Goal: Information Seeking & Learning: Learn about a topic

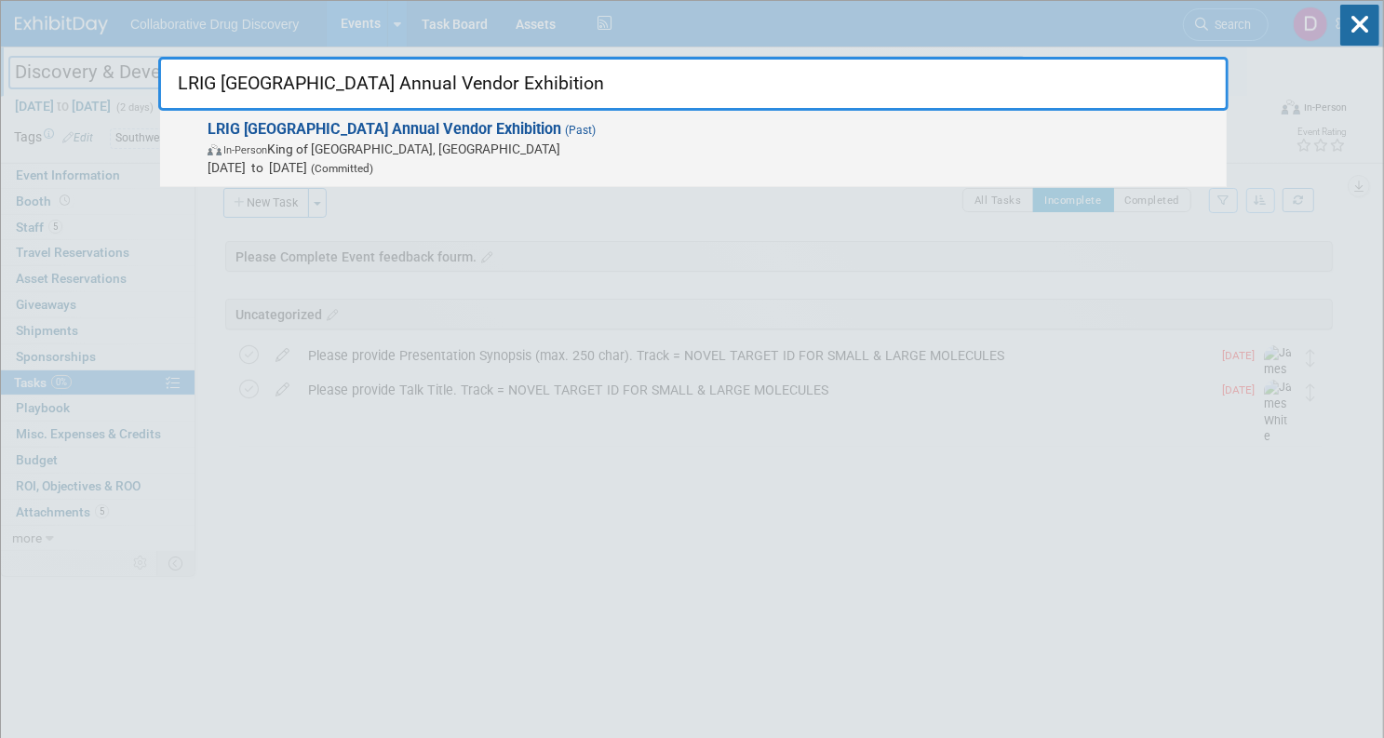
type input "LRIG [GEOGRAPHIC_DATA] Annual Vendor Exhibition"
click at [610, 141] on span "In-Person King of Prussia, PA" at bounding box center [713, 149] width 1010 height 19
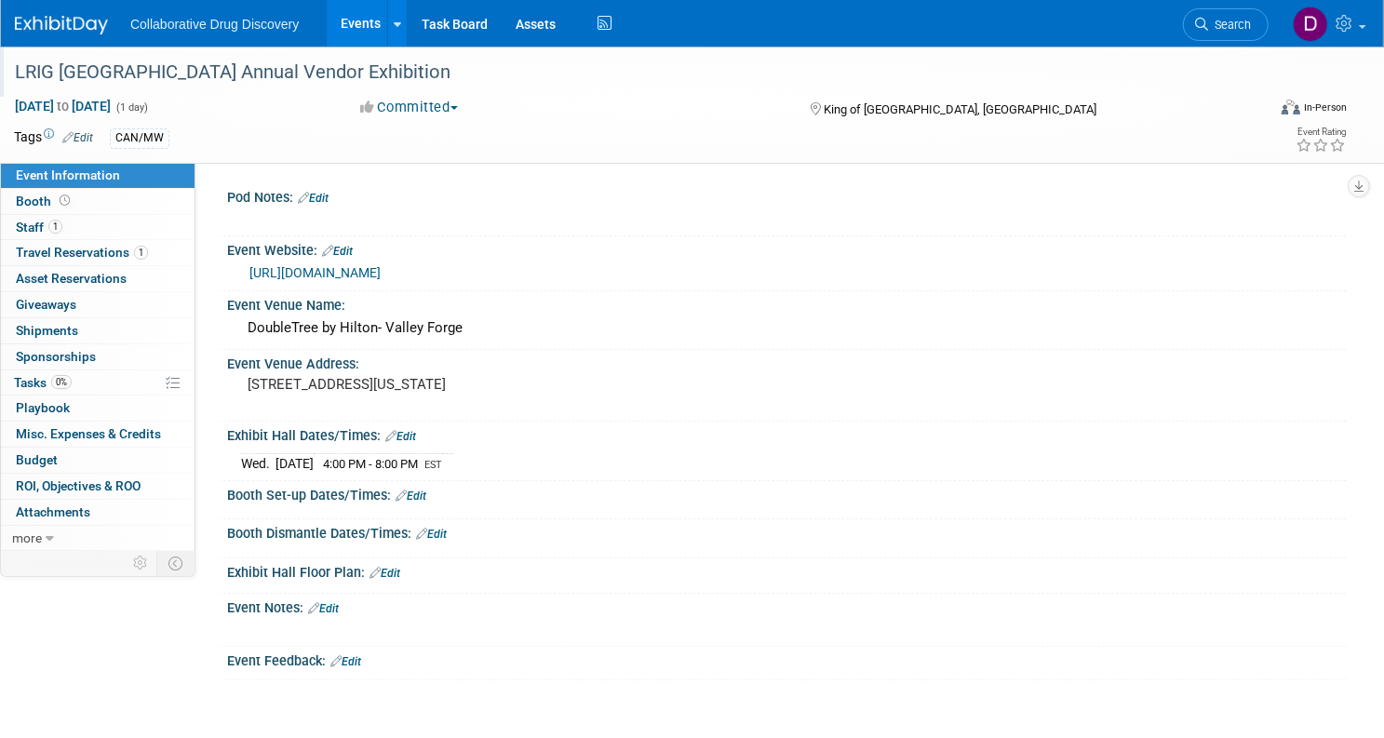
click at [259, 65] on div "LRIG Philadelphia Annual Vendor Exhibition" at bounding box center [620, 73] width 1225 height 34
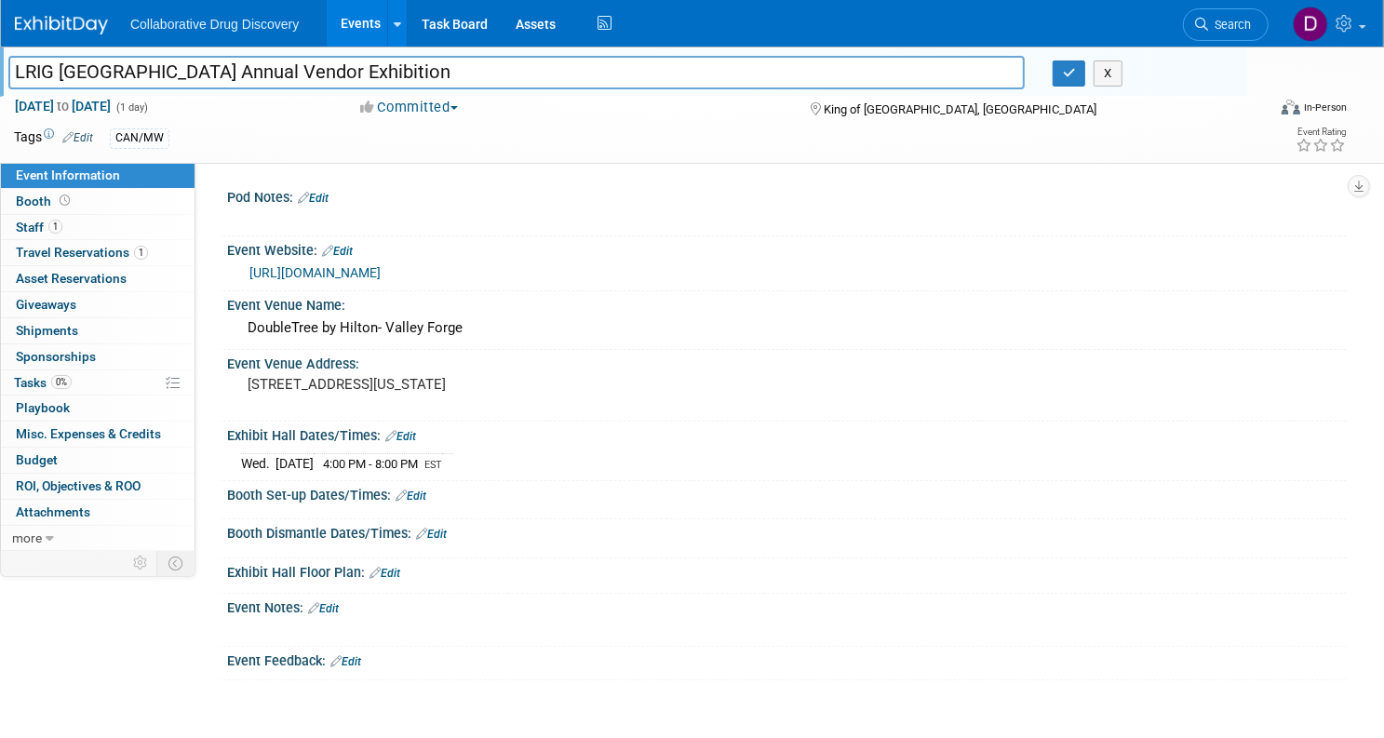
click at [259, 65] on input "LRIG Philadelphia Annual Vendor Exhibition" at bounding box center [516, 72] width 1016 height 33
click at [156, 225] on link "1 Staff 1" at bounding box center [98, 227] width 194 height 25
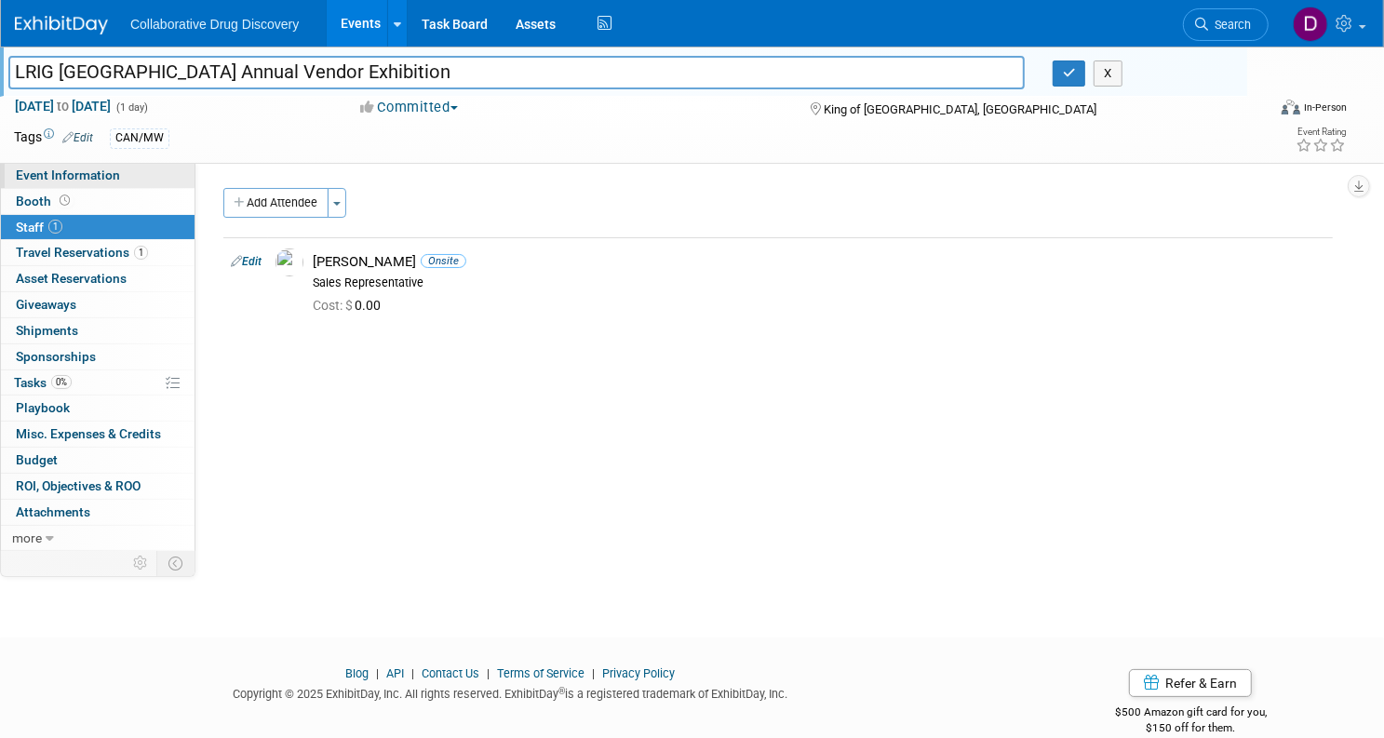
click at [191, 168] on link "Event Information" at bounding box center [98, 175] width 194 height 25
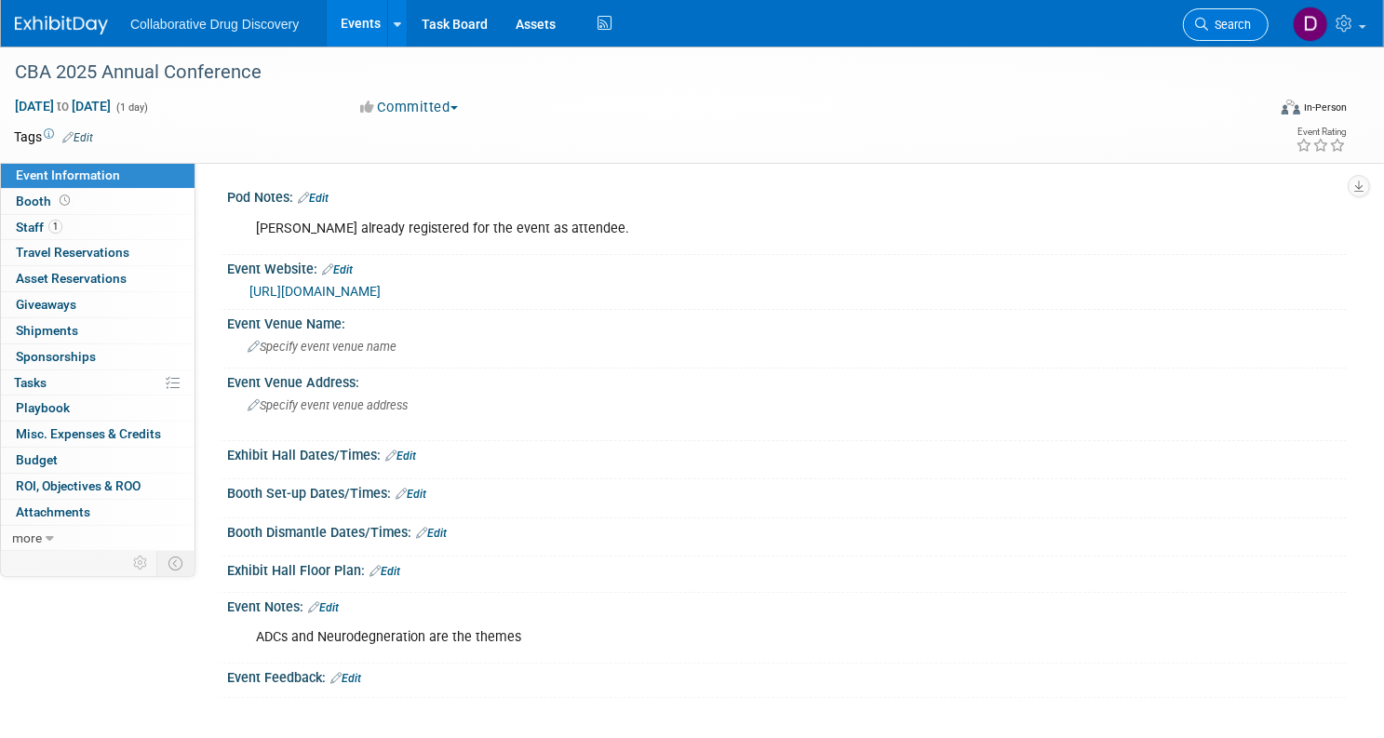
click at [1195, 20] on icon at bounding box center [1201, 24] width 13 height 13
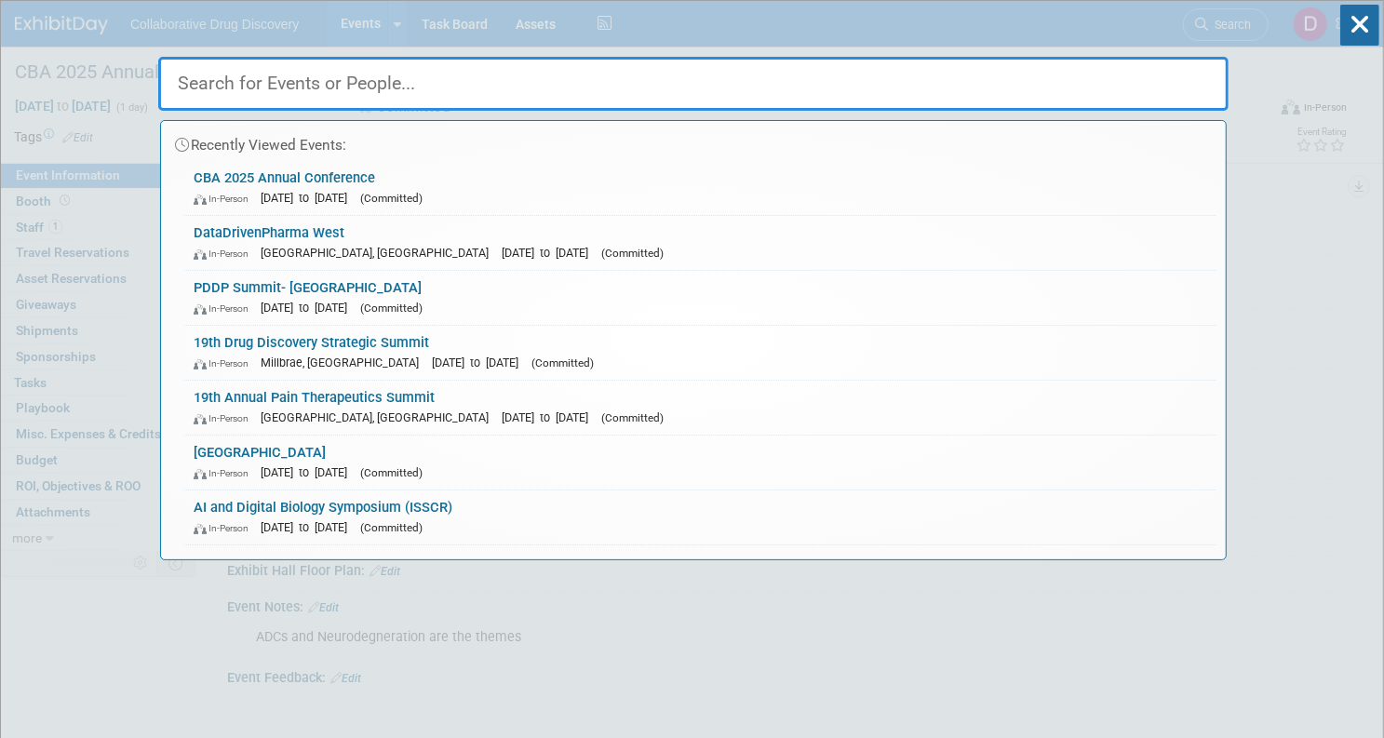
paste input "Boston Computational Biology and Bioinformatics(BCBB)"
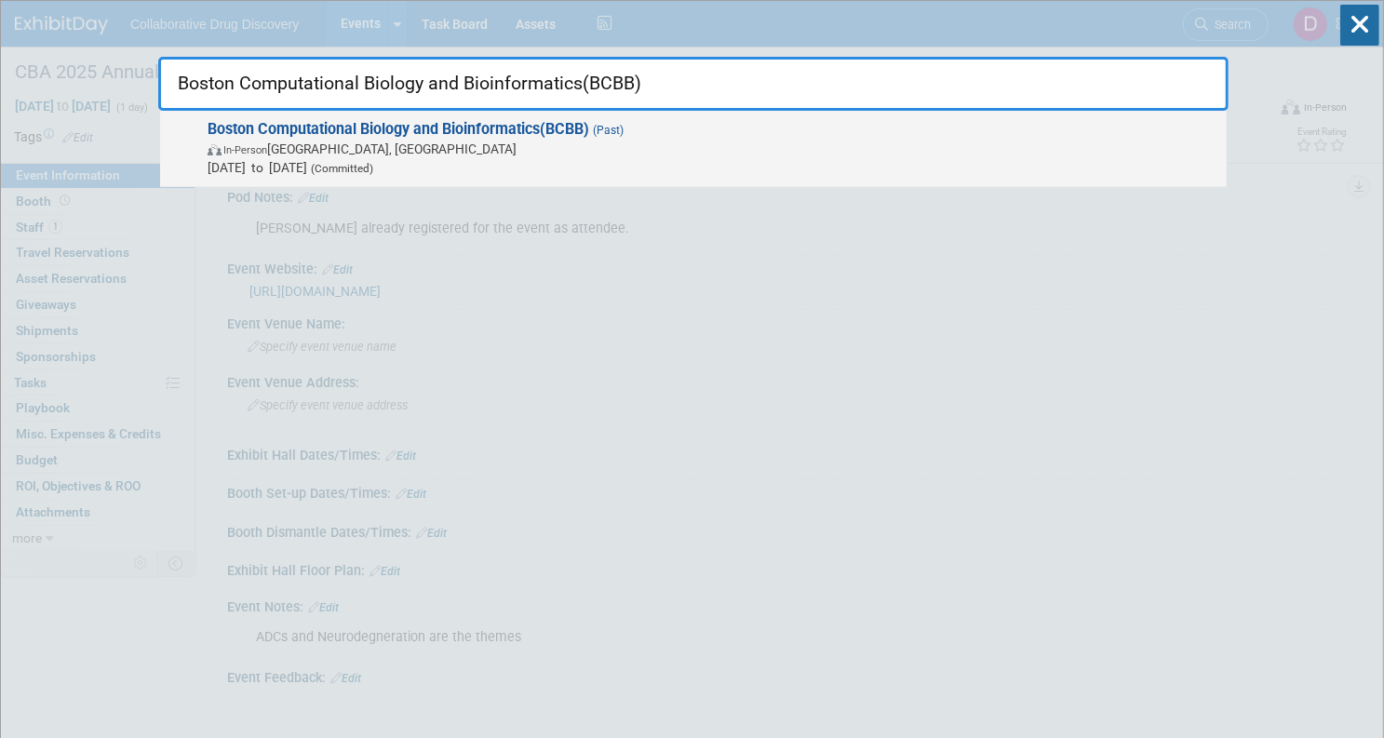
type input "Boston Computational Biology and Bioinformatics(BCBB)"
click at [655, 143] on span "In-Person Boston, MA" at bounding box center [713, 149] width 1010 height 19
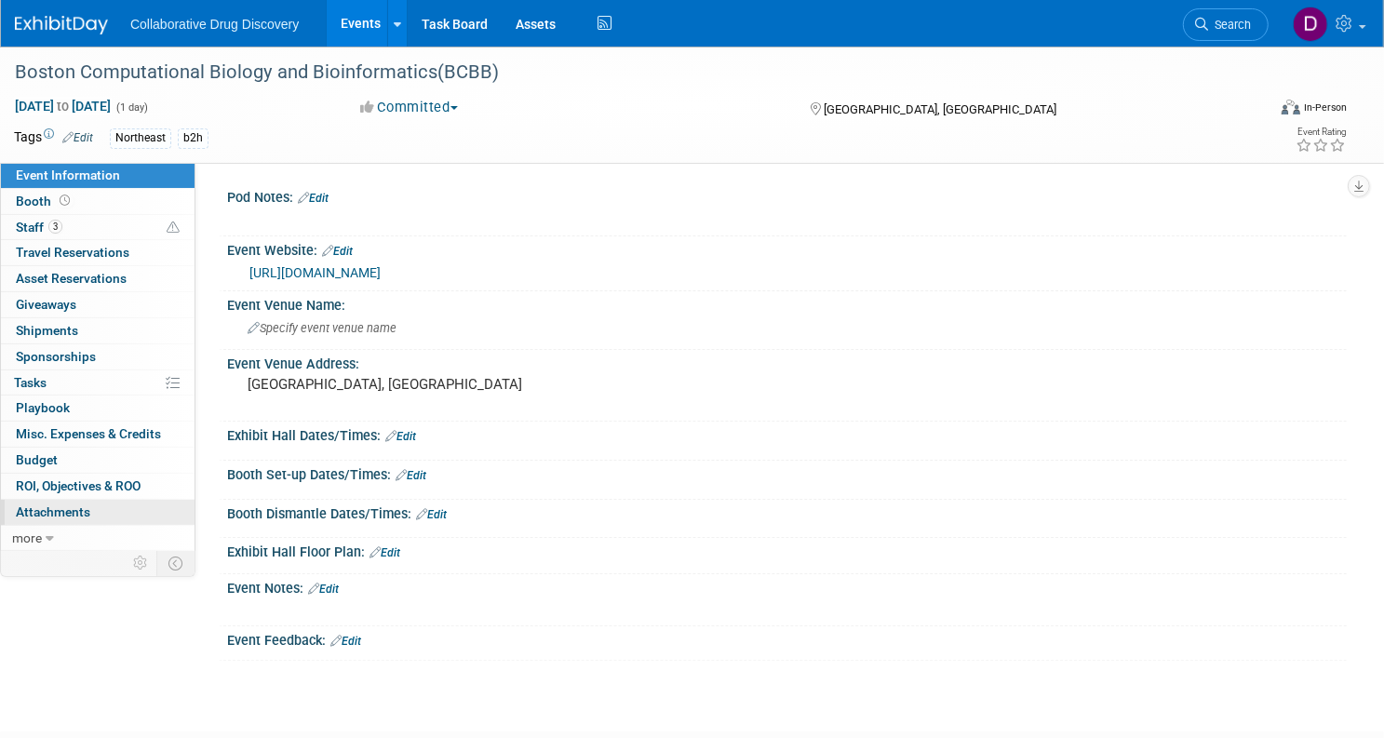
click at [178, 511] on link "0 Attachments 0" at bounding box center [98, 512] width 194 height 25
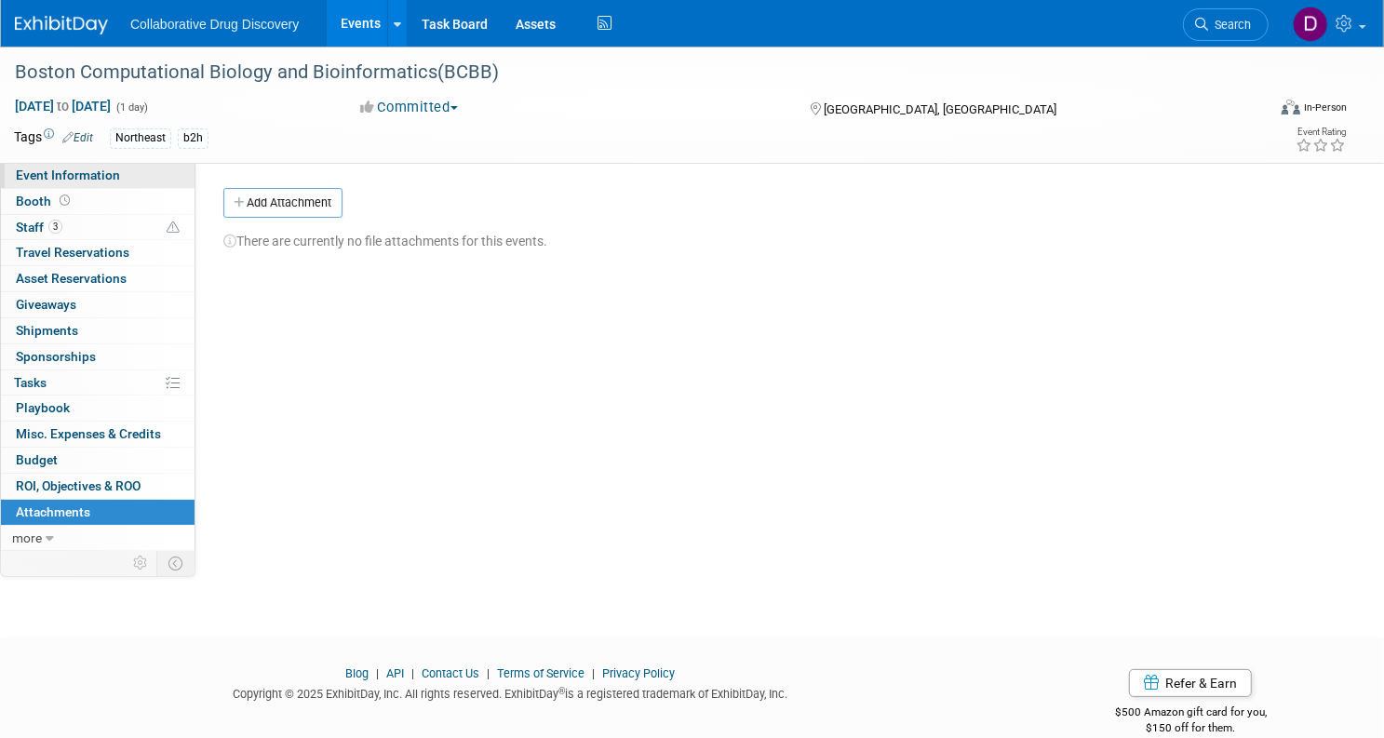
click at [195, 179] on link "Event Information" at bounding box center [98, 175] width 194 height 25
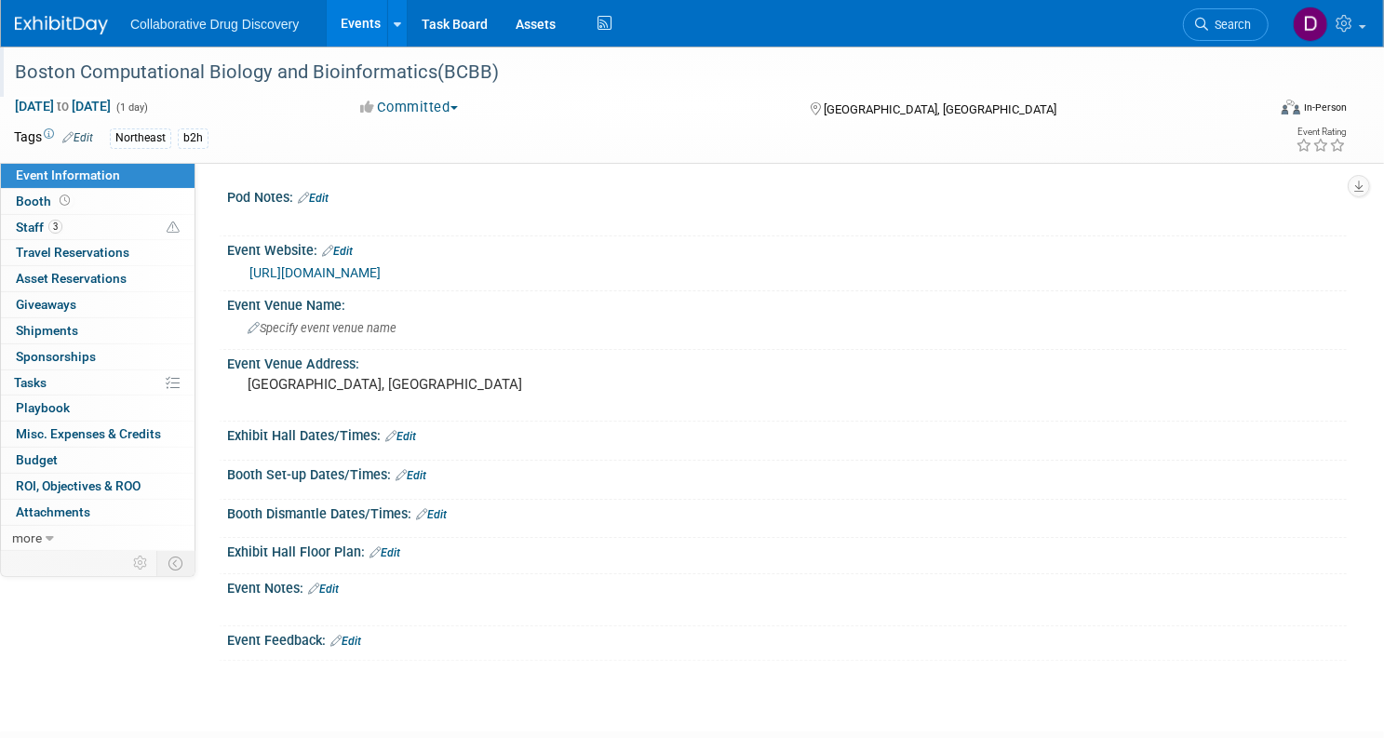
click at [272, 69] on div "Boston Computational Biology and Bioinformatics(BCBB)" at bounding box center [620, 73] width 1225 height 34
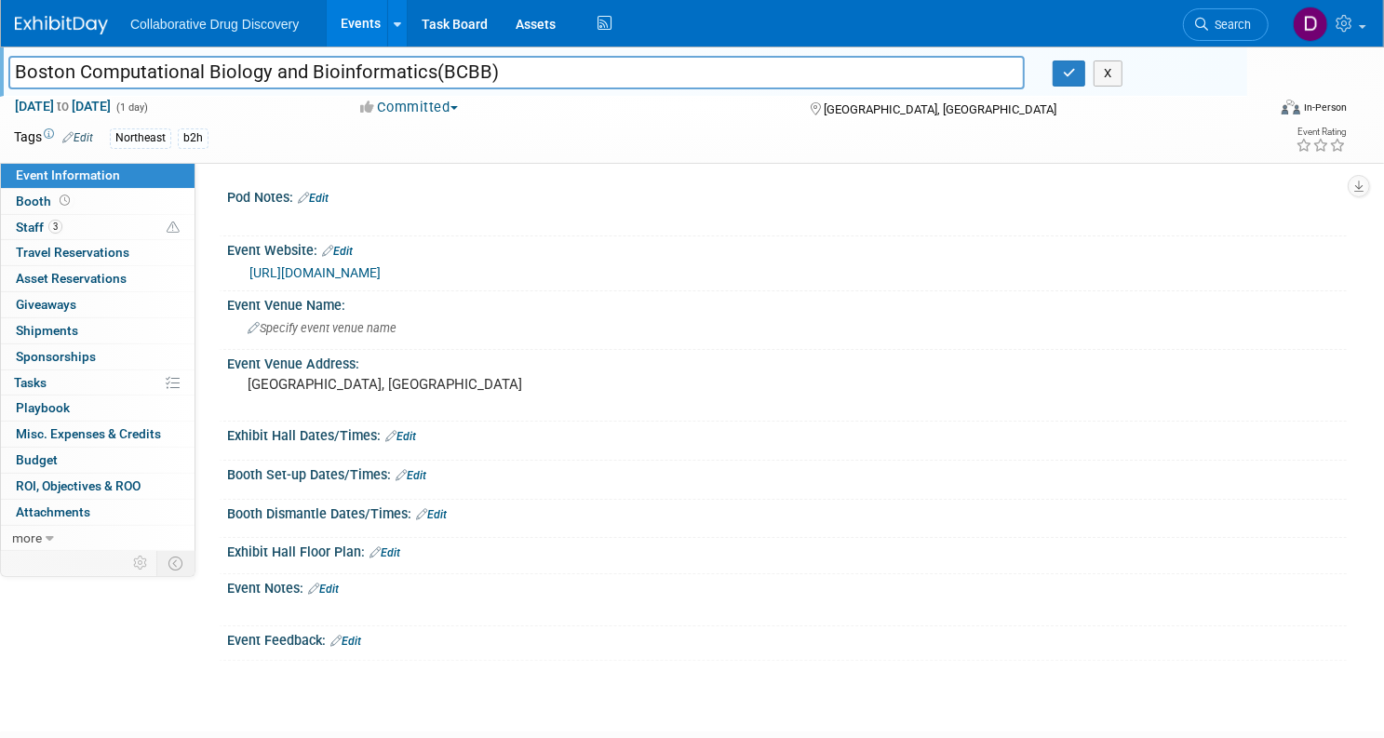
click at [272, 69] on input "Boston Computational Biology and Bioinformatics(BCBB)" at bounding box center [516, 72] width 1016 height 33
click at [1208, 27] on span "Search" at bounding box center [1229, 25] width 43 height 14
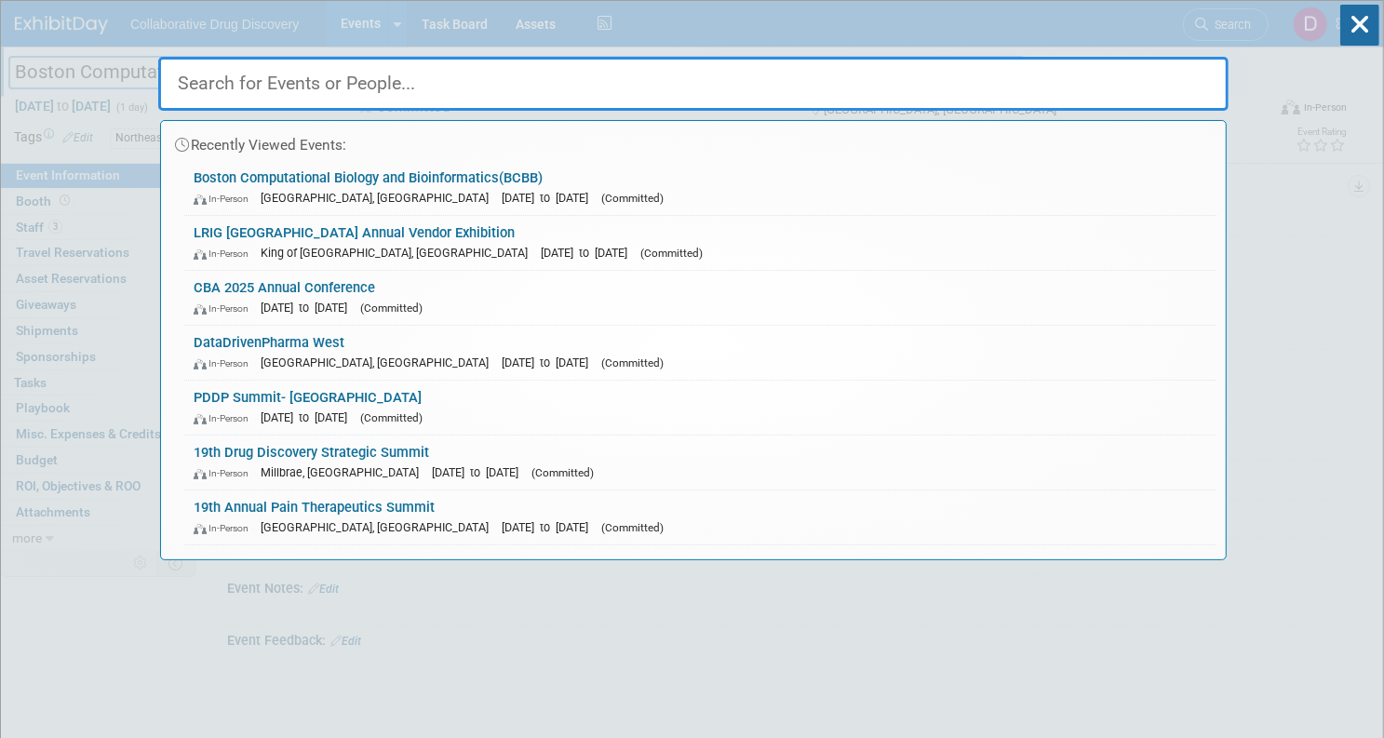
paste input "Haas Healthcare Conference"
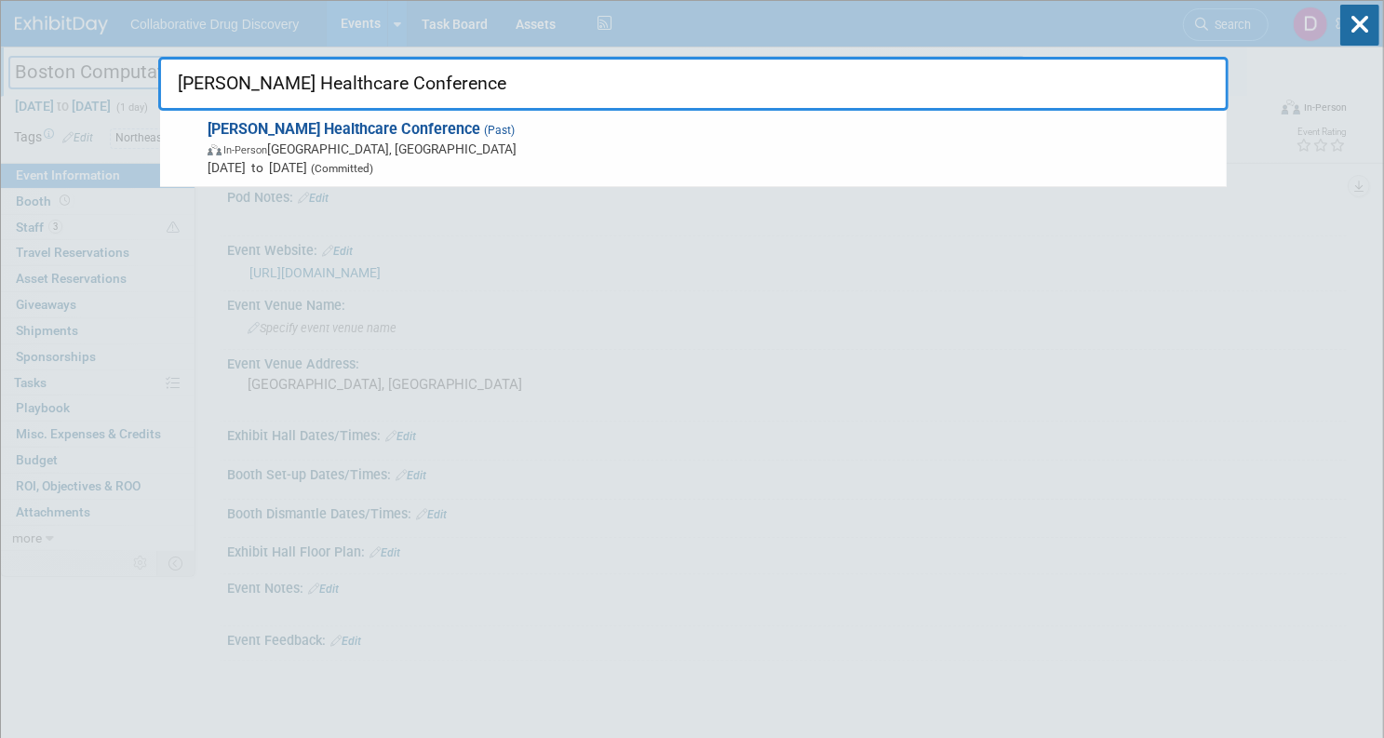
type input "Haas Healthcare Conference"
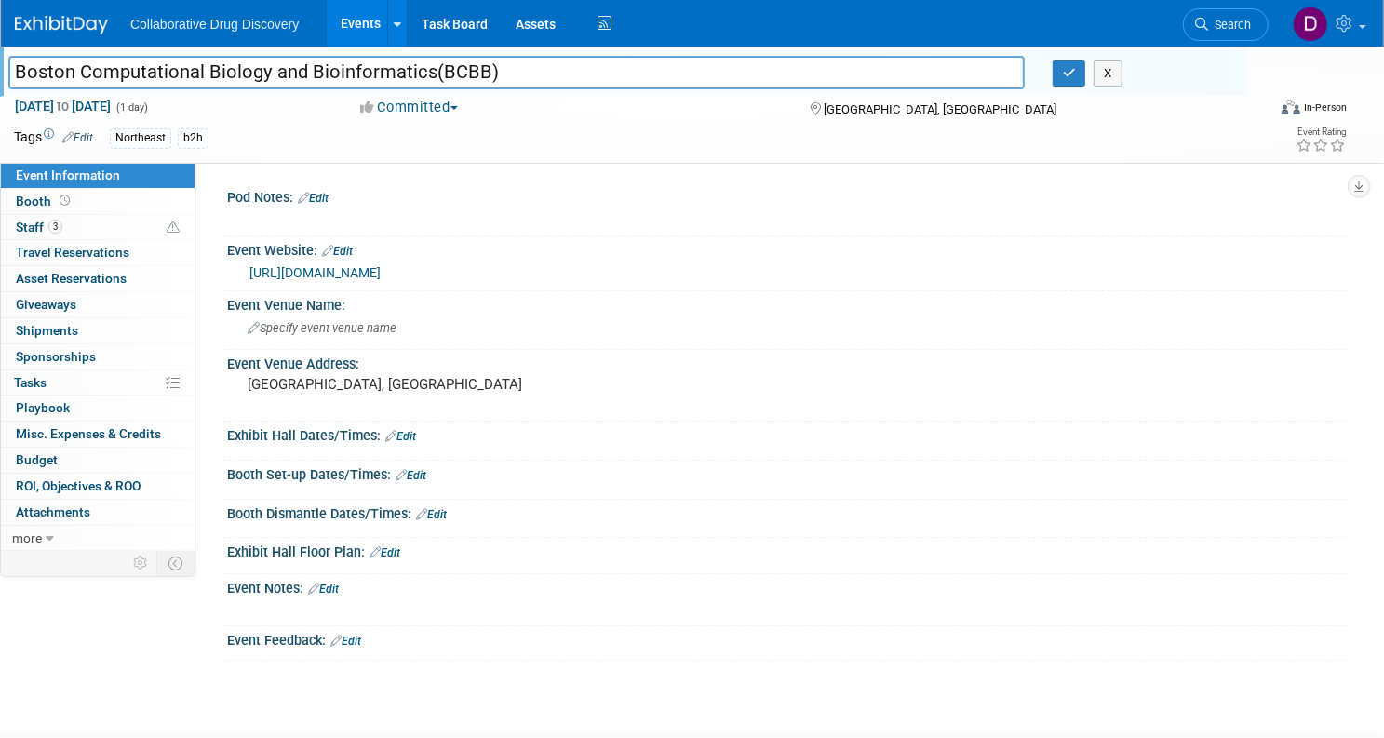
drag, startPoint x: 1153, startPoint y: 8, endPoint x: 1004, endPoint y: 13, distance: 149.0
click at [1153, 9] on div "Collaborative Drug Discovery Events Add Event Bulk Upload Events Shareable Even…" at bounding box center [680, 23] width 1331 height 47
click at [113, 2] on div at bounding box center [72, 17] width 115 height 34
click at [108, 26] on img at bounding box center [61, 25] width 93 height 19
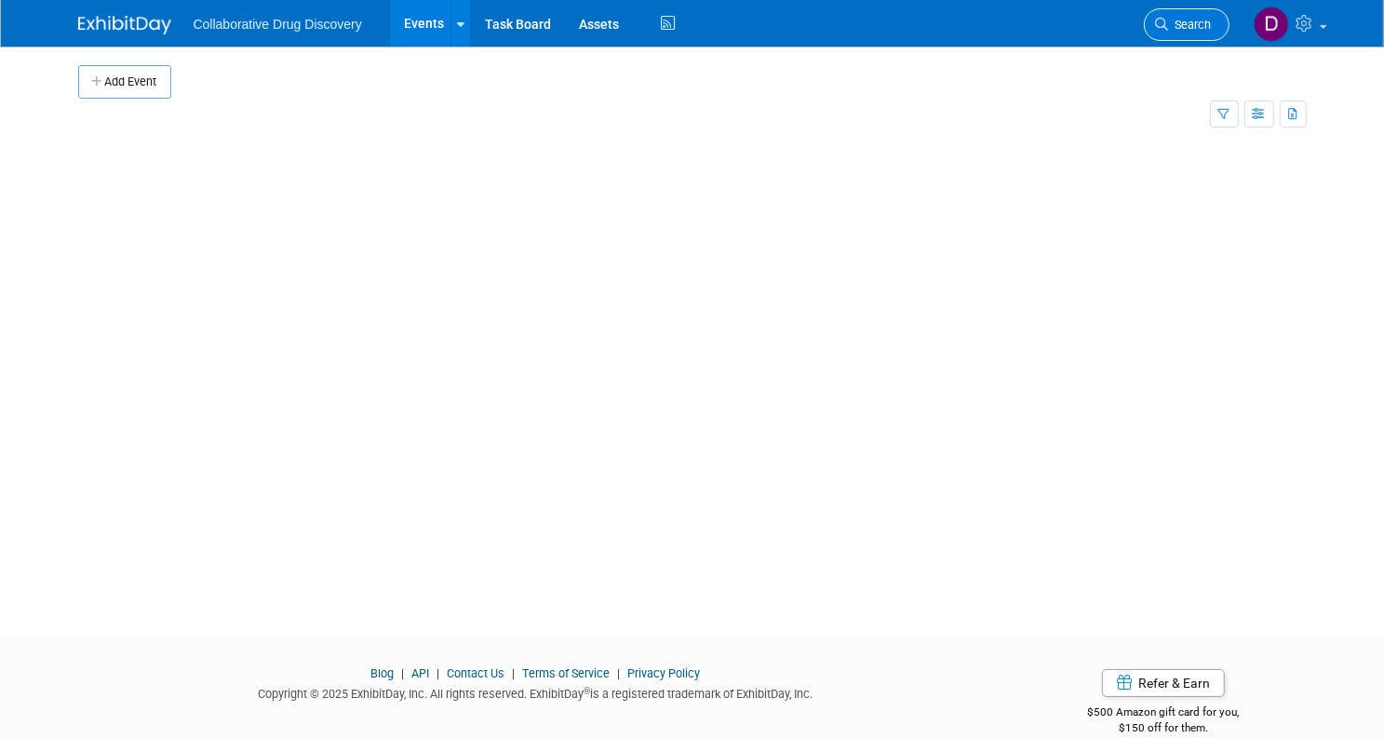
click at [1158, 21] on link "Search" at bounding box center [1187, 24] width 86 height 33
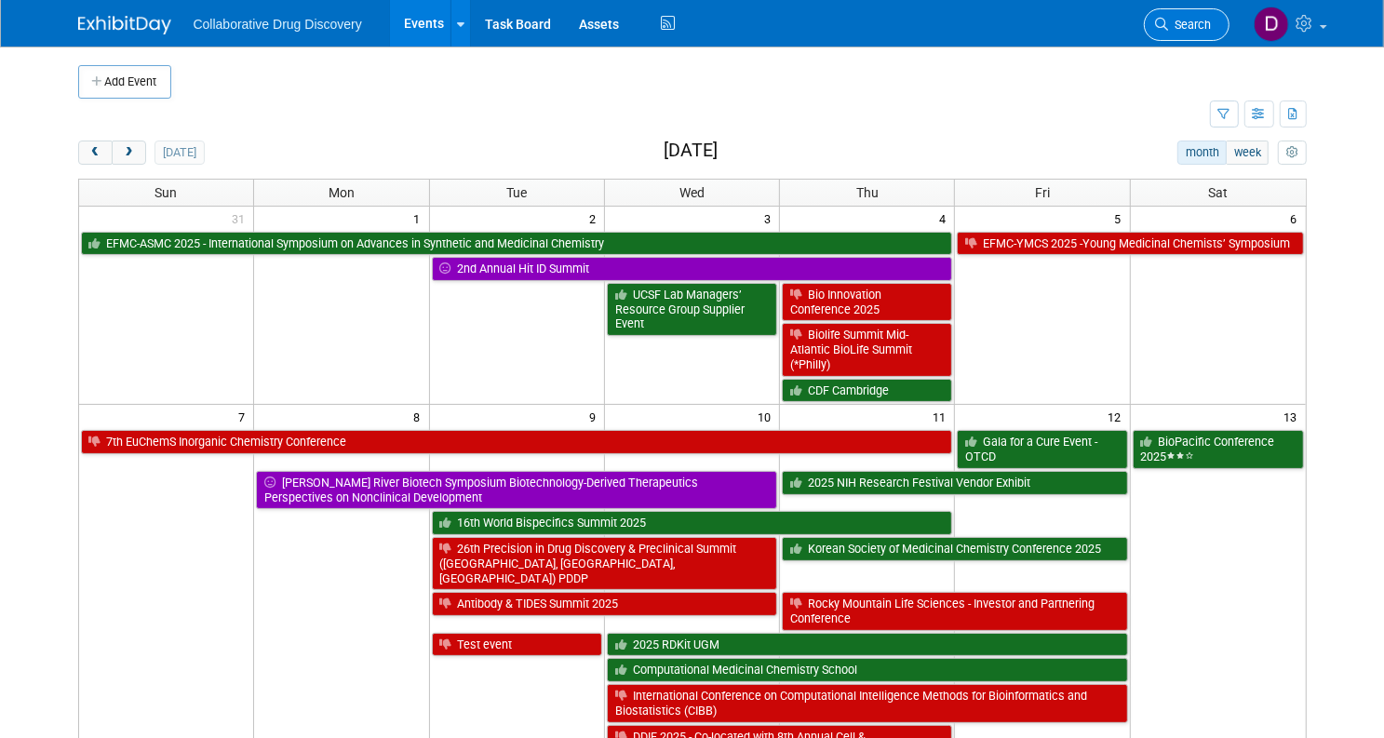
click at [1169, 21] on icon at bounding box center [1162, 24] width 13 height 13
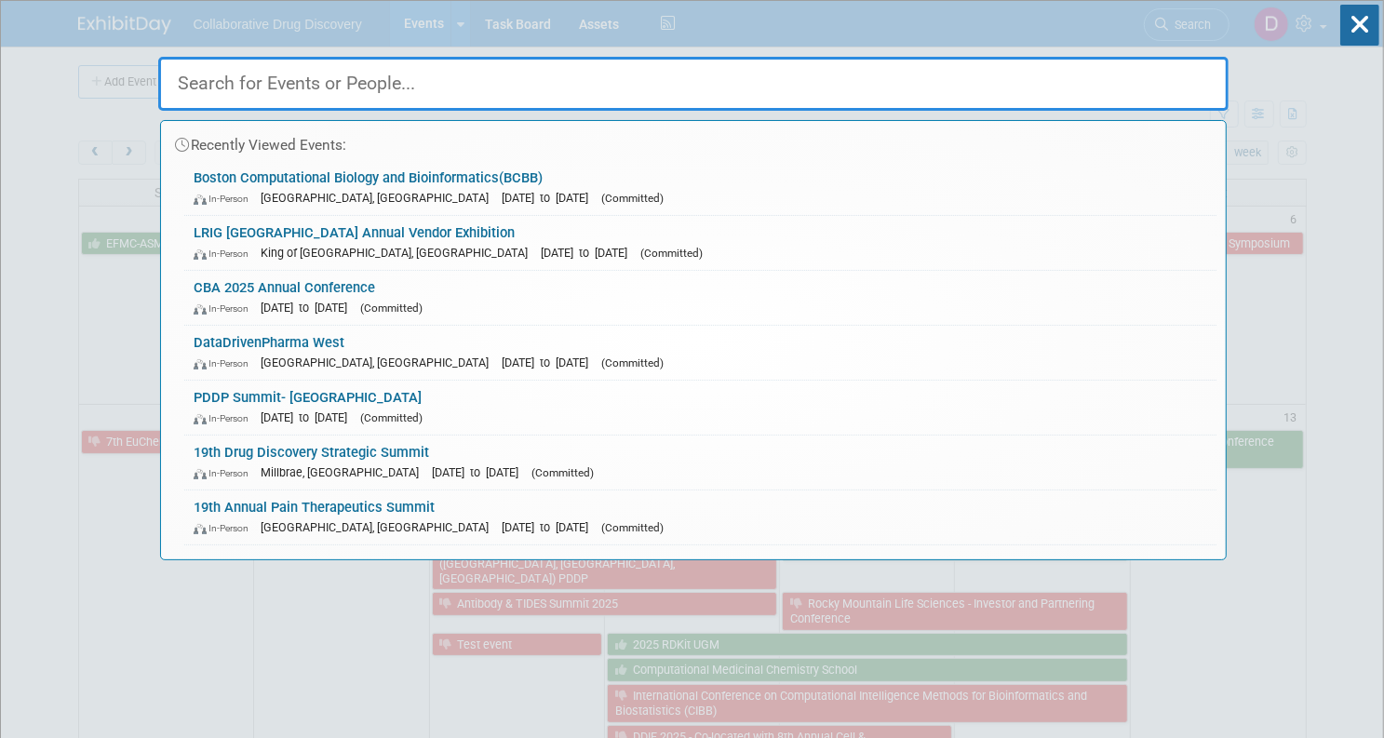
paste input "[PERSON_NAME] Healthcare Conference"
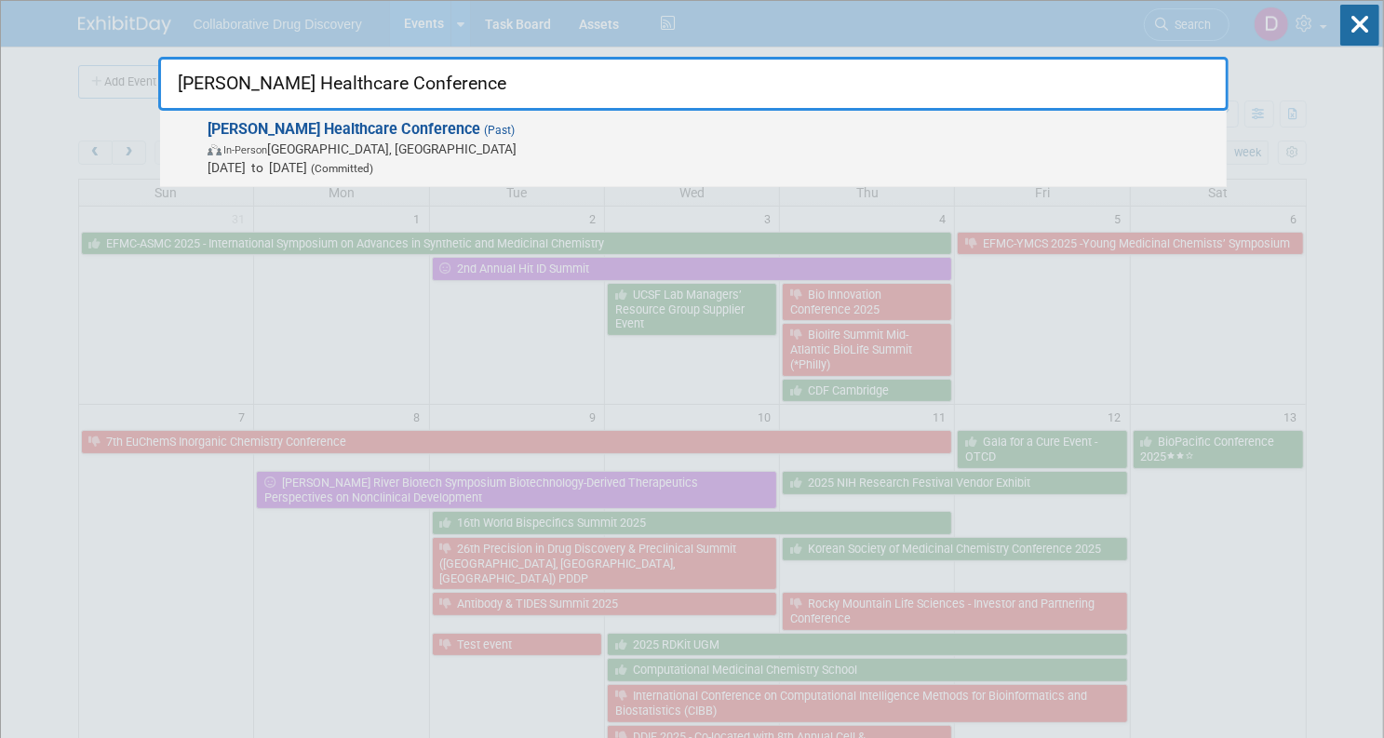
type input "[PERSON_NAME] Healthcare Conference"
click at [631, 140] on span "In-Person Berkeley, CA" at bounding box center [713, 149] width 1010 height 19
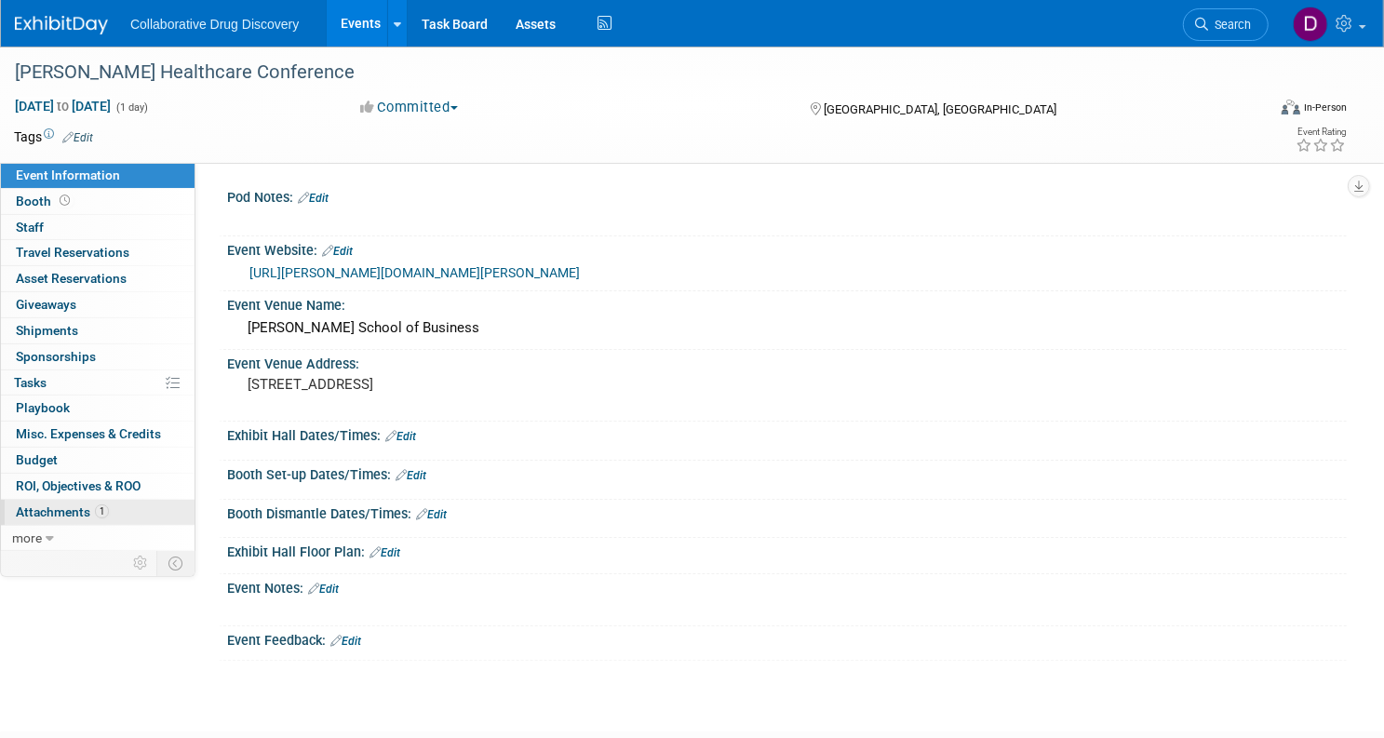
click at [109, 504] on span "Attachments 1" at bounding box center [62, 511] width 93 height 15
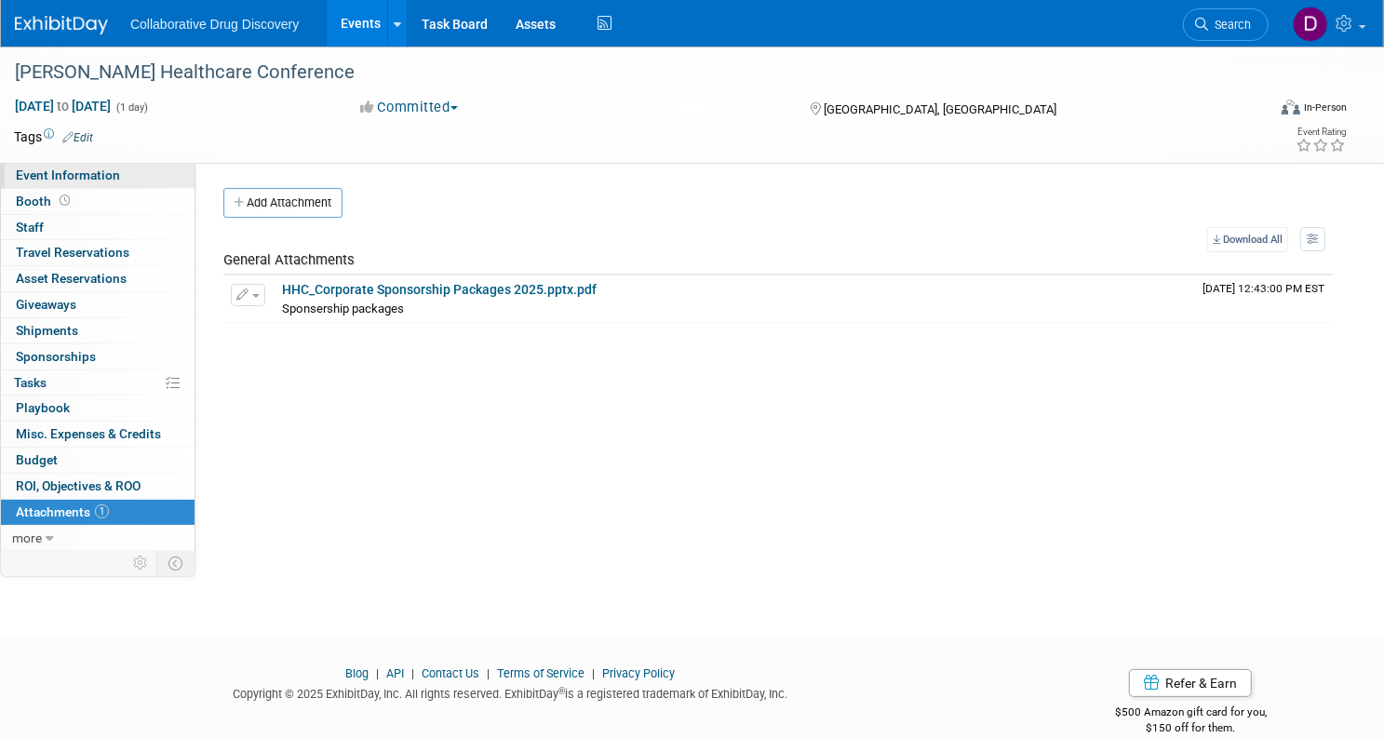
click at [115, 174] on span "Event Information" at bounding box center [68, 175] width 104 height 15
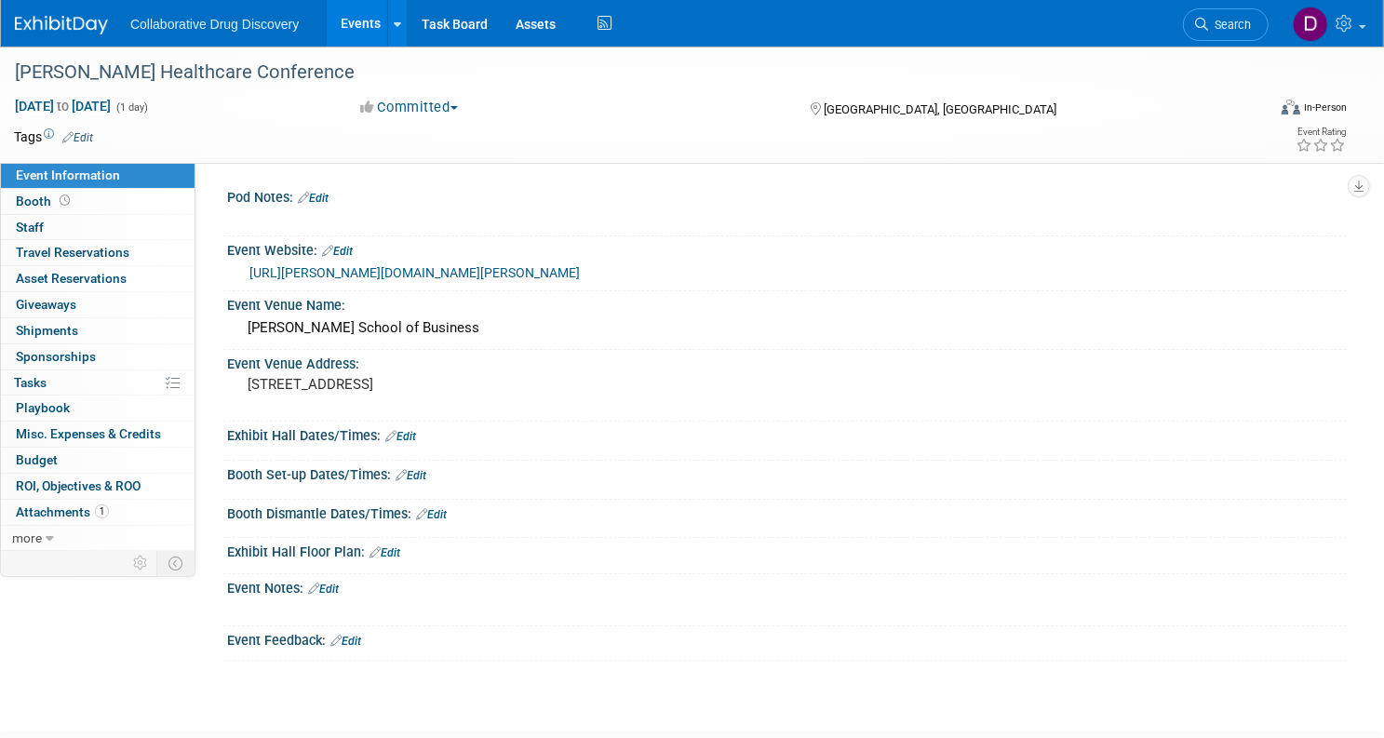
scroll to position [121, 0]
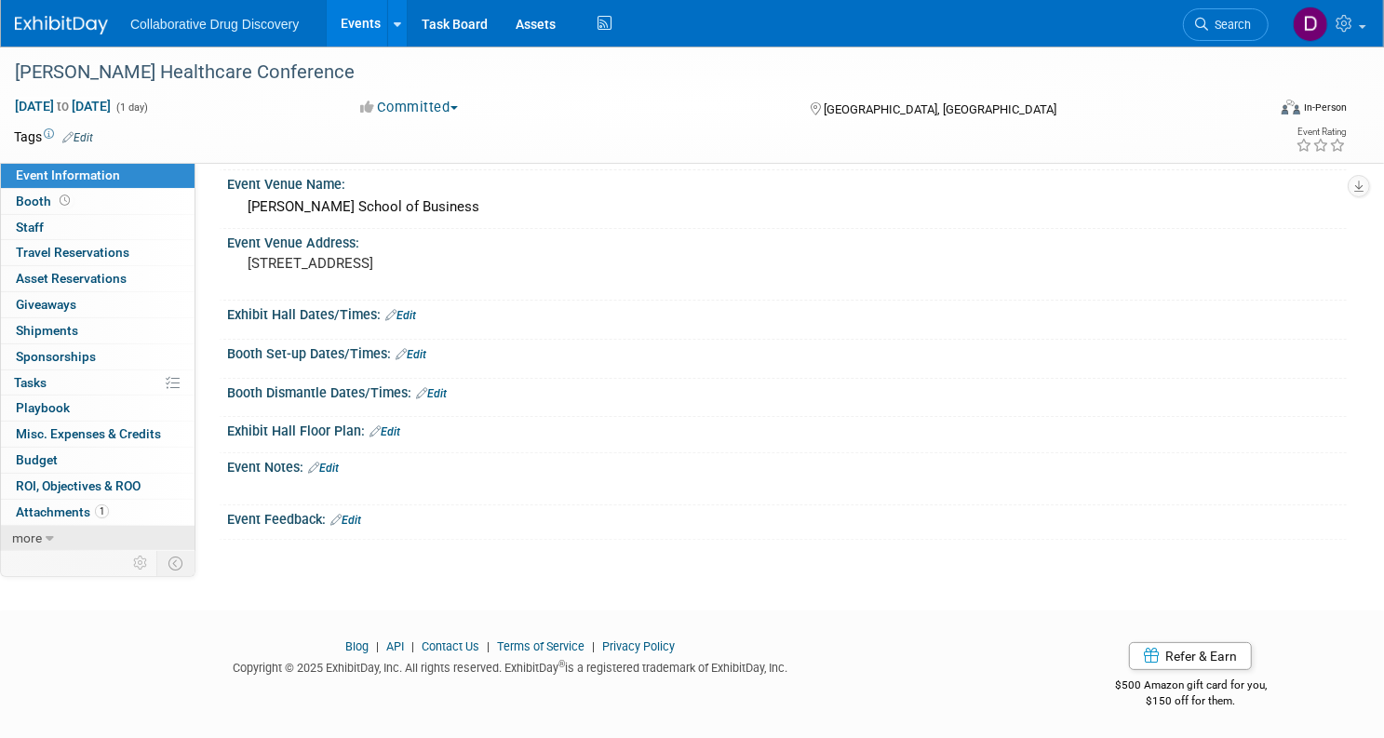
click at [54, 542] on icon at bounding box center [50, 538] width 8 height 13
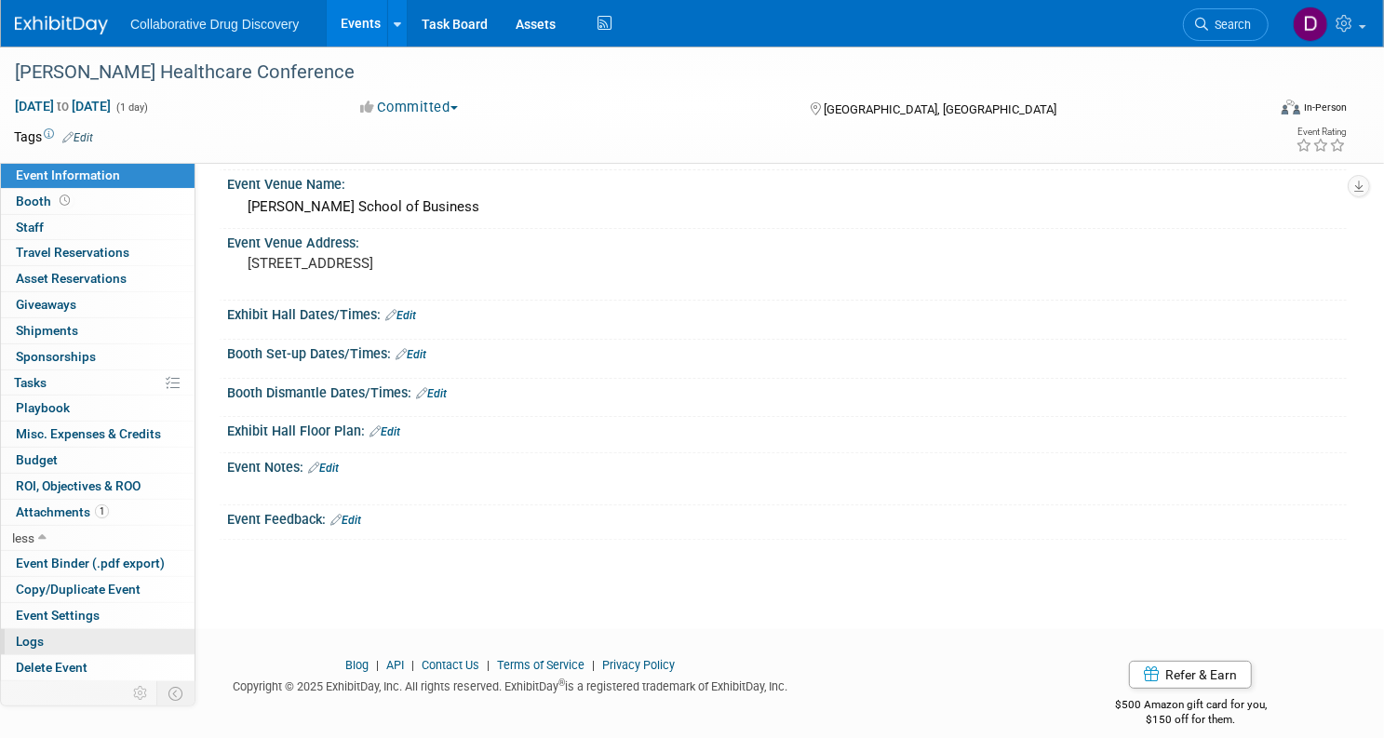
click at [150, 630] on link "Logs" at bounding box center [98, 641] width 194 height 25
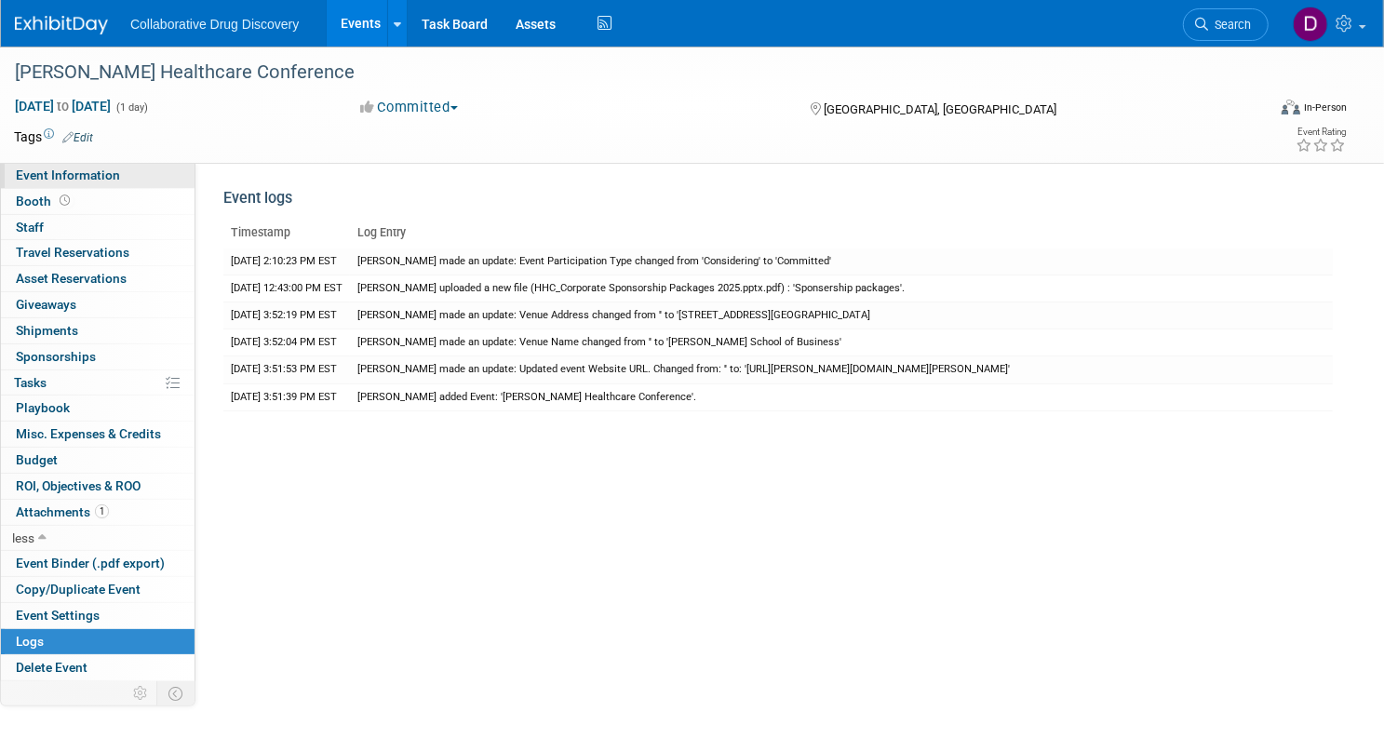
click at [195, 182] on link "Event Information" at bounding box center [98, 175] width 194 height 25
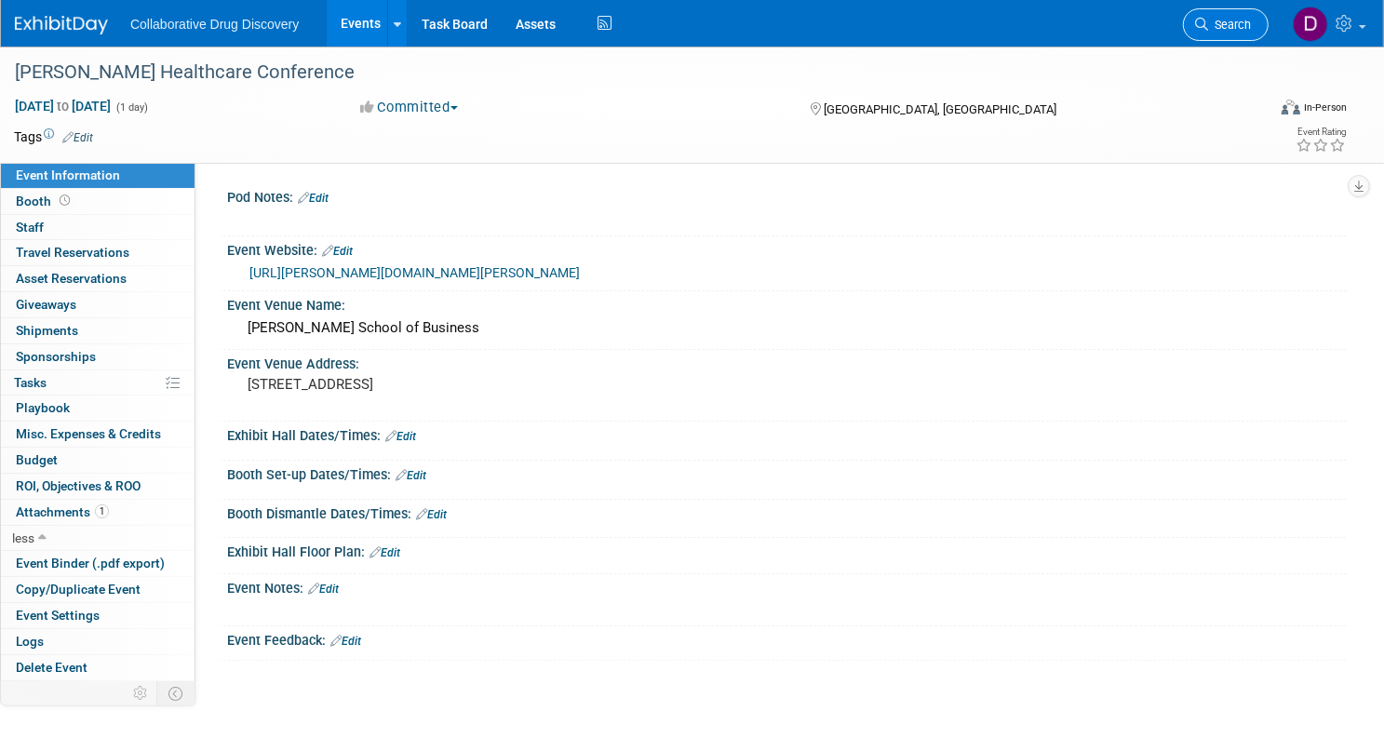
click at [1183, 15] on link "Search" at bounding box center [1226, 24] width 86 height 33
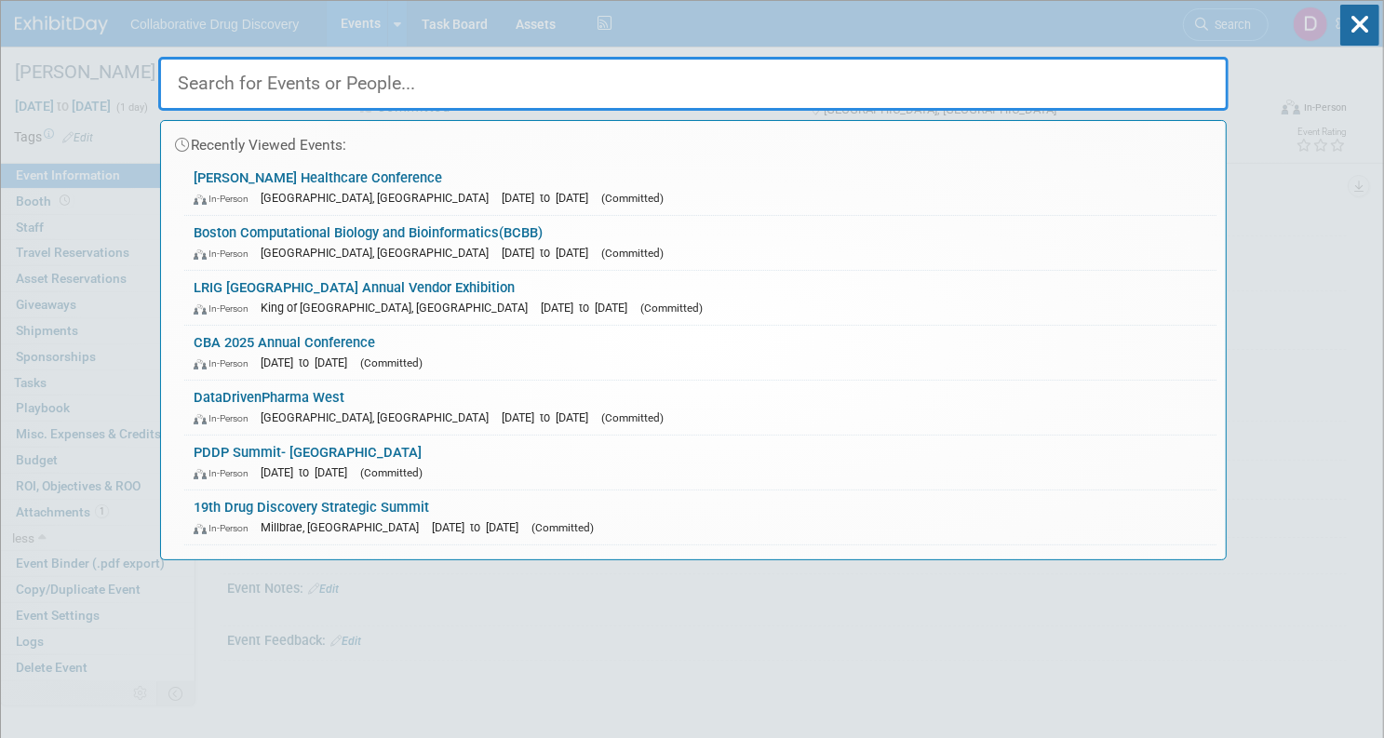
paste input "20th Drug Discovery Chemistry- [GEOGRAPHIC_DATA]"
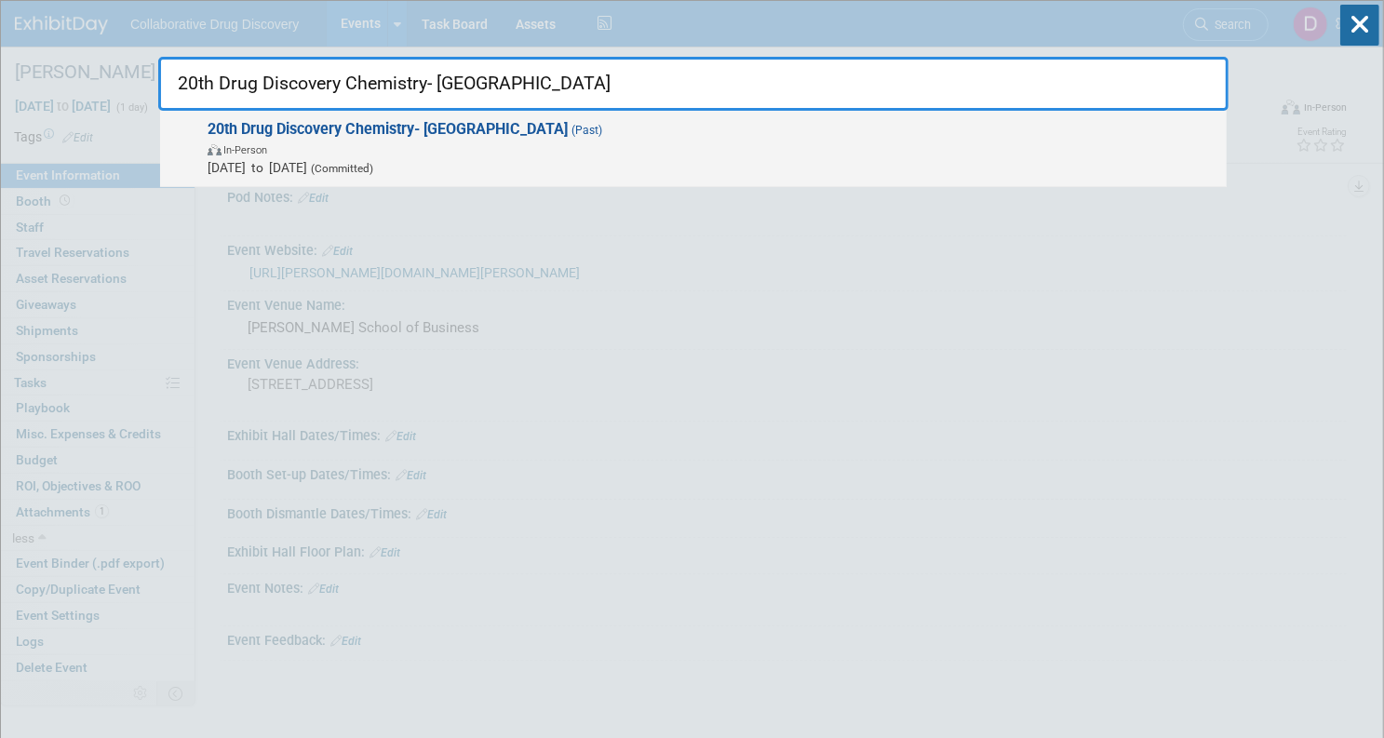
type input "20th Drug Discovery Chemistry- [GEOGRAPHIC_DATA]"
click at [373, 168] on span "(Committed)" at bounding box center [340, 168] width 66 height 13
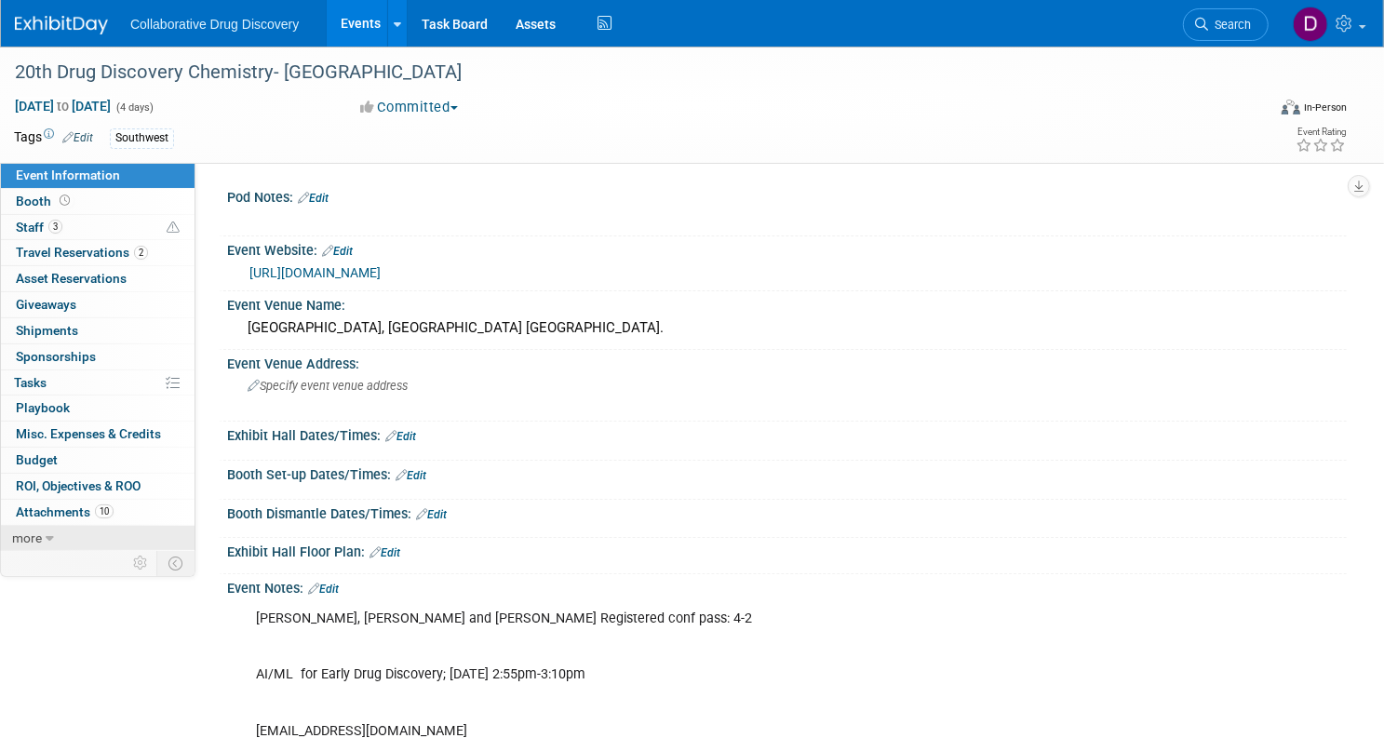
click at [146, 526] on link "more" at bounding box center [98, 538] width 194 height 25
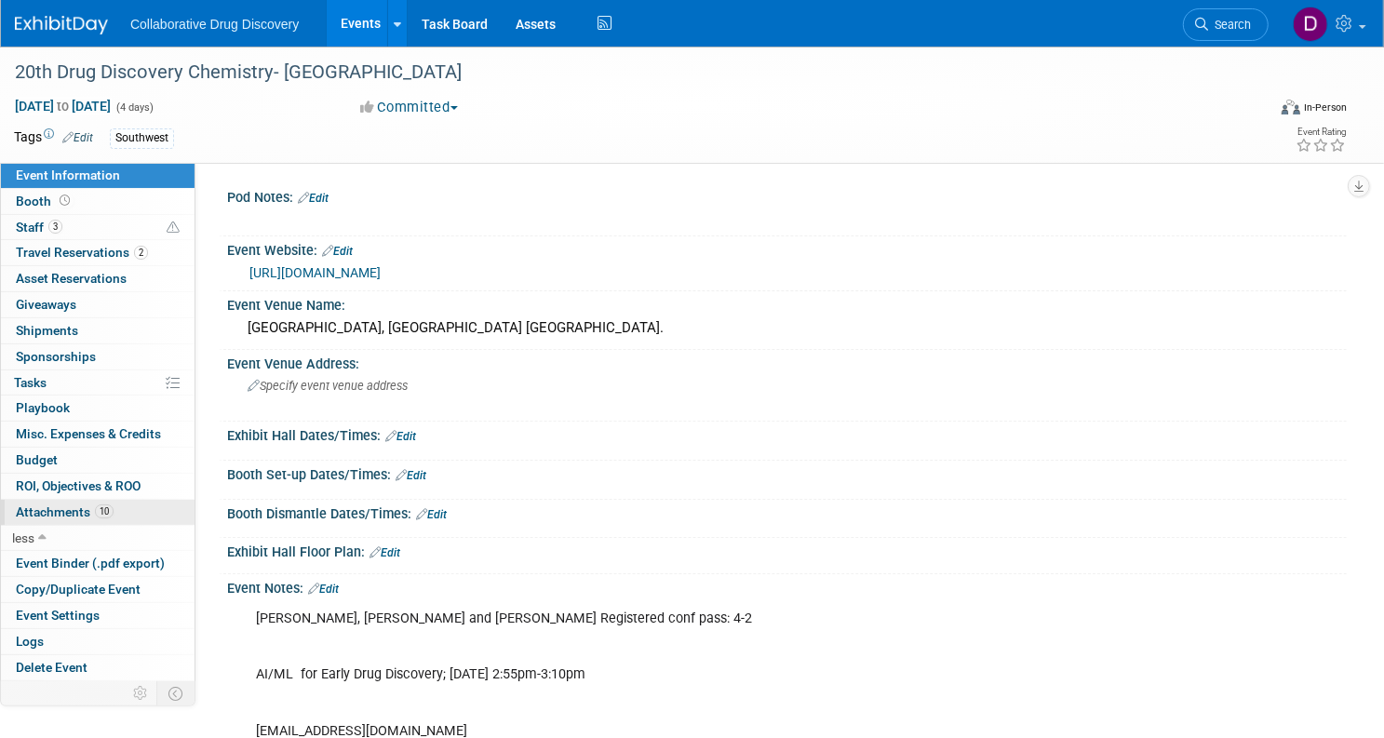
click at [114, 512] on span "Attachments 10" at bounding box center [65, 511] width 98 height 15
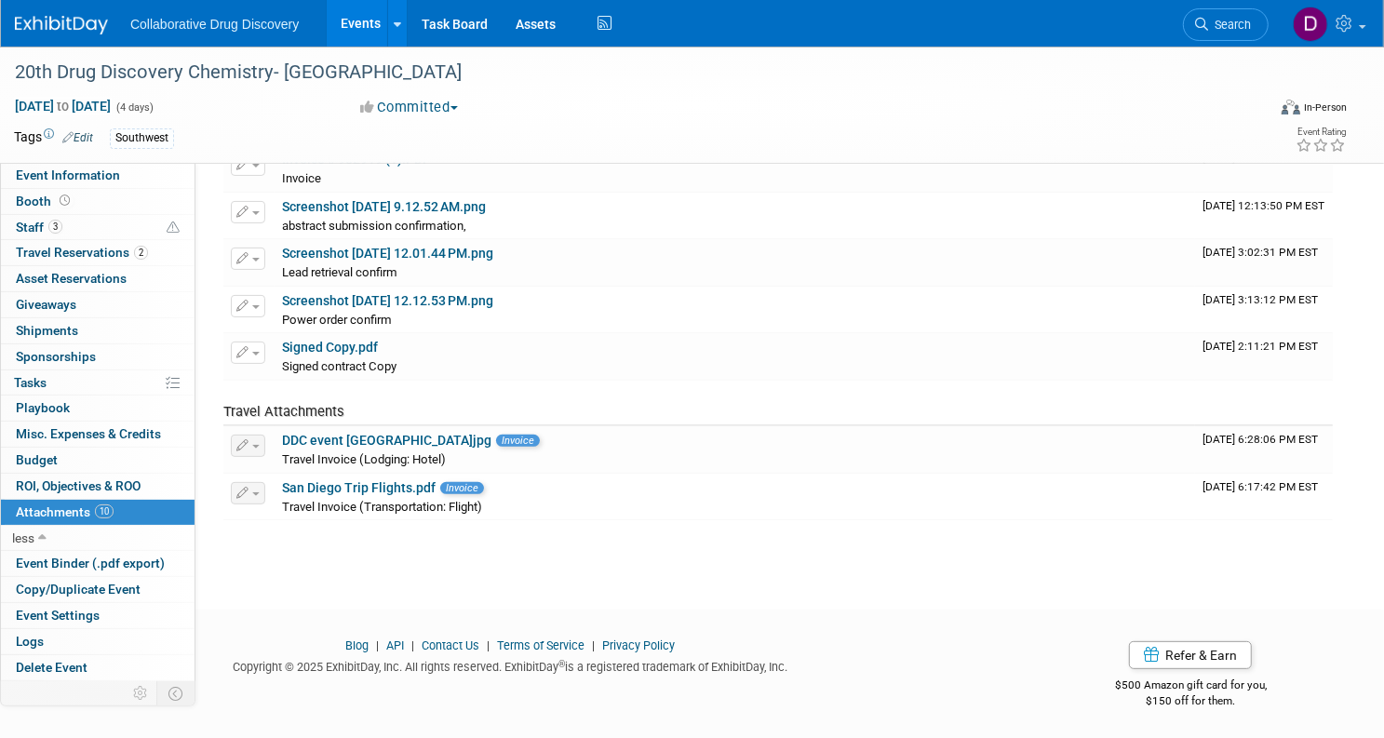
scroll to position [36, 0]
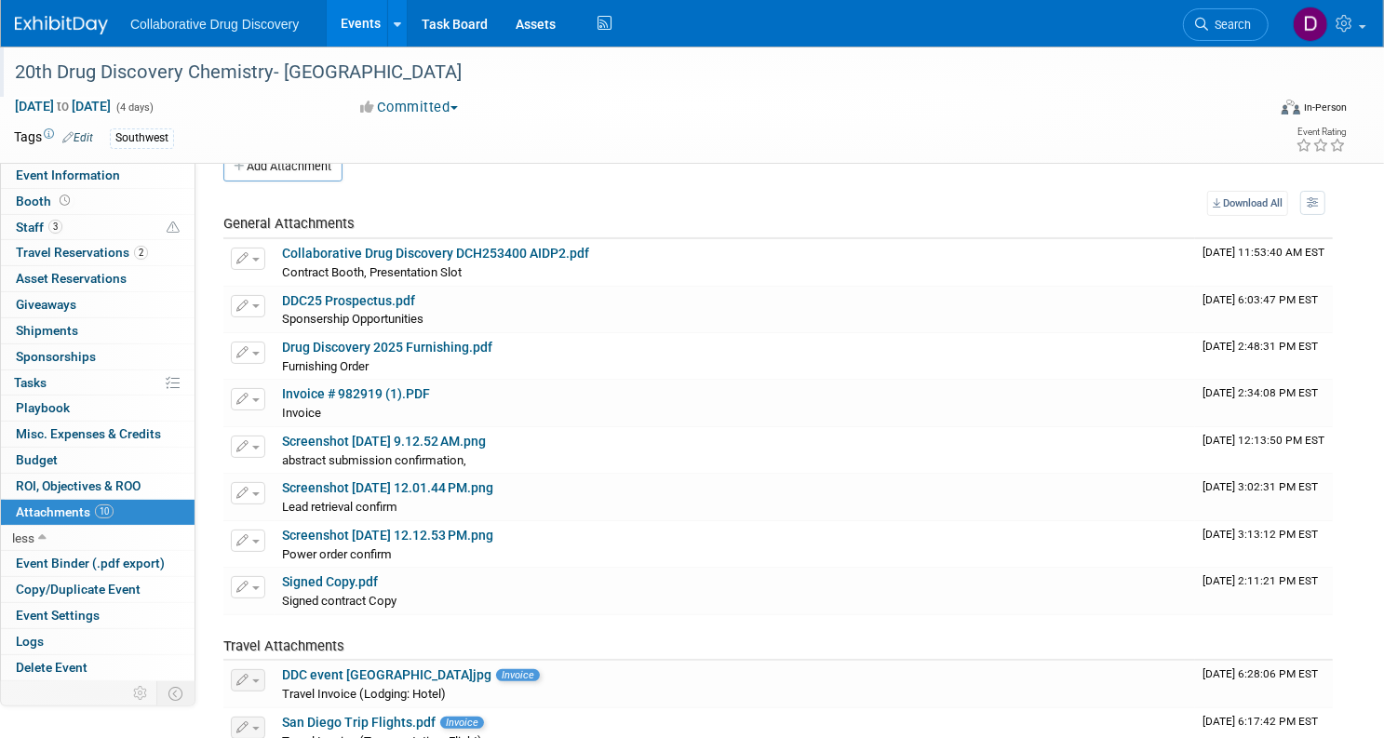
click at [195, 76] on div "20th Drug Discovery Chemistry- [GEOGRAPHIC_DATA]" at bounding box center [620, 73] width 1225 height 34
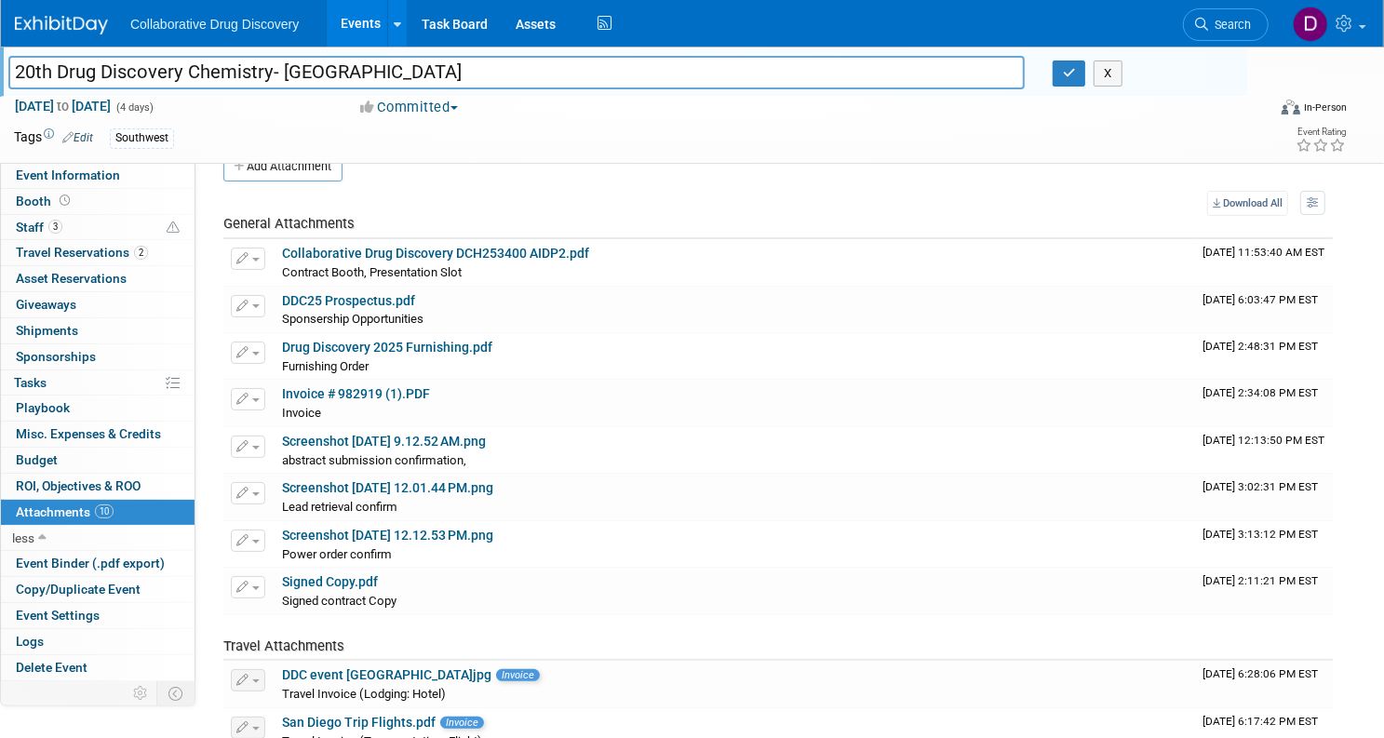
click at [195, 76] on input "20th Drug Discovery Chemistry- [GEOGRAPHIC_DATA]" at bounding box center [516, 72] width 1016 height 33
click at [540, 147] on div "Southwest" at bounding box center [615, 138] width 1010 height 20
click at [566, 174] on div "Add Attachment" at bounding box center [777, 167] width 1109 height 30
click at [587, 246] on link "Collaborative Drug Discovery DCH253400 AIDP2.pdf" at bounding box center [435, 253] width 307 height 15
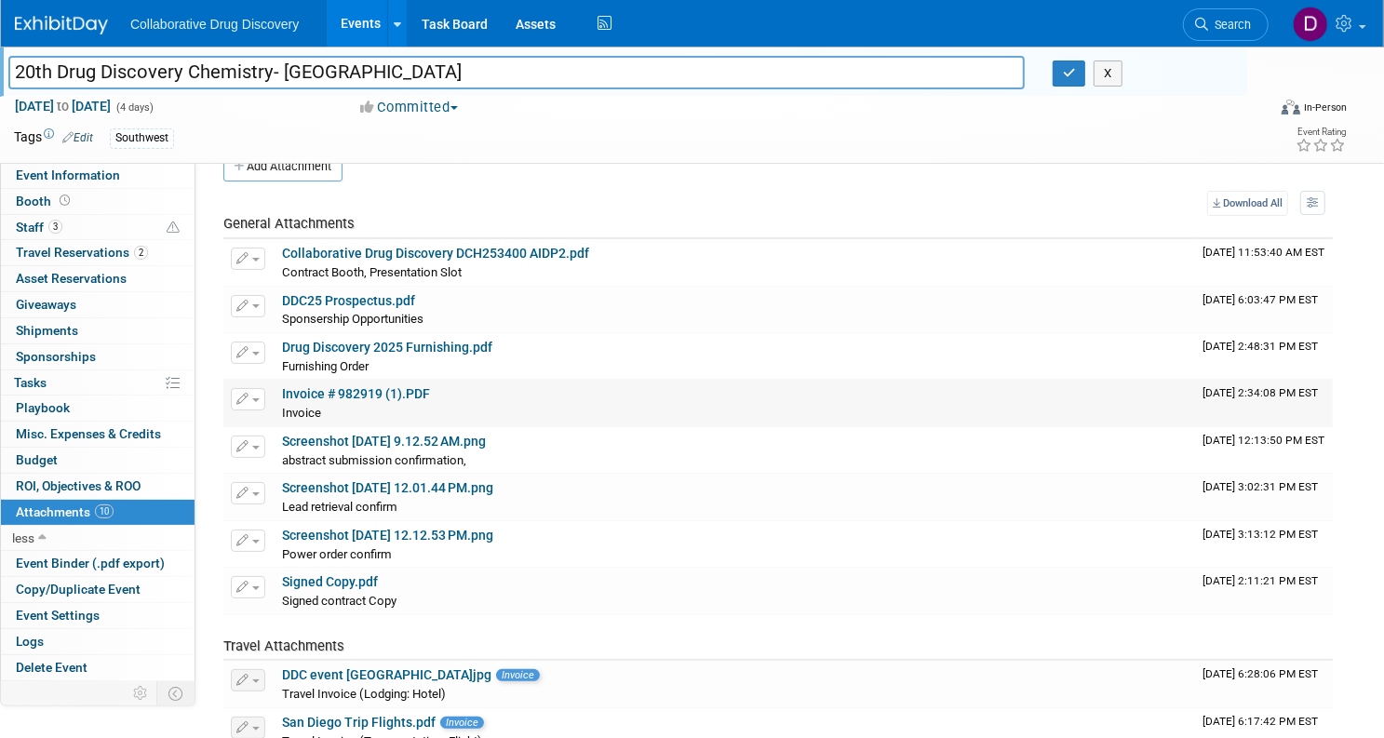
click at [430, 390] on link "Invoice # 982919 (1).PDF" at bounding box center [356, 393] width 148 height 15
click at [433, 528] on link "Screenshot 2025-03-19 at 12.12.53 PM.png" at bounding box center [387, 535] width 211 height 15
click at [423, 480] on link "Screenshot 2025-03-19 at 12.01.44 PM.png" at bounding box center [387, 487] width 211 height 15
click at [454, 347] on link "Drug Discovery 2025 Furnishing.pdf" at bounding box center [387, 347] width 210 height 15
click at [1235, 27] on link "Search" at bounding box center [1226, 24] width 86 height 33
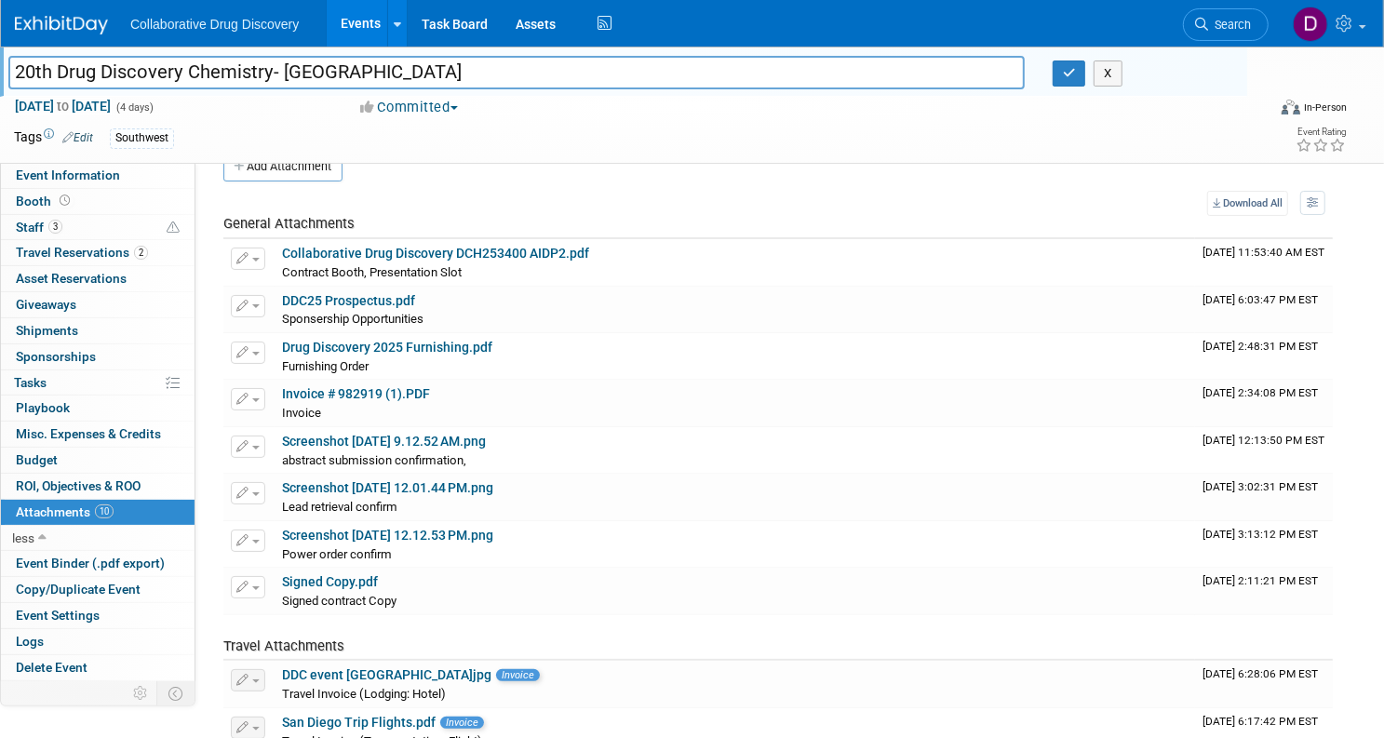
scroll to position [0, 0]
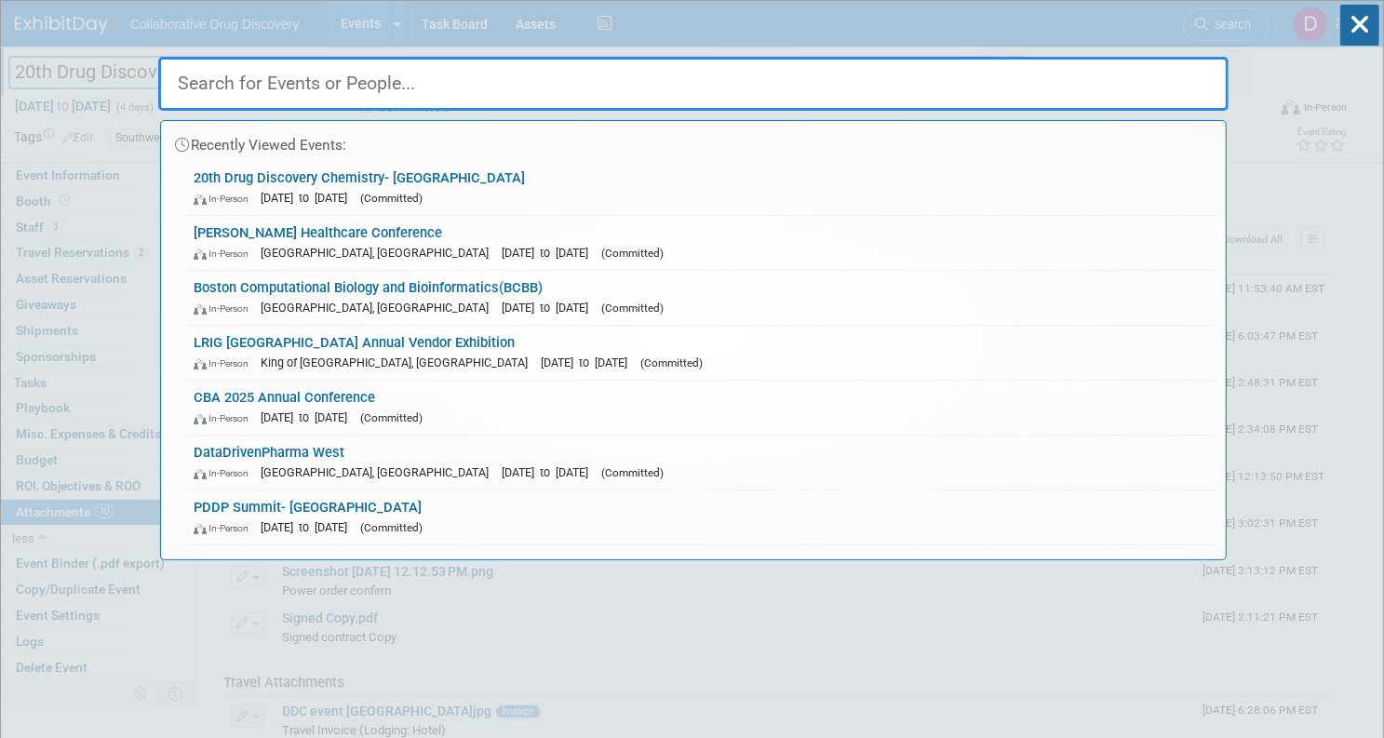
paste input "LRIG-MW 2025"
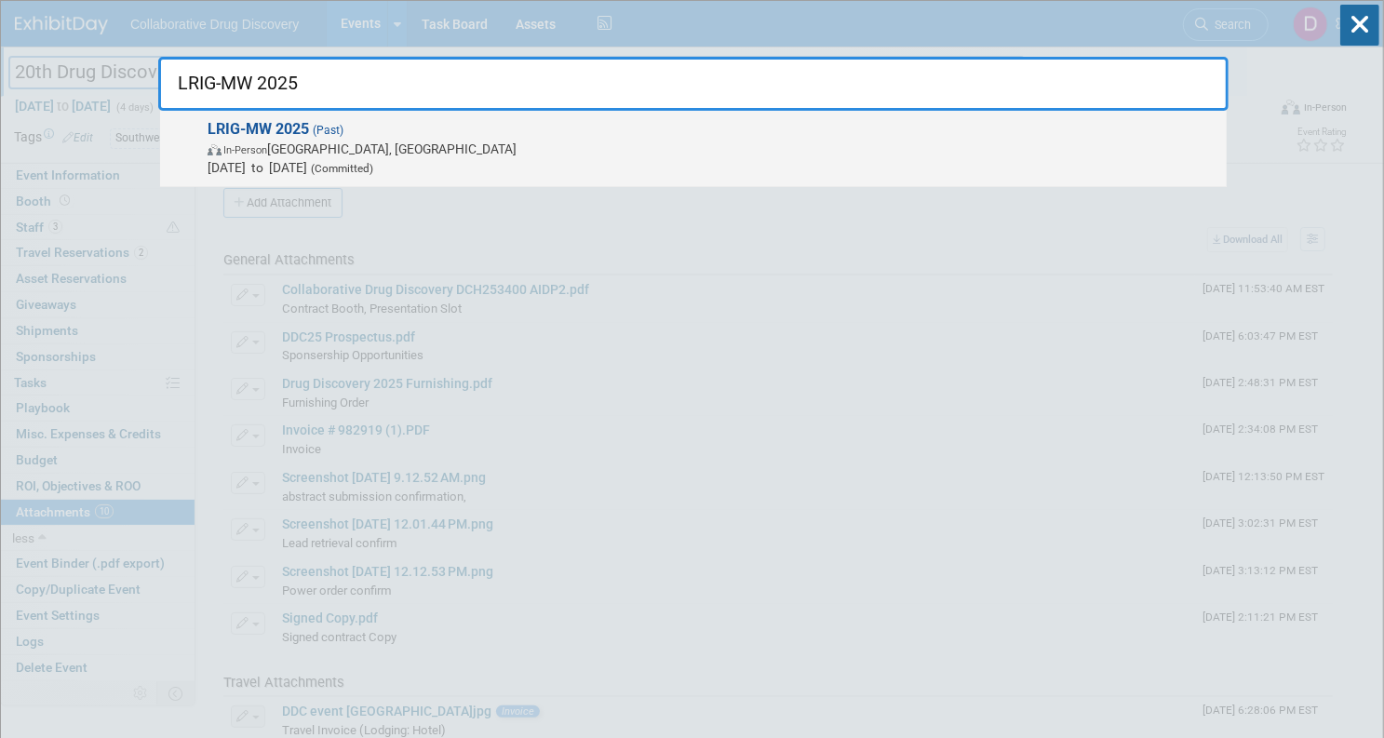
type input "LRIG-MW 2025"
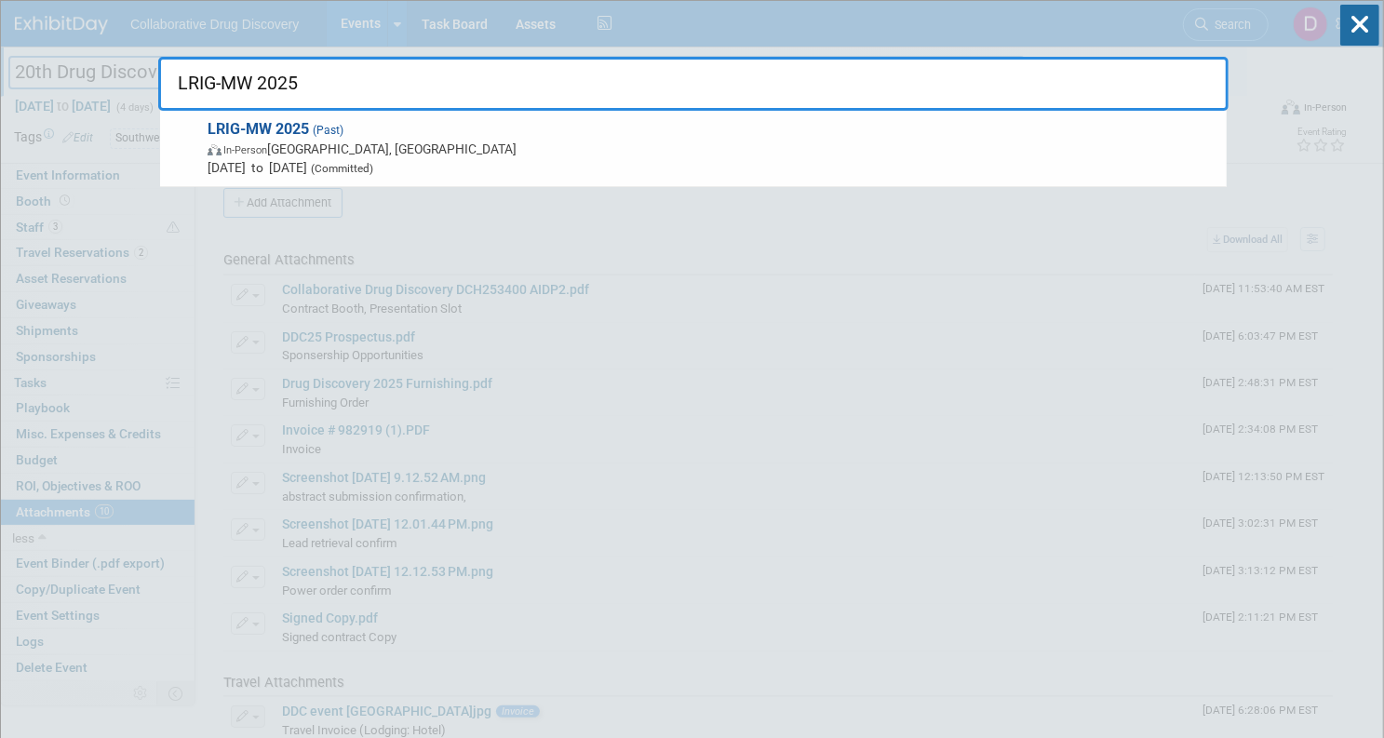
click at [745, 158] on span "Apr 17, 2025 to Apr 17, 2025 (Committed)" at bounding box center [713, 167] width 1010 height 19
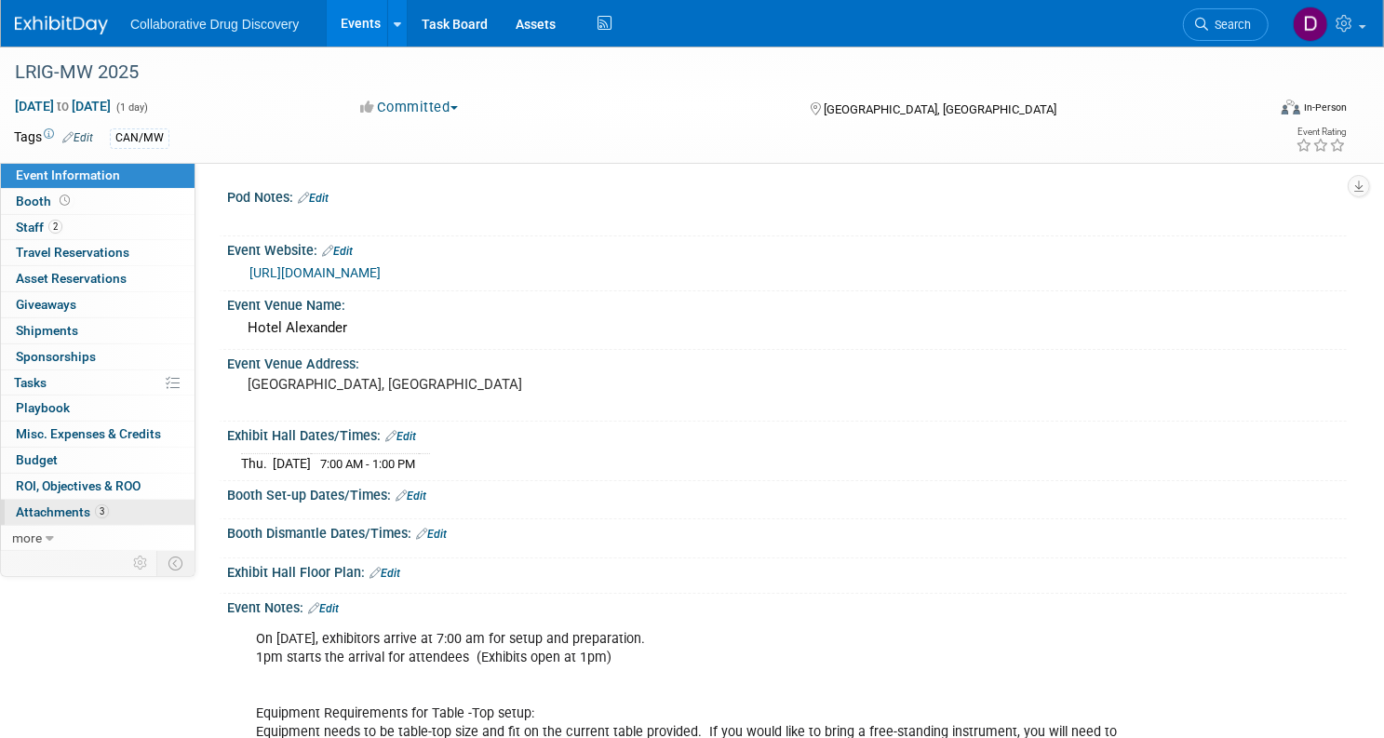
click at [109, 513] on span "Attachments 3" at bounding box center [62, 511] width 93 height 15
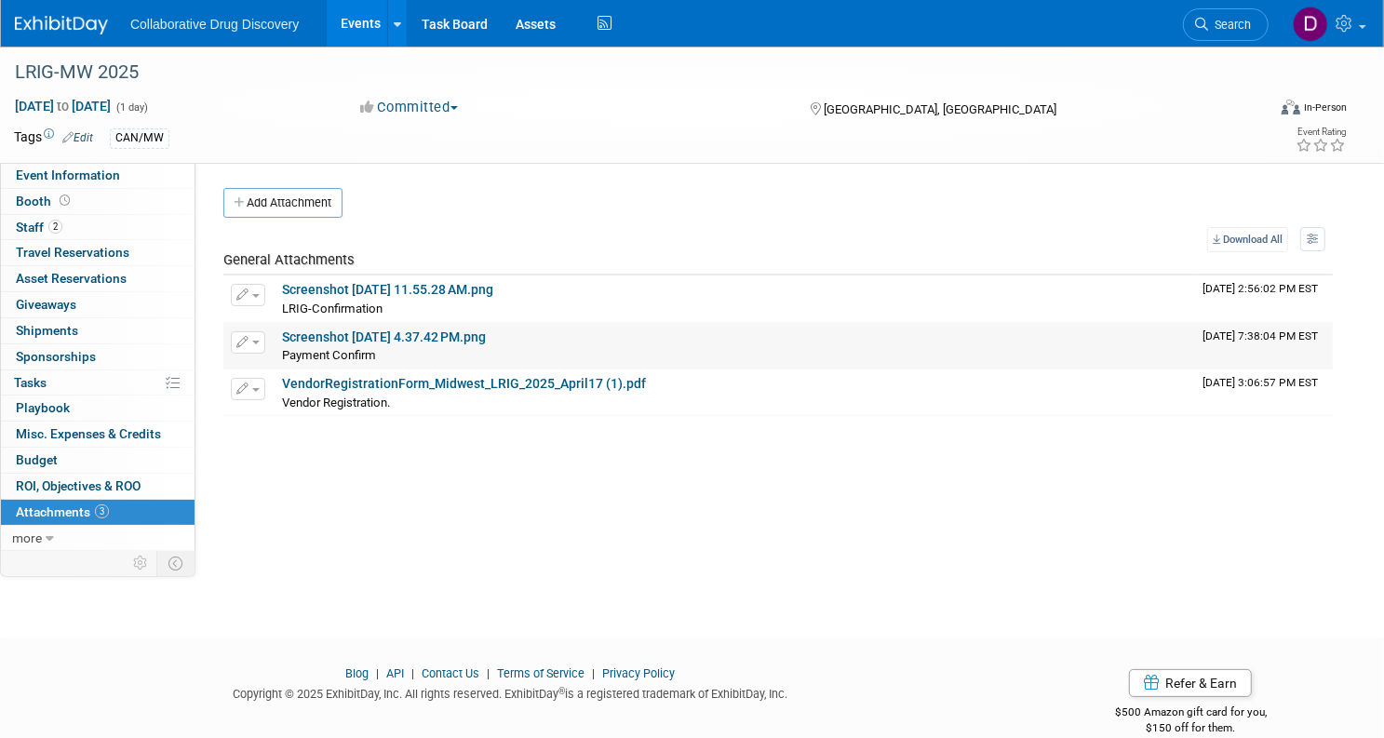
click at [486, 337] on link "Screenshot 2025-04-02 at 4.37.42 PM.png" at bounding box center [384, 336] width 204 height 15
click at [1208, 22] on span "Search" at bounding box center [1229, 25] width 43 height 14
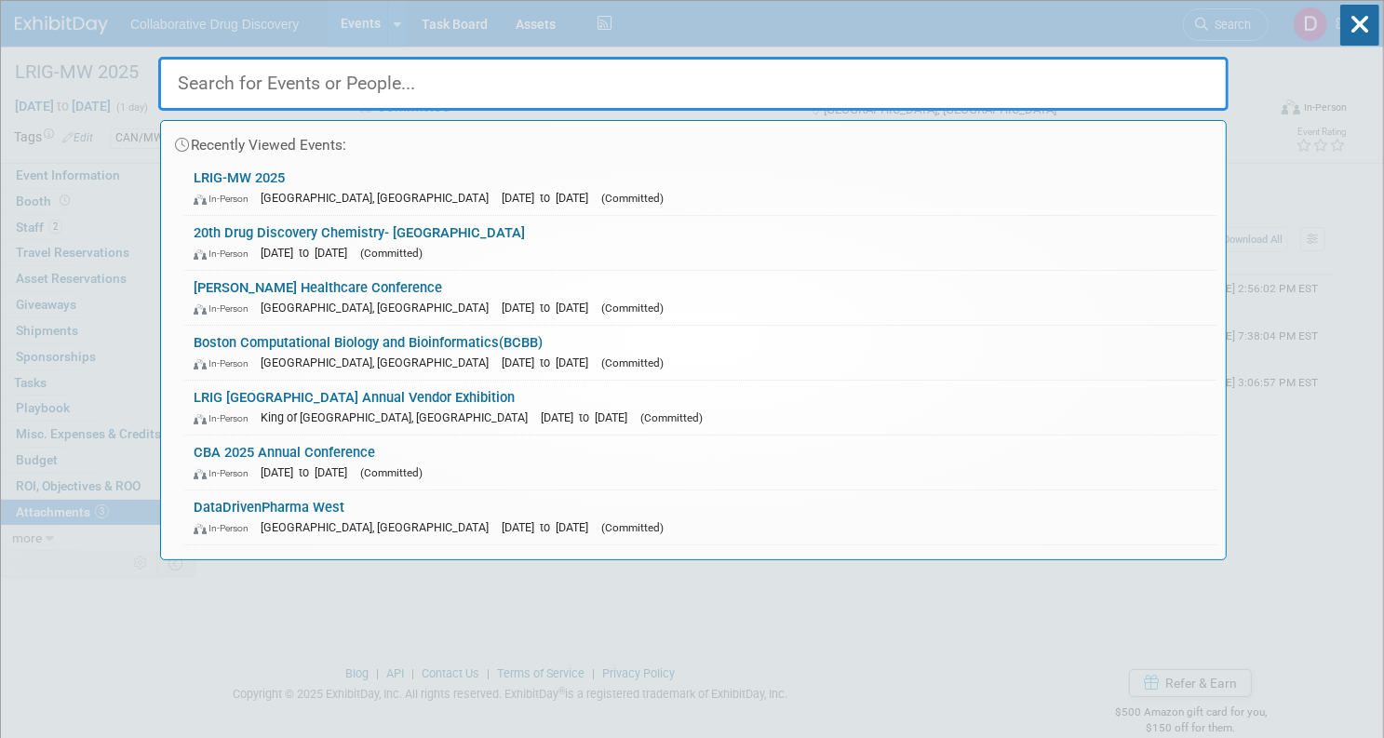
paste input "Future of Vaccinology Symposium - [GEOGRAPHIC_DATA] - [GEOGRAPHIC_DATA]"
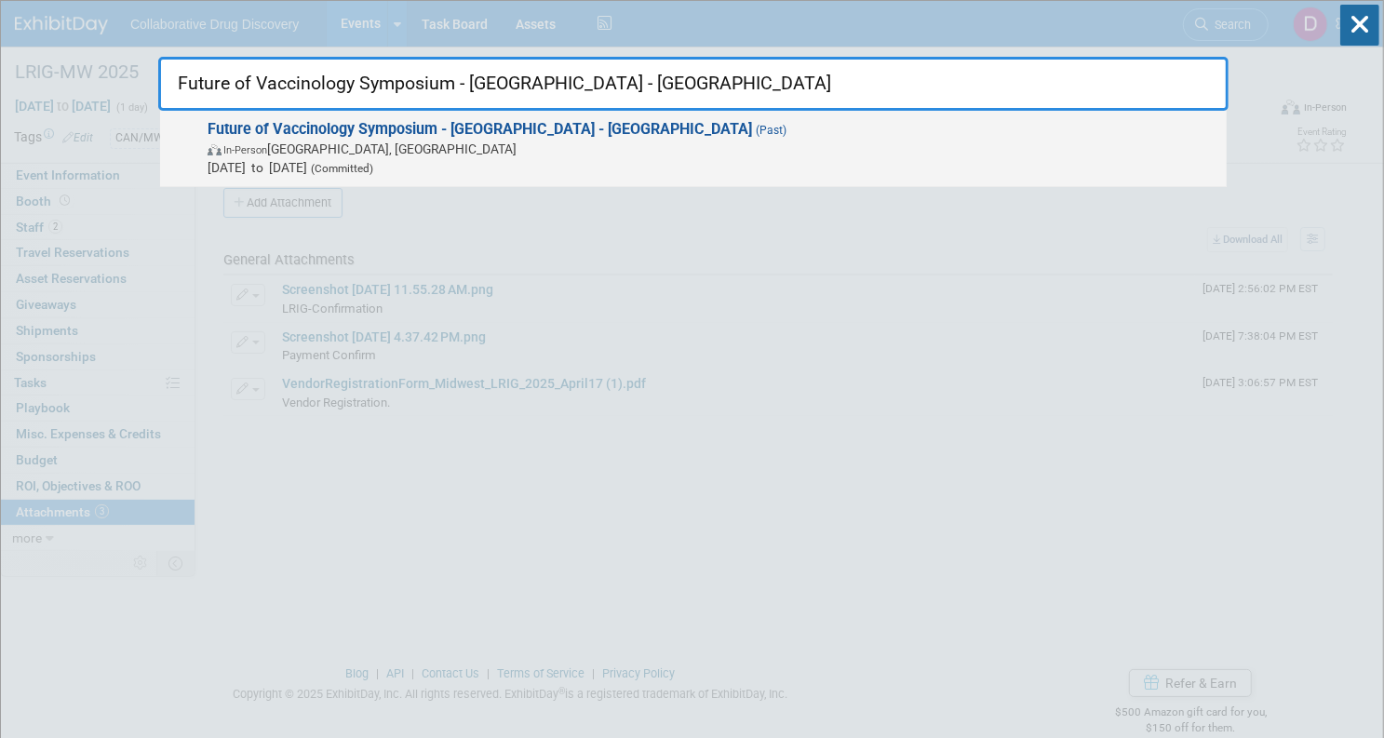
type input "Future of Vaccinology Symposium - [GEOGRAPHIC_DATA] - [GEOGRAPHIC_DATA]"
click at [631, 154] on span "In-Person Hamilton, Canada" at bounding box center [713, 149] width 1010 height 19
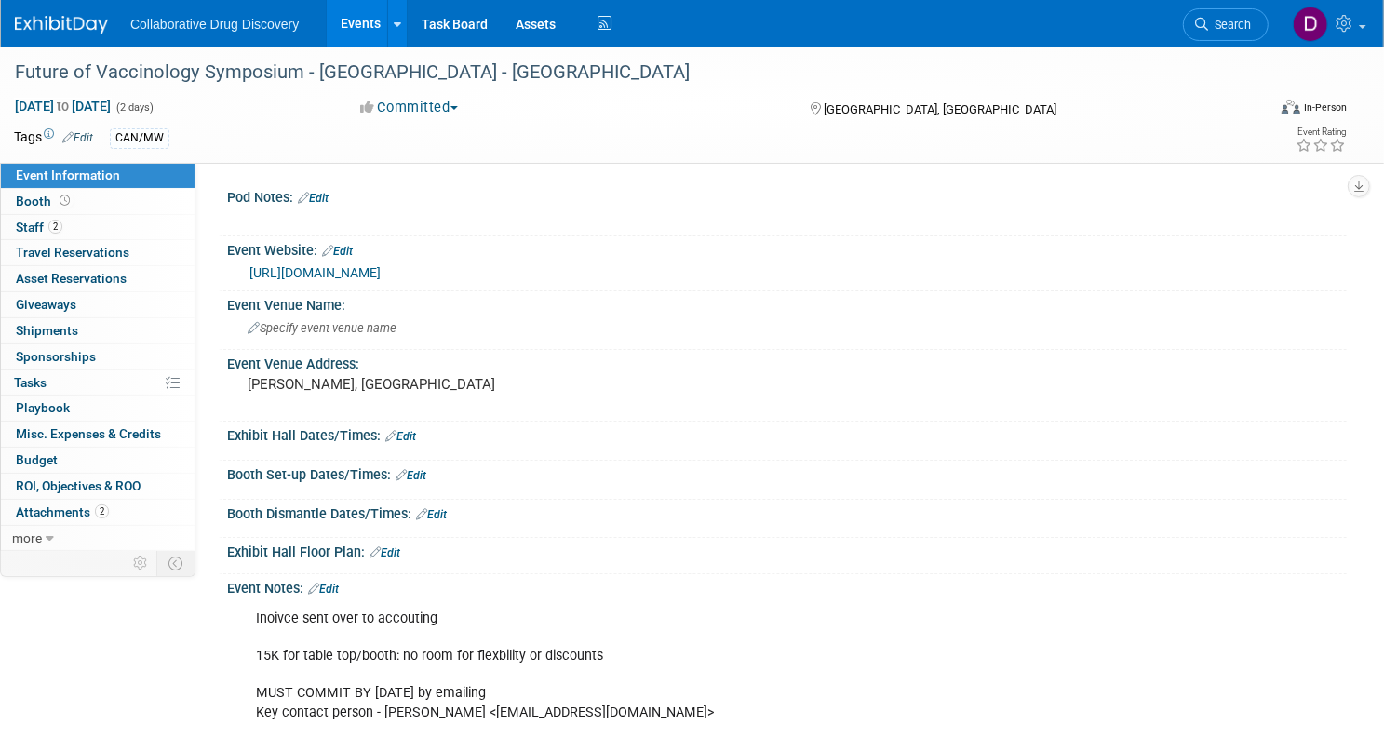
scroll to position [86, 0]
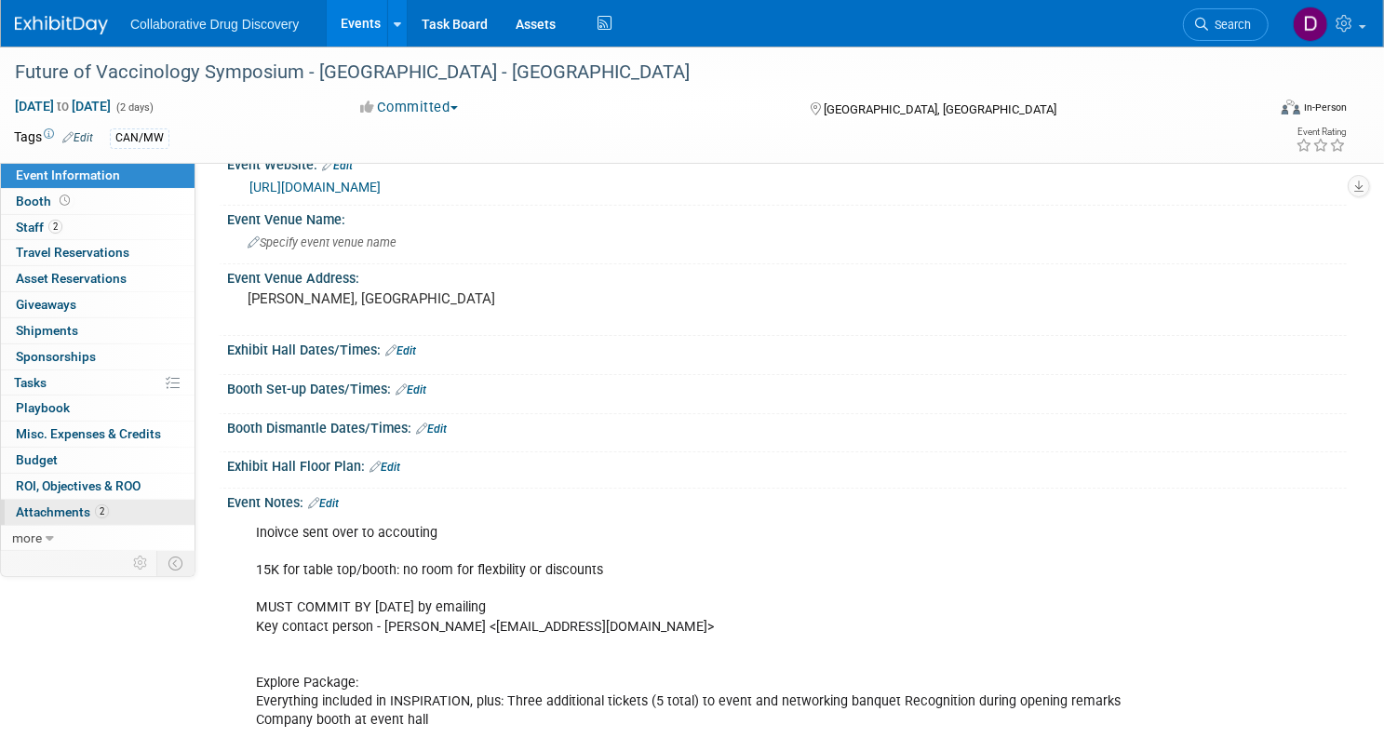
click at [109, 509] on span "Attachments 2" at bounding box center [62, 511] width 93 height 15
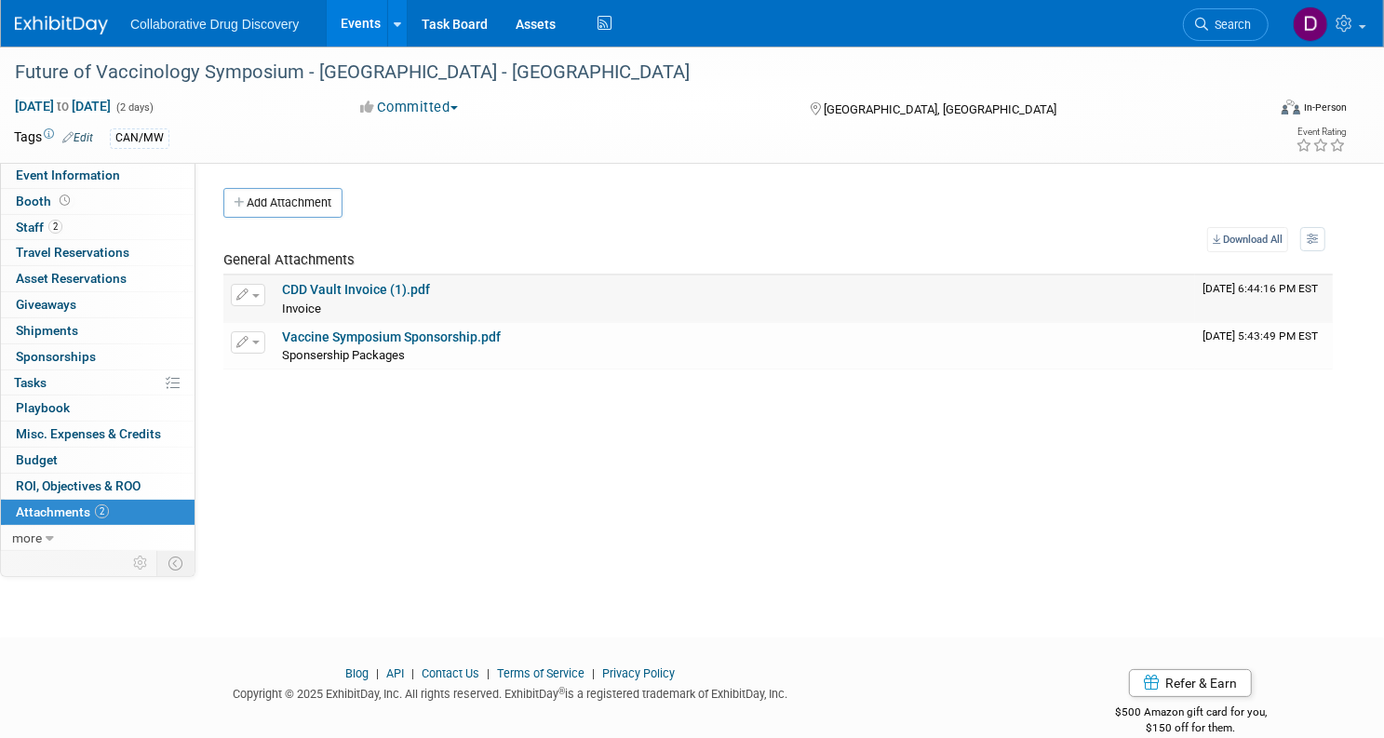
click at [430, 289] on link "CDD Vault Invoice (1).pdf" at bounding box center [356, 289] width 148 height 15
click at [1222, 18] on span "Search" at bounding box center [1229, 25] width 43 height 14
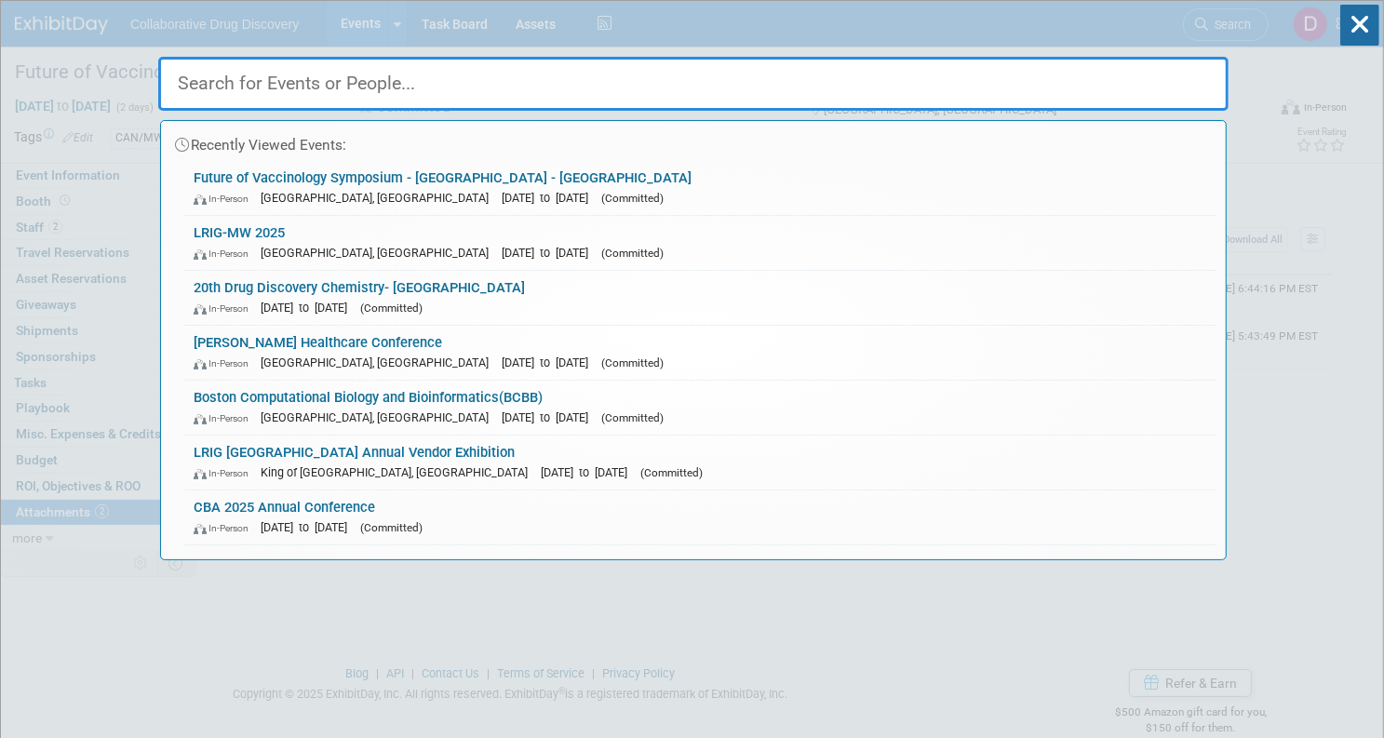
paste input "Life Science Innovation Northwest 2025"
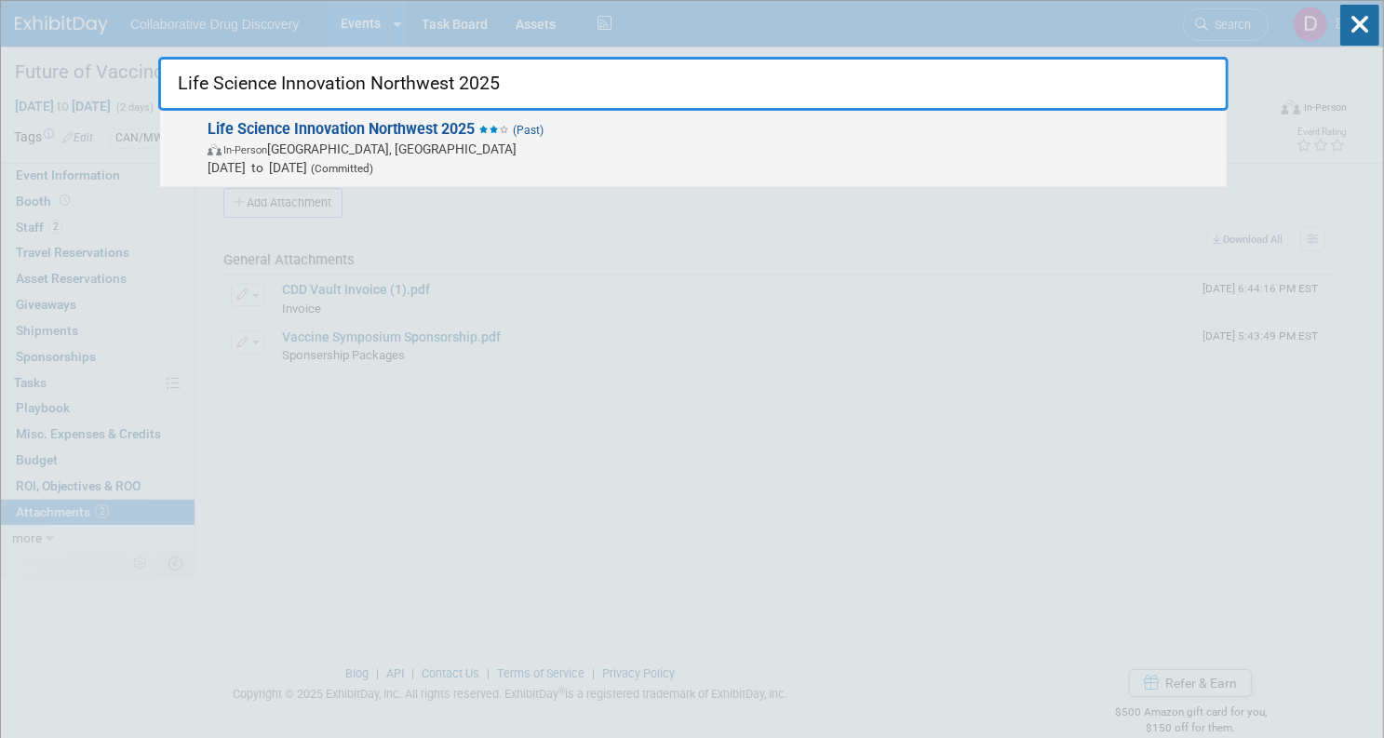
type input "Life Science Innovation Northwest 2025"
click at [441, 142] on span "In-Person Seattle, WA" at bounding box center [713, 149] width 1010 height 19
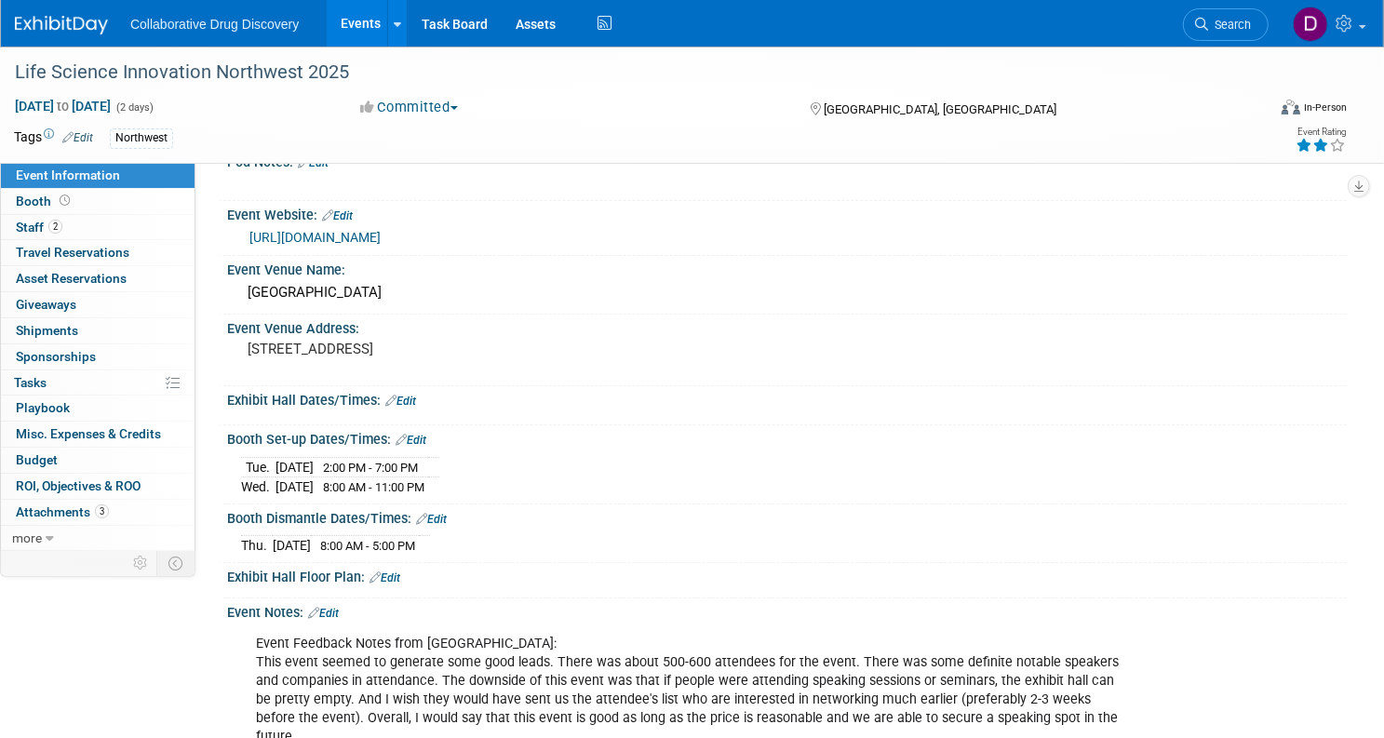
scroll to position [383, 0]
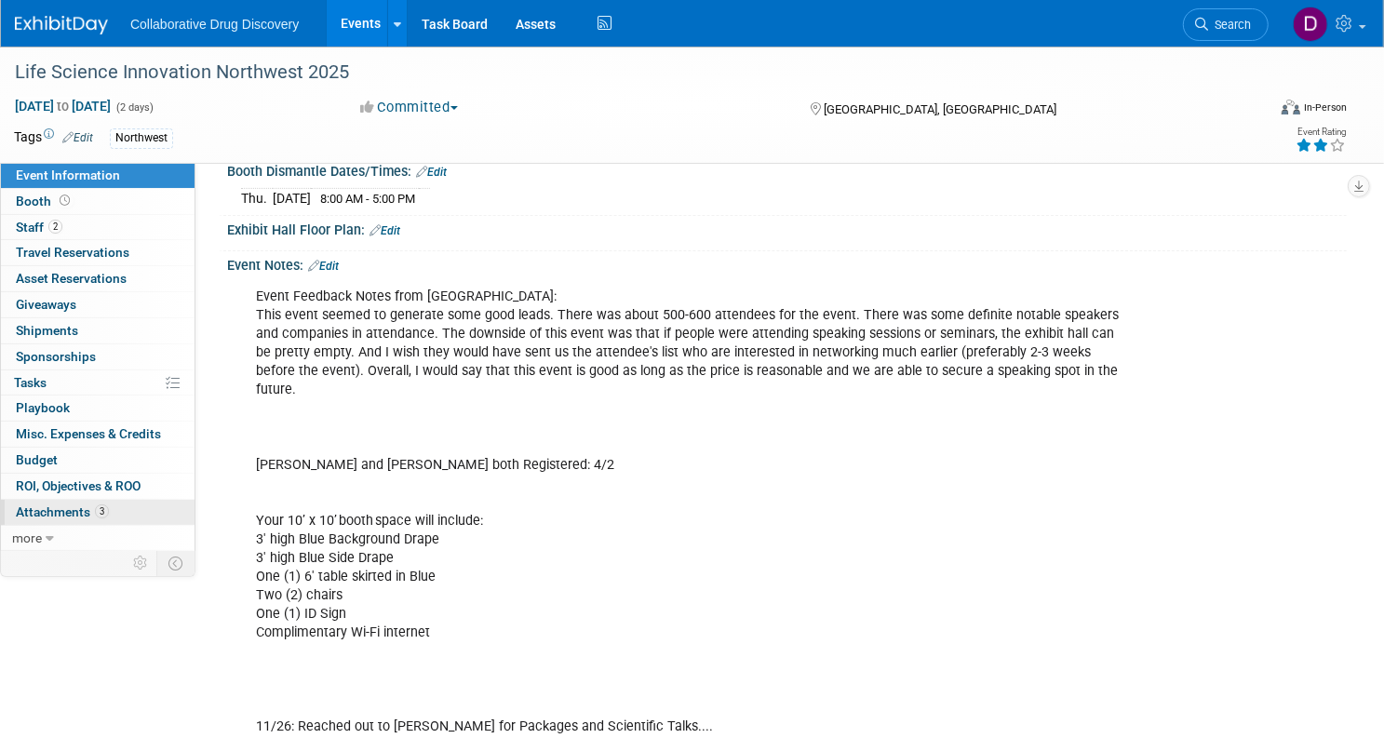
click at [109, 516] on span "Attachments 3" at bounding box center [62, 511] width 93 height 15
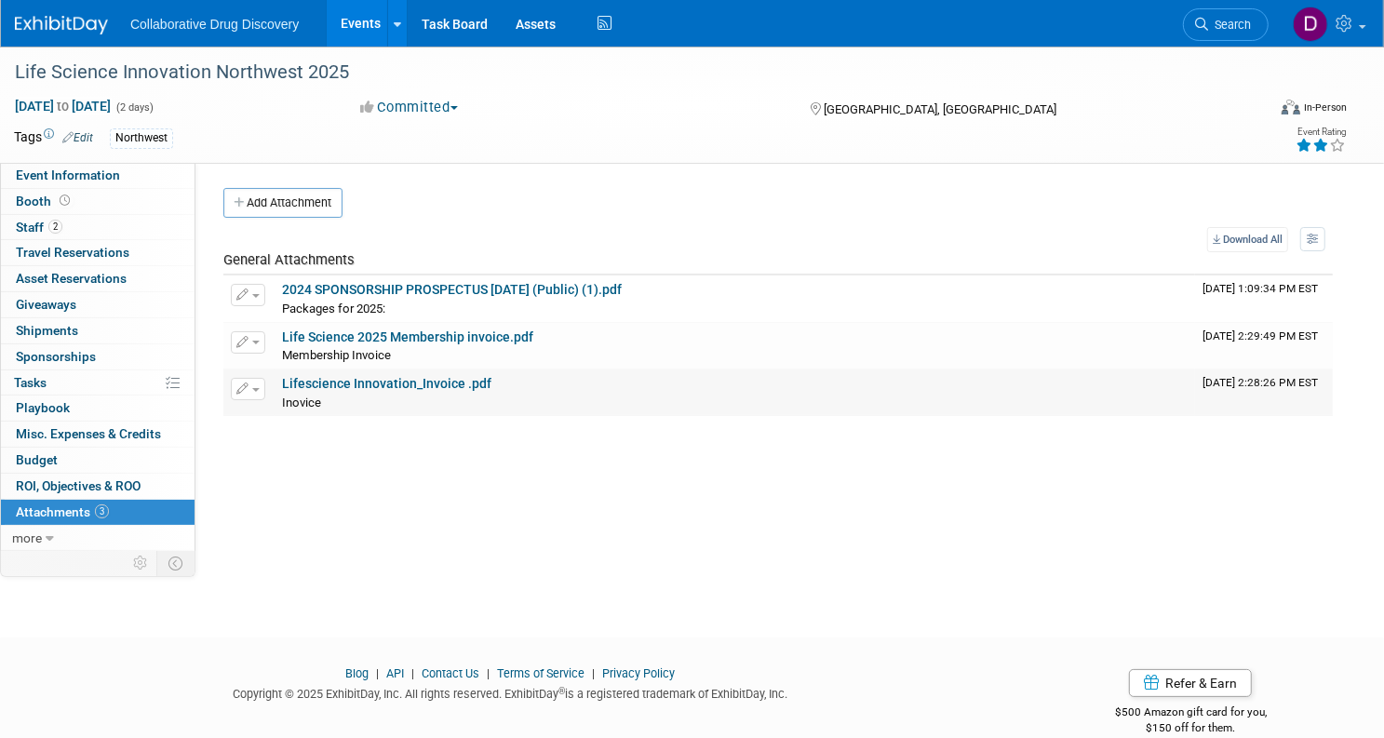
click at [394, 383] on link "Lifescience Innovation_Invoice .pdf" at bounding box center [386, 383] width 209 height 15
click at [1208, 26] on span "Search" at bounding box center [1229, 25] width 43 height 14
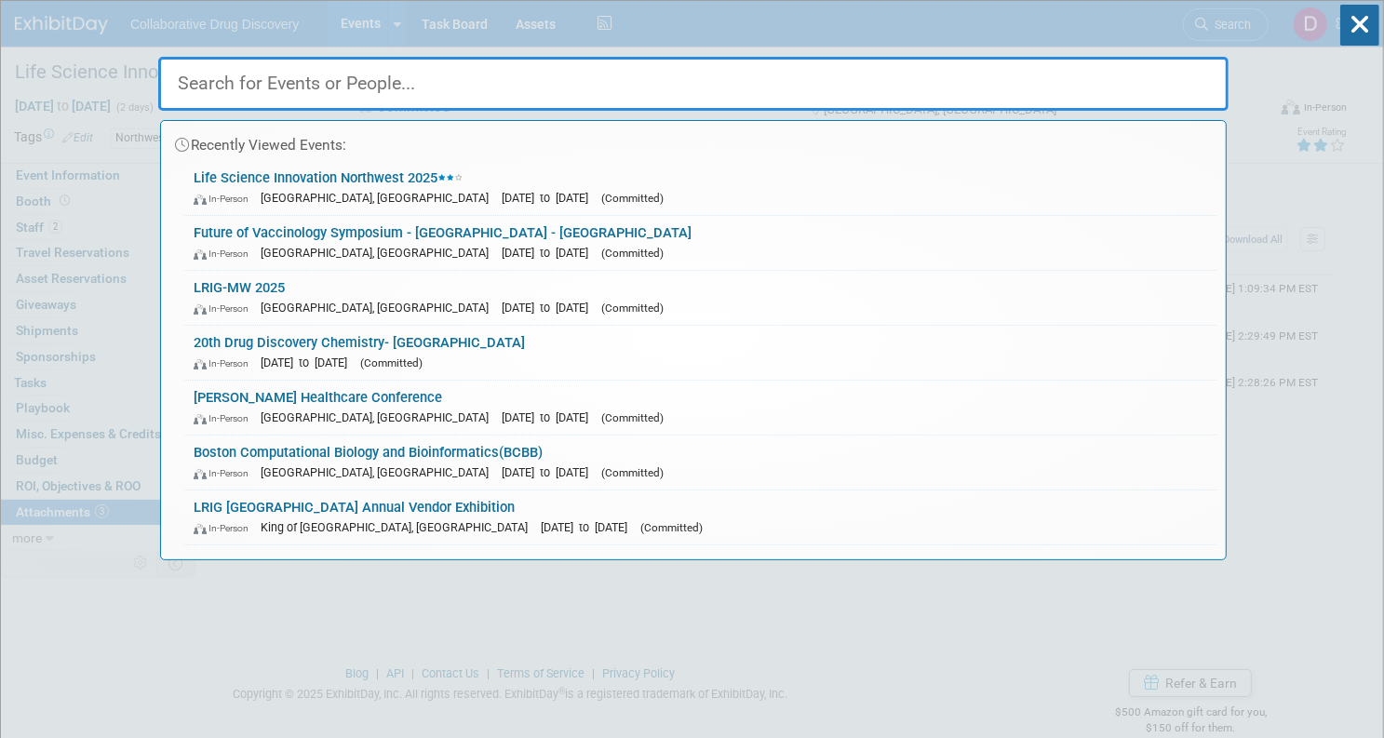
paste input "NIH Spring Vendor Exhibit"
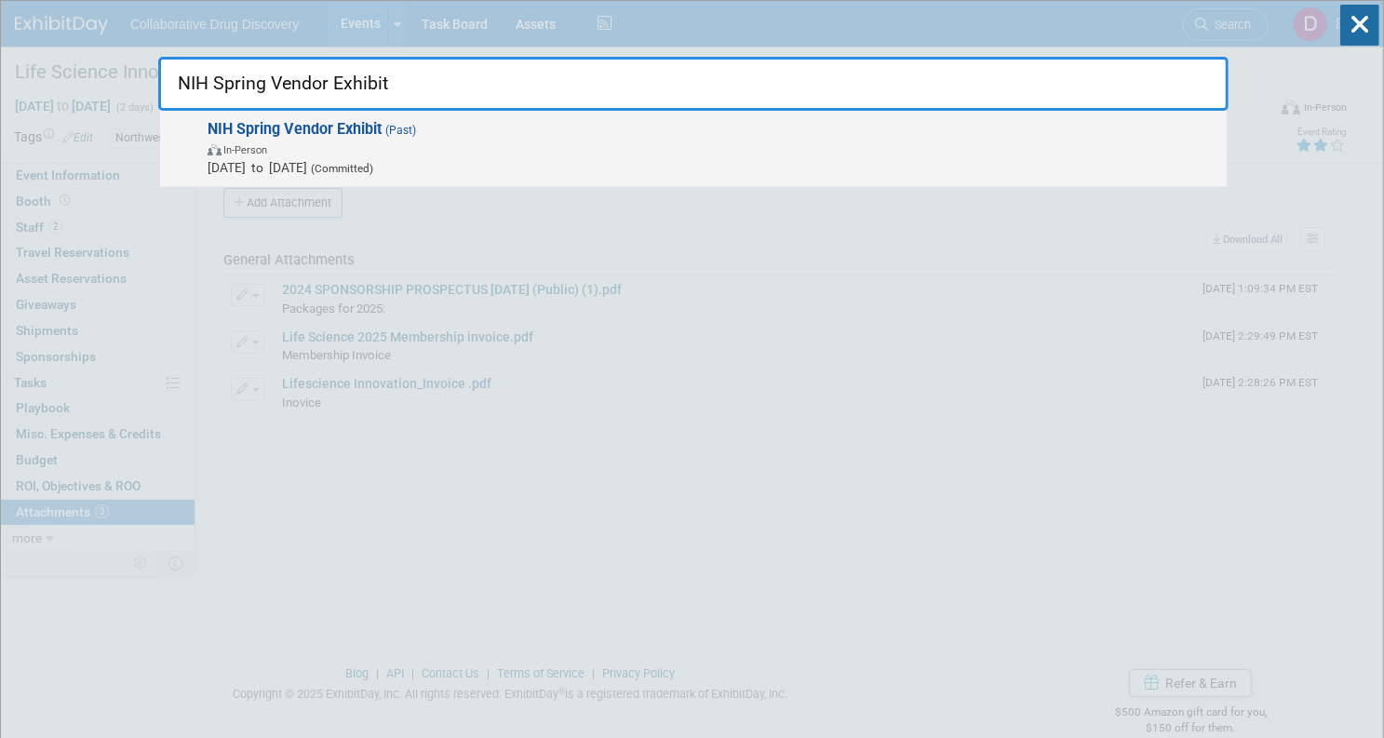
type input "NIH Spring Vendor Exhibit"
click at [492, 151] on span "In-Person" at bounding box center [713, 149] width 1010 height 19
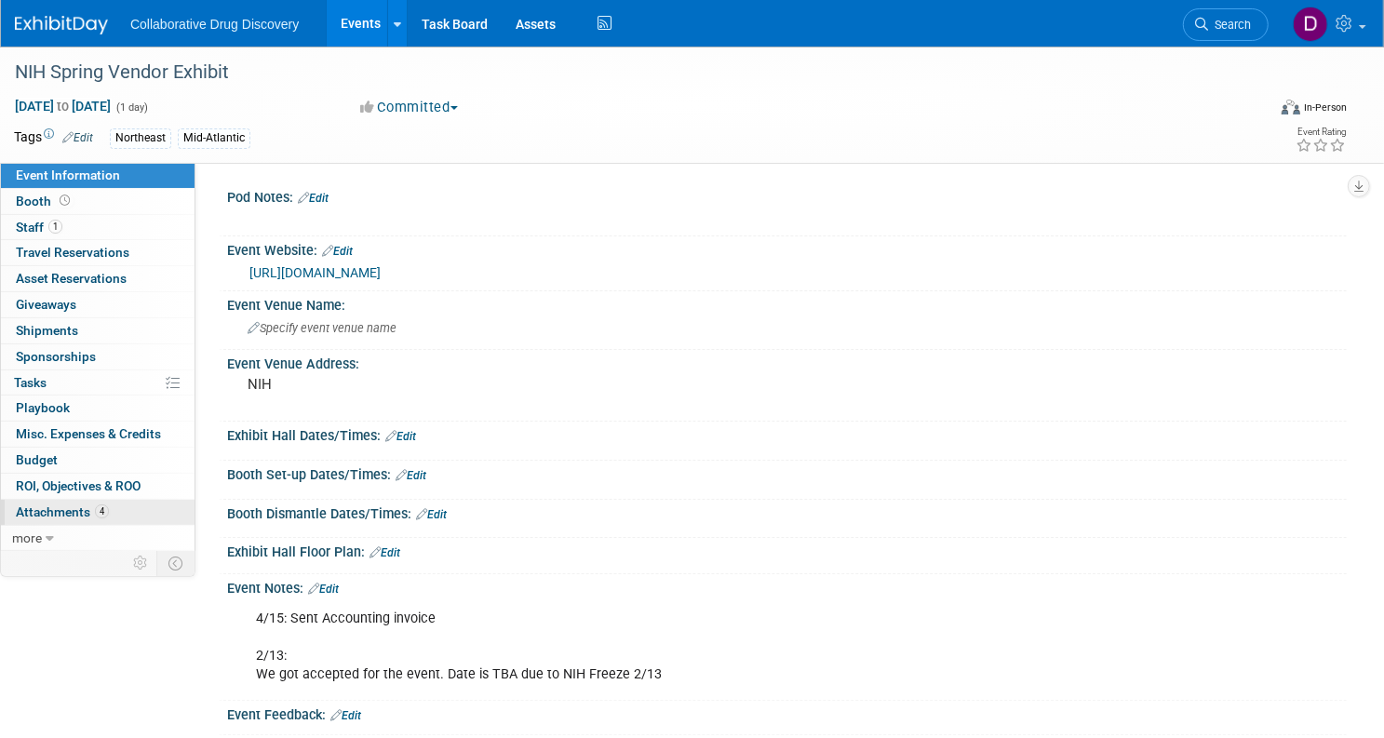
click at [109, 509] on span "Attachments 4" at bounding box center [62, 511] width 93 height 15
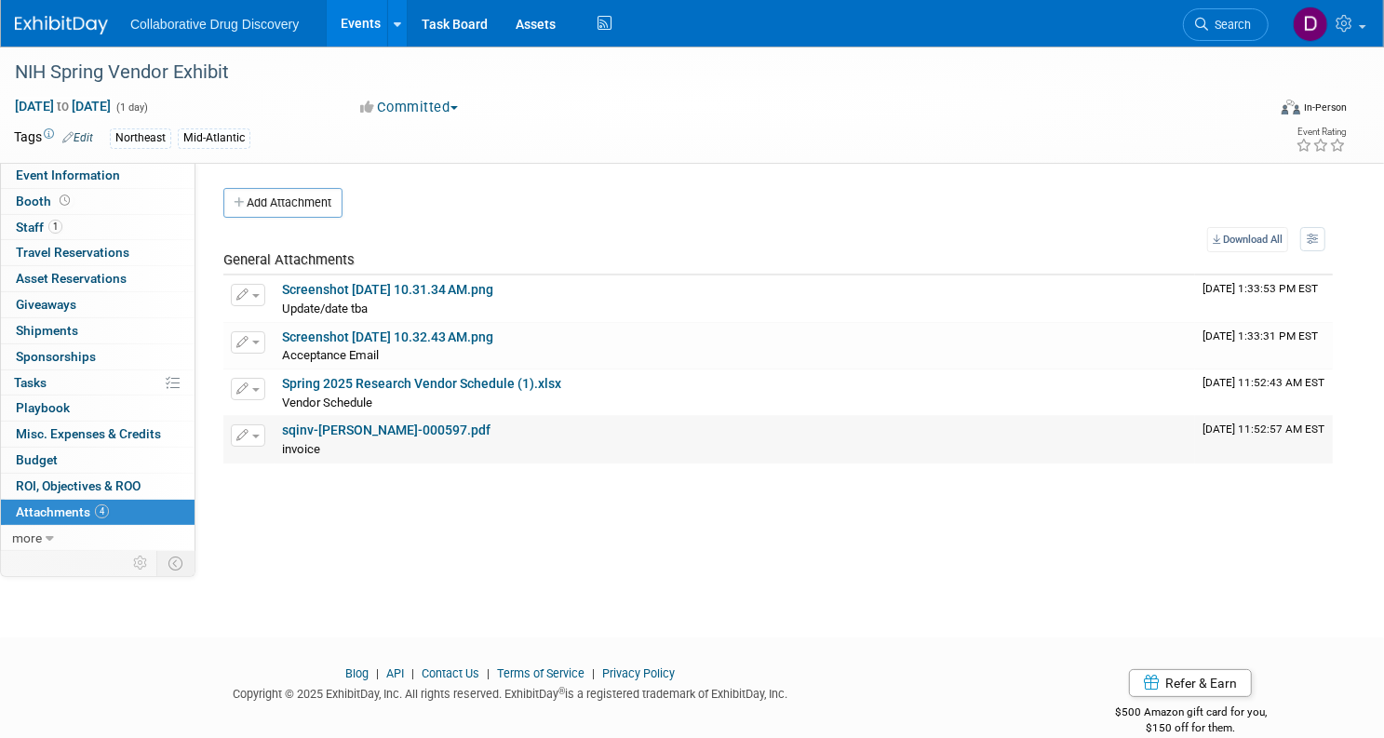
click at [429, 427] on link "sqinv-Daniel-Castro-000597.pdf" at bounding box center [386, 430] width 208 height 15
click at [1208, 18] on span "Search" at bounding box center [1229, 25] width 43 height 14
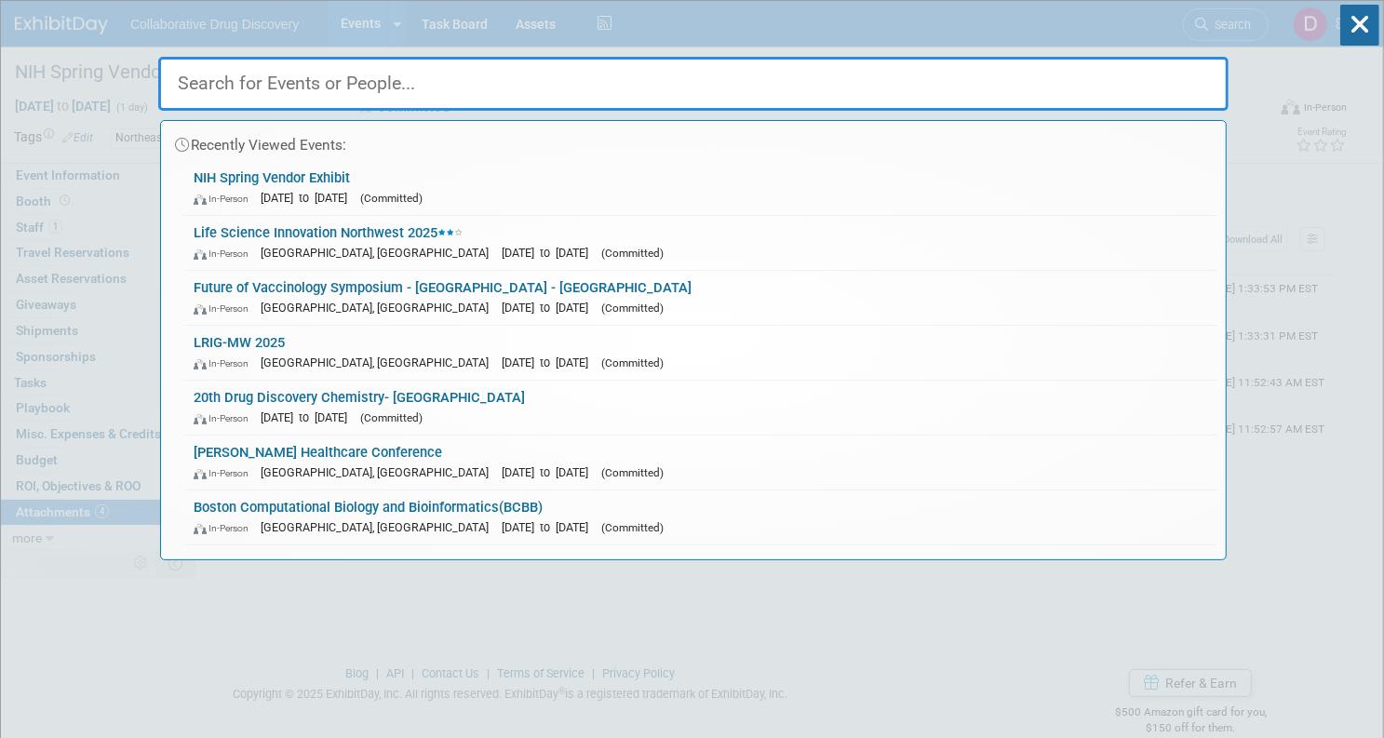
paste input "AACR Annual Meeting 2025"
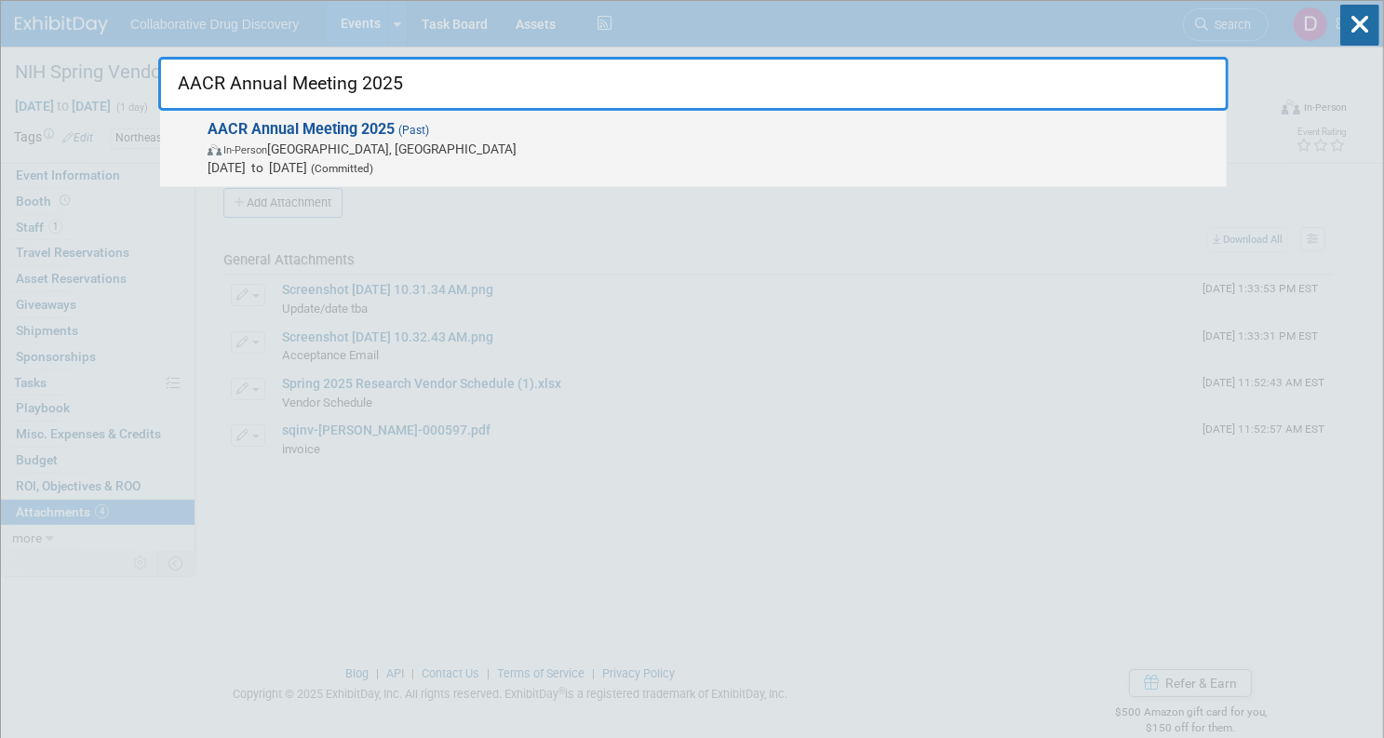
type input "AACR Annual Meeting 2025"
click at [473, 176] on div "AACR Annual Meeting 2025 (Past) In-Person Chicago, IL Apr 25, 2025 to Apr 30, 2…" at bounding box center [693, 149] width 1067 height 76
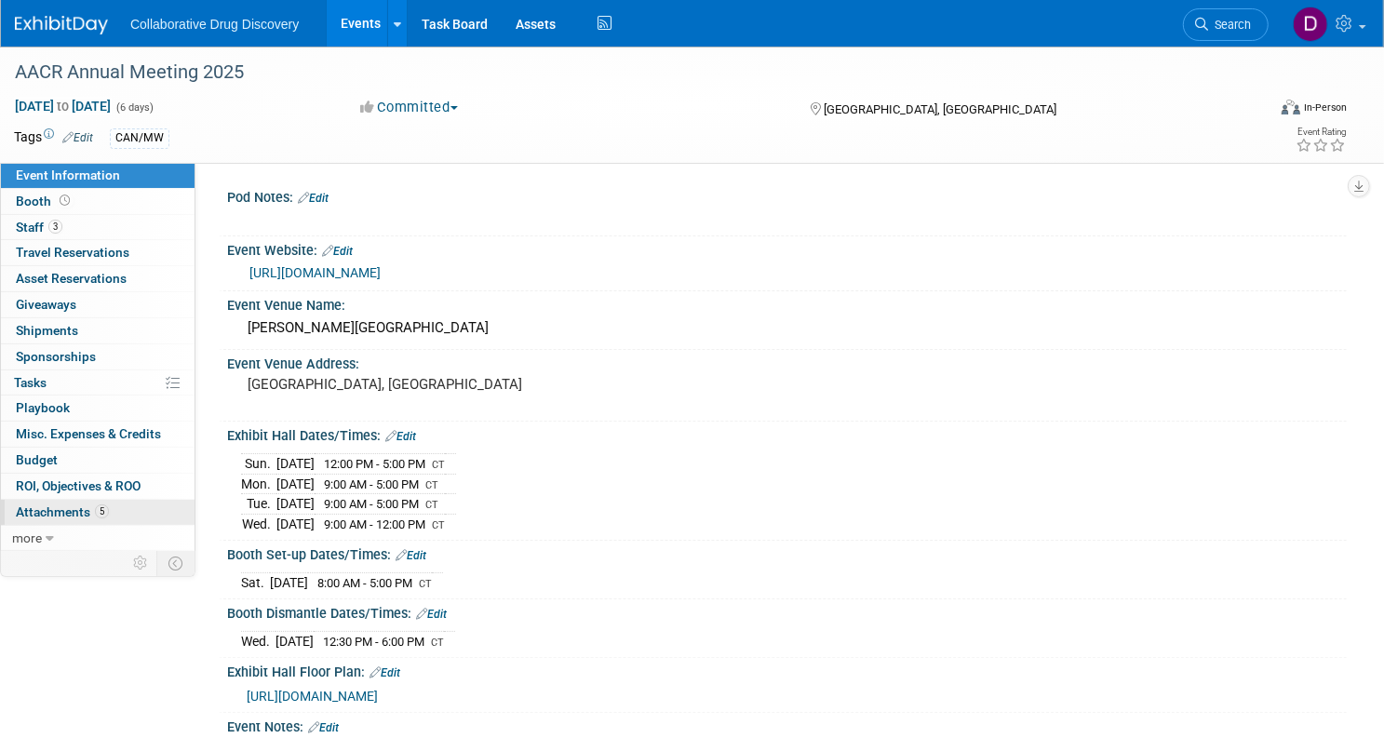
click at [109, 515] on span "Attachments 5" at bounding box center [62, 511] width 93 height 15
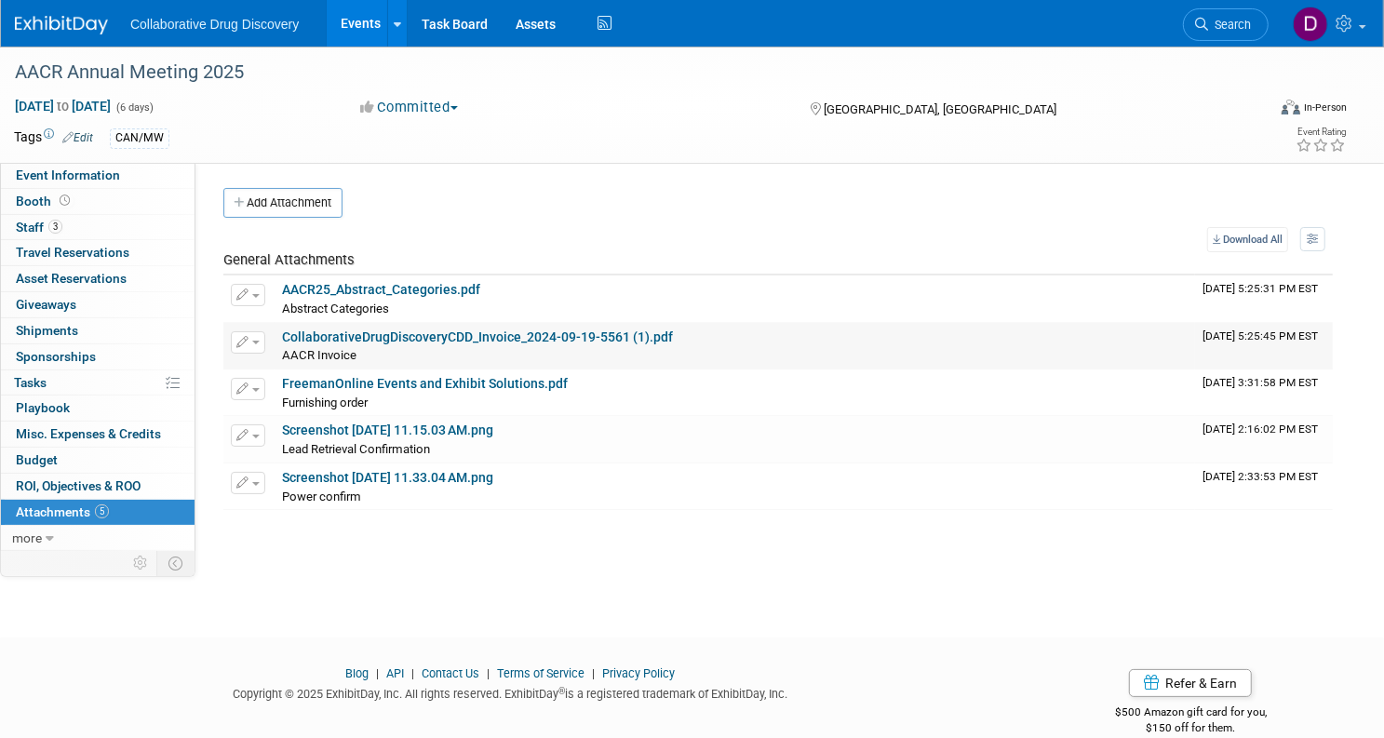
click at [472, 333] on link "CollaborativeDrugDiscoveryCDD_Invoice_2024-09-19-5561 (1).pdf" at bounding box center [477, 336] width 391 height 15
click at [483, 432] on link "Screenshot 2025-03-24 at 11.15.03 AM.png" at bounding box center [387, 430] width 211 height 15
click at [473, 378] on link "FreemanOnline Events and Exhibit Solutions.pdf" at bounding box center [425, 383] width 286 height 15
click at [457, 479] on link "Screenshot 2025-03-24 at 11.33.04 AM.png" at bounding box center [387, 477] width 211 height 15
click at [1201, 37] on link "Search" at bounding box center [1226, 24] width 86 height 33
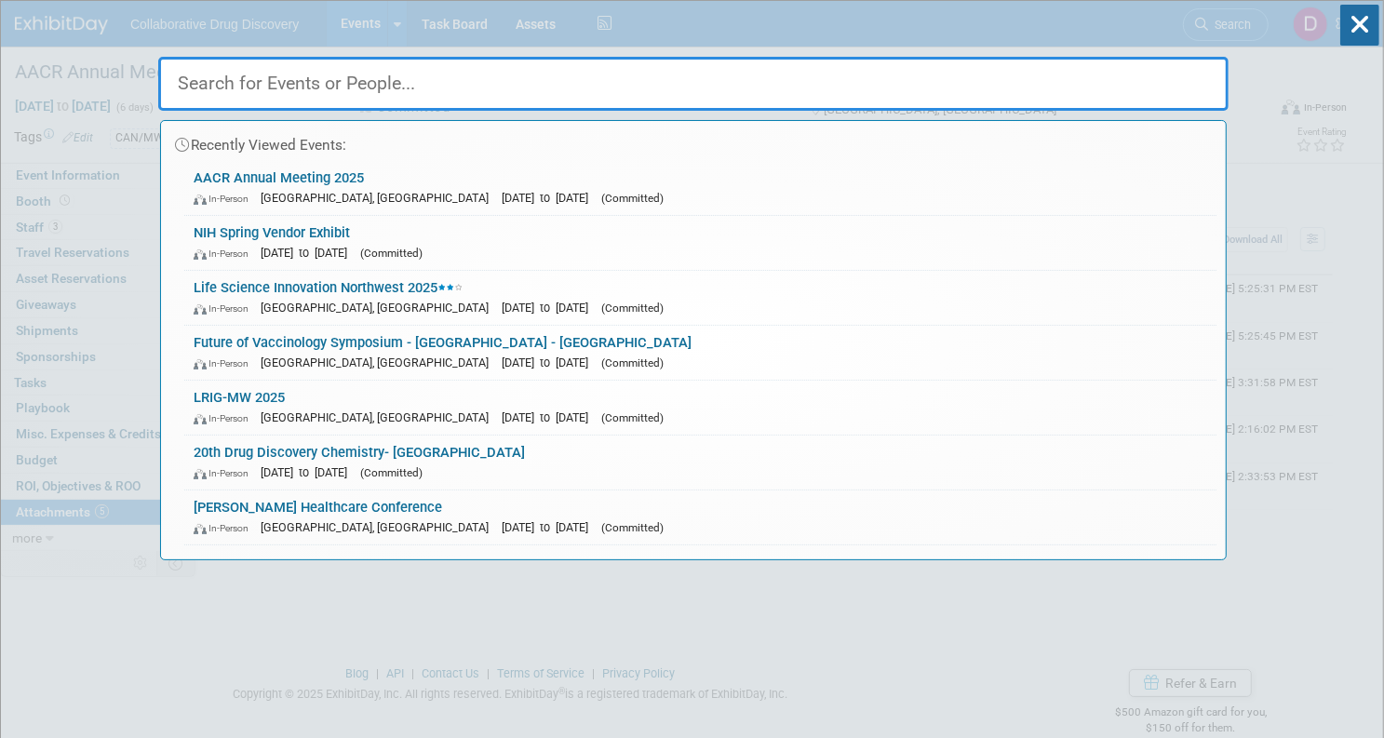
paste input "MIKIW 2025"
type input "MIKIW 2025"
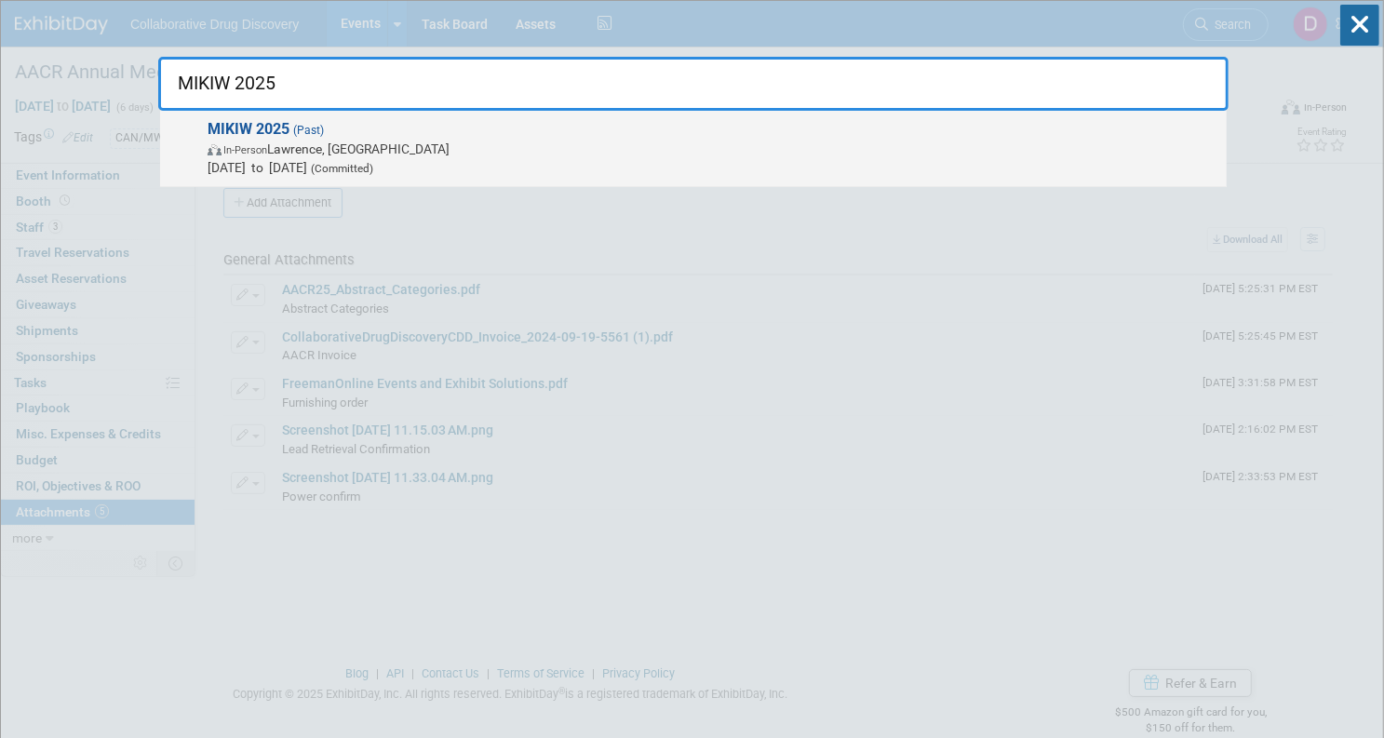
click at [261, 162] on span "Apr 25, 2025 to Apr 27, 2025 (Committed)" at bounding box center [713, 167] width 1010 height 19
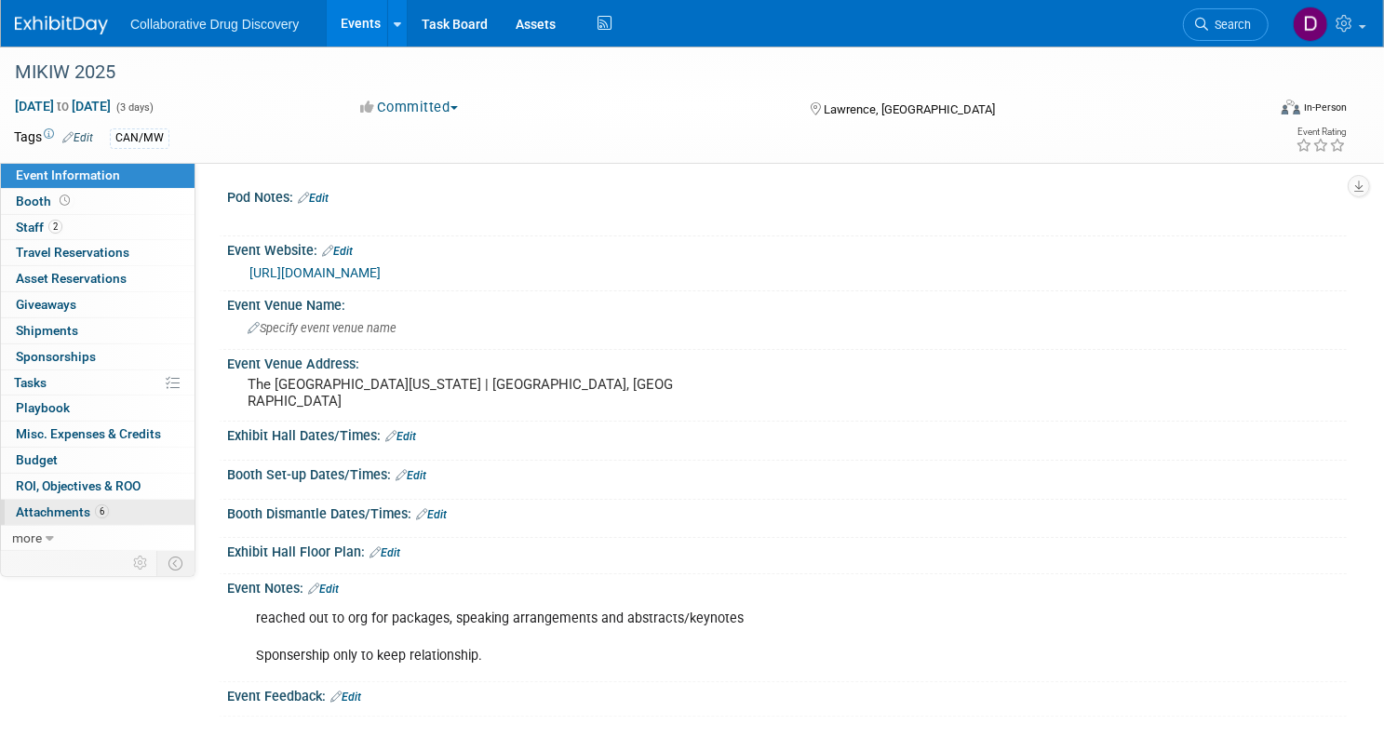
click at [109, 508] on span "Attachments 6" at bounding box center [62, 511] width 93 height 15
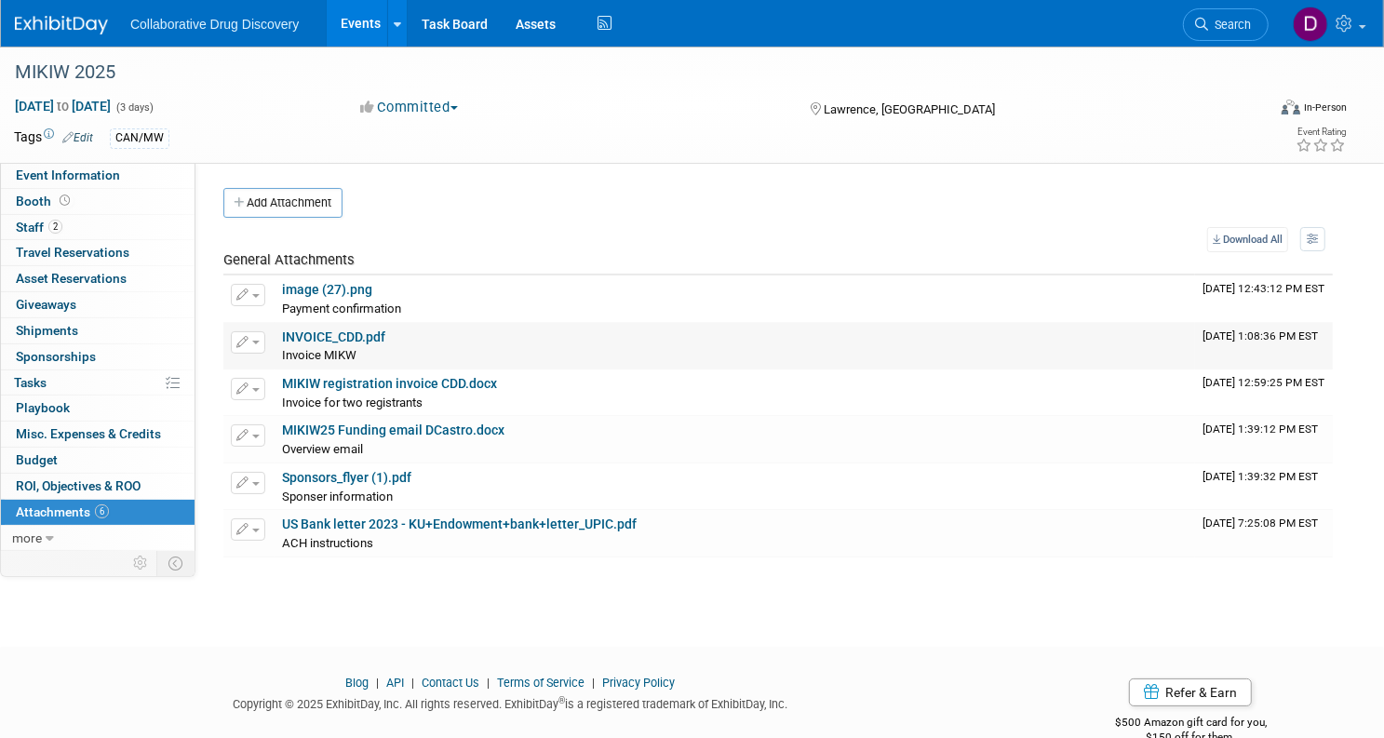
click at [385, 336] on link "INVOICE_CDD.pdf" at bounding box center [333, 336] width 103 height 15
click at [415, 383] on link "MIKIW registration invoice CDD.docx" at bounding box center [389, 383] width 215 height 15
click at [1183, 26] on link "Search" at bounding box center [1226, 24] width 86 height 33
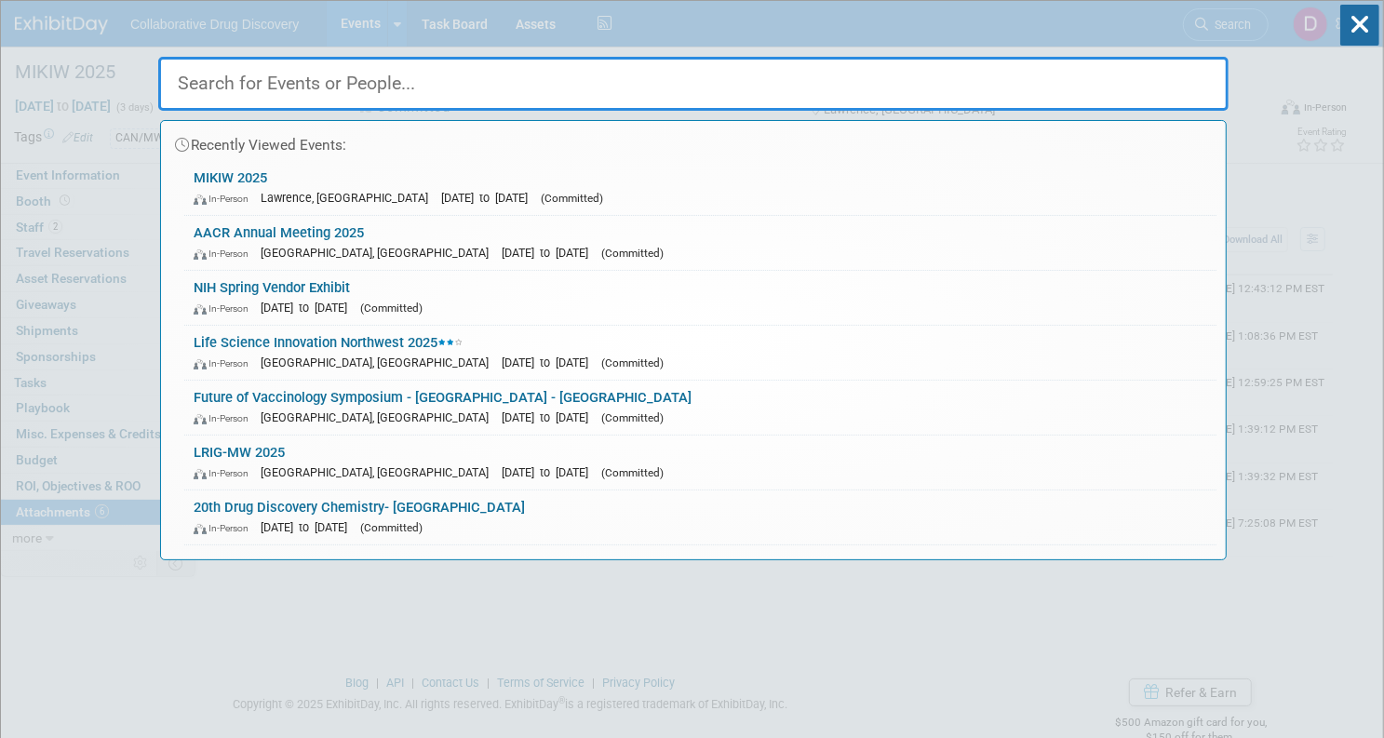
paste input "SDDS 2025 Stanford Drug Discovery Symposium"
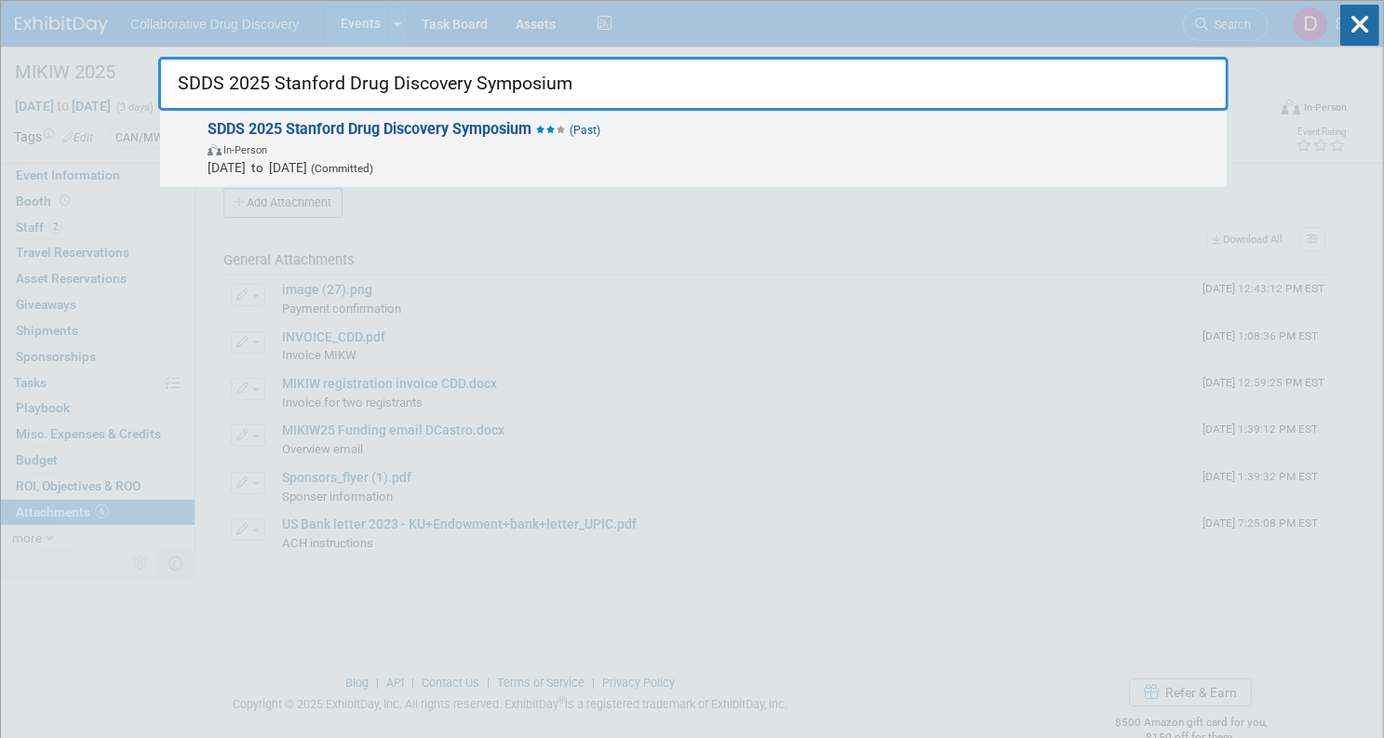
type input "SDDS 2025 Stanford Drug Discovery Symposium"
click at [682, 135] on span "SDDS 2025 Stanford Drug Discovery Symposium (Past) In-Person Apr 28, 2025 to Ap…" at bounding box center [709, 148] width 1015 height 57
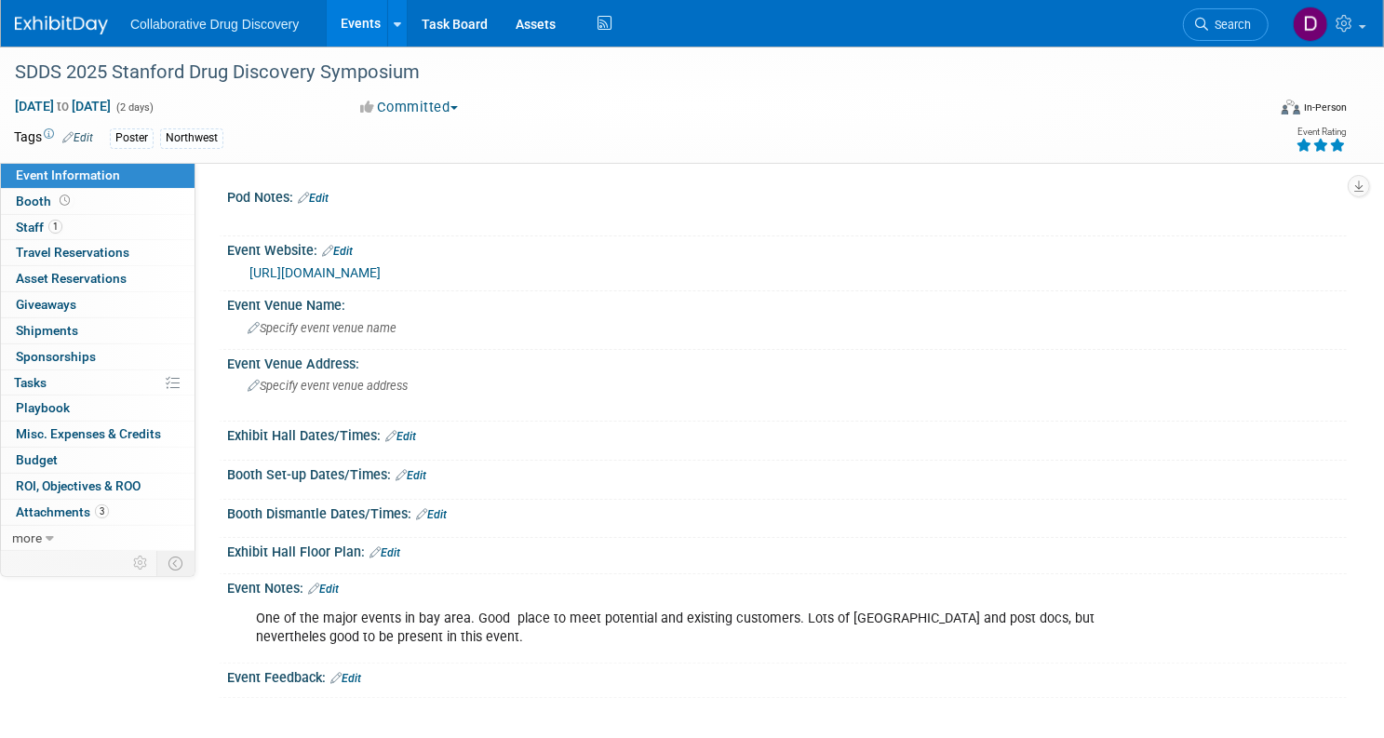
scroll to position [158, 0]
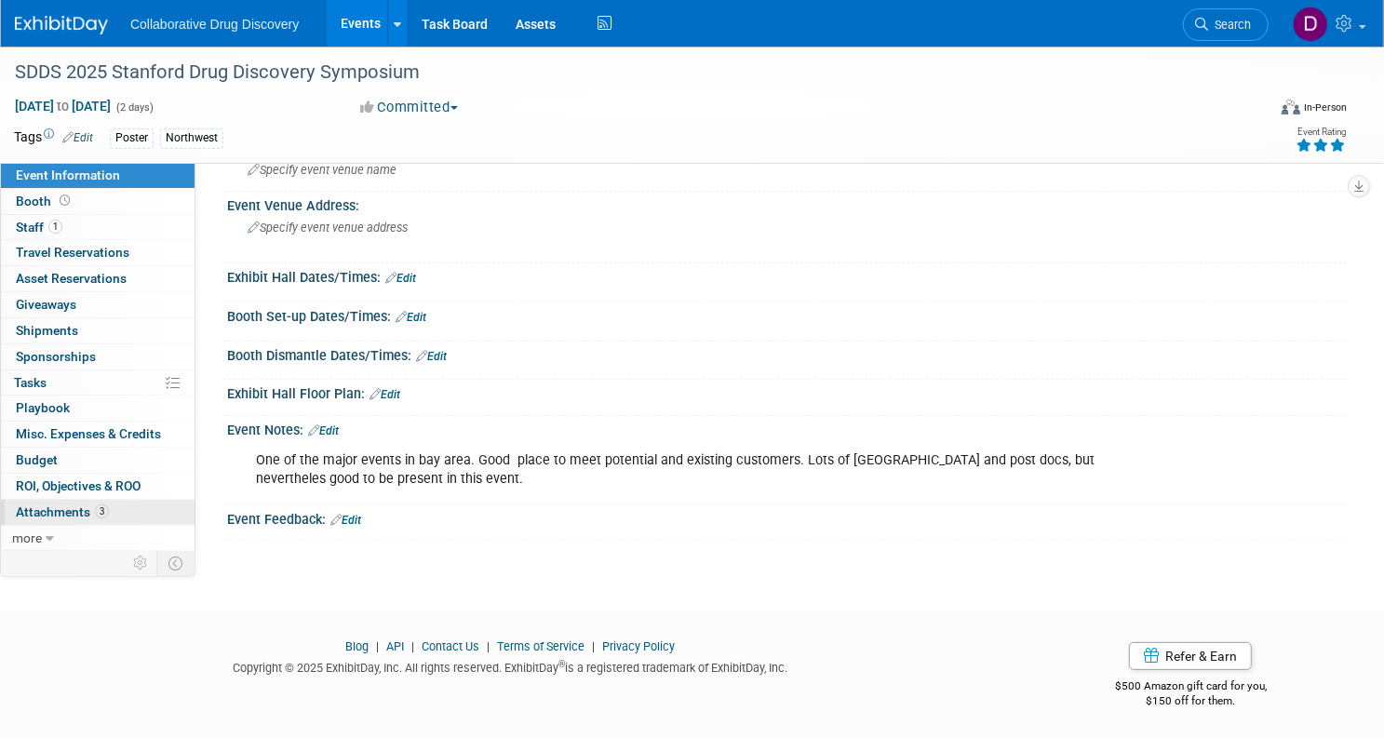
click at [109, 513] on span "Attachments 3" at bounding box center [62, 511] width 93 height 15
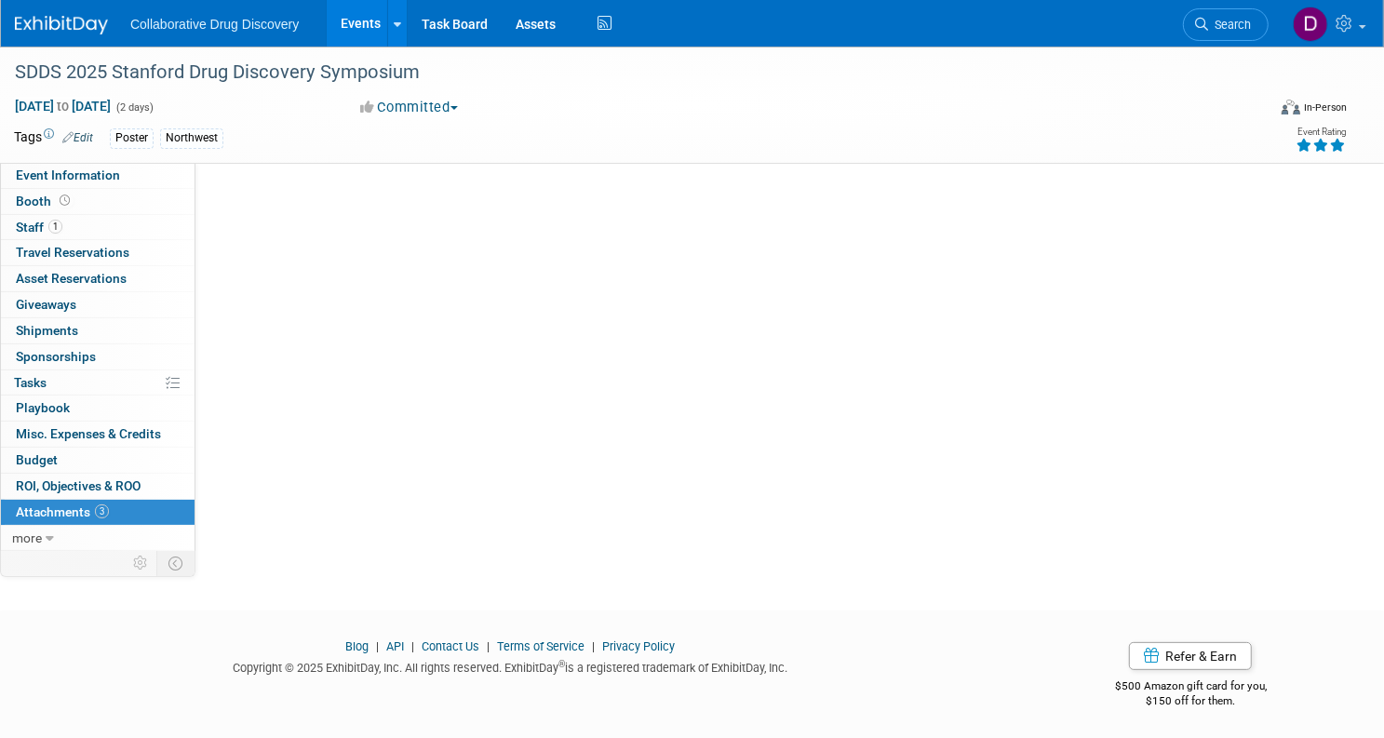
scroll to position [0, 0]
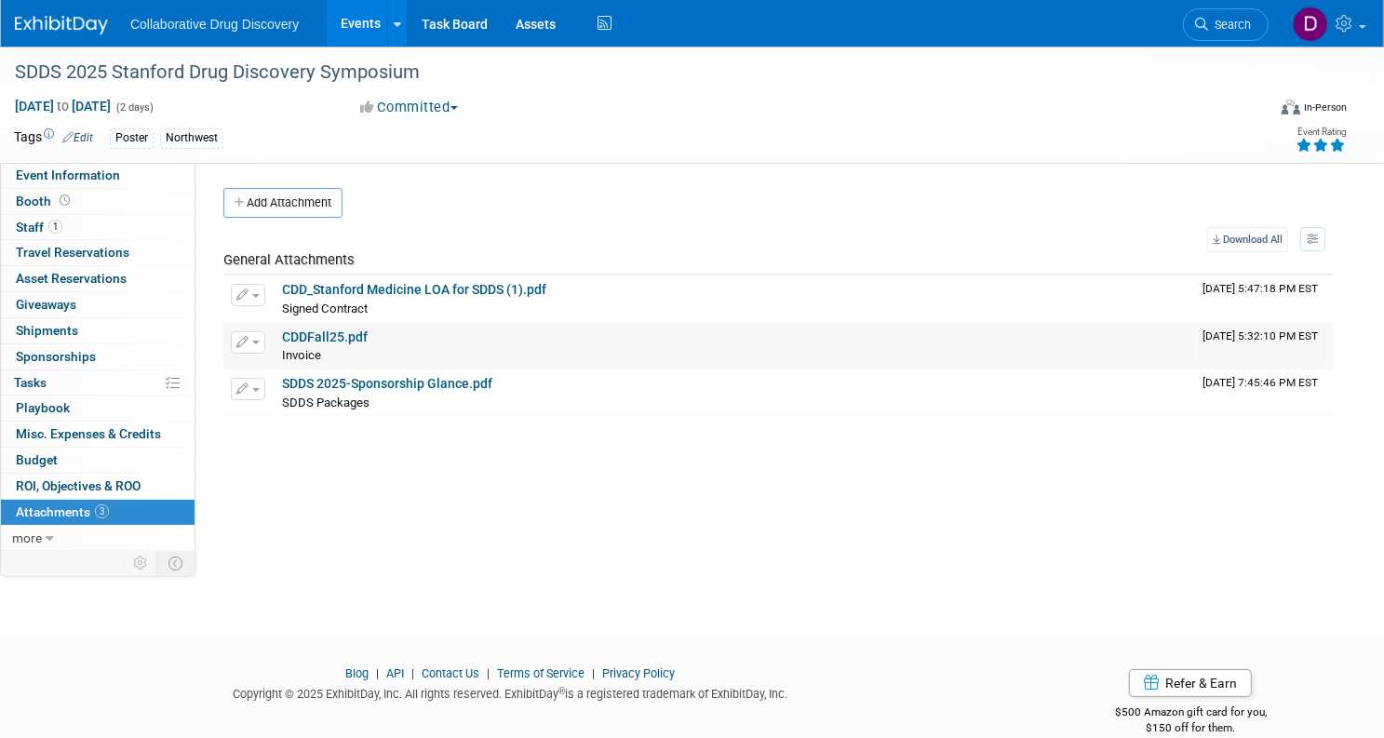
click at [406, 326] on td "CDDFall25.pdf Invoice Invoice X" at bounding box center [735, 346] width 920 height 47
click at [368, 333] on link "CDDFall25.pdf" at bounding box center [325, 336] width 86 height 15
click at [1187, 32] on link "Search" at bounding box center [1226, 24] width 86 height 33
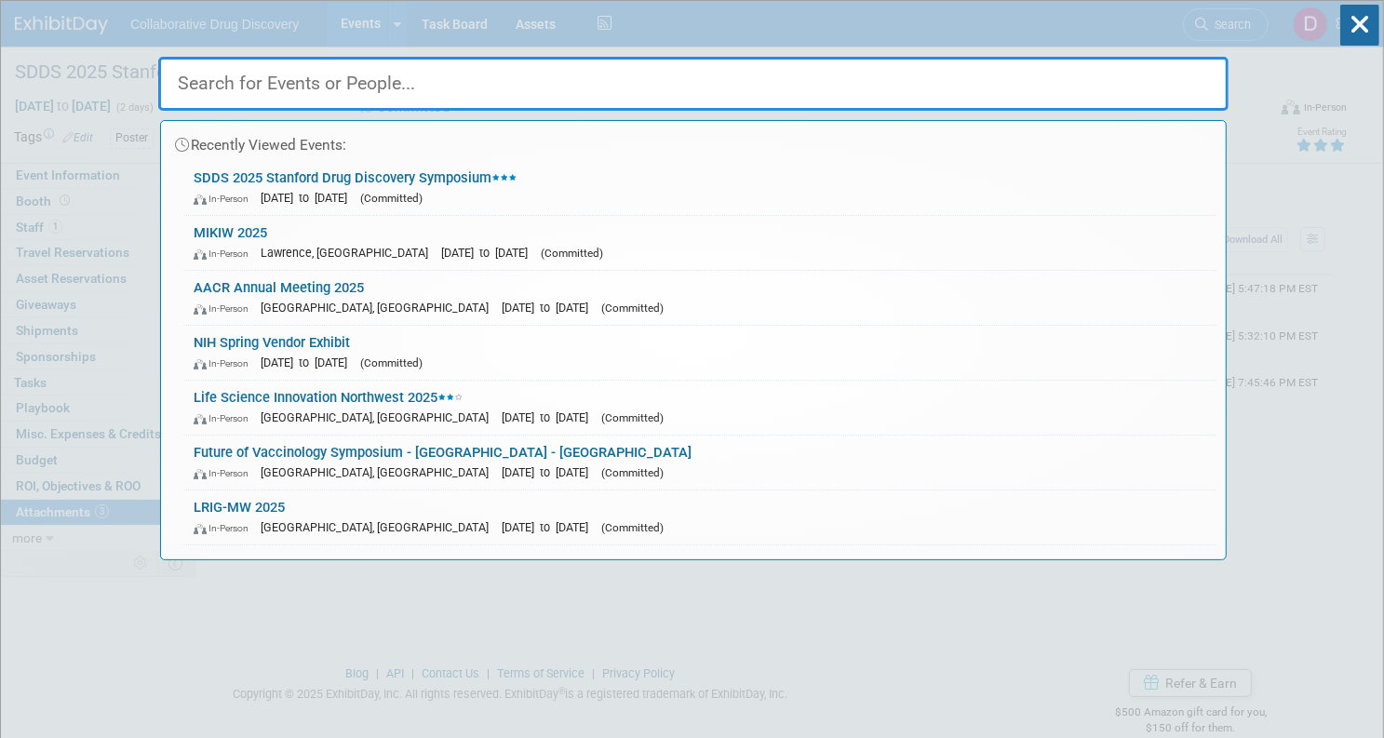
paste input "18th Drug Discovery Strategic Summit"
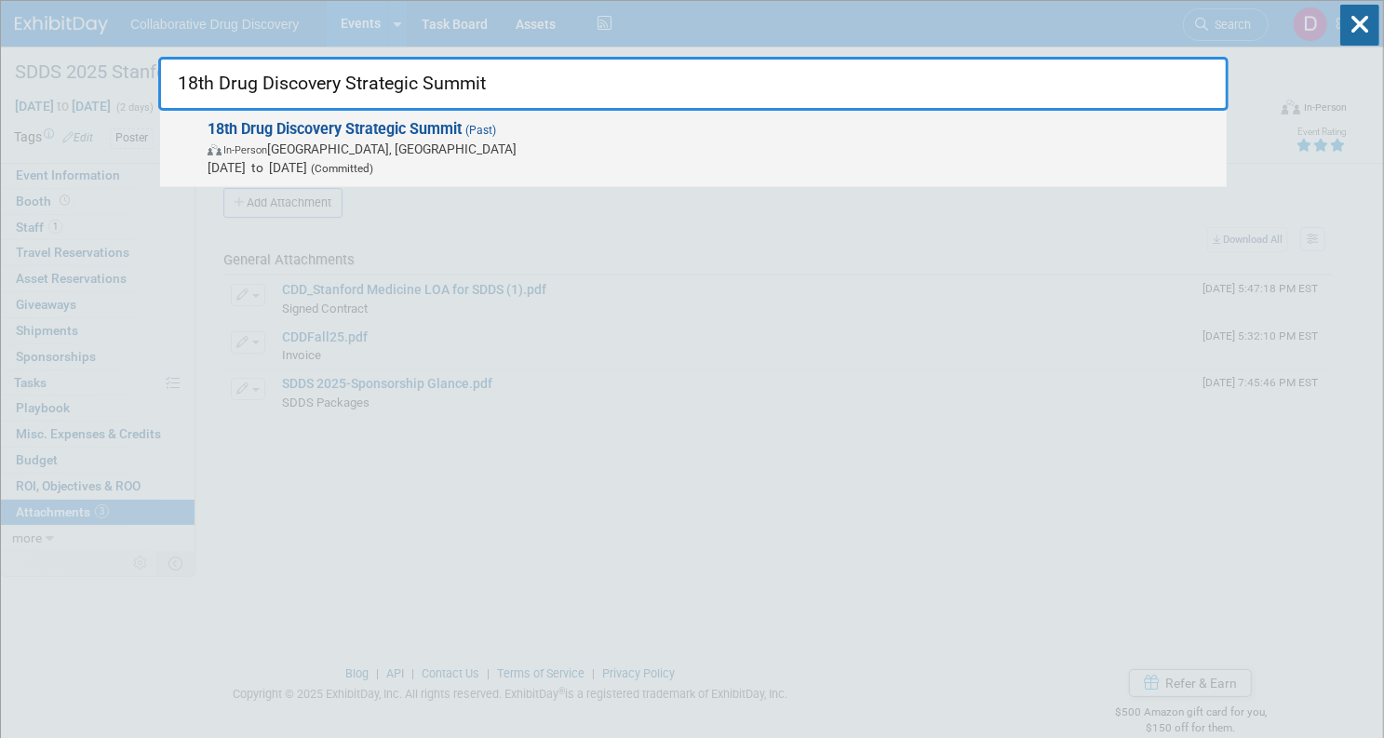
type input "18th Drug Discovery Strategic Summit"
click at [271, 165] on span "Apr 30, 2025 to May 1, 2025 (Committed)" at bounding box center [713, 167] width 1010 height 19
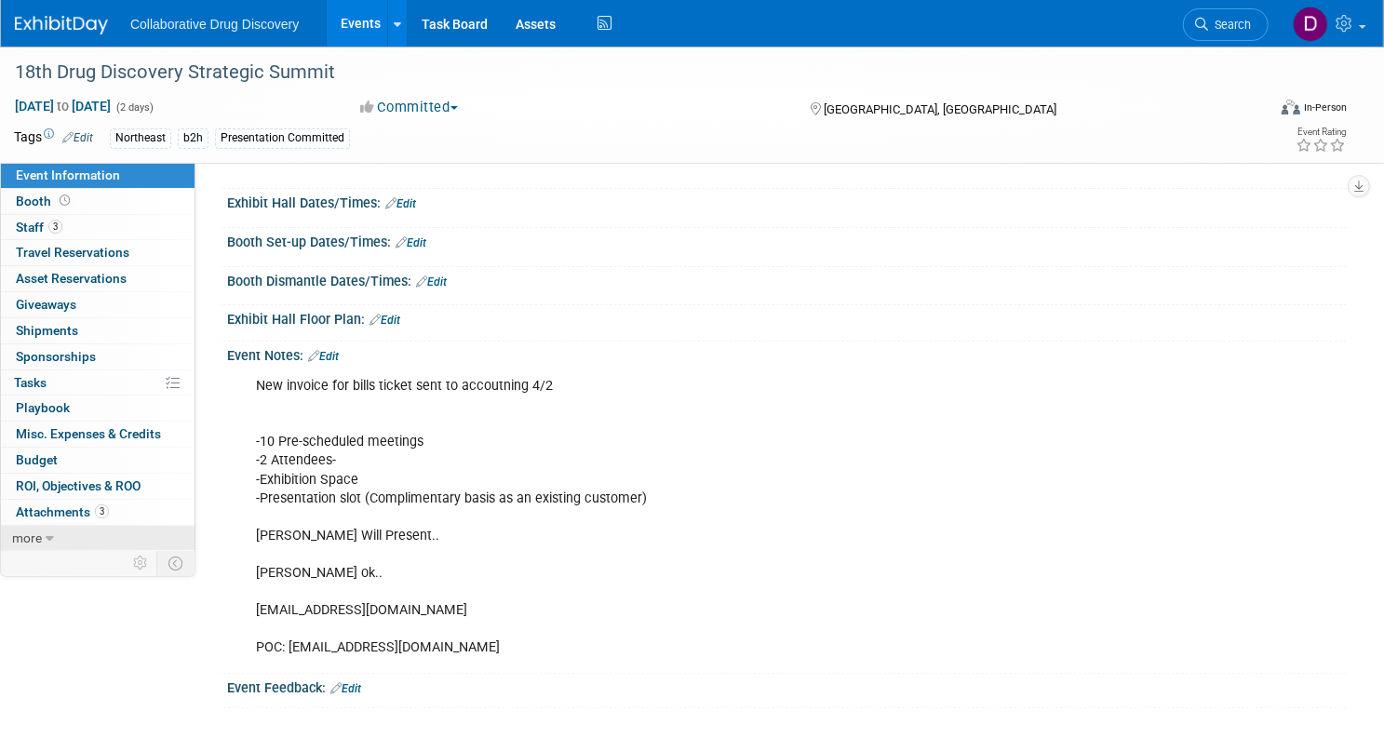
scroll to position [223, 0]
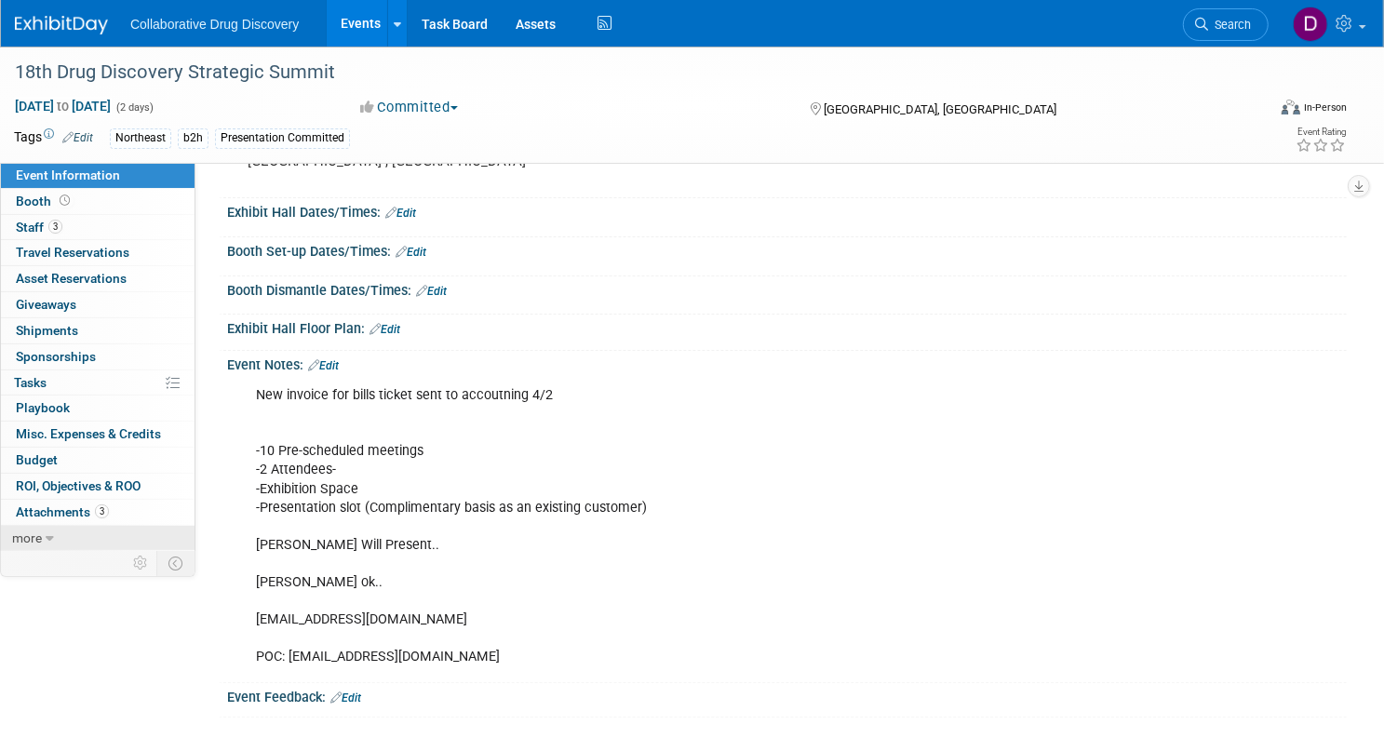
click at [180, 528] on link "more" at bounding box center [98, 538] width 194 height 25
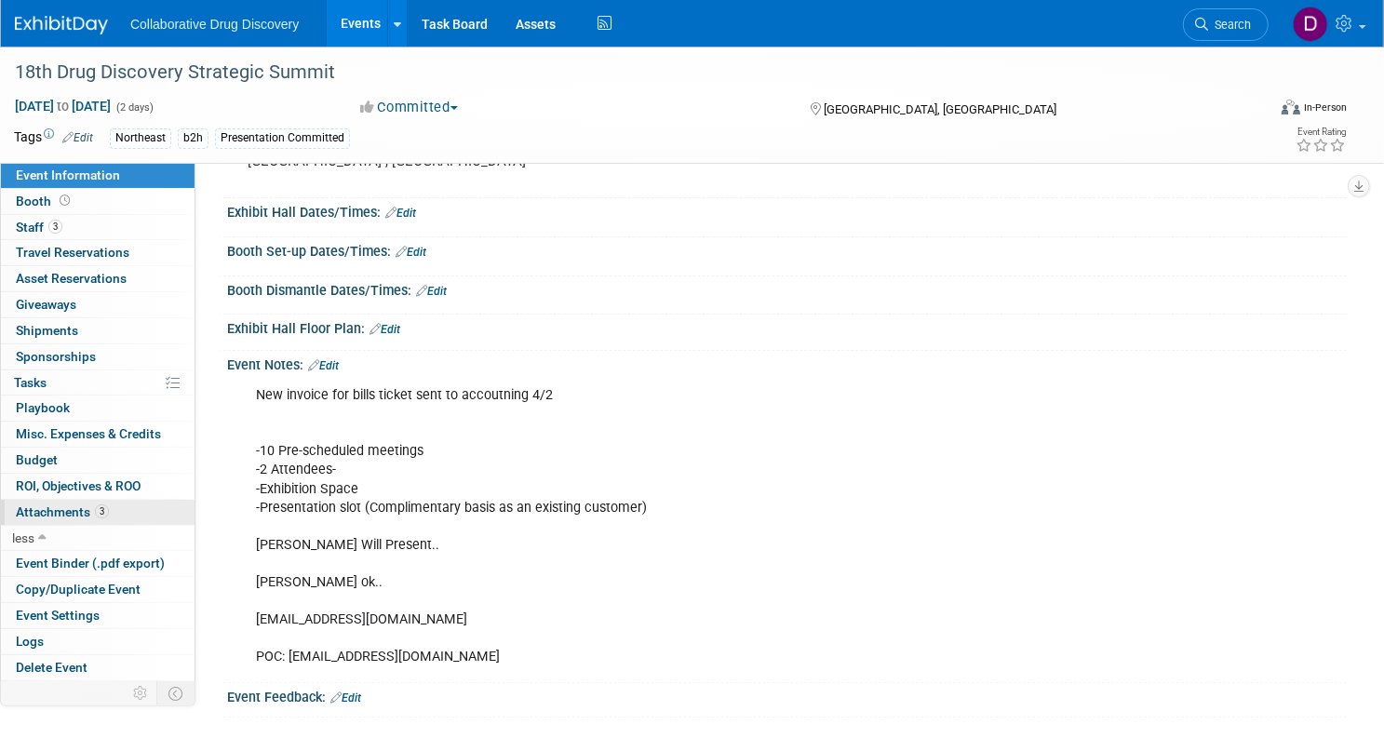
click at [179, 516] on link "3 Attachments 3" at bounding box center [98, 512] width 194 height 25
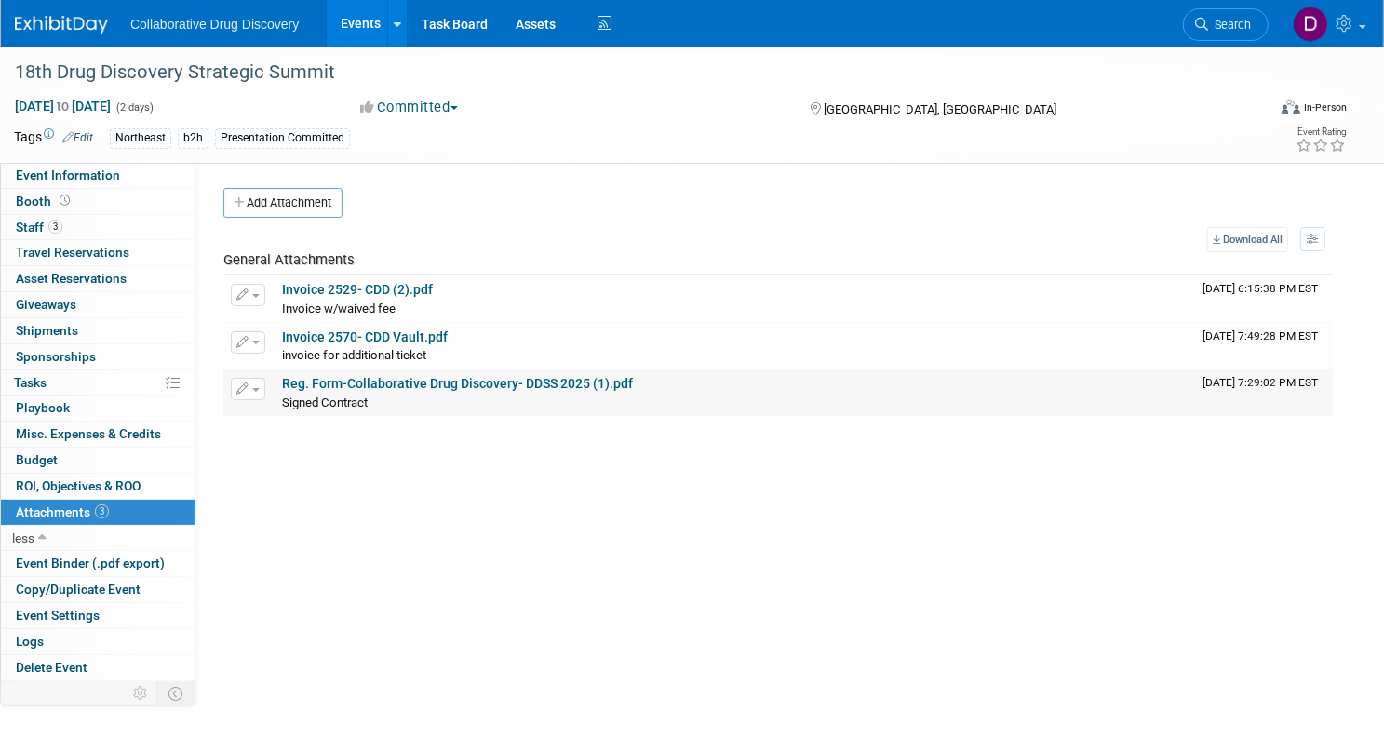
click at [436, 382] on link "Reg. Form-Collaborative Drug Discovery- DDSS 2025 (1).pdf" at bounding box center [457, 383] width 351 height 15
click at [448, 336] on link "Invoice 2570- CDD Vault.pdf" at bounding box center [365, 336] width 166 height 15
click at [1200, 39] on link "Search" at bounding box center [1226, 24] width 86 height 33
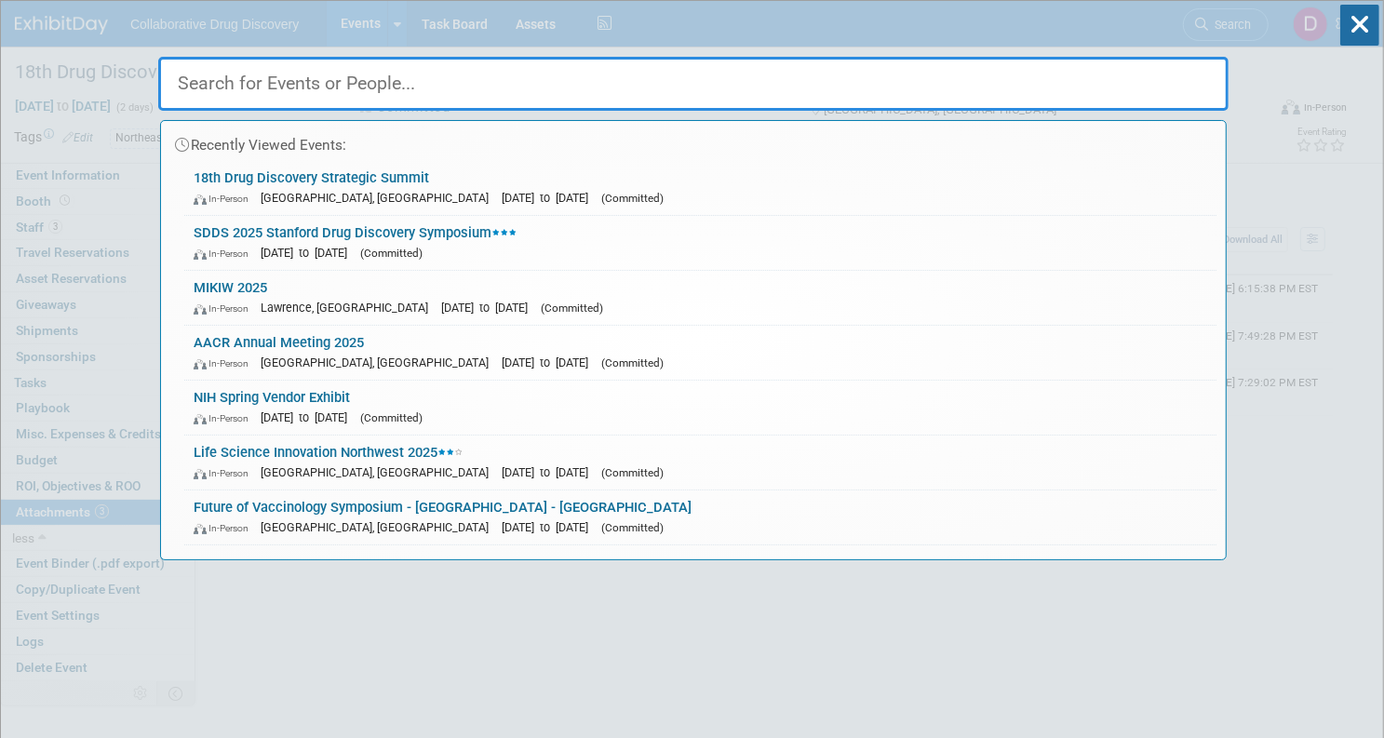
paste input "Innovation Factory - Big DiF Partners Pre-Party + Event"
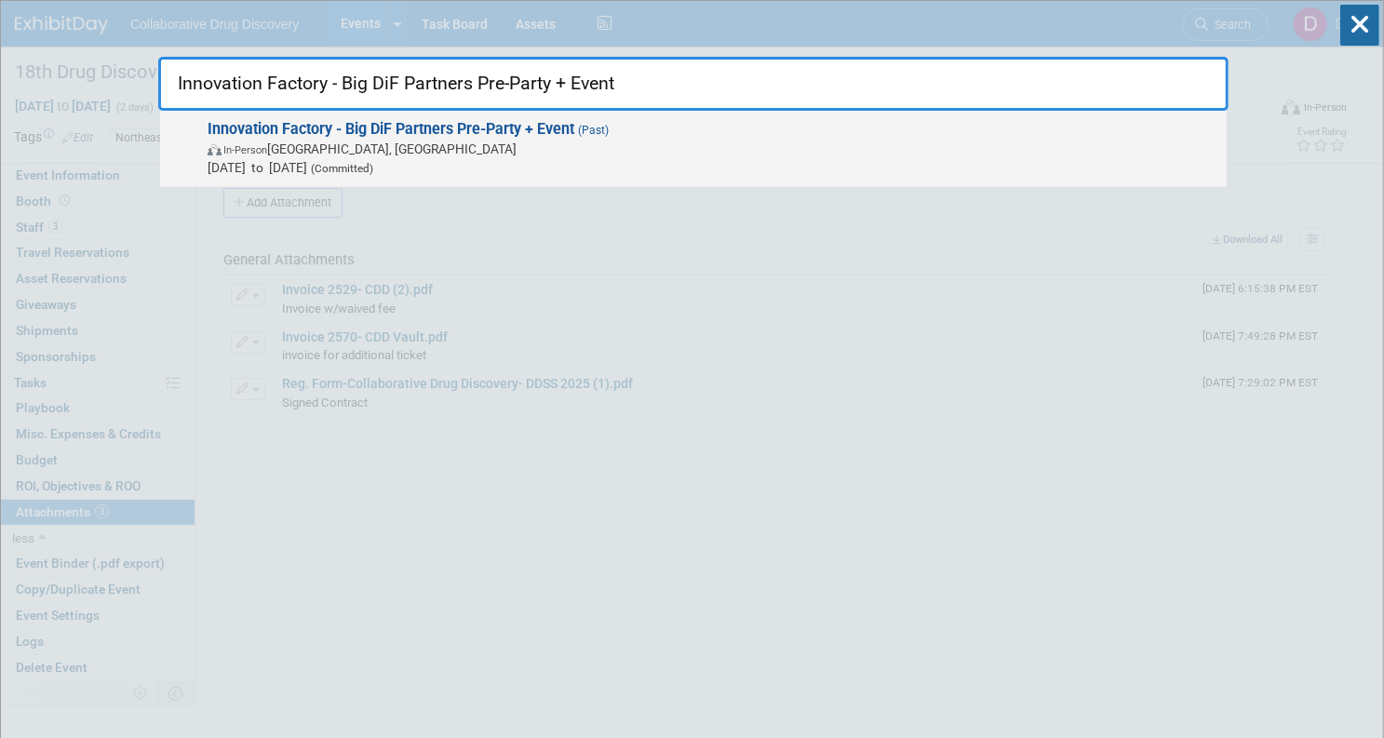
type input "Innovation Factory - Big DiF Partners Pre-Party + Event"
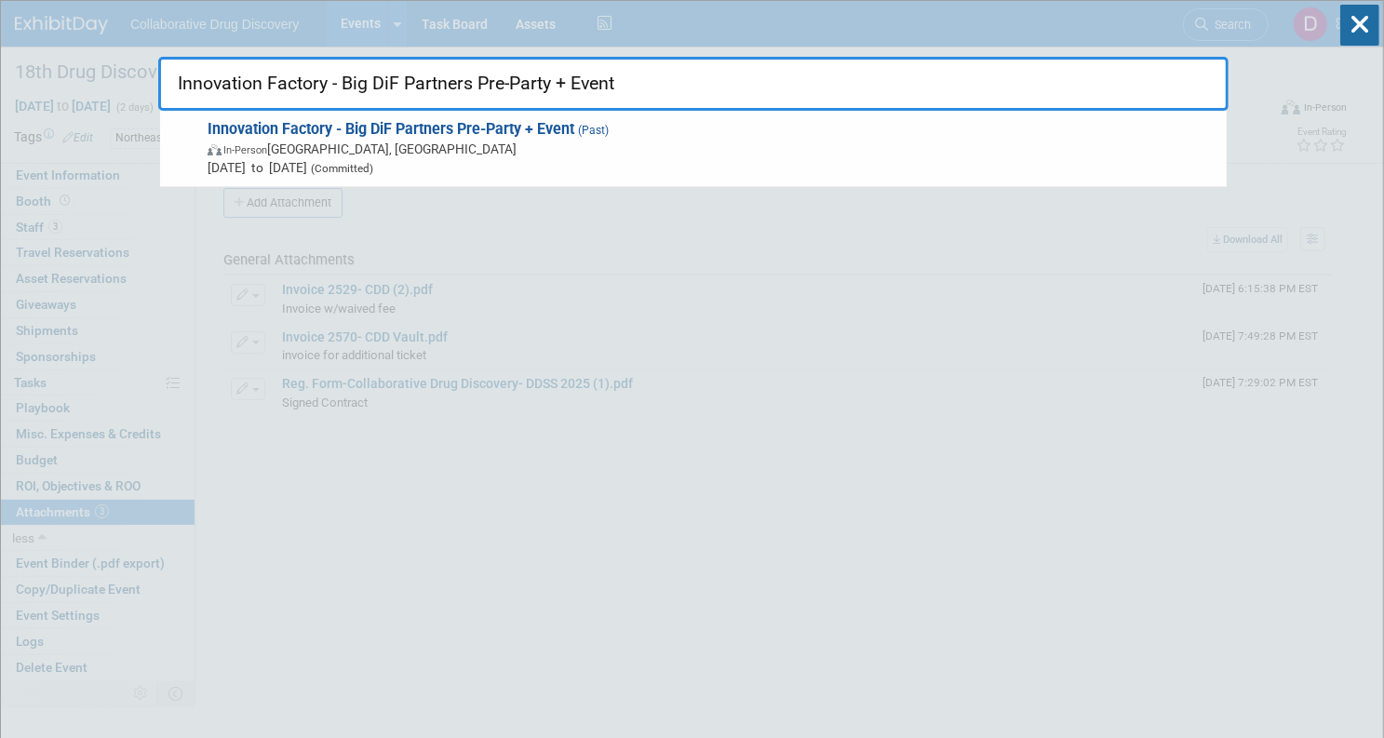
click at [579, 138] on span "Innovation Factory - Big DiF Partners Pre-Party + Event (Past) In-Person Hamilt…" at bounding box center [709, 148] width 1015 height 57
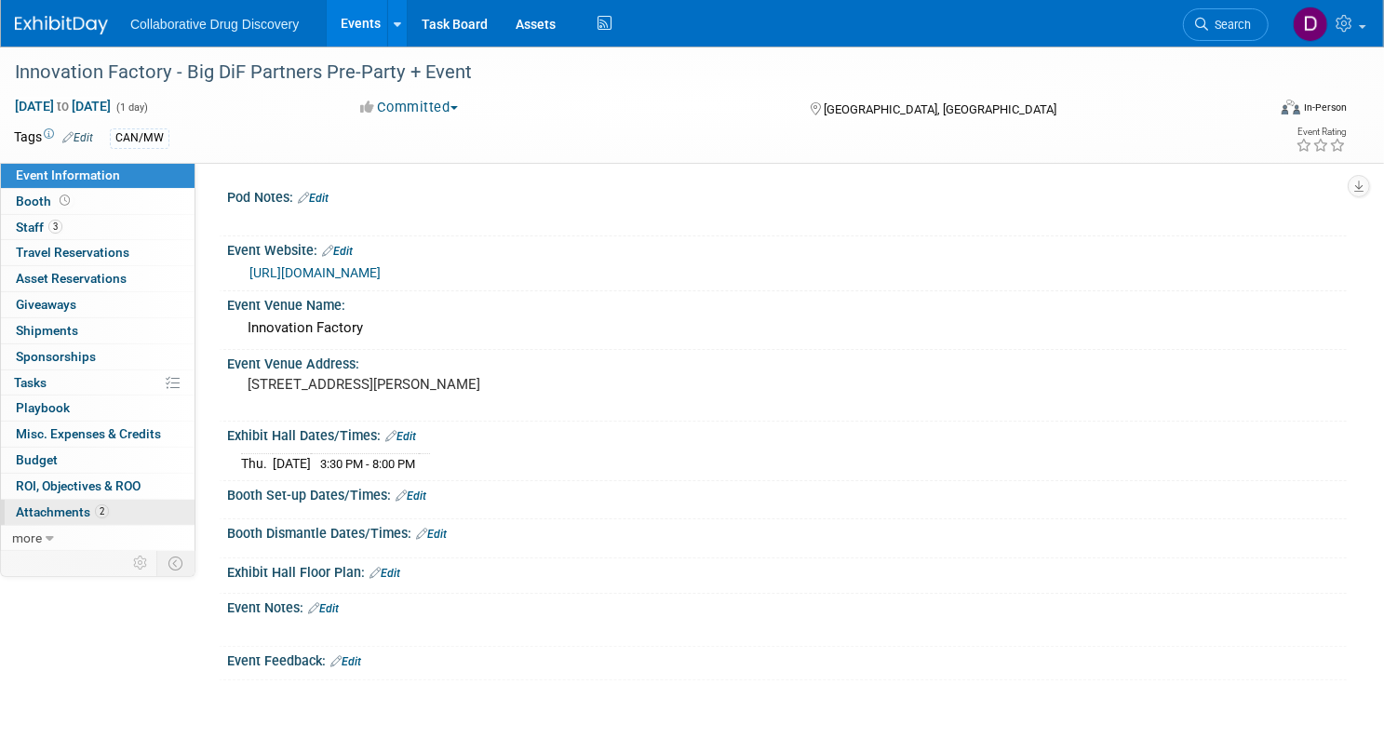
click at [109, 517] on span "Attachments 2" at bounding box center [62, 511] width 93 height 15
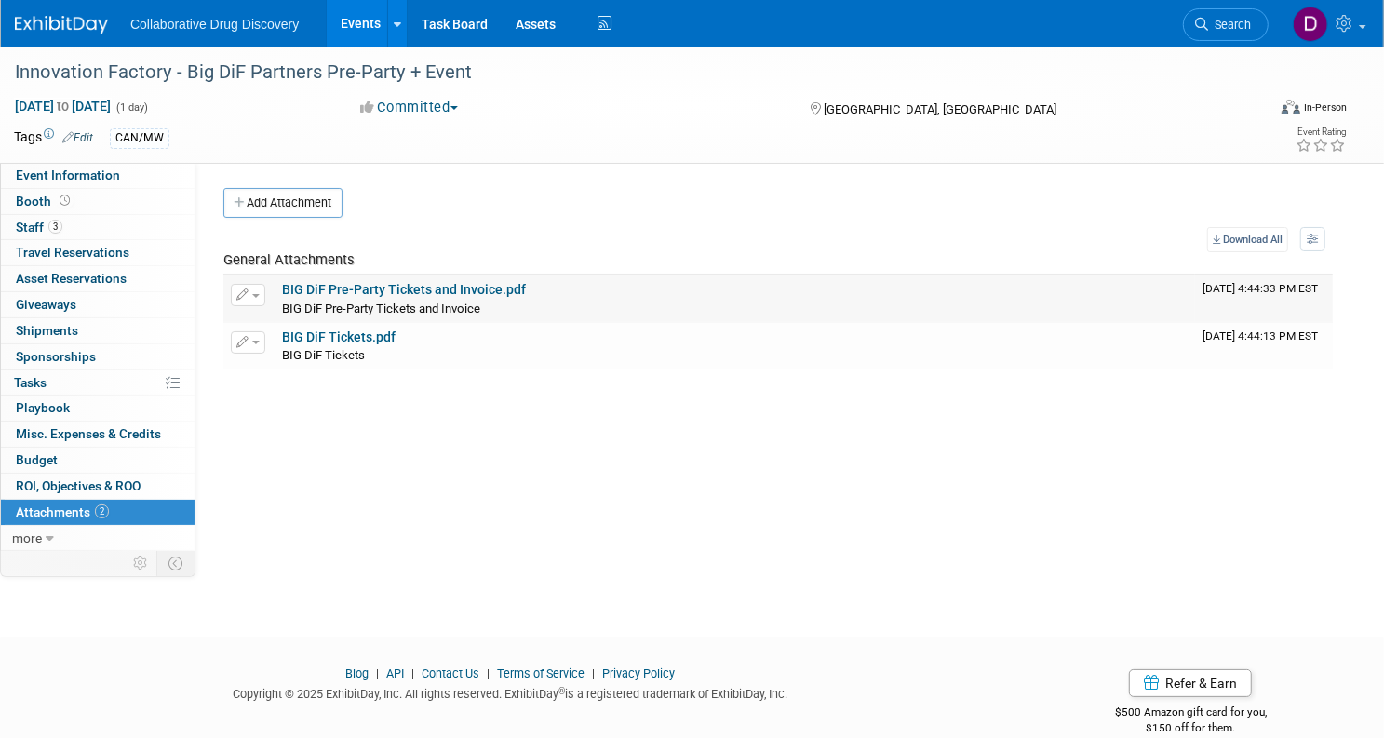
click at [458, 295] on link "BIG DiF Pre-Party Tickets and Invoice.pdf" at bounding box center [404, 289] width 244 height 15
click at [1223, 21] on link "Search" at bounding box center [1226, 24] width 86 height 33
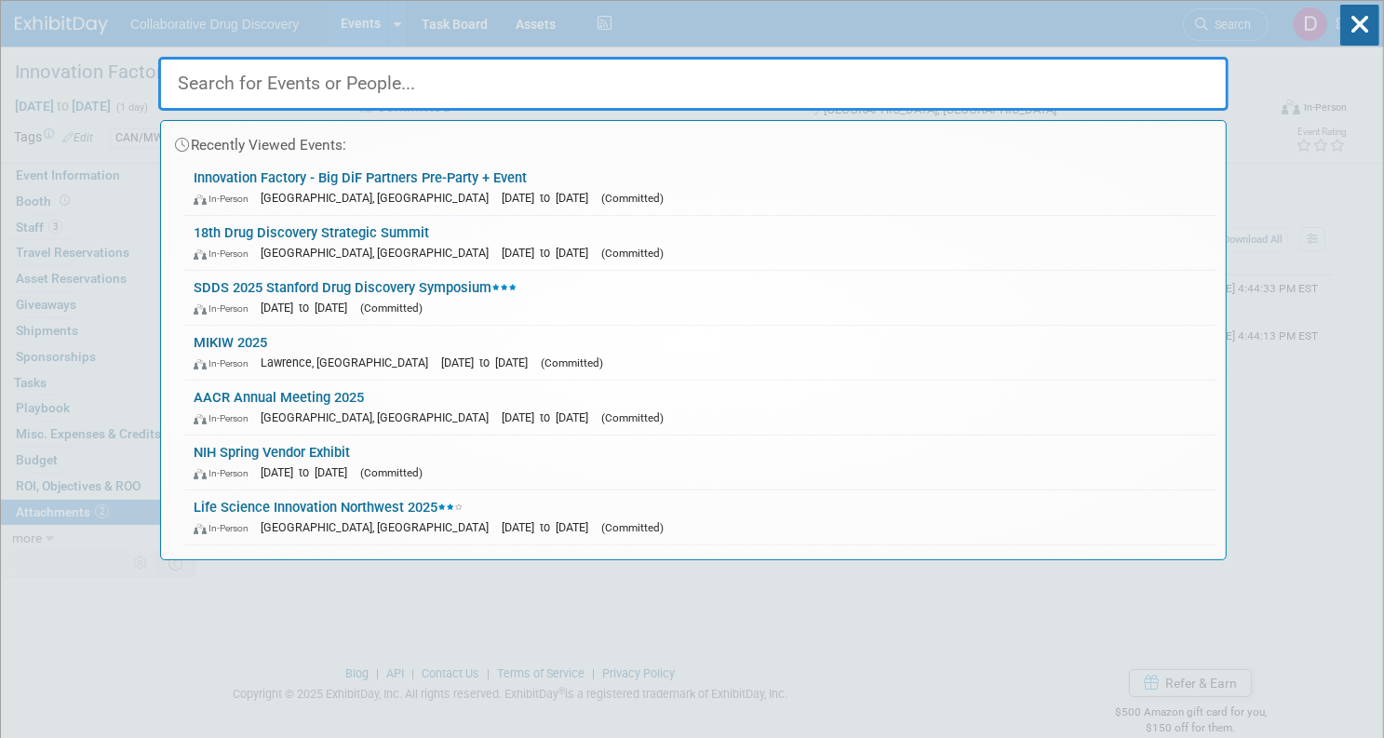
paste input "[PERSON_NAME] & Co - Healthcare Investor Conference"
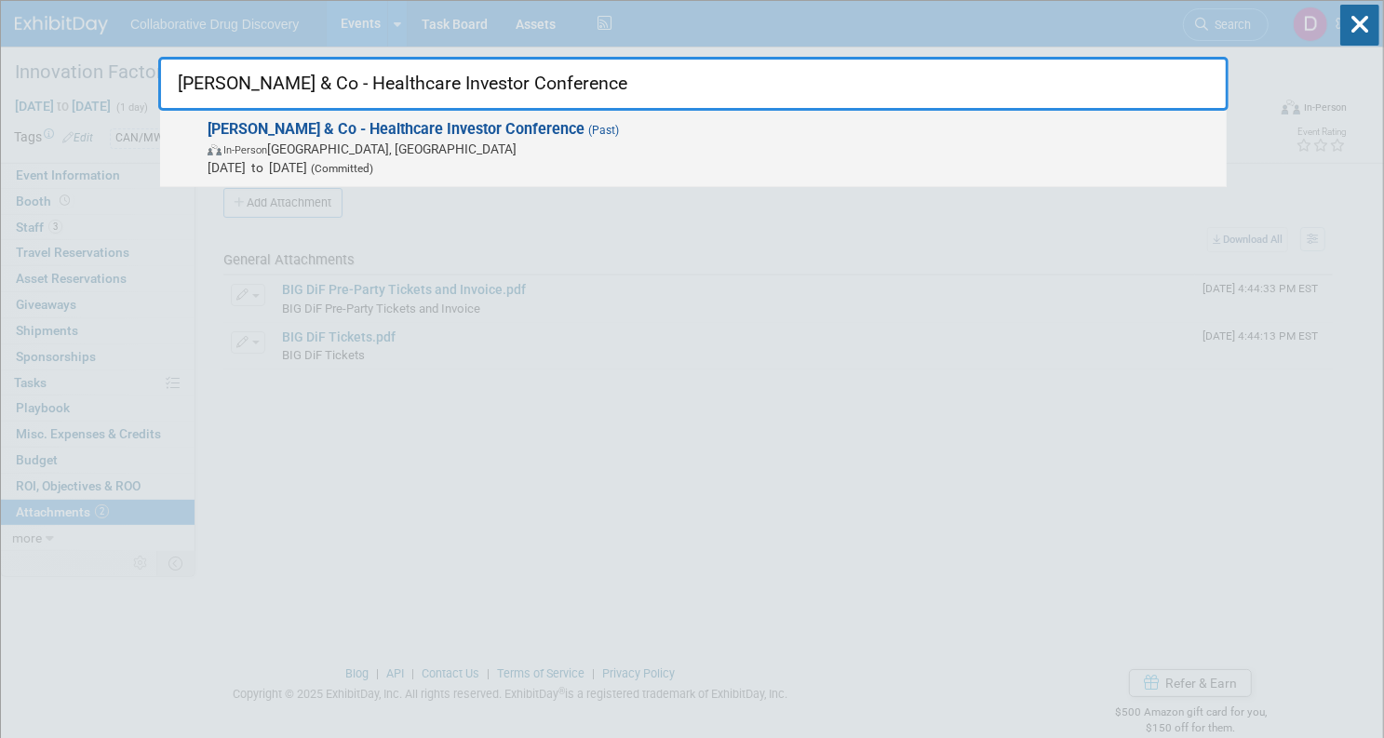
click at [536, 145] on span "In-Person Toronto, Canada" at bounding box center [713, 149] width 1010 height 19
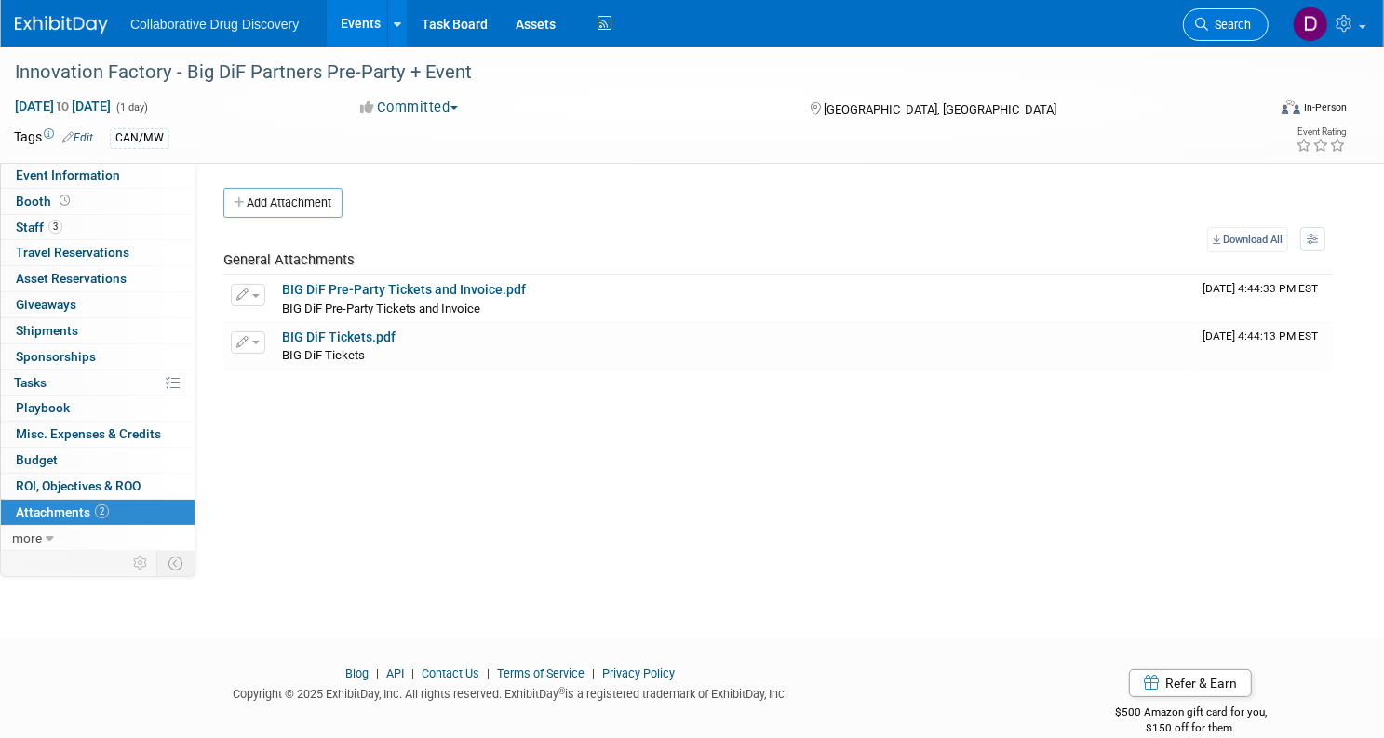
click at [1208, 27] on span "Search" at bounding box center [1229, 25] width 43 height 14
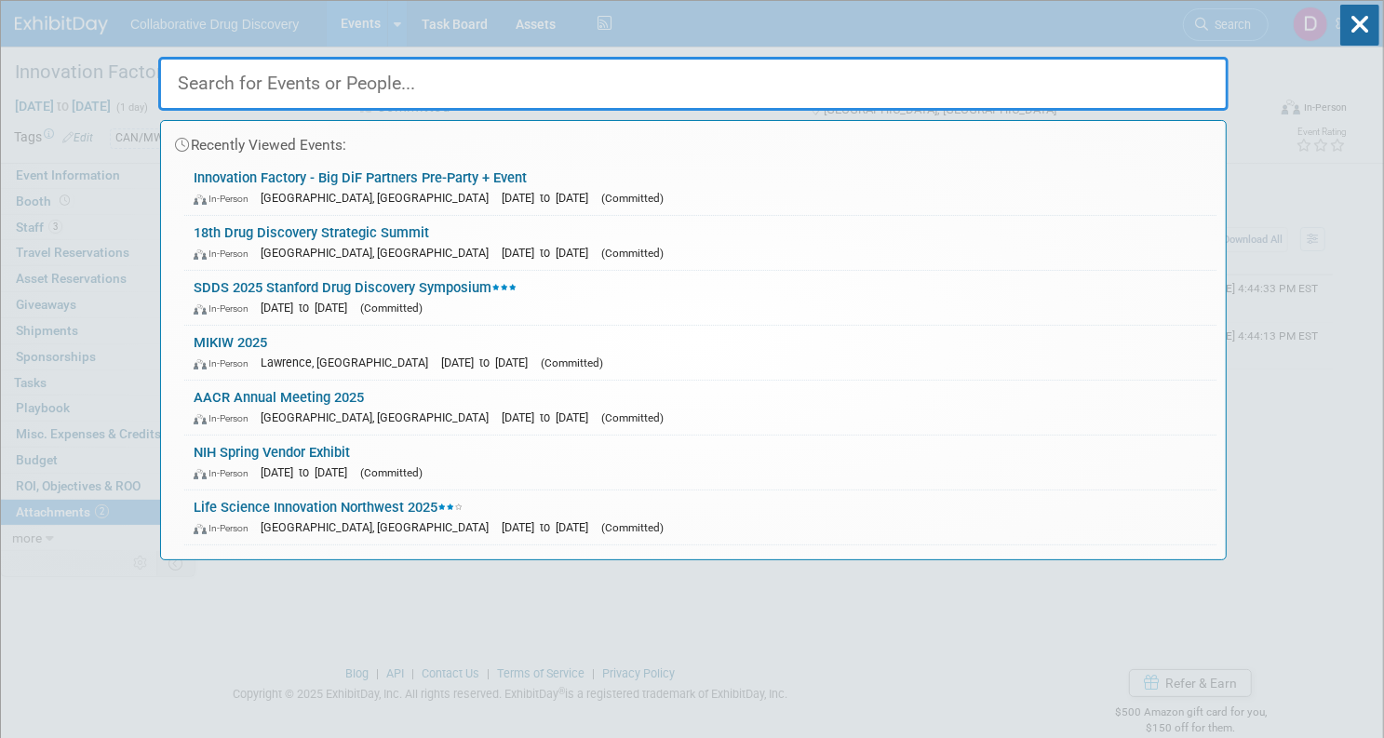
click at [274, 93] on input "text" at bounding box center [693, 84] width 1070 height 54
paste input "Synbiobeta"
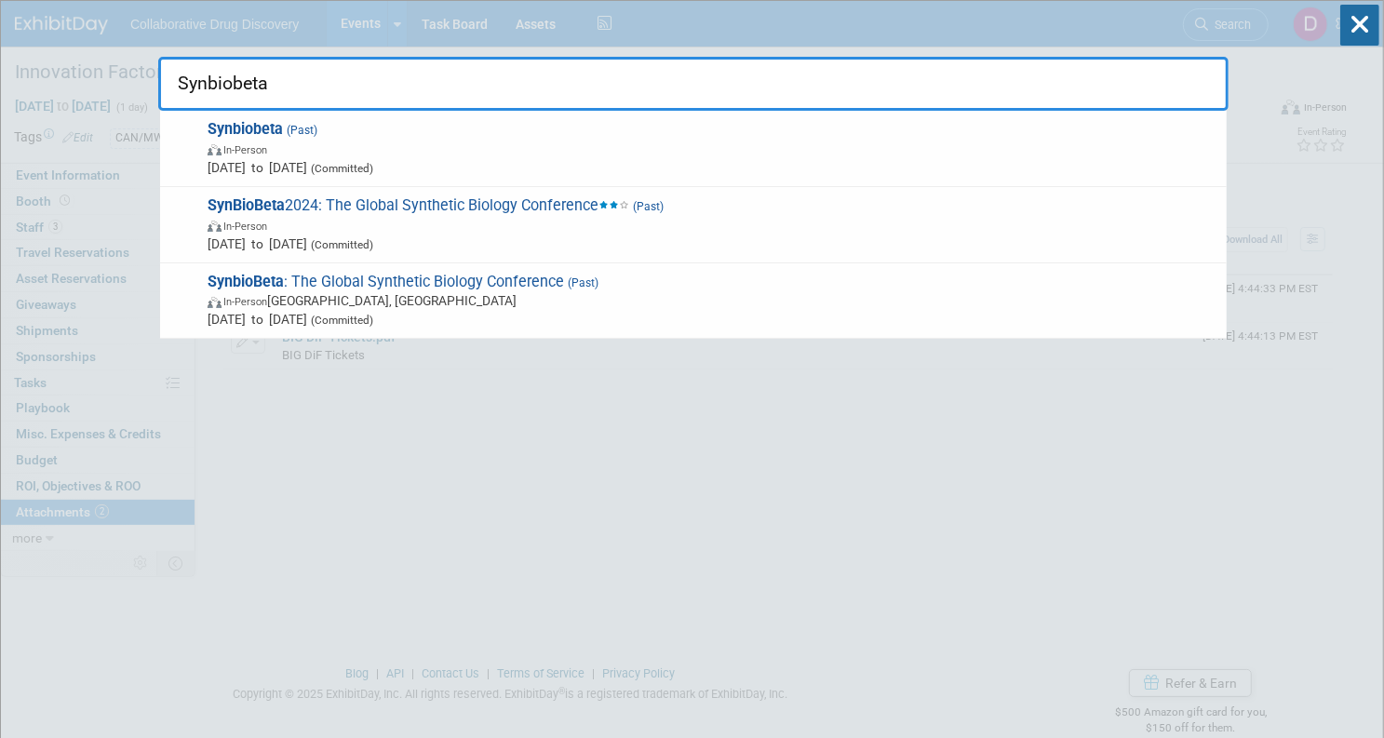
type input "Synbiobeta"
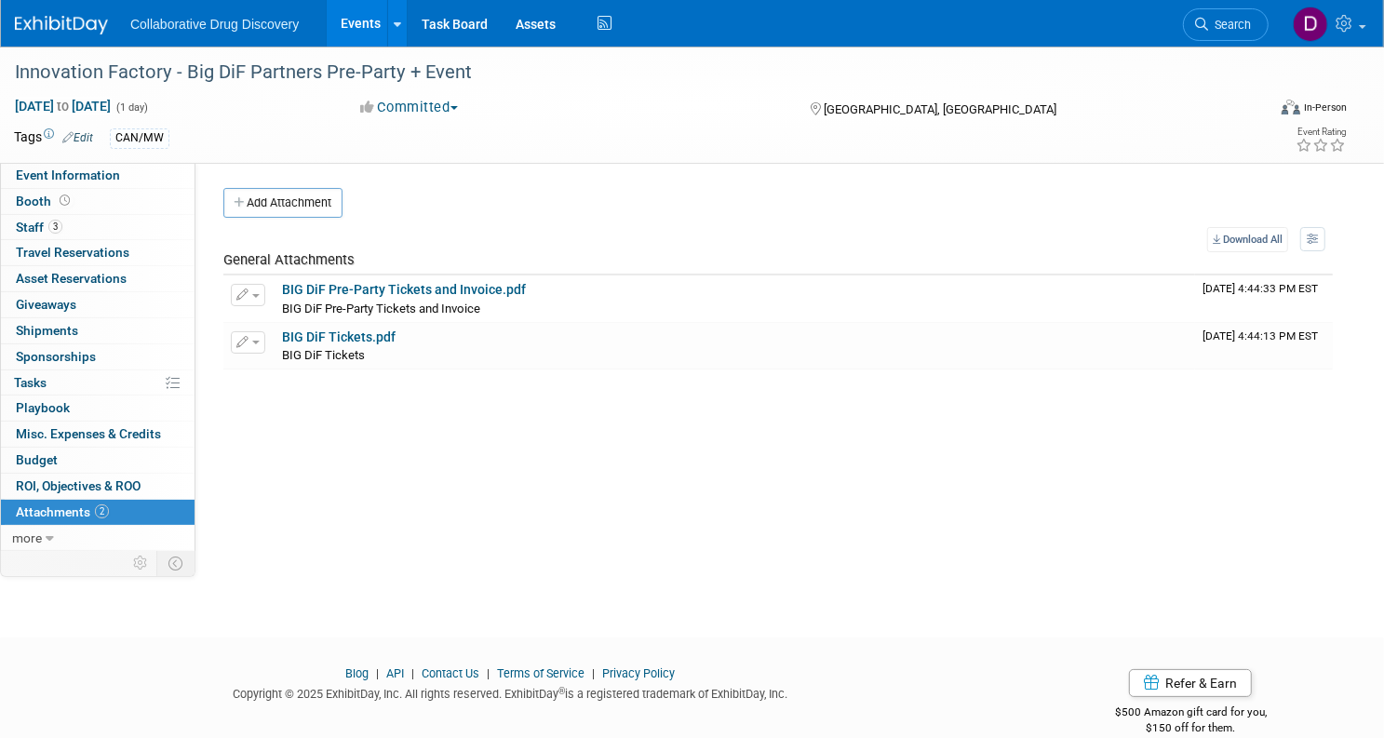
click at [87, 24] on img at bounding box center [61, 25] width 93 height 19
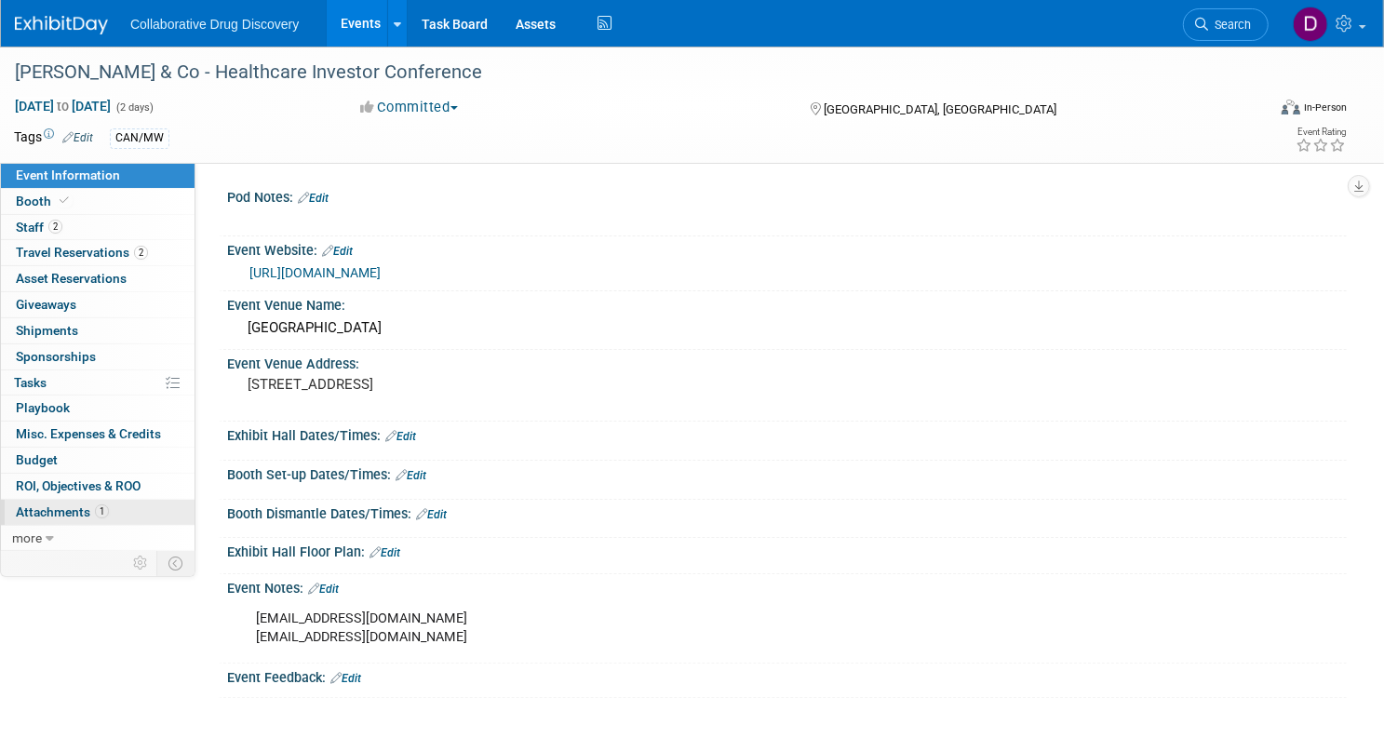
click at [109, 513] on span "1" at bounding box center [102, 511] width 14 height 14
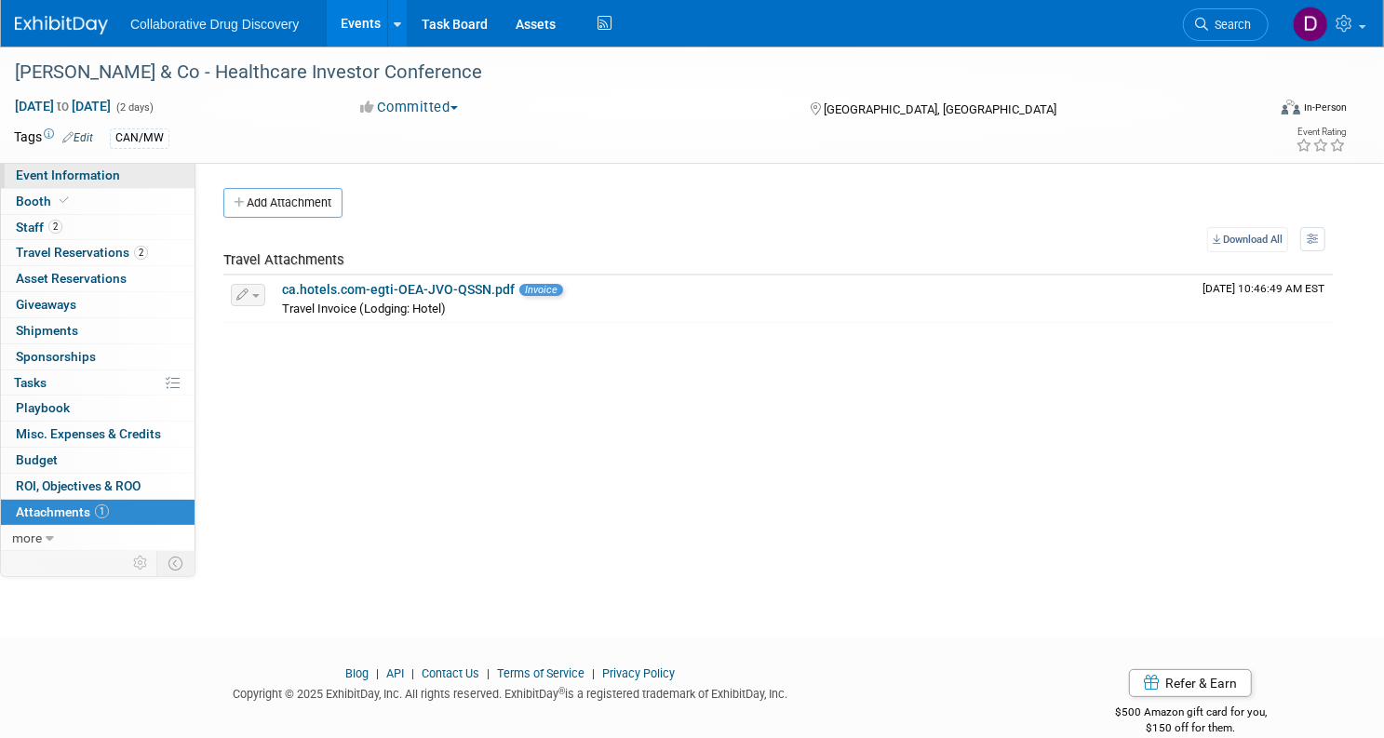
click at [120, 179] on span "Event Information" at bounding box center [68, 175] width 104 height 15
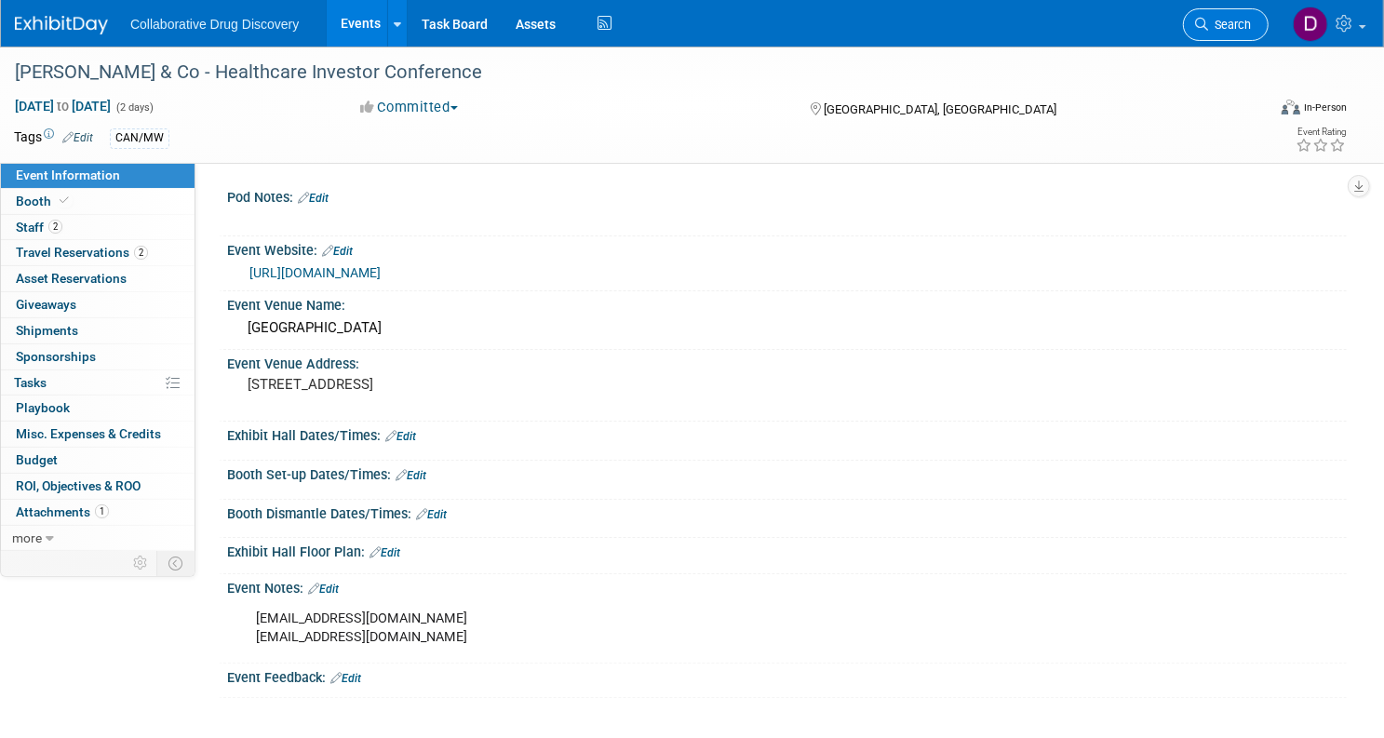
click at [1192, 16] on link "Search" at bounding box center [1226, 24] width 86 height 33
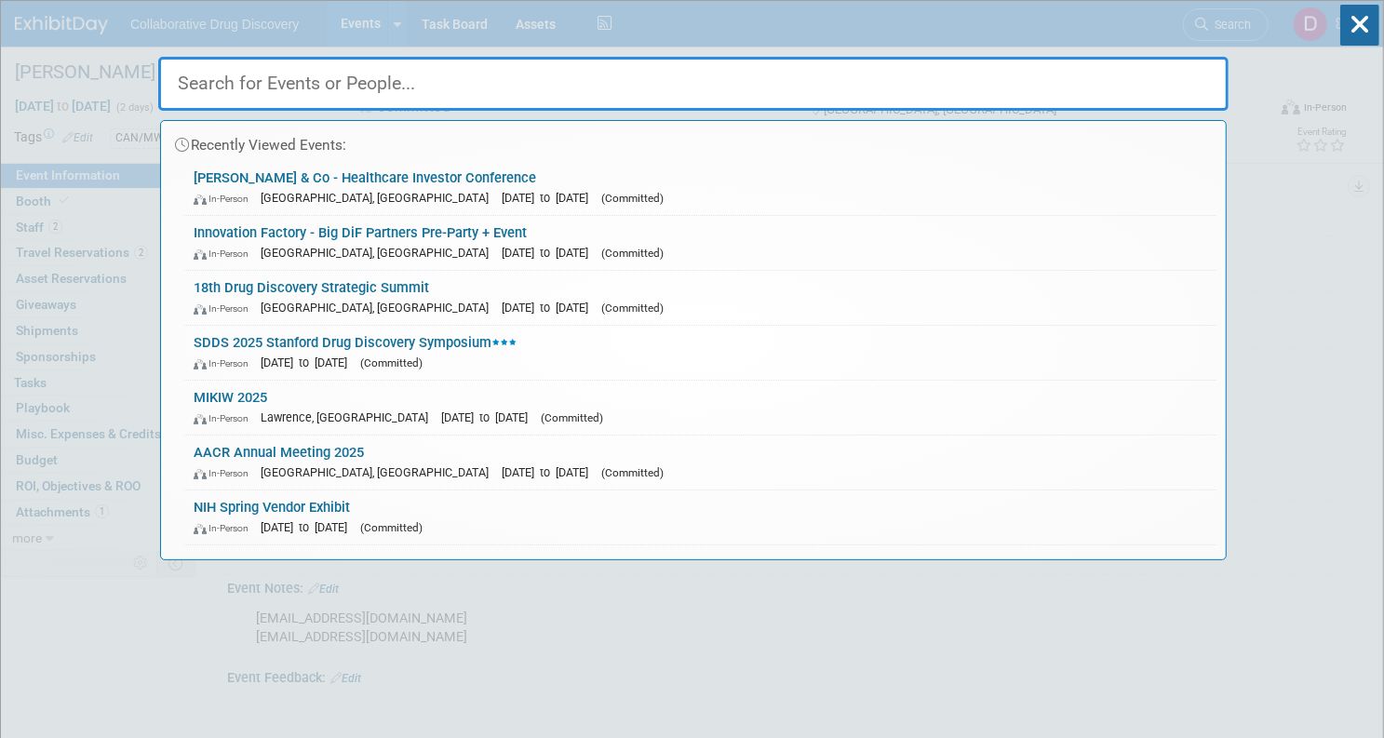
paste input "Synbiobeta"
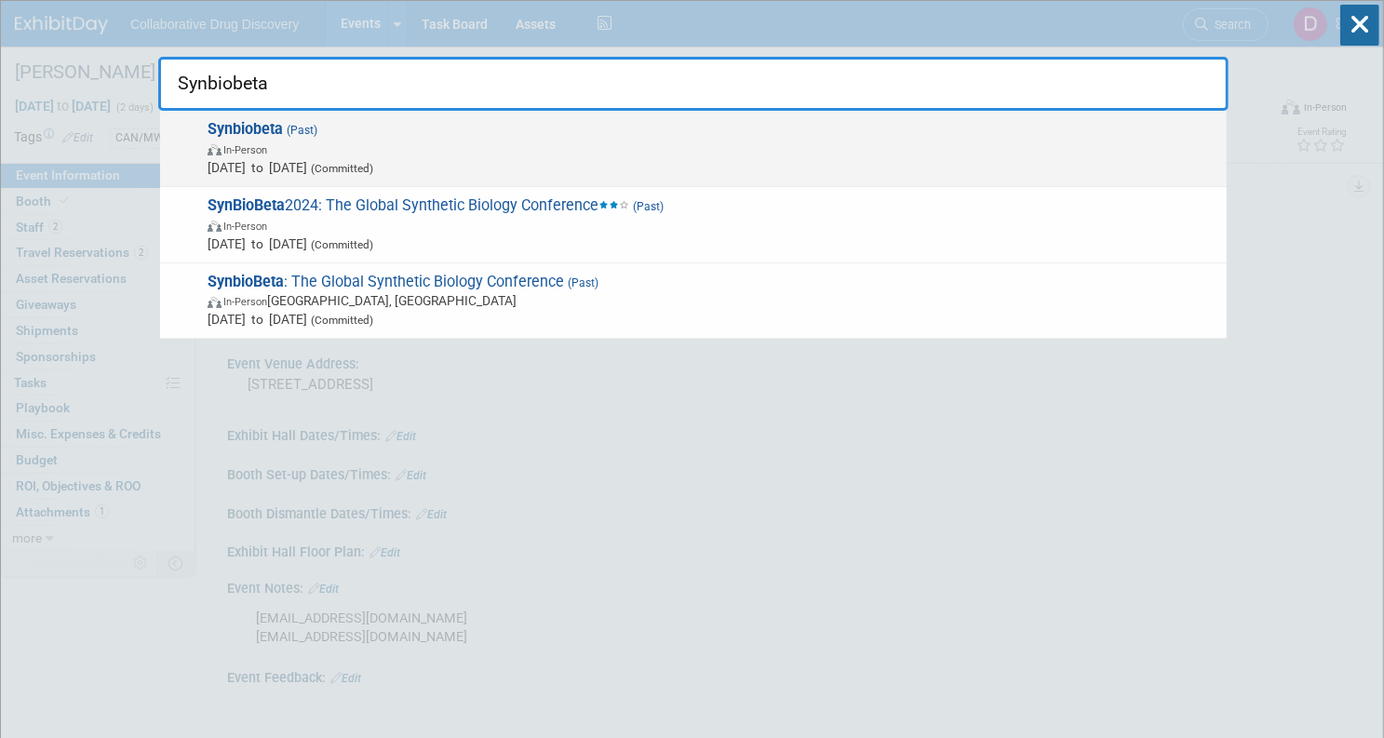
type input "Synbiobeta"
click at [438, 158] on span "[DATE] to [DATE] (Committed)" at bounding box center [713, 167] width 1010 height 19
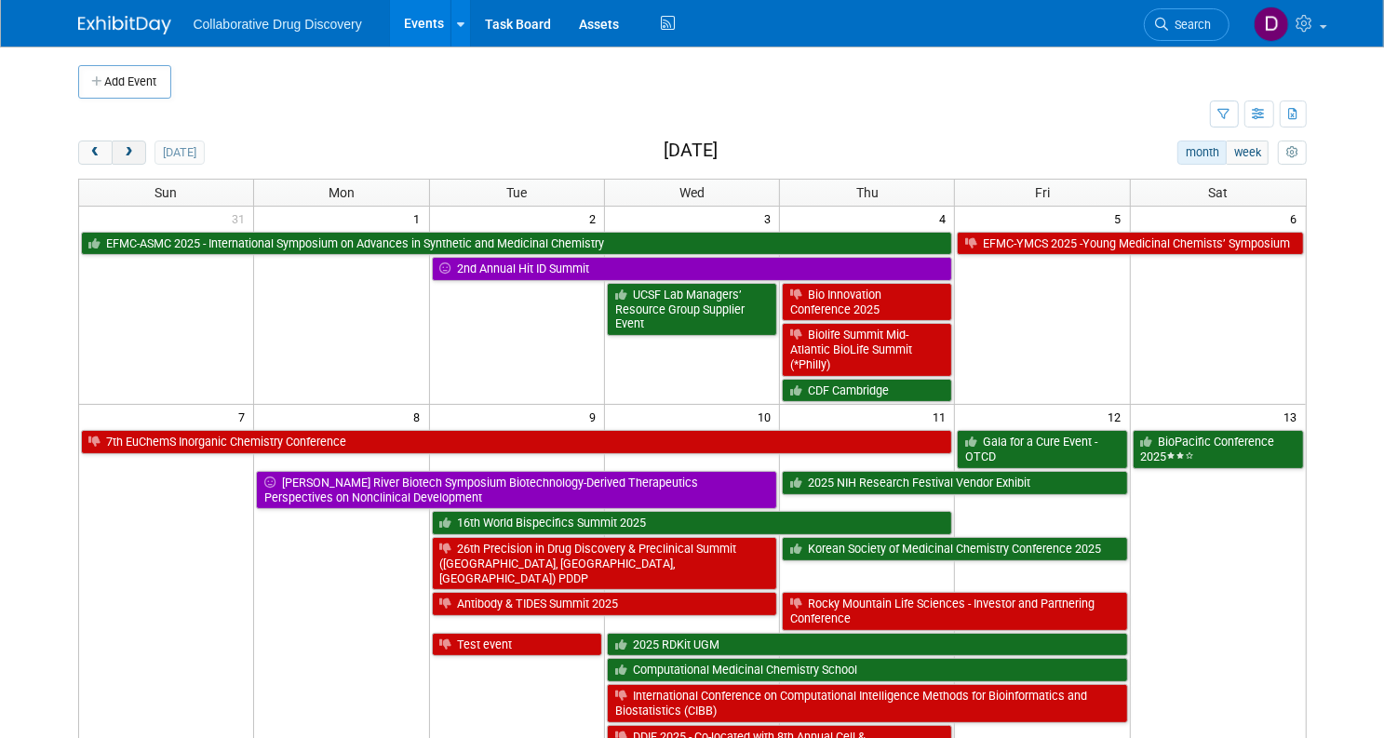
click at [125, 151] on button "next" at bounding box center [129, 153] width 34 height 24
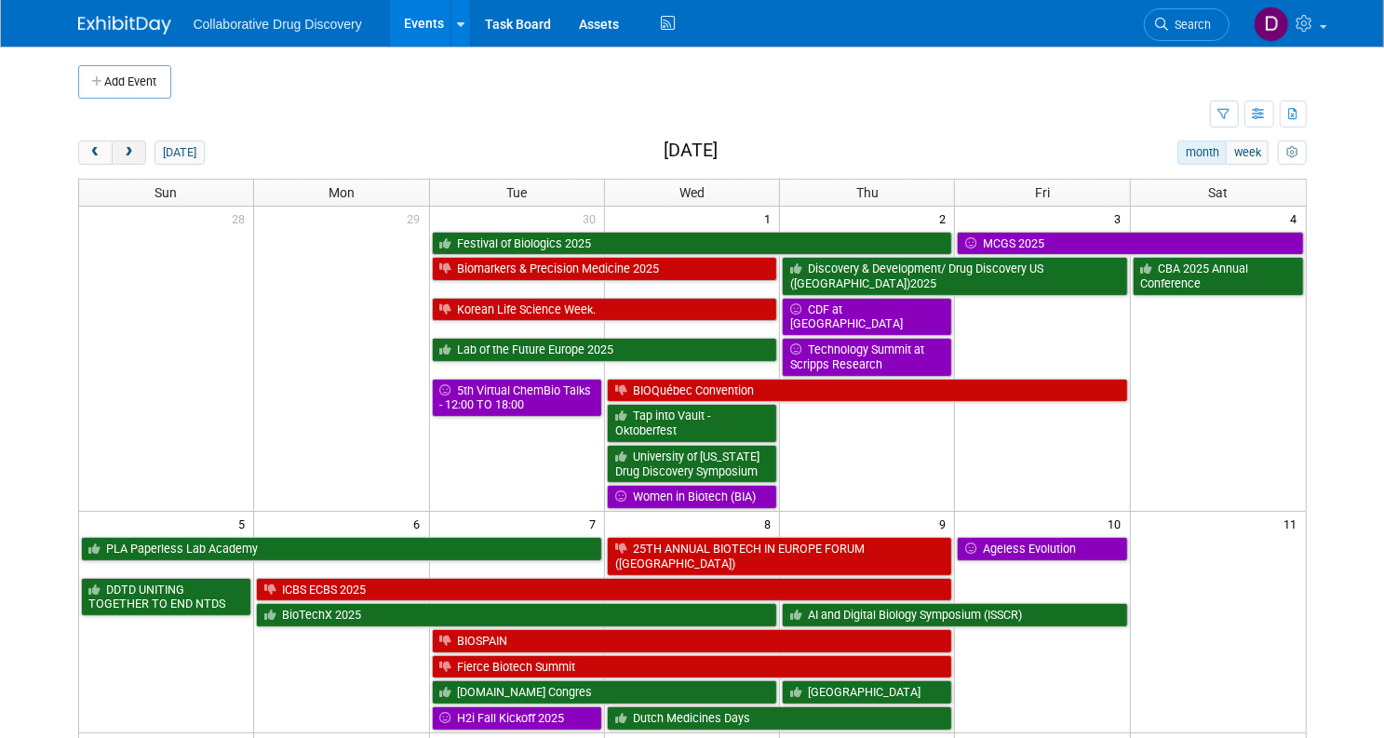
click at [125, 151] on button "next" at bounding box center [129, 153] width 34 height 24
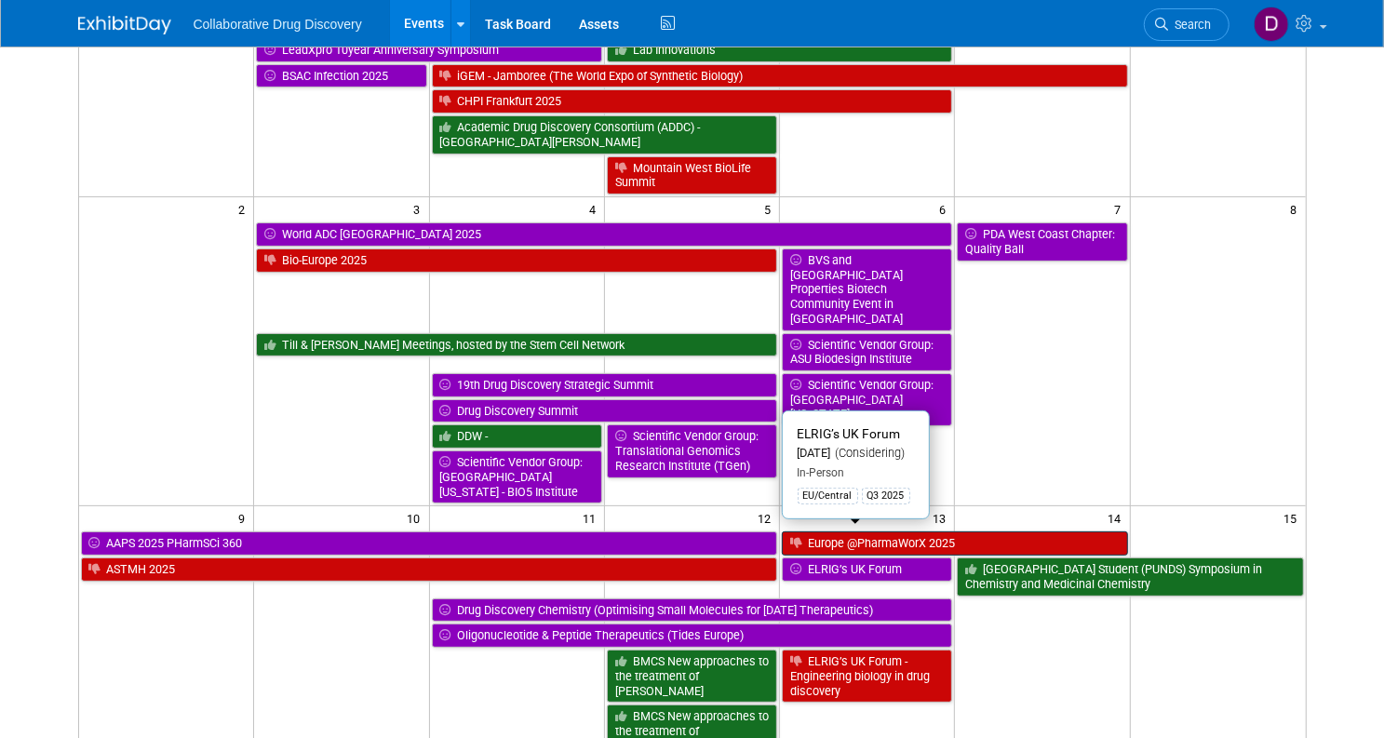
scroll to position [213, 0]
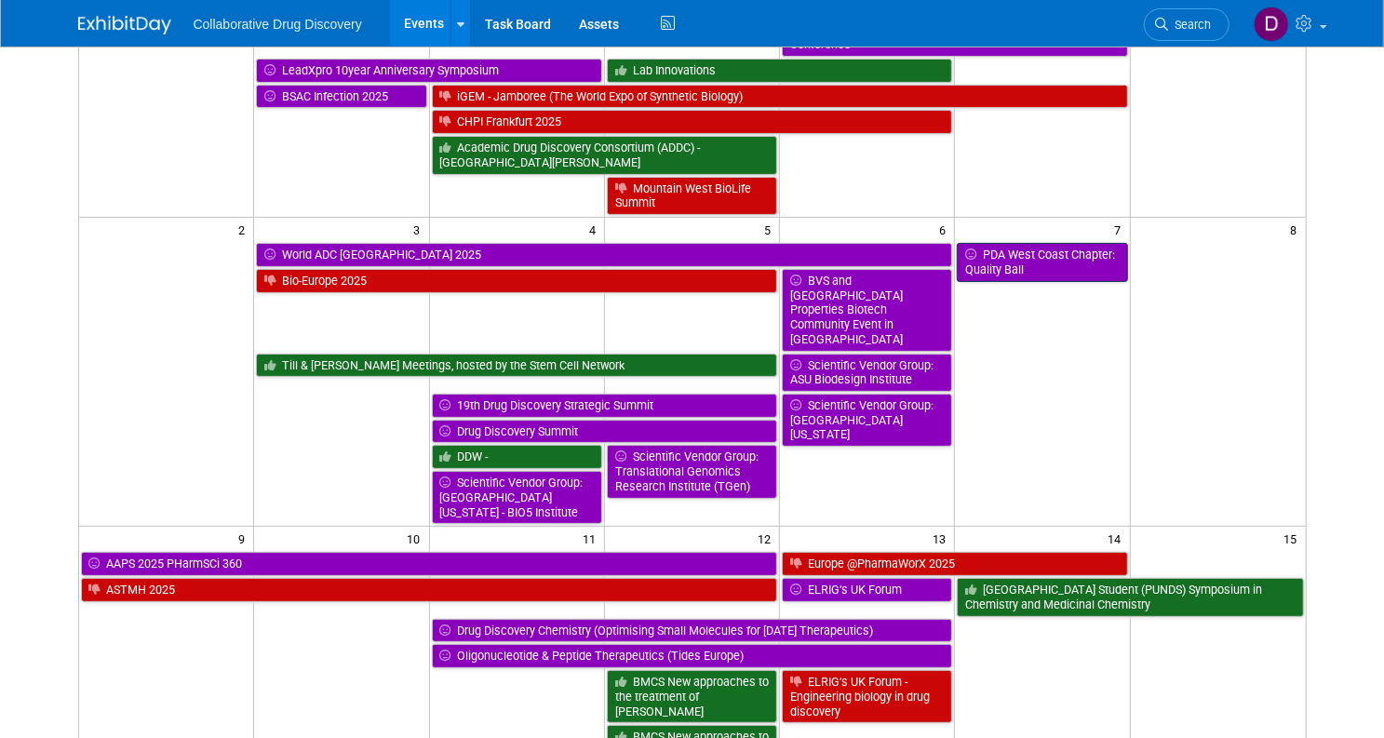
click at [1055, 243] on link "PDA West Coast Chapter: Quality Ball" at bounding box center [1042, 262] width 170 height 38
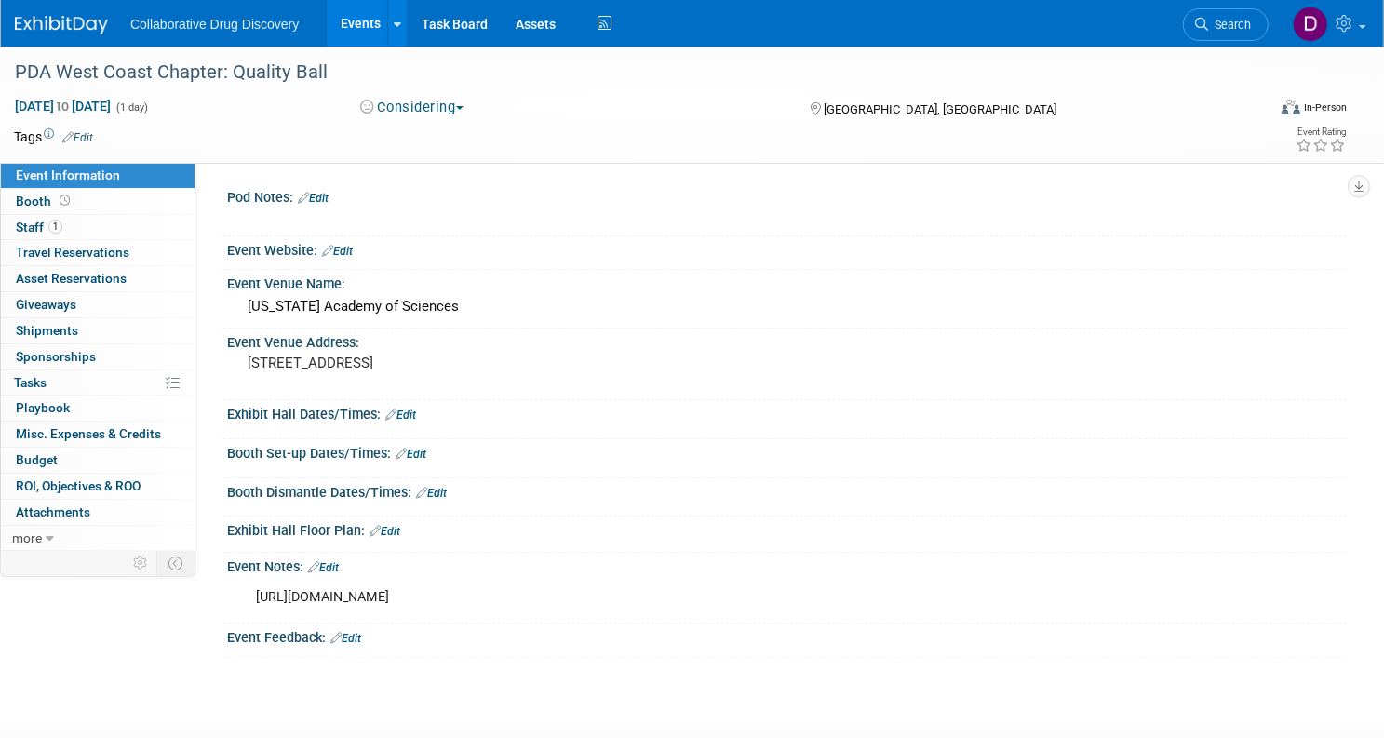
scroll to position [20, 0]
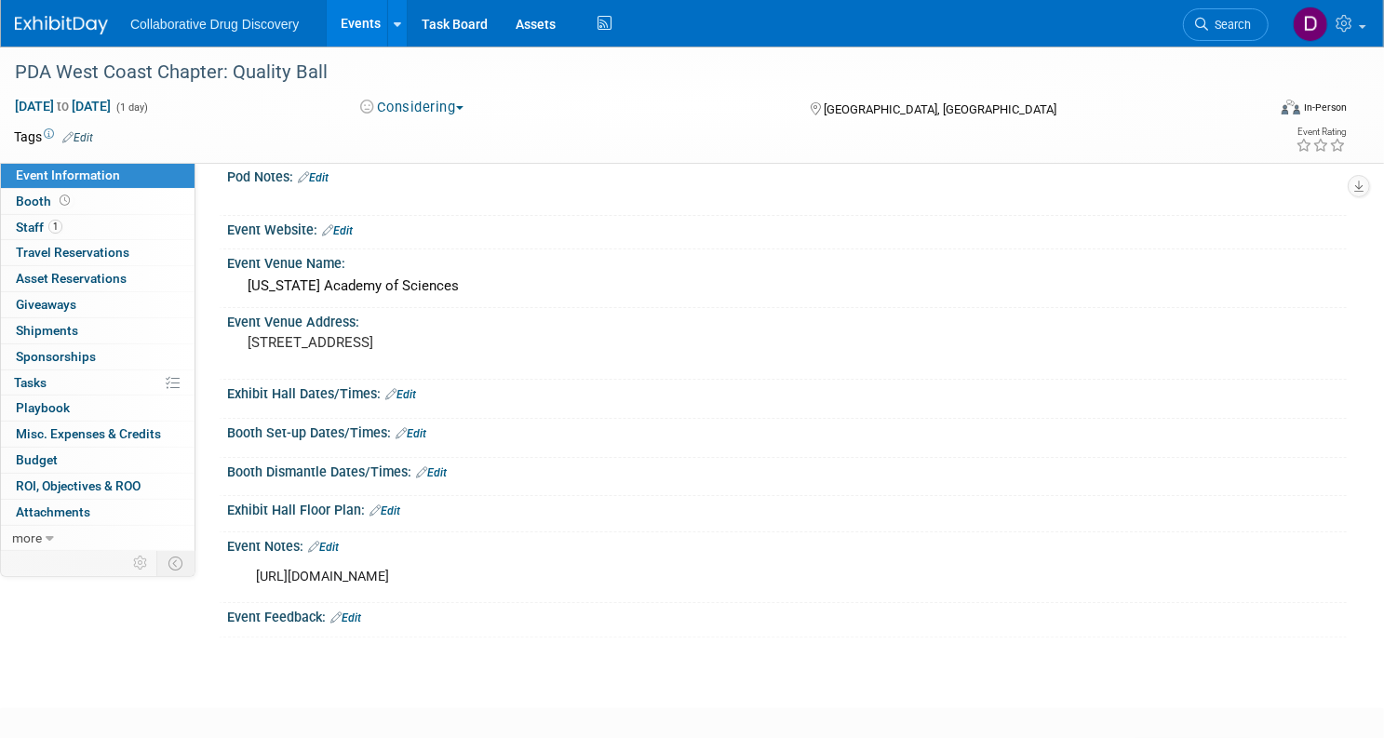
click at [406, 532] on div "Event Notes: Edit" at bounding box center [787, 544] width 1120 height 24
click at [339, 542] on link "Edit" at bounding box center [323, 547] width 31 height 13
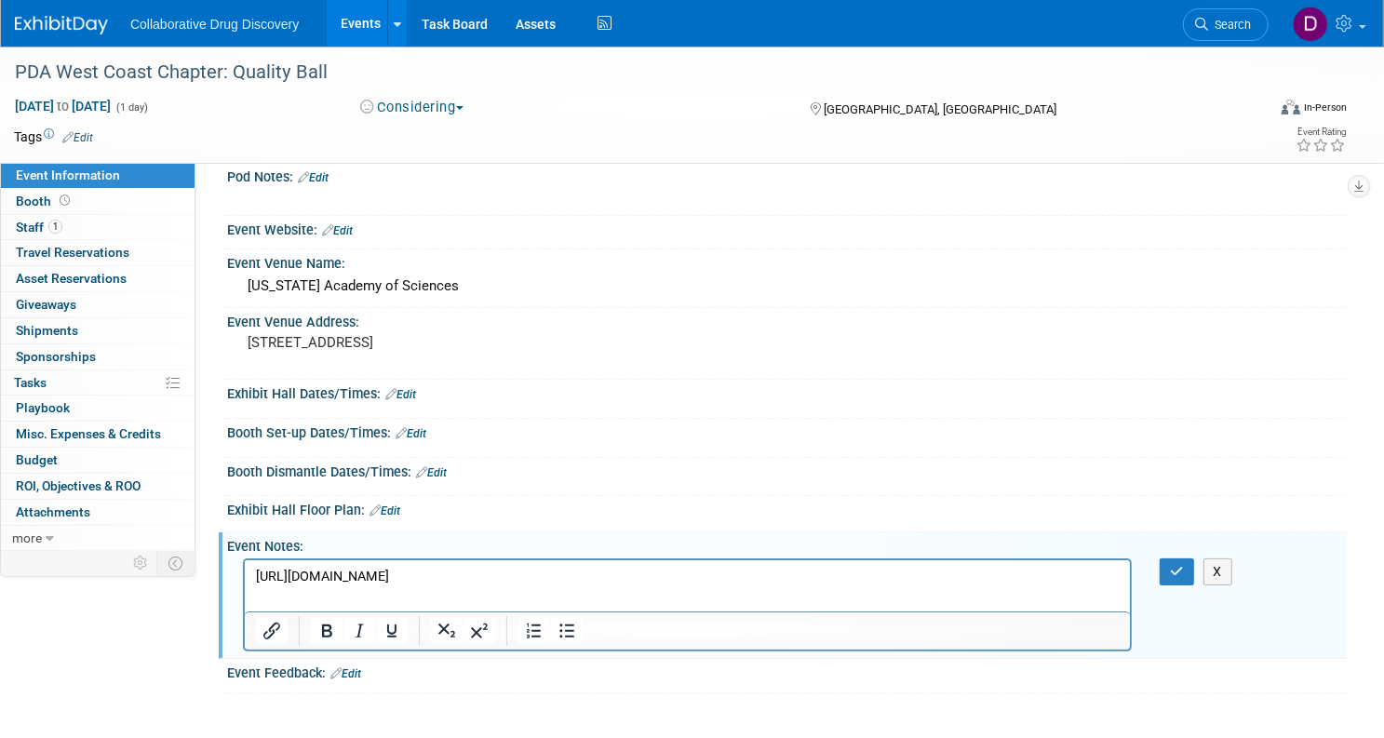
scroll to position [0, 0]
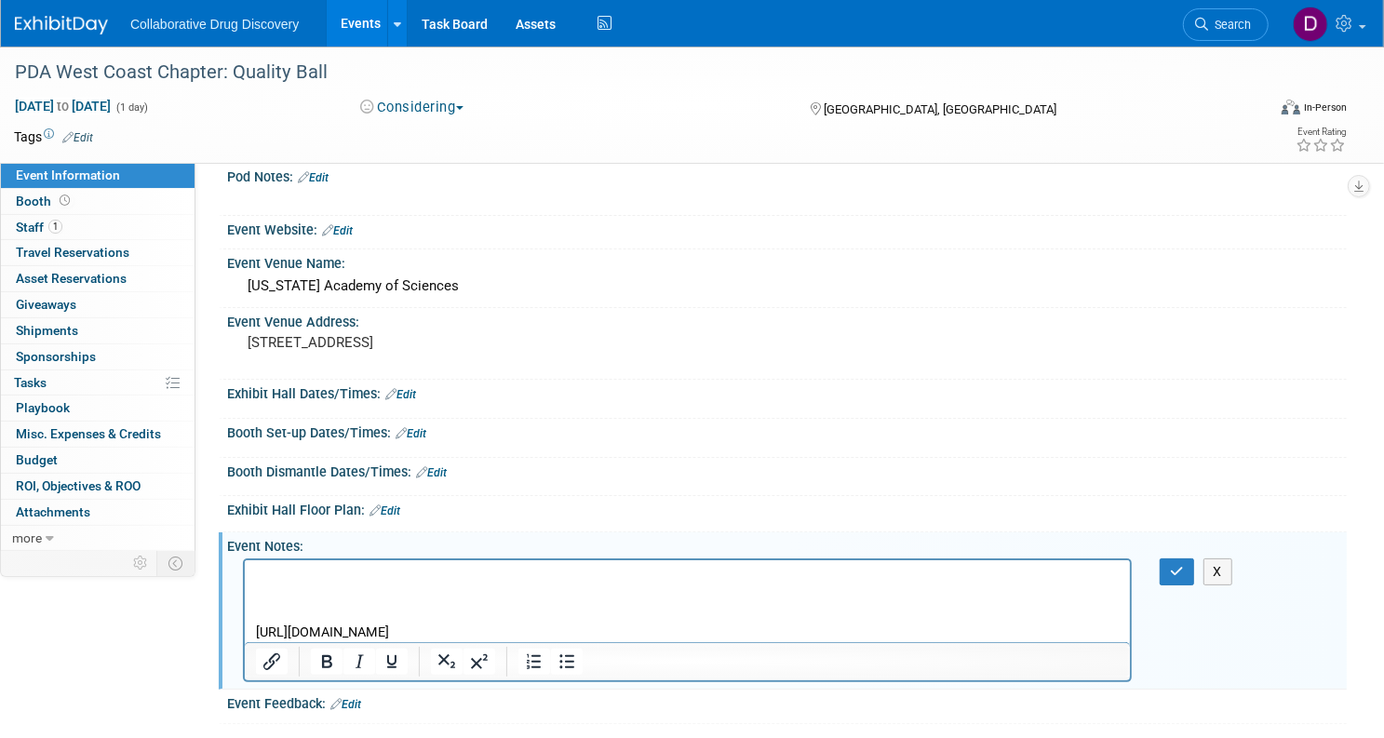
click at [284, 573] on p "Rich Text Area. Press ALT-0 for help." at bounding box center [687, 576] width 864 height 19
click at [319, 595] on p "Rich Text Area. Press ALT-0 for help." at bounding box center [687, 594] width 864 height 19
click at [517, 580] on p "Requested information for exhibiting. 9/16" at bounding box center [687, 576] width 864 height 19
click at [1173, 562] on button "button" at bounding box center [1177, 571] width 34 height 27
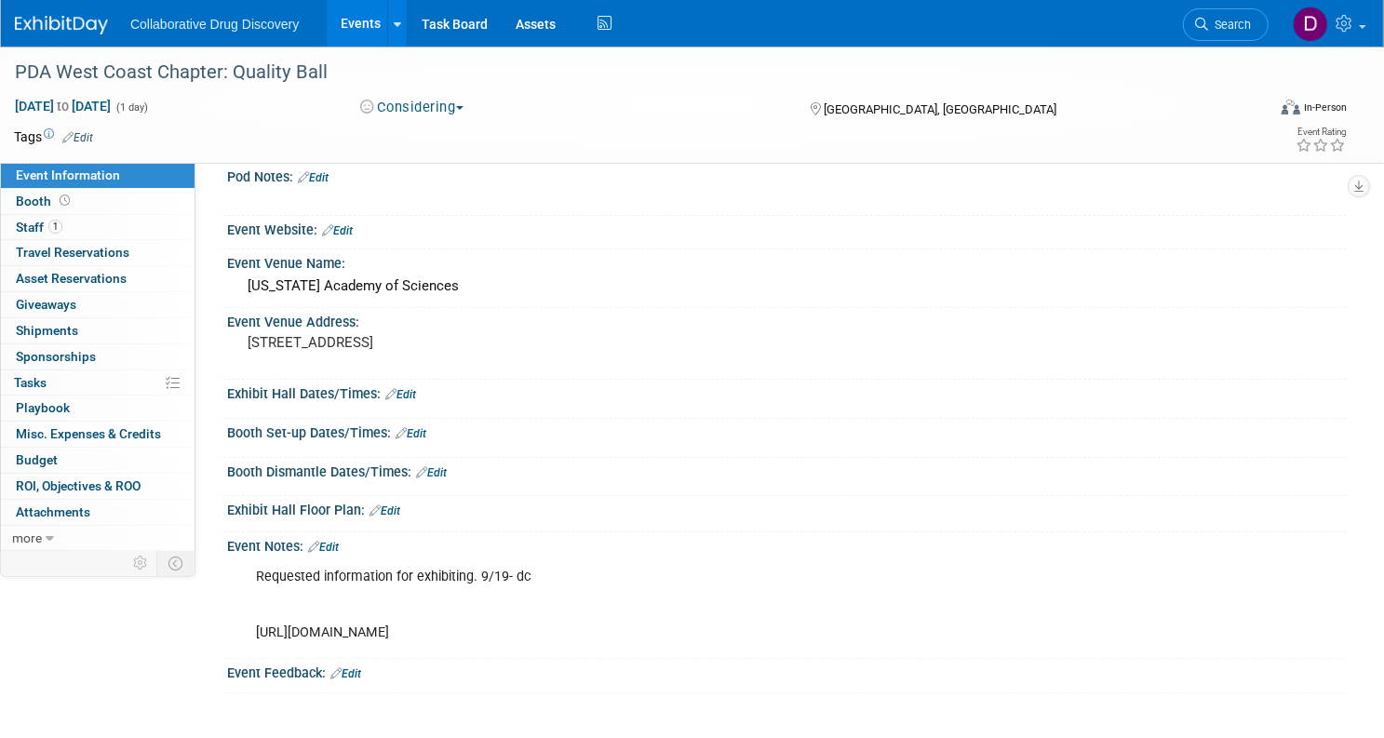
click at [1183, 15] on link "Search" at bounding box center [1226, 24] width 86 height 33
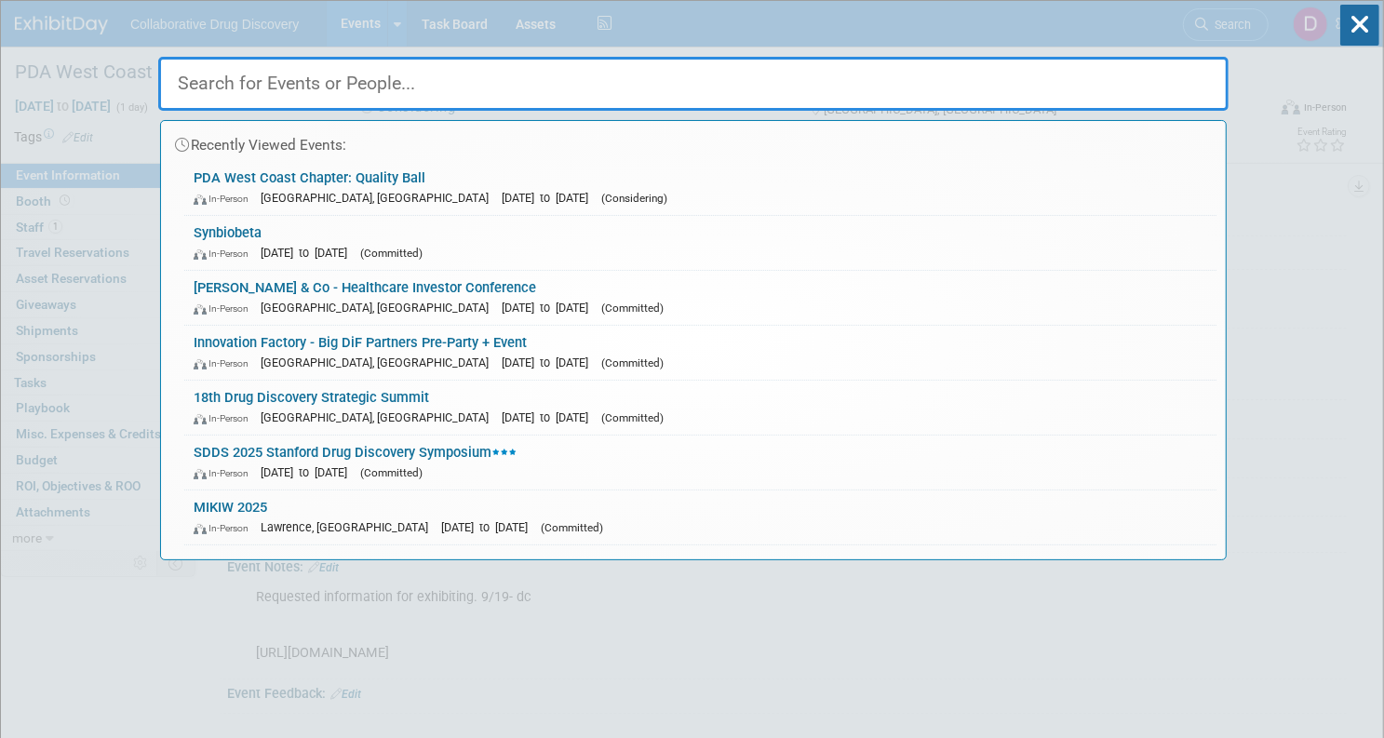
paste input "CBA SF"
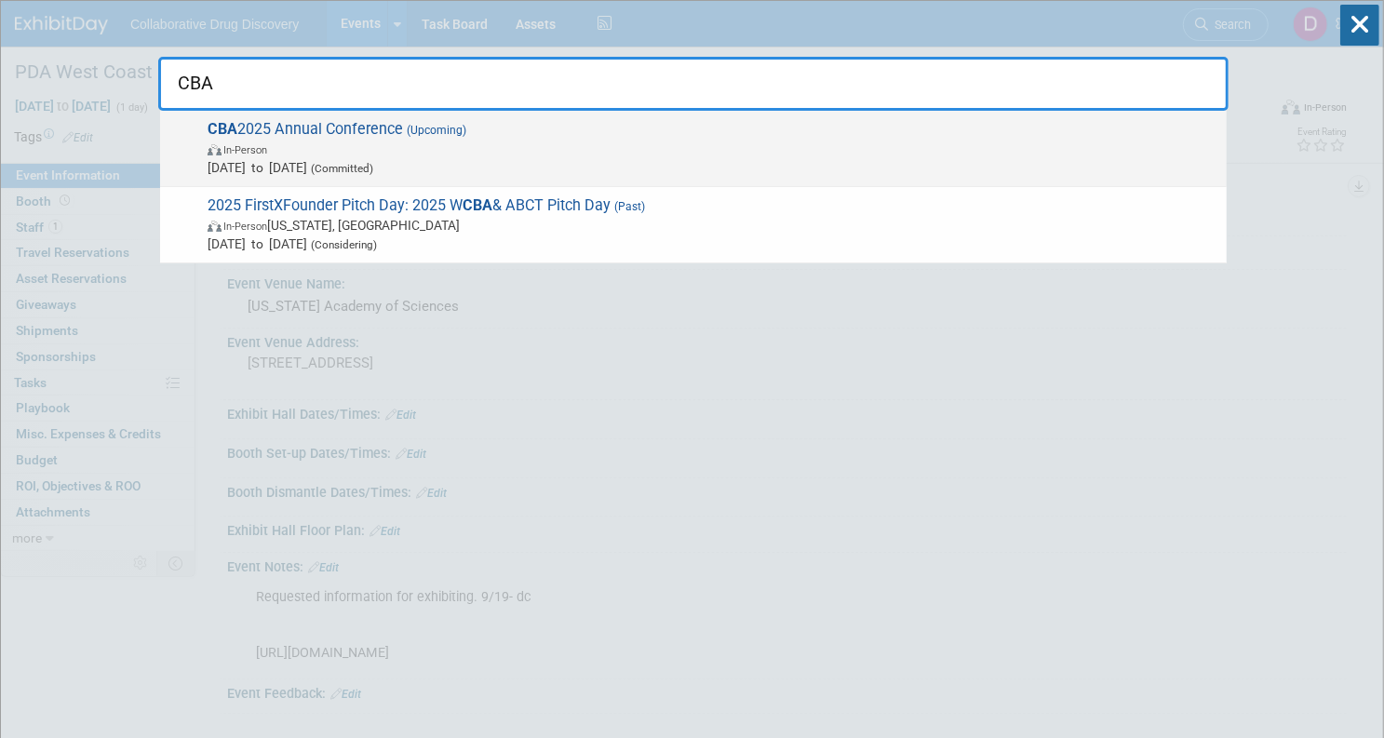
type input "CBA"
click at [451, 150] on span "In-Person" at bounding box center [713, 149] width 1010 height 19
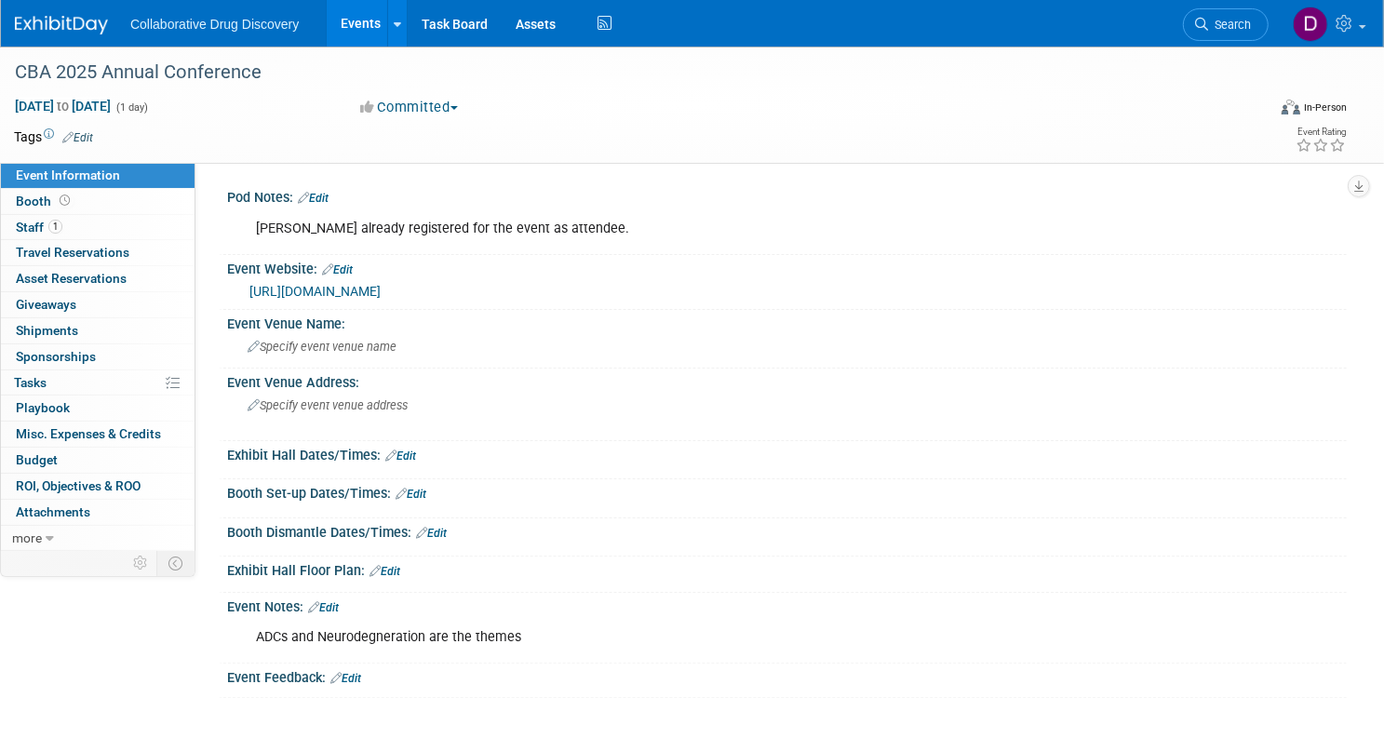
click at [381, 288] on link "[URL][DOMAIN_NAME]" at bounding box center [314, 291] width 131 height 15
click at [400, 570] on link "Edit" at bounding box center [384, 571] width 31 height 13
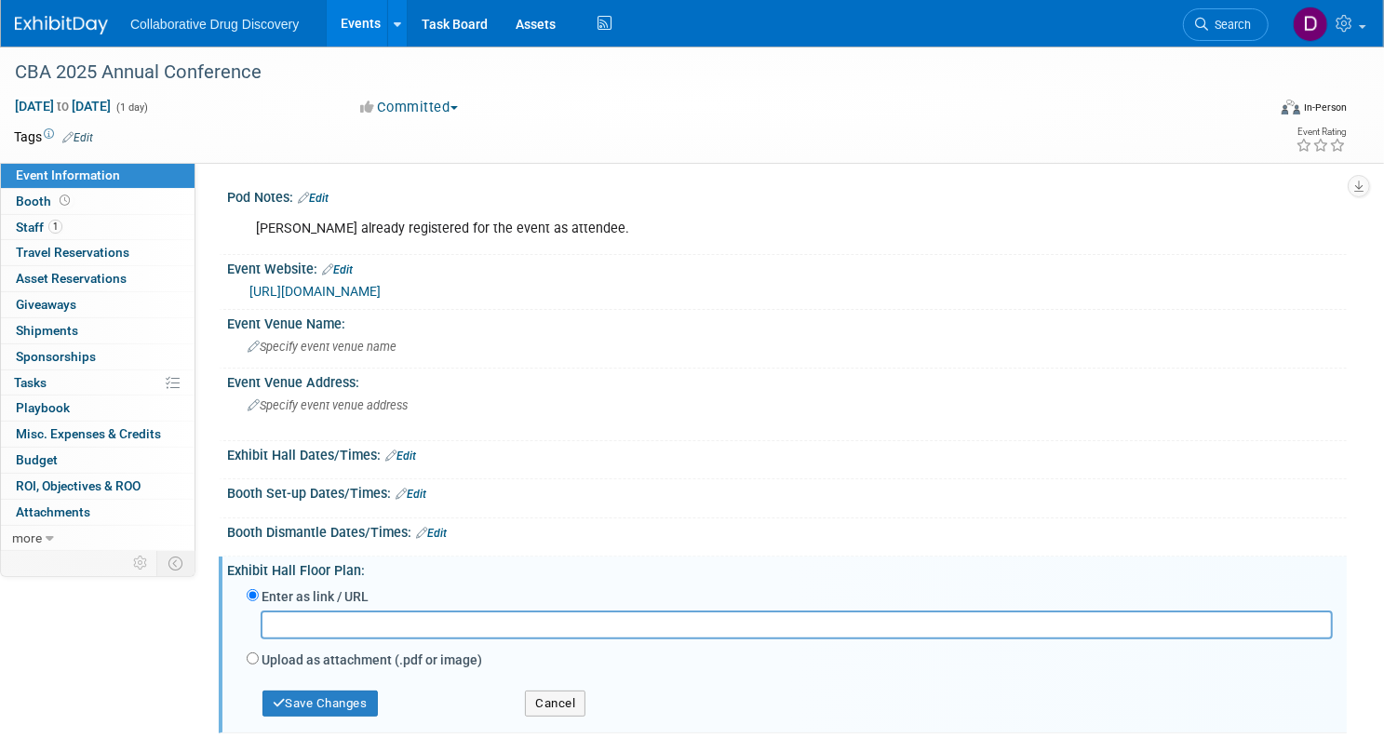
click at [596, 537] on div "Booth Dismantle Dates/Times: Edit" at bounding box center [787, 530] width 1120 height 24
click at [585, 699] on button "Cancel" at bounding box center [555, 704] width 60 height 26
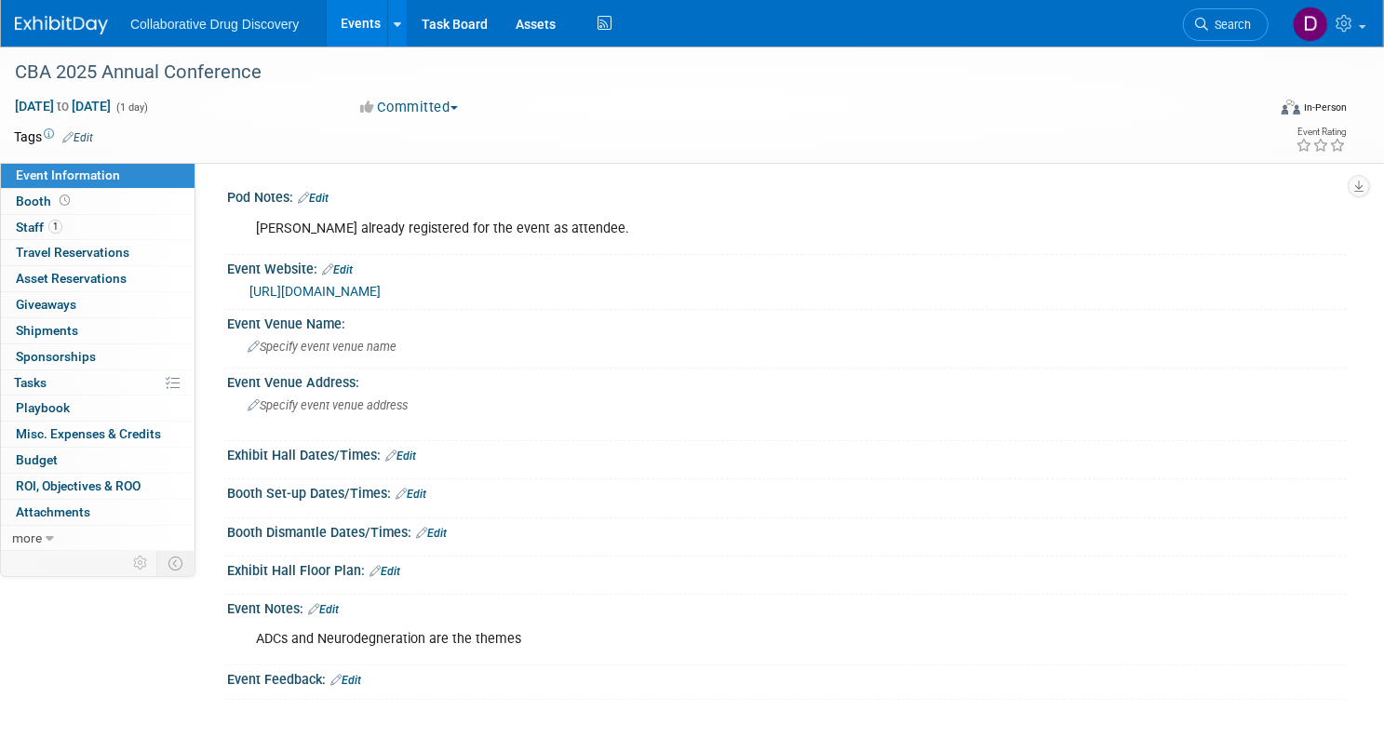
click at [339, 611] on link "Edit" at bounding box center [323, 609] width 31 height 13
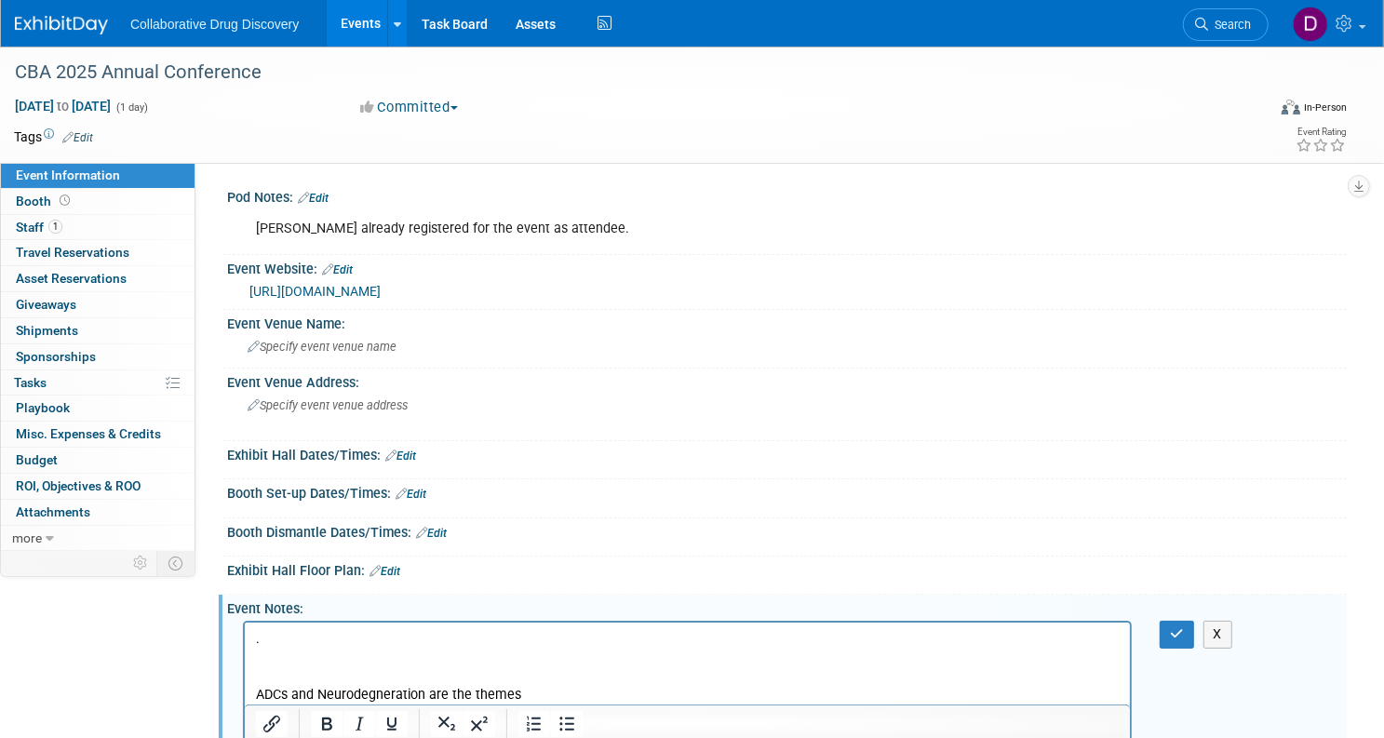
click at [287, 657] on p "Rich Text Area. Press ALT-0 for help." at bounding box center [687, 658] width 864 height 19
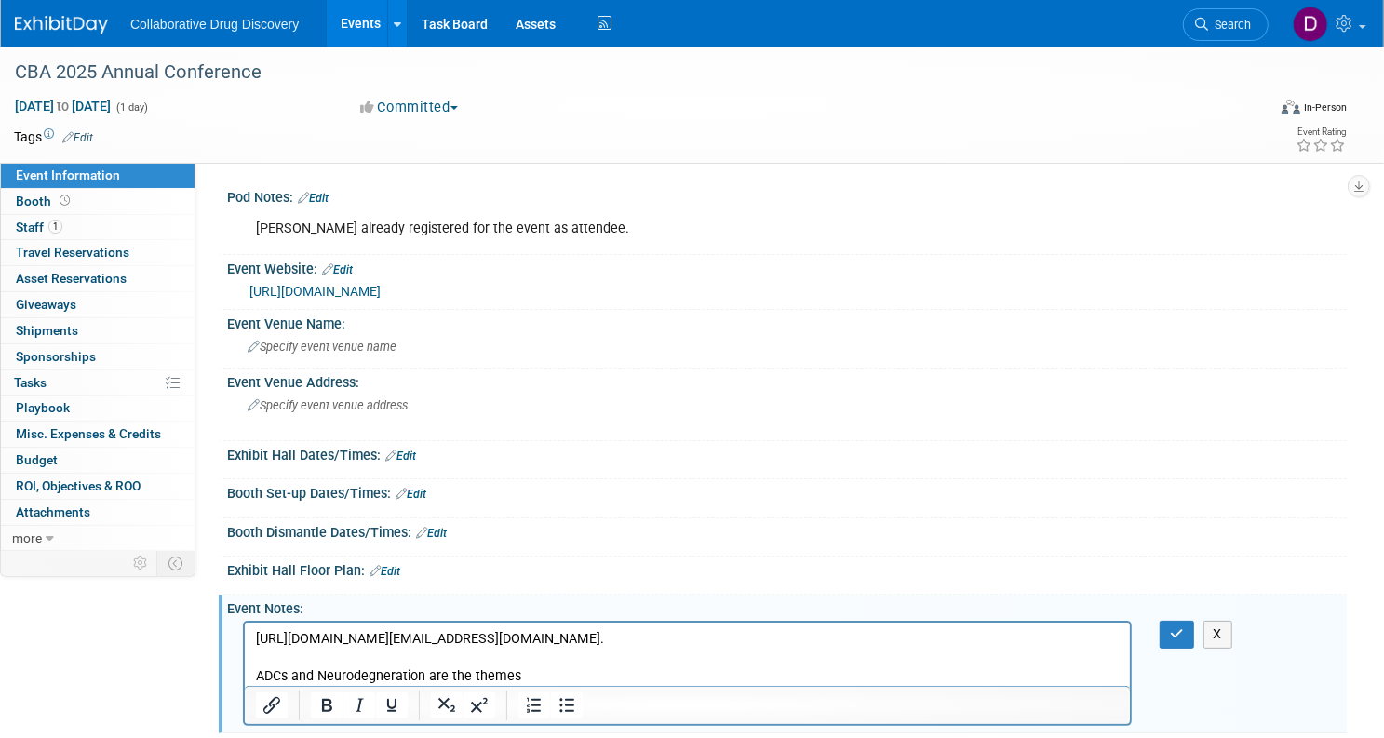
click at [949, 638] on p "https://cbasf.org/2025-annual-conference/#:~:text=suggestions%2C%20please%20sen…" at bounding box center [687, 639] width 864 height 19
click at [1170, 636] on icon "button" at bounding box center [1177, 633] width 14 height 13
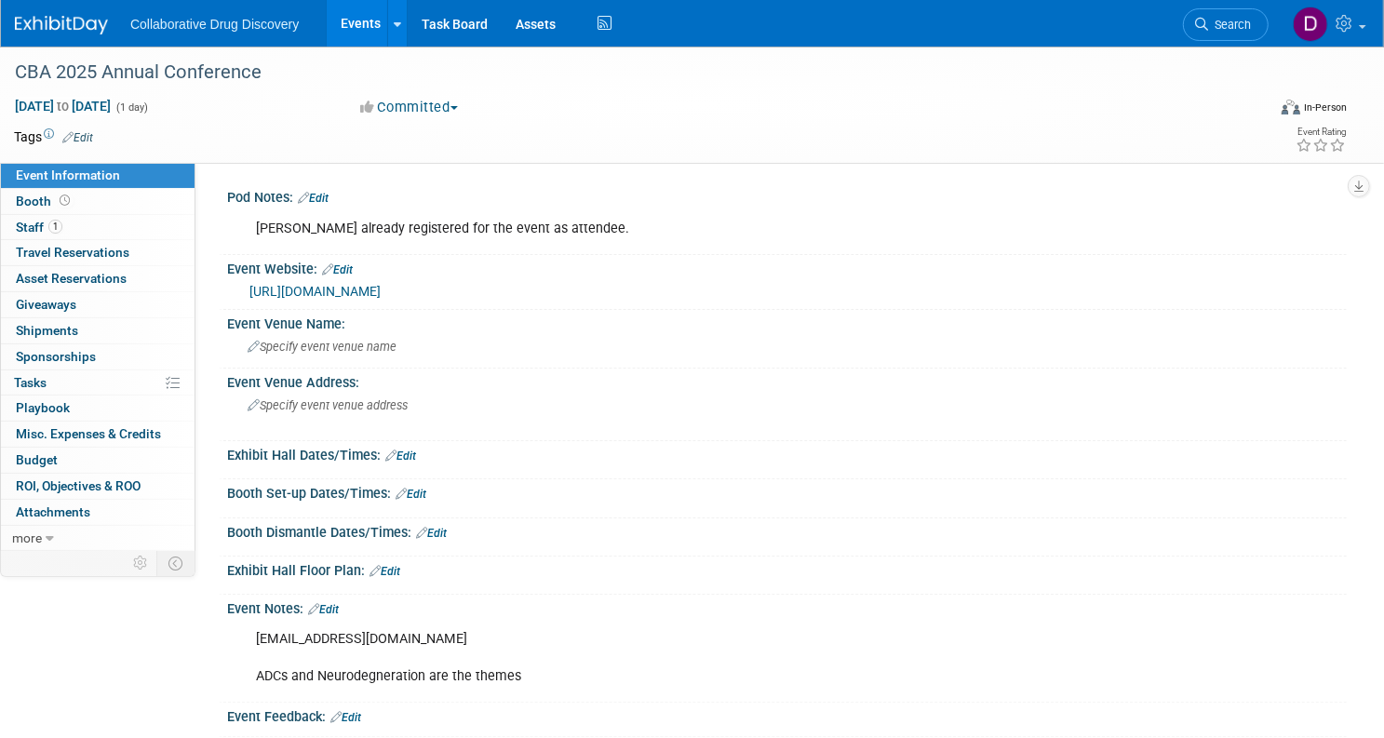
click at [381, 292] on link "https://cbasf.org/2025-annual-conference/" at bounding box center [314, 291] width 131 height 15
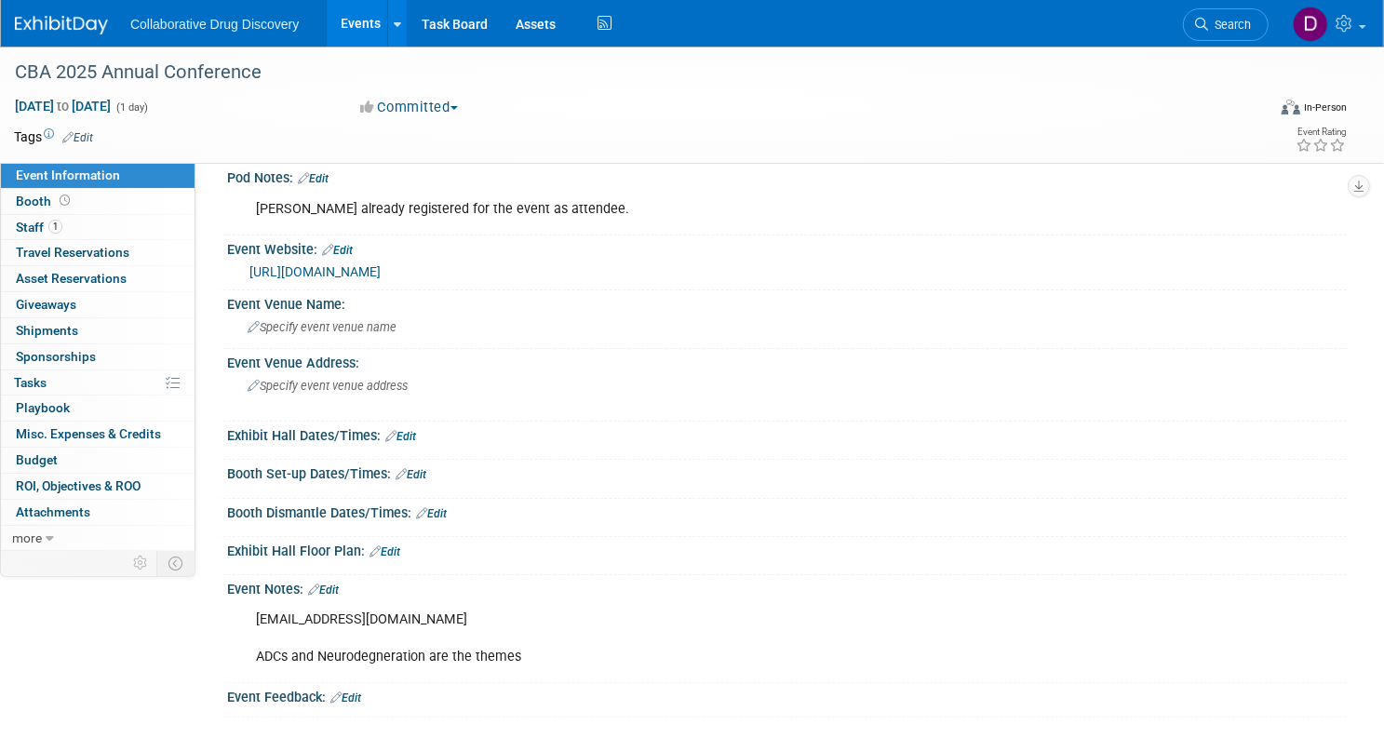
scroll to position [9, 0]
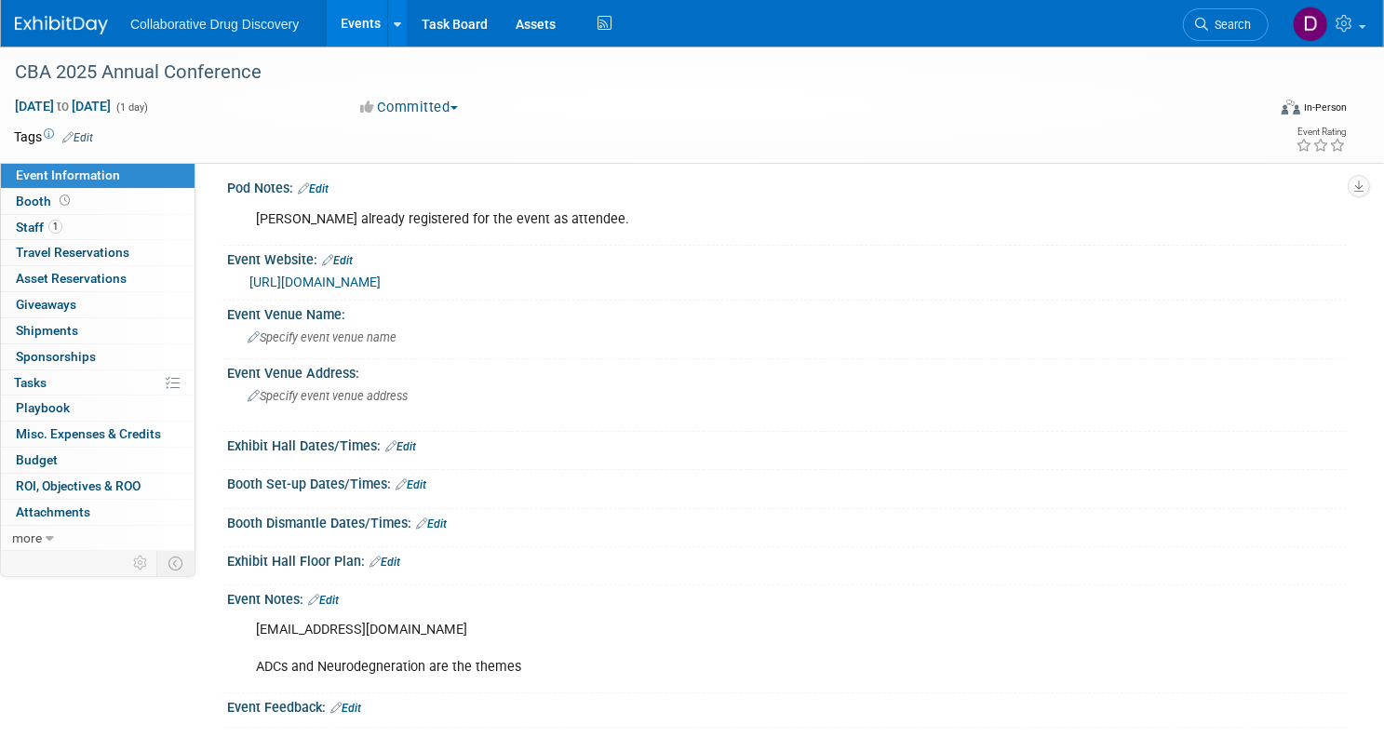
click at [373, 630] on div "info@cbasf.org ADCs and Neurodegneration are the themes" at bounding box center [687, 648] width 889 height 74
copy div "info@cbasf.org"
click at [62, 227] on span "Staff 1" at bounding box center [39, 227] width 47 height 15
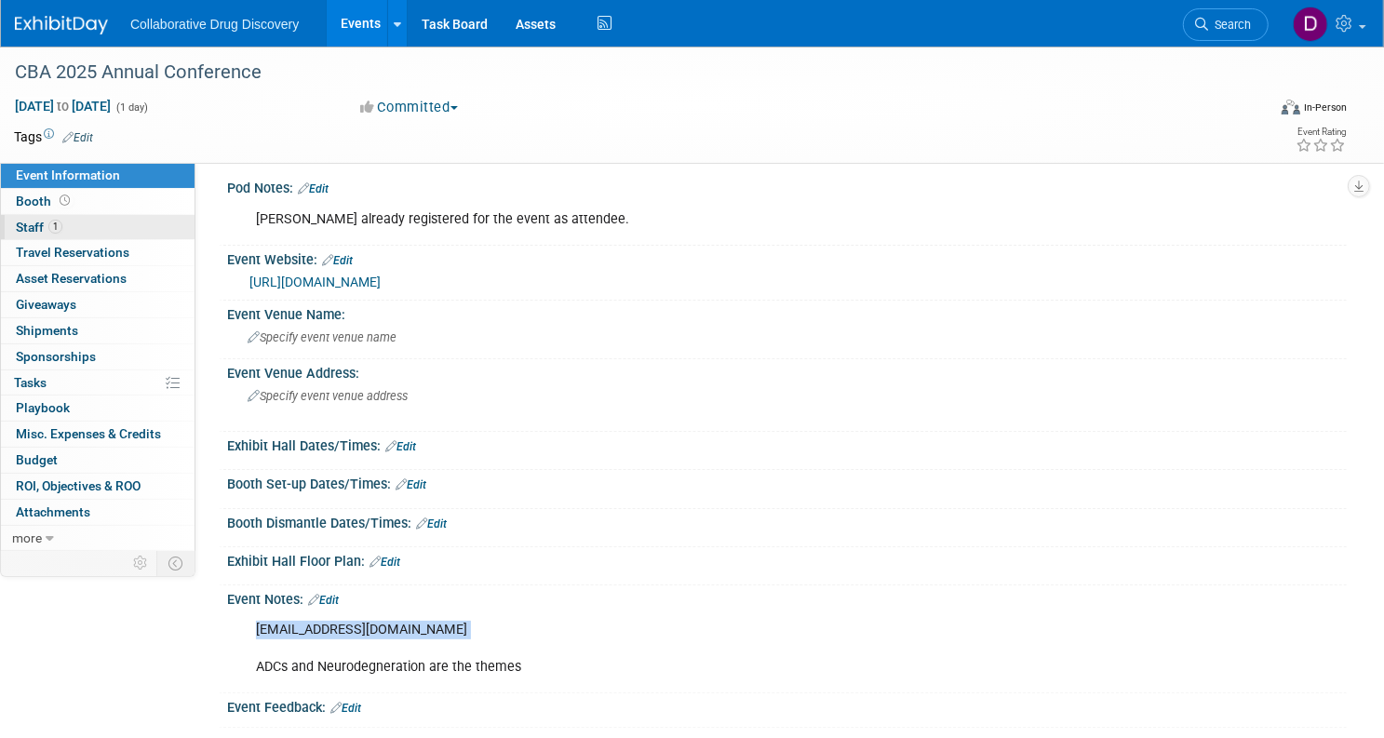
scroll to position [0, 0]
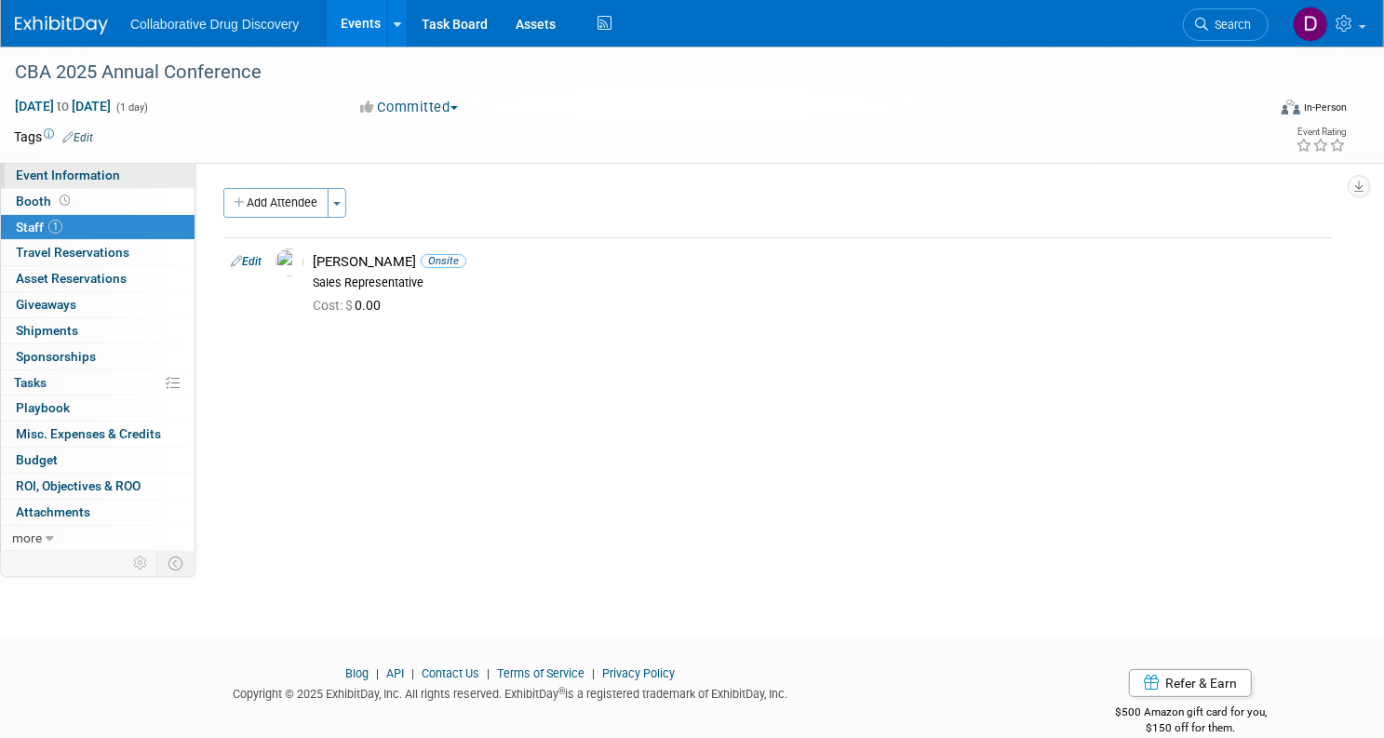
click at [120, 179] on span "Event Information" at bounding box center [68, 175] width 104 height 15
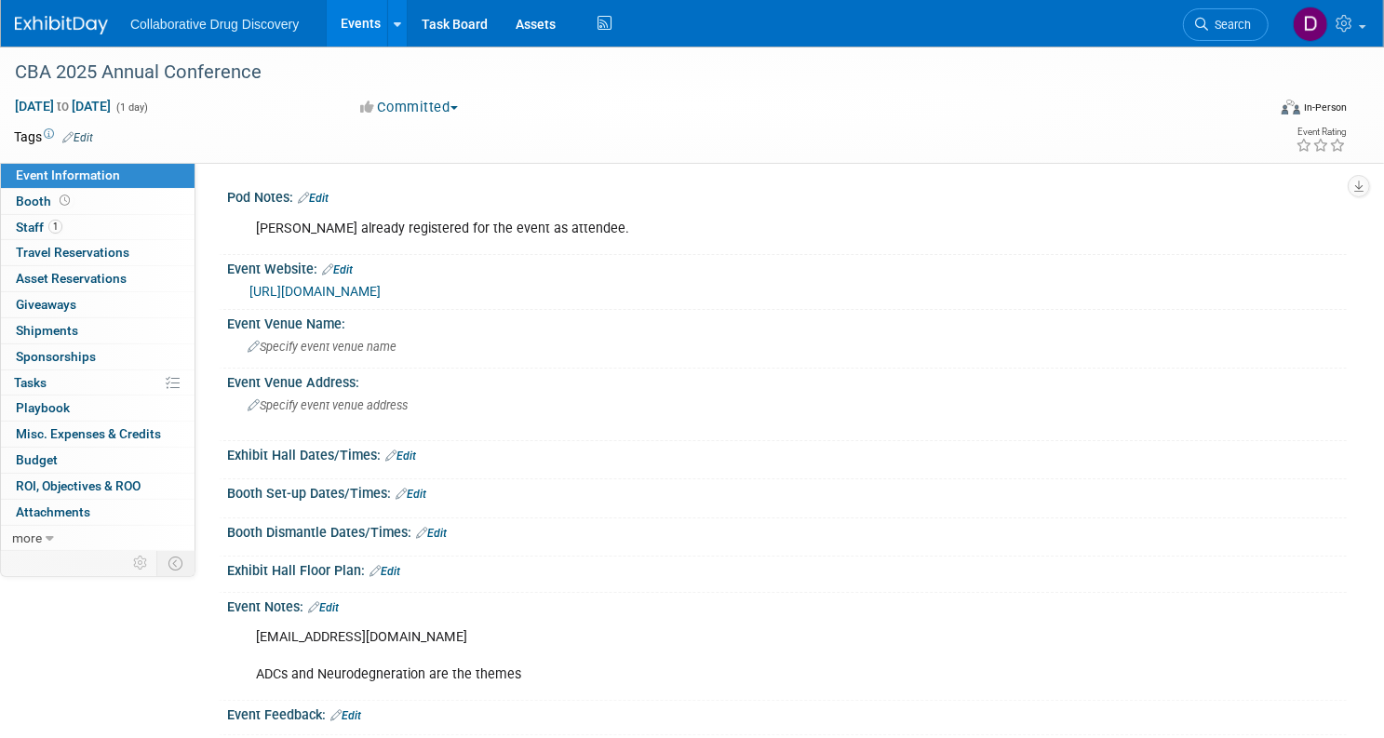
click at [347, 290] on link "https://cbasf.org/2025-annual-conference/" at bounding box center [314, 291] width 131 height 15
click at [1208, 31] on span "Search" at bounding box center [1229, 25] width 43 height 14
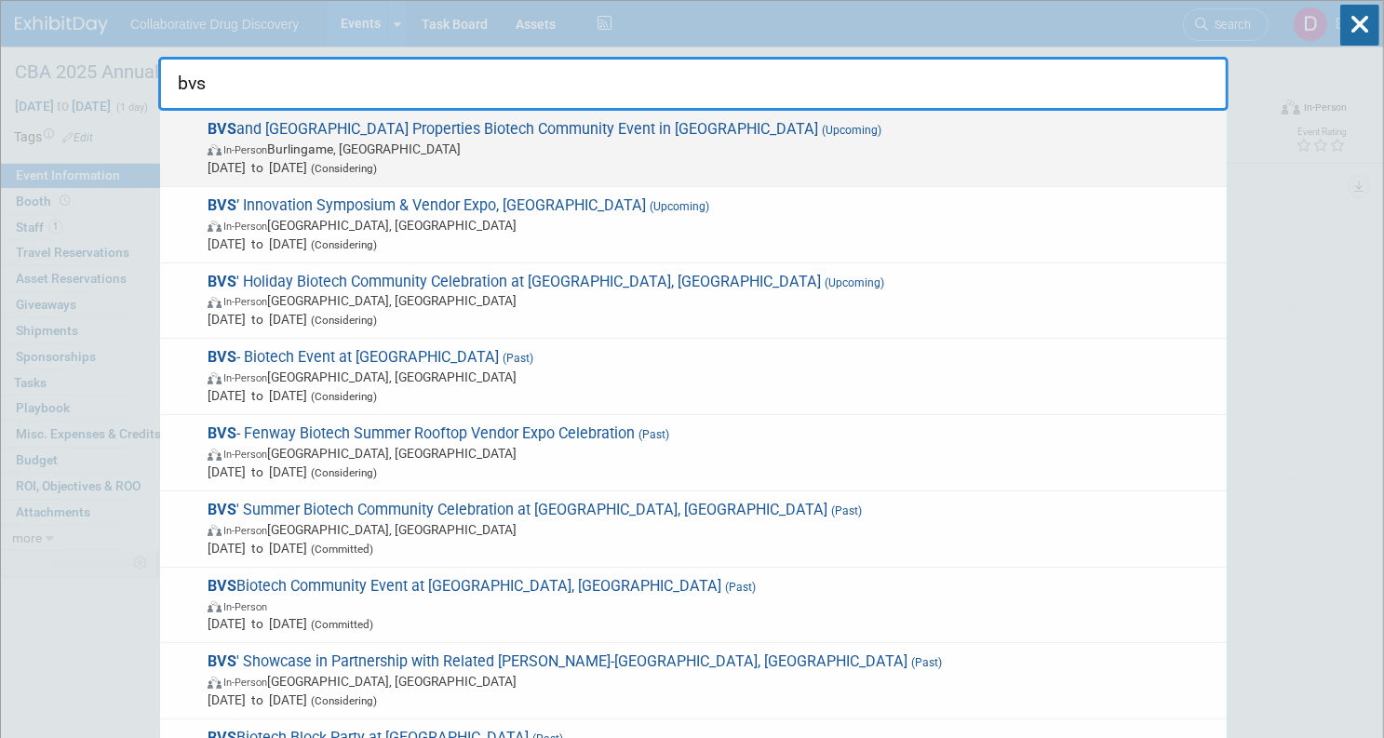
type input "bvs"
click at [376, 165] on span "(Considering)" at bounding box center [342, 168] width 70 height 13
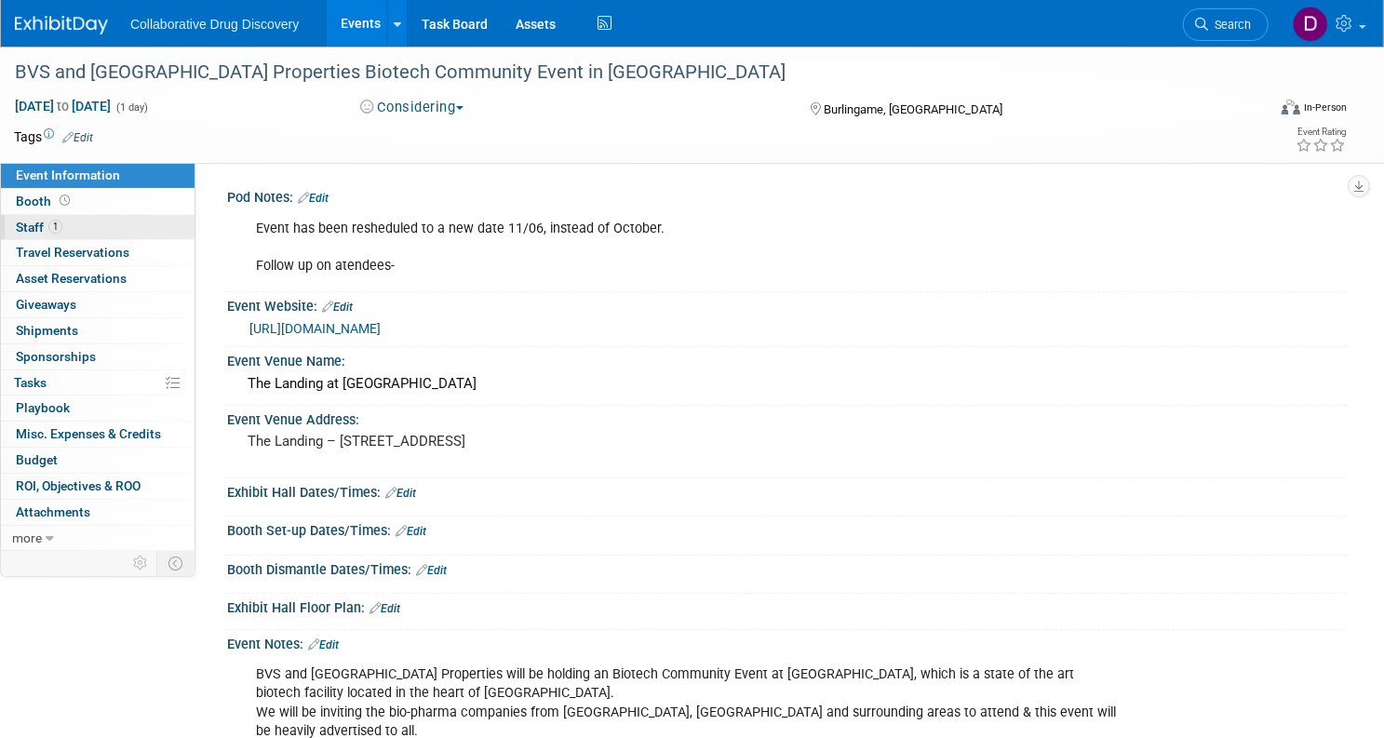
click at [157, 230] on link "1 Staff 1" at bounding box center [98, 227] width 194 height 25
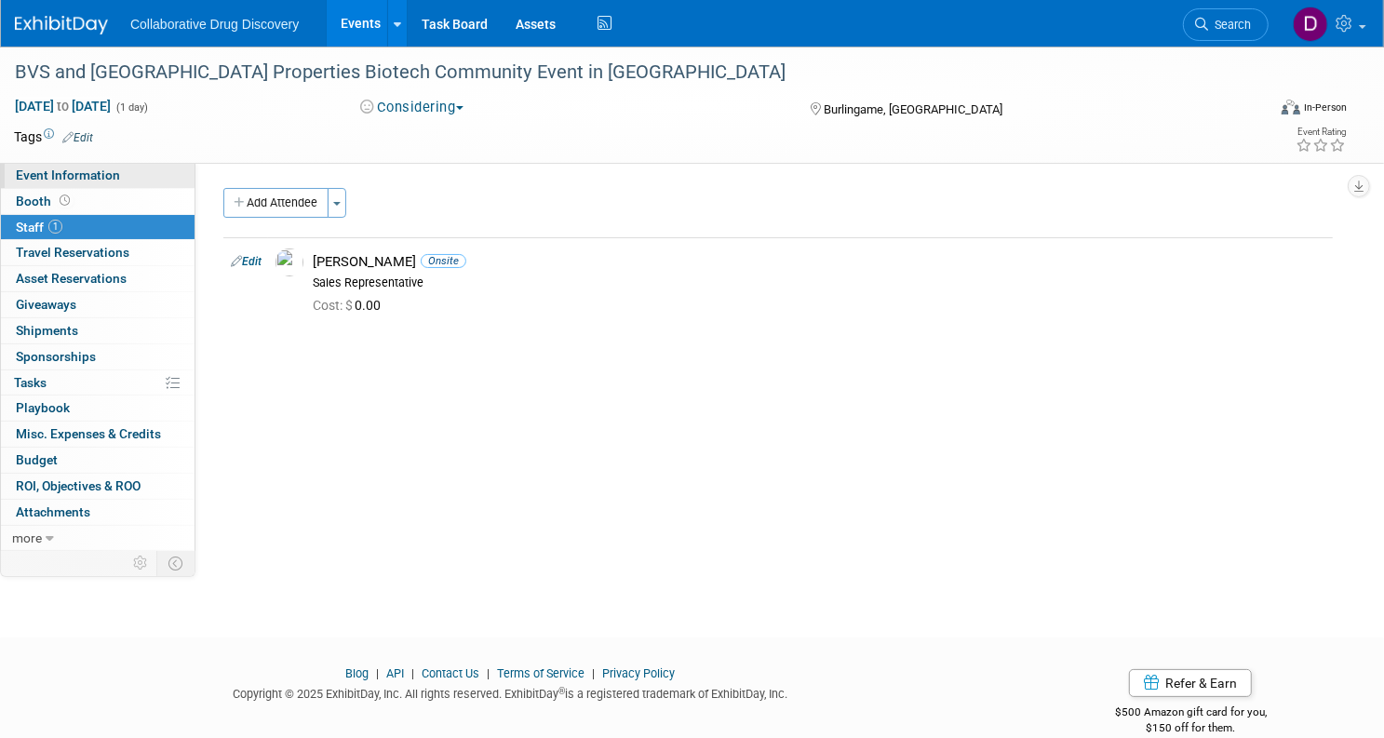
click at [109, 173] on span "Event Information" at bounding box center [68, 175] width 104 height 15
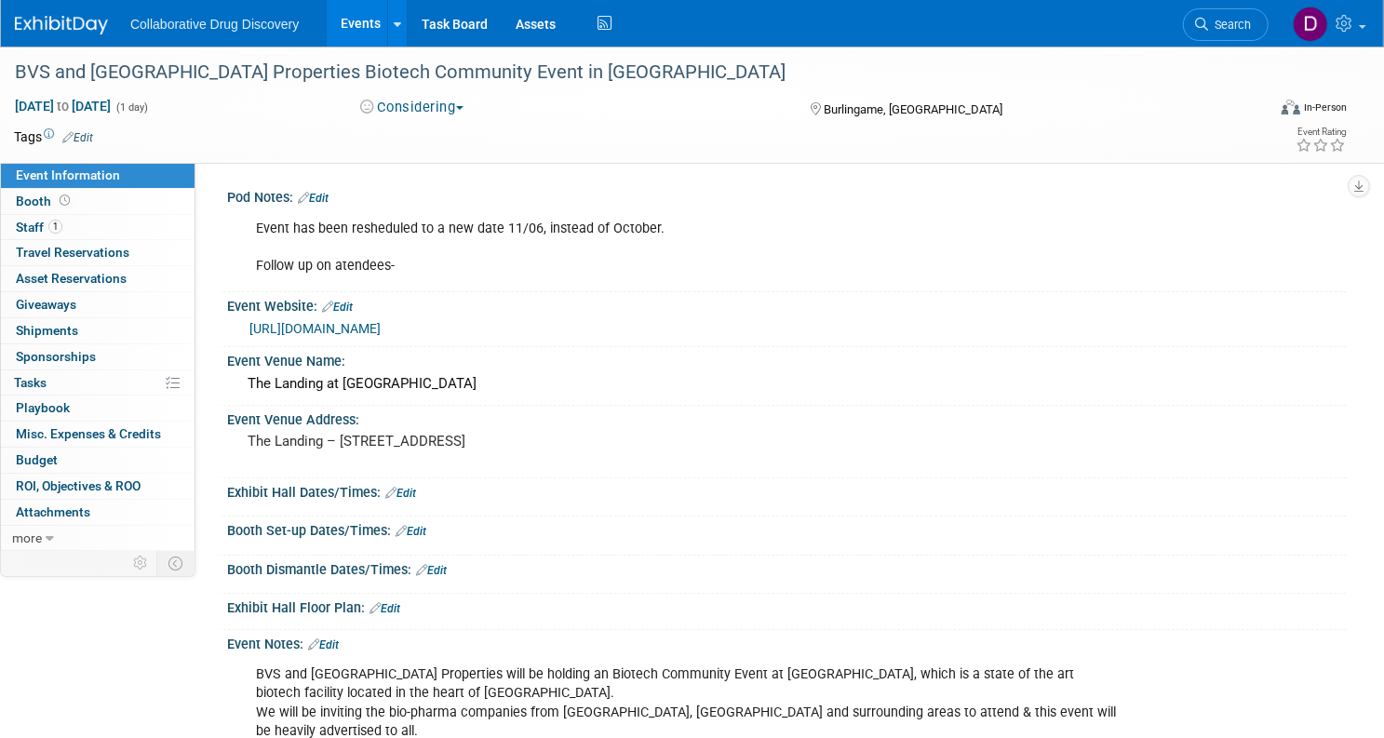
click at [108, 33] on img at bounding box center [61, 25] width 93 height 19
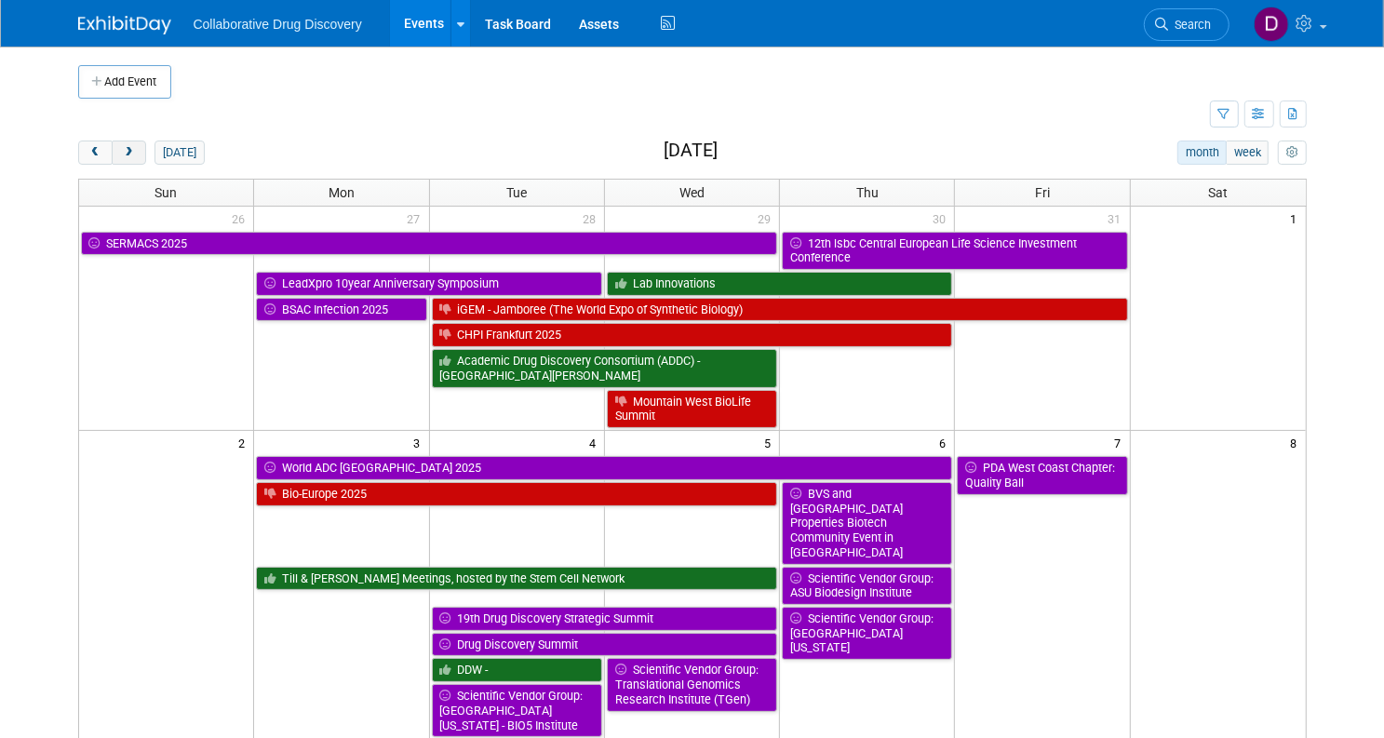
click at [122, 155] on span "next" at bounding box center [129, 153] width 14 height 12
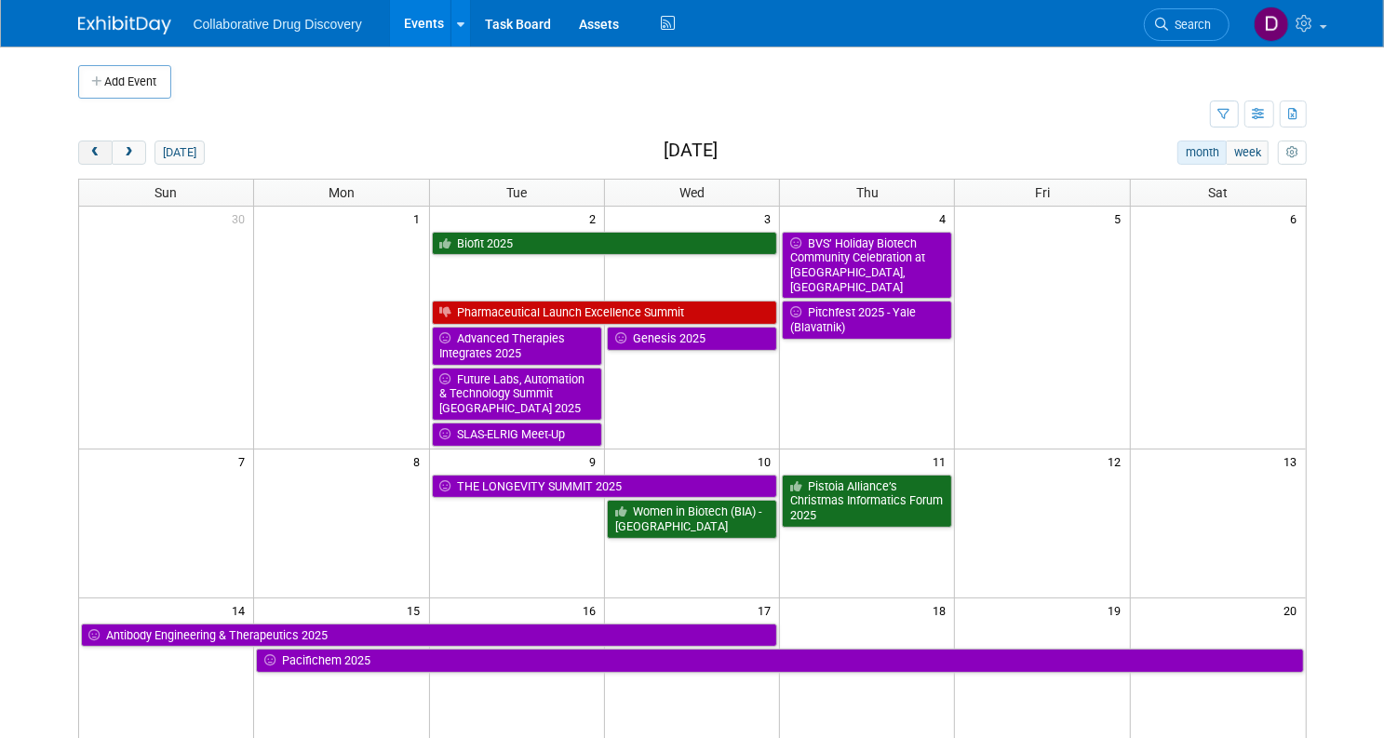
click at [88, 157] on span "prev" at bounding box center [95, 153] width 14 height 12
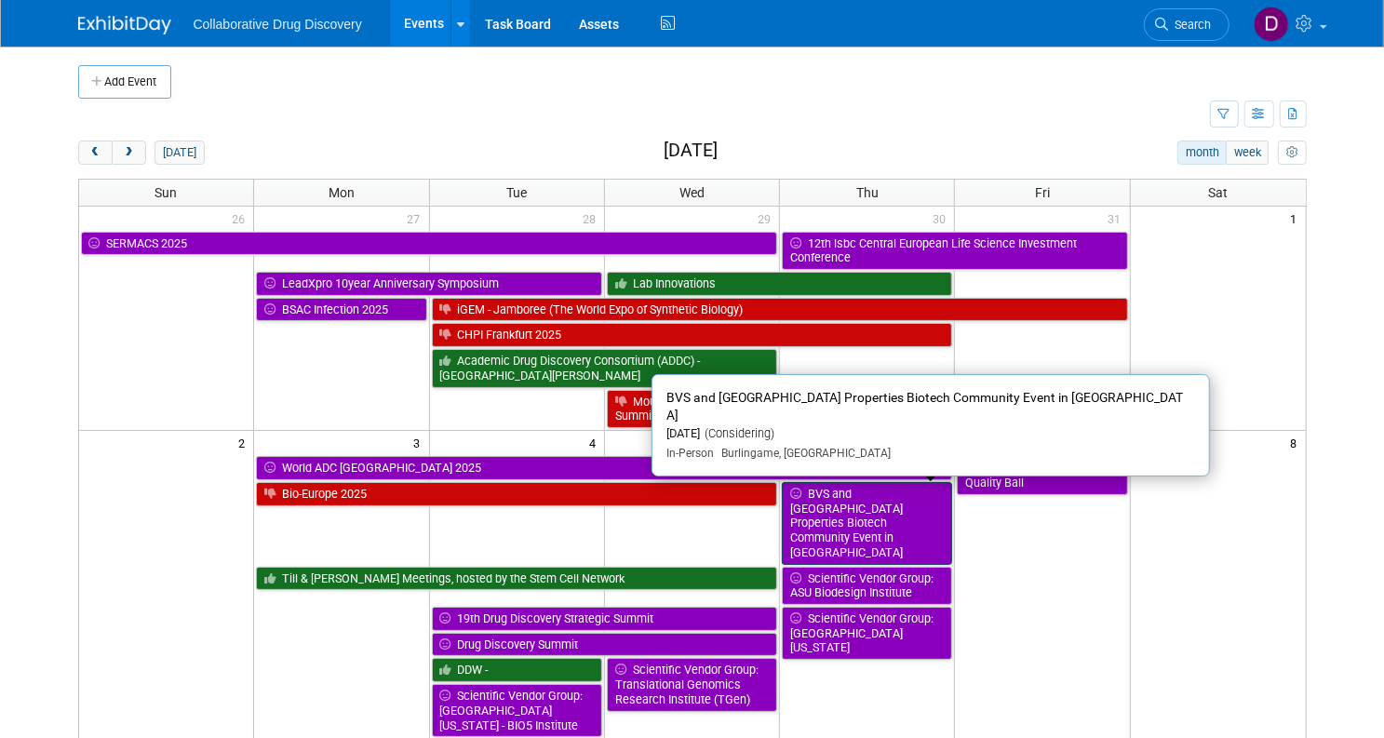
click at [839, 517] on link "BVS and [GEOGRAPHIC_DATA] Properties Biotech Community Event in [GEOGRAPHIC_DAT…" at bounding box center [867, 523] width 170 height 83
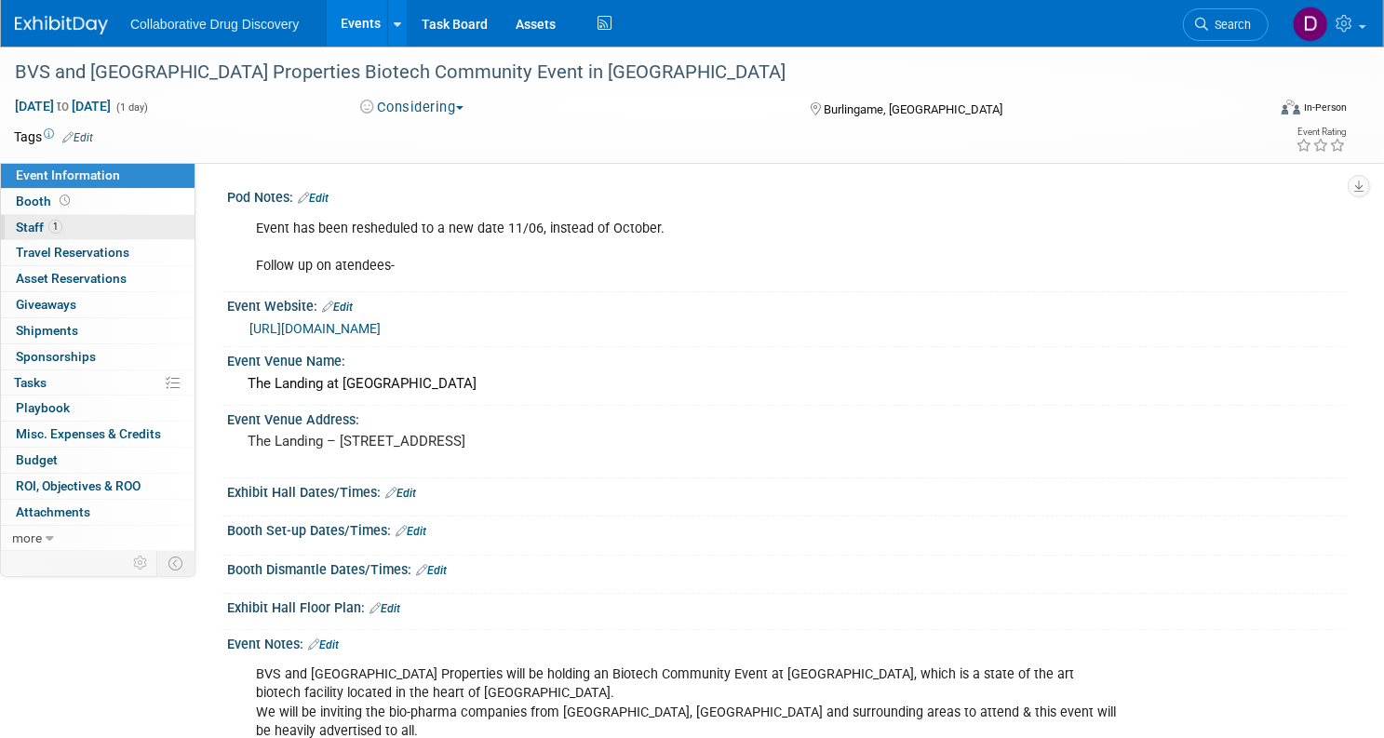
click at [62, 222] on span "1" at bounding box center [55, 227] width 14 height 14
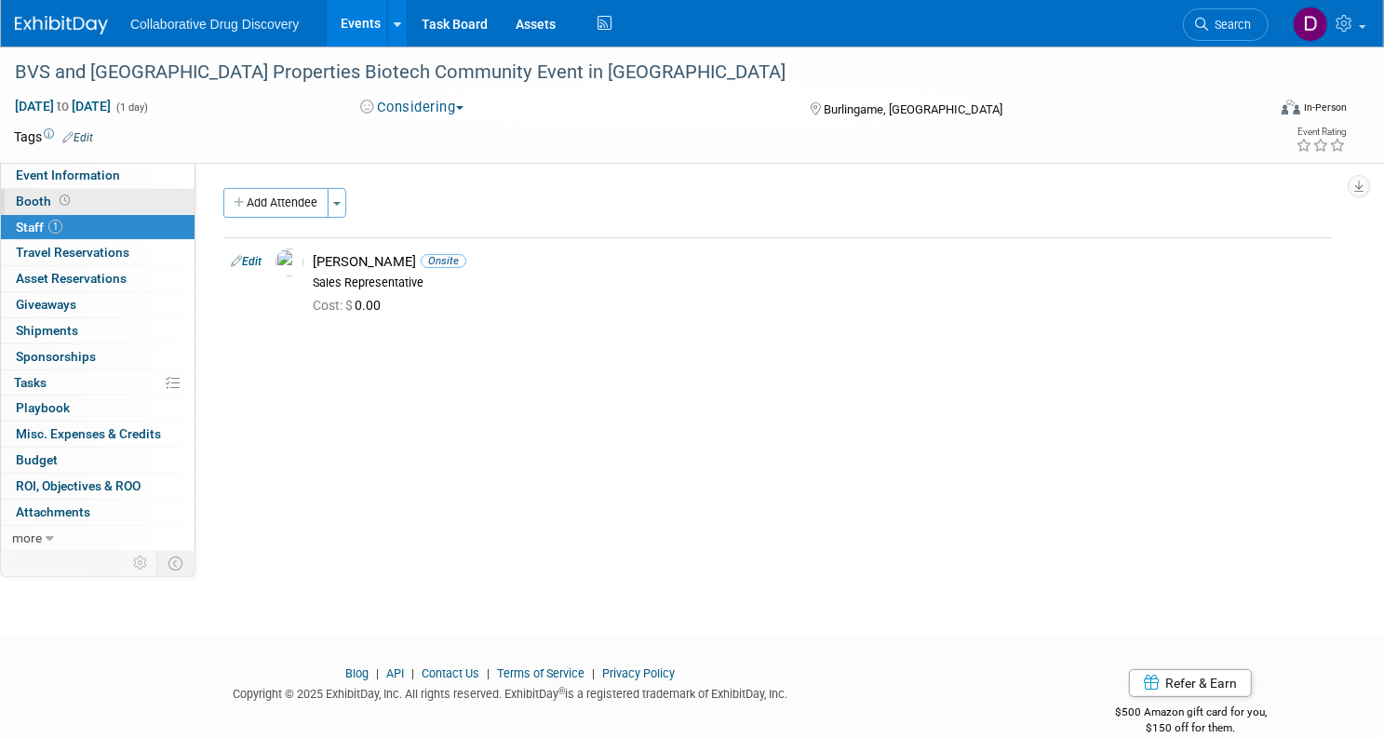
click at [70, 199] on icon at bounding box center [65, 200] width 10 height 10
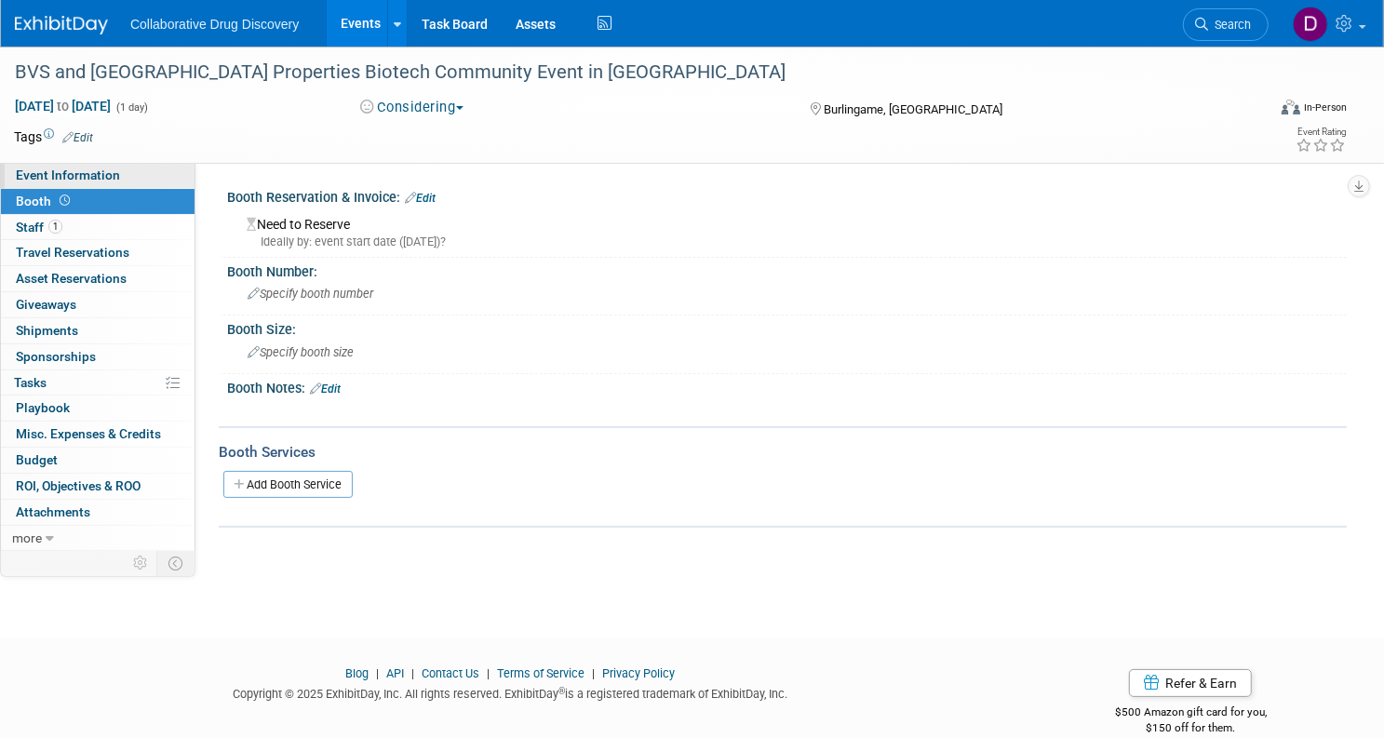
click at [120, 178] on span "Event Information" at bounding box center [68, 175] width 104 height 15
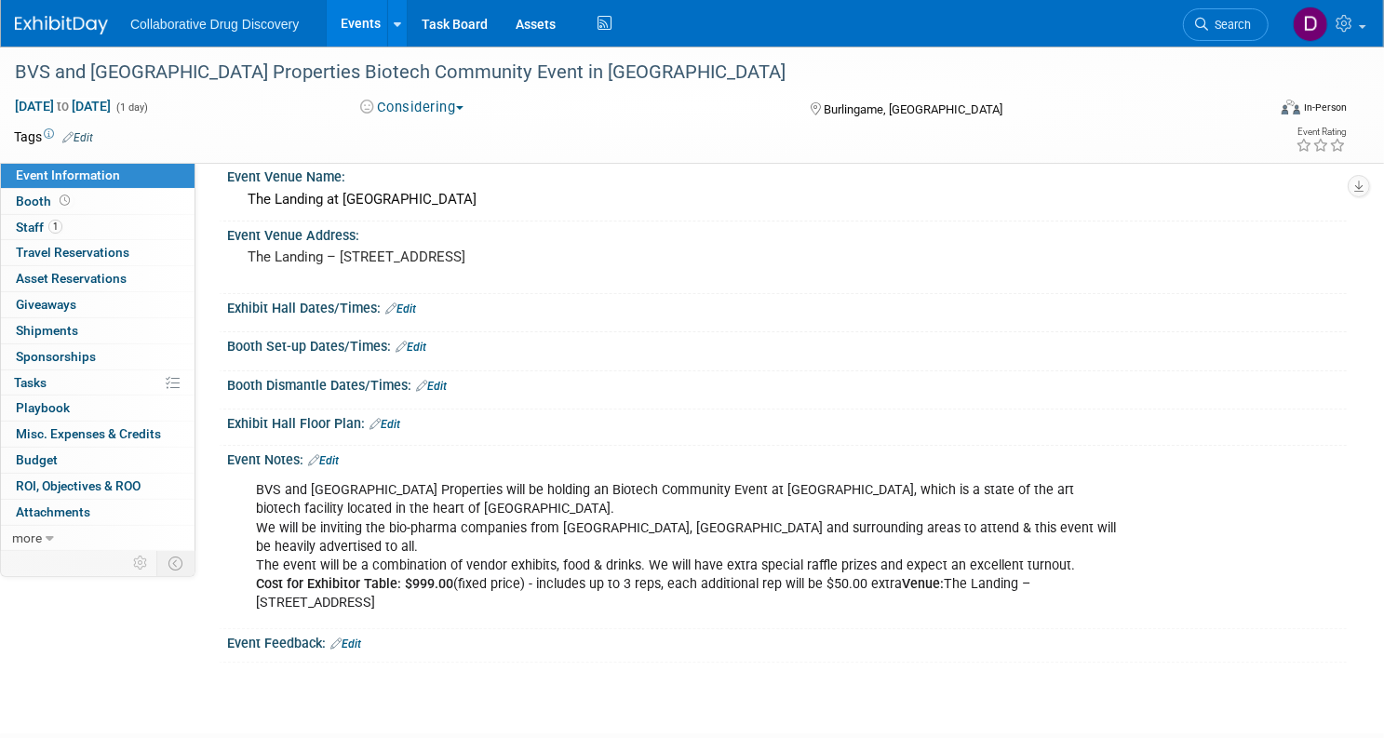
scroll to position [326, 0]
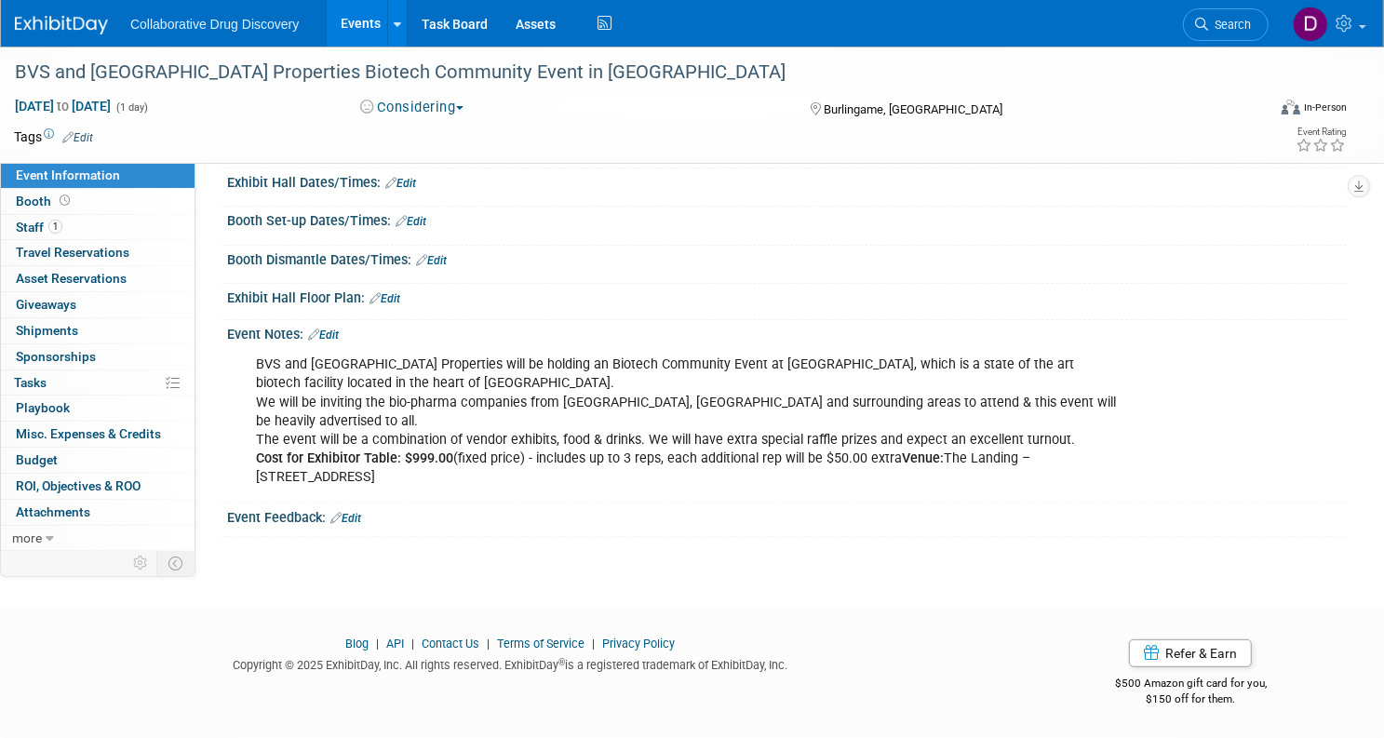
click at [470, 468] on div "BVS and [GEOGRAPHIC_DATA] Properties will be holding an Biotech Community Event…" at bounding box center [687, 421] width 889 height 150
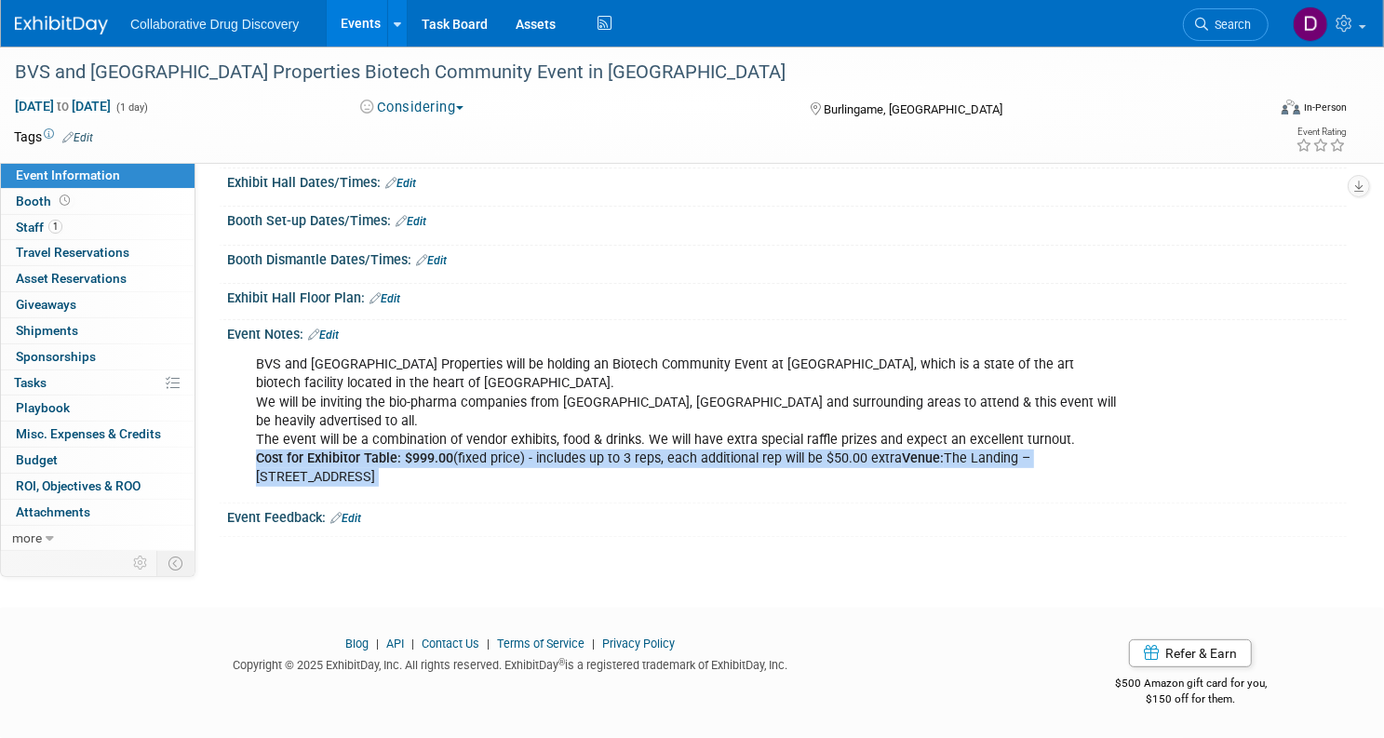
click at [470, 468] on div "BVS and [GEOGRAPHIC_DATA] Properties will be holding an Biotech Community Event…" at bounding box center [687, 421] width 889 height 150
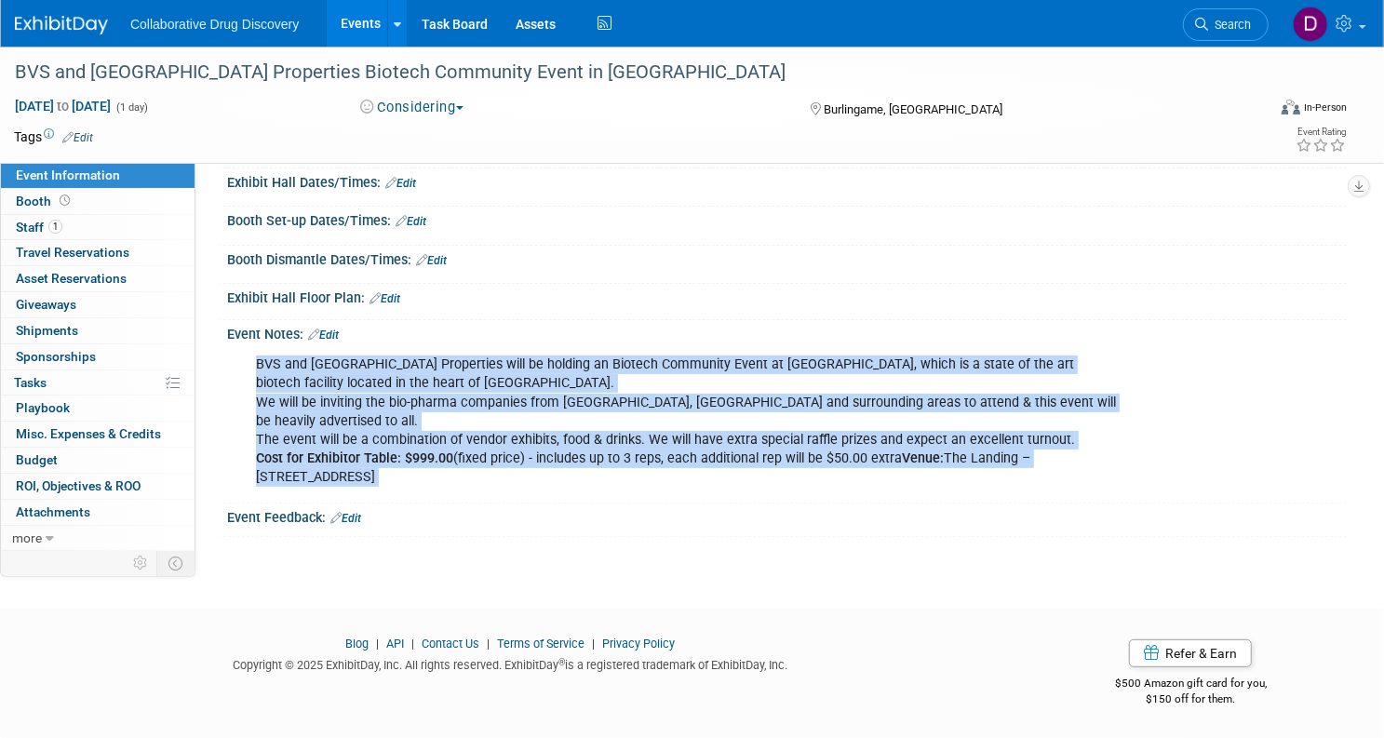
drag, startPoint x: 662, startPoint y: 482, endPoint x: 332, endPoint y: 349, distance: 355.3
click at [332, 349] on div "BVS and [GEOGRAPHIC_DATA] Properties will be holding an Biotech Community Event…" at bounding box center [687, 421] width 889 height 150
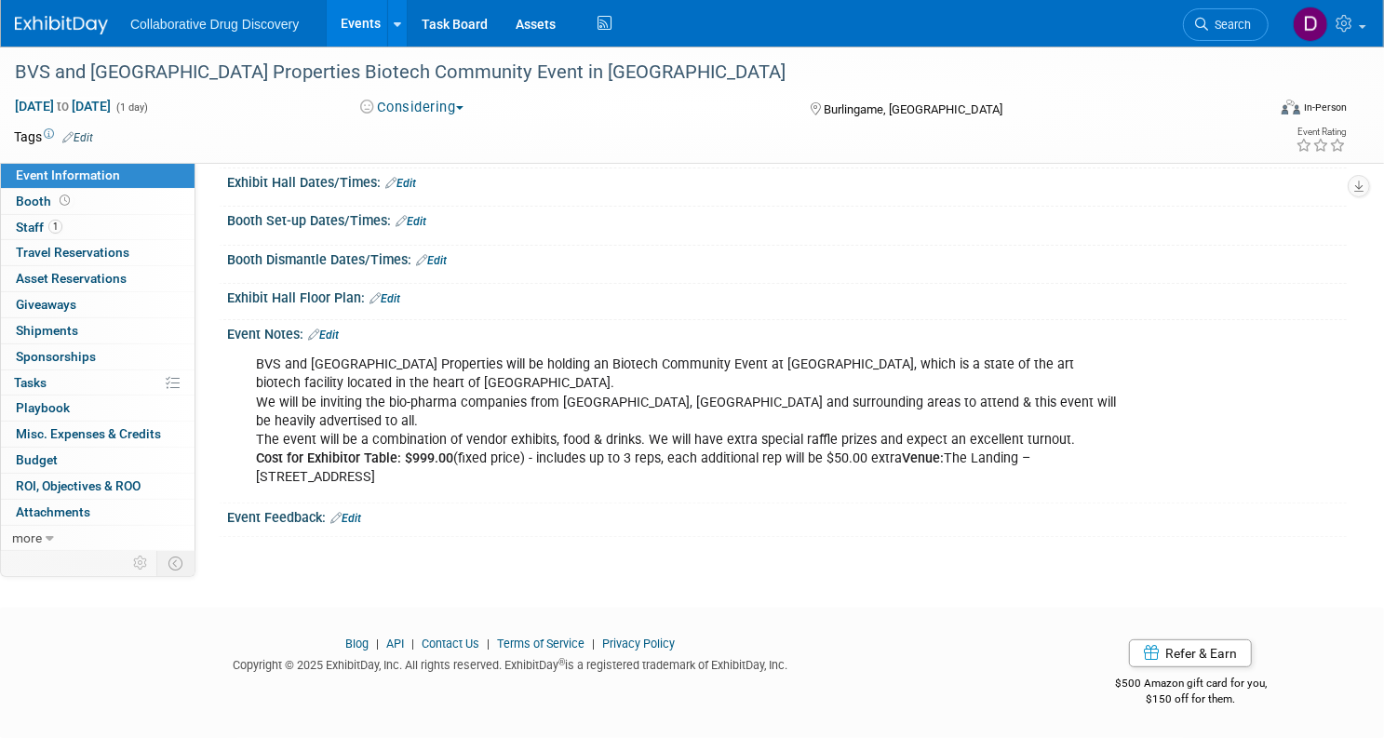
click at [121, 36] on div "Collaborative Drug Discovery Events Add Event Bulk Upload Events Shareable Even…" at bounding box center [680, 23] width 1331 height 47
click at [108, 26] on img at bounding box center [61, 25] width 93 height 19
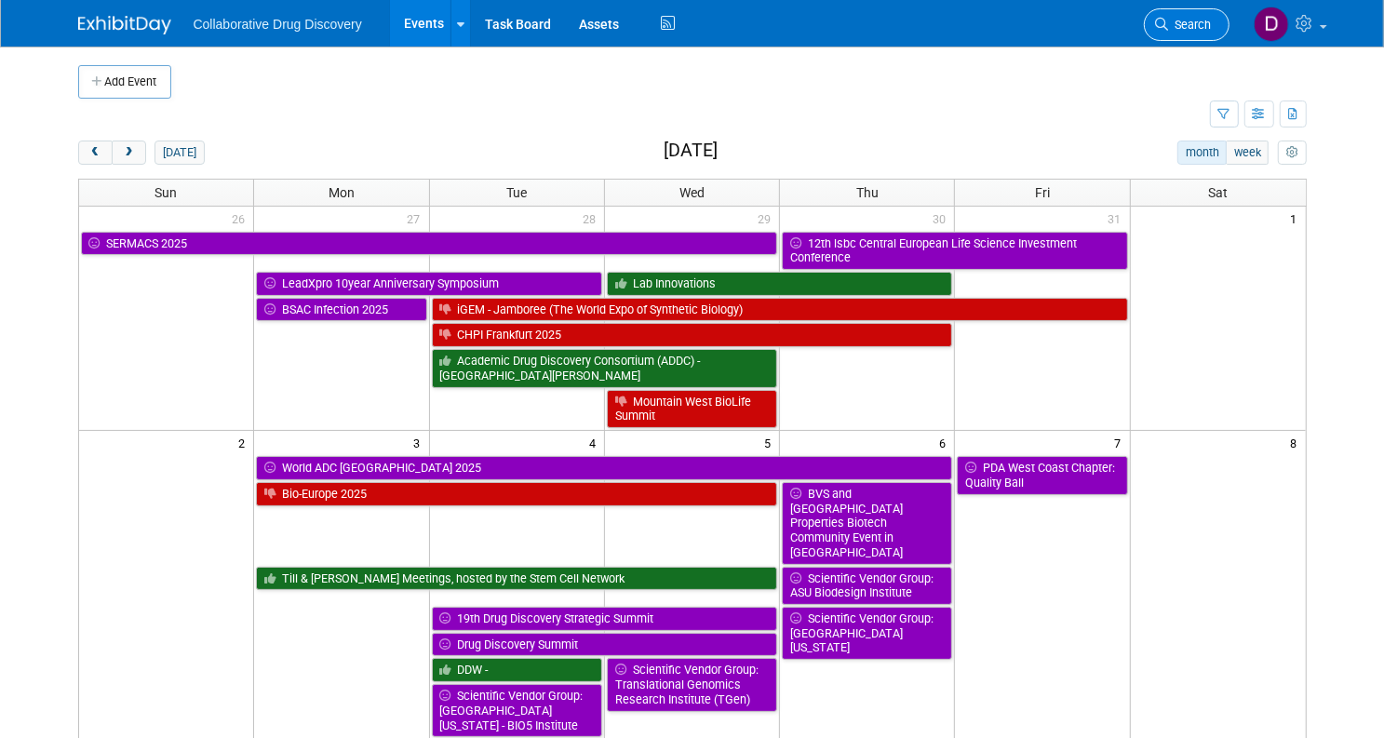
click at [1189, 30] on span "Search" at bounding box center [1190, 25] width 43 height 14
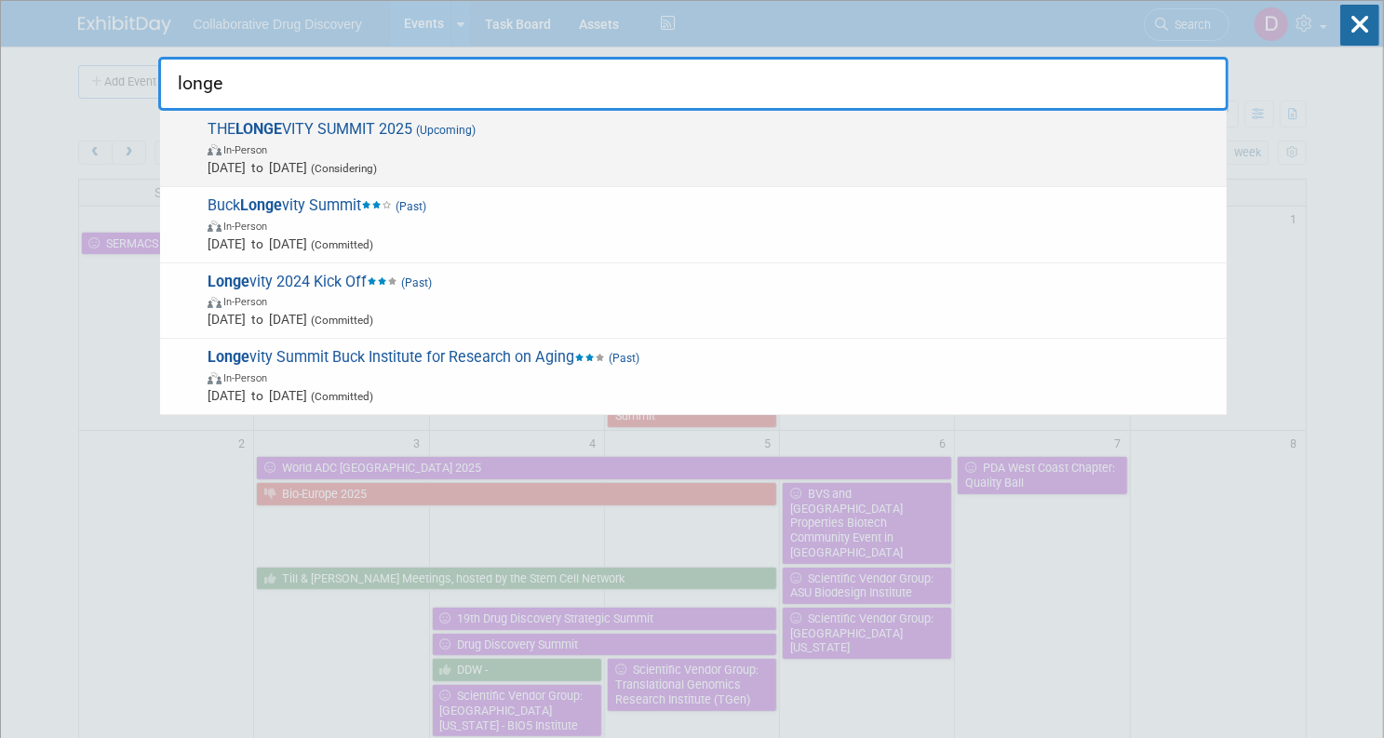
type input "longe"
click at [678, 147] on span "In-Person" at bounding box center [713, 149] width 1010 height 19
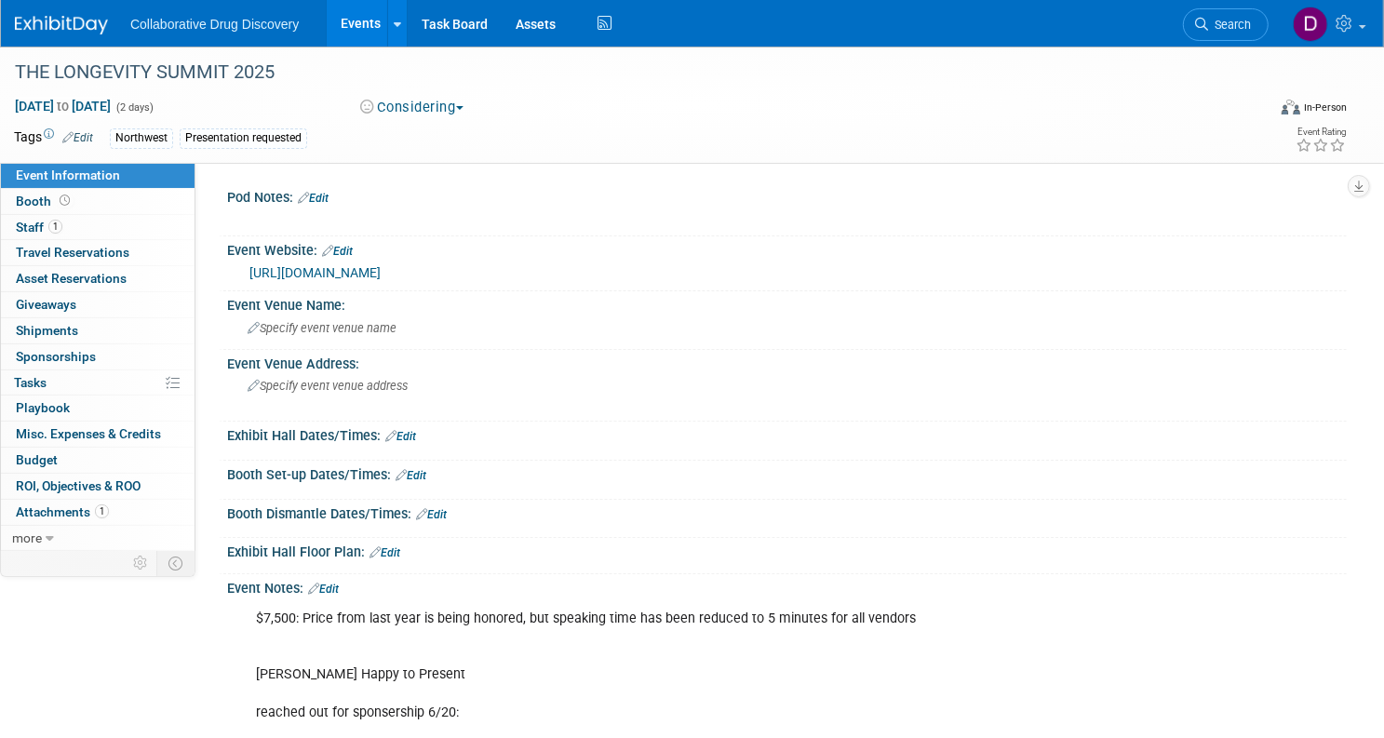
click at [93, 28] on img at bounding box center [61, 25] width 93 height 19
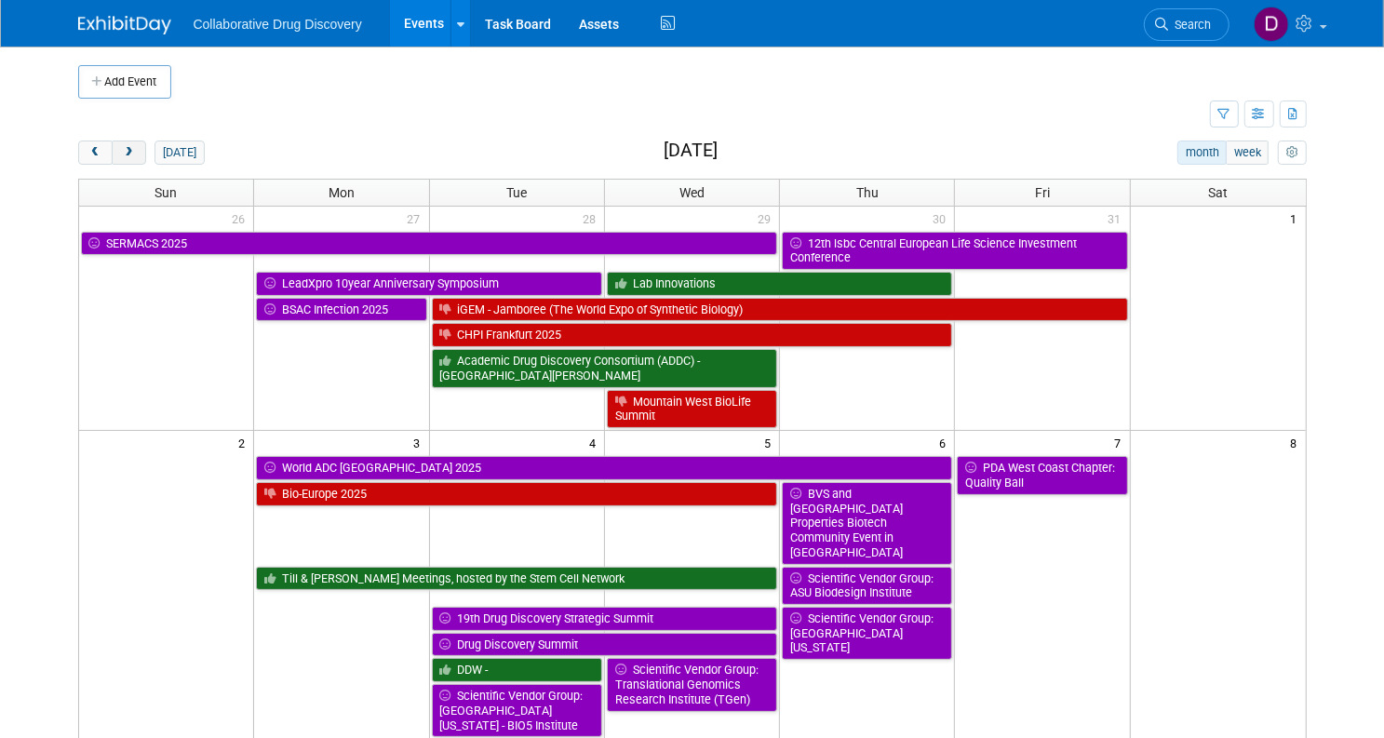
click at [122, 154] on span "next" at bounding box center [129, 153] width 14 height 12
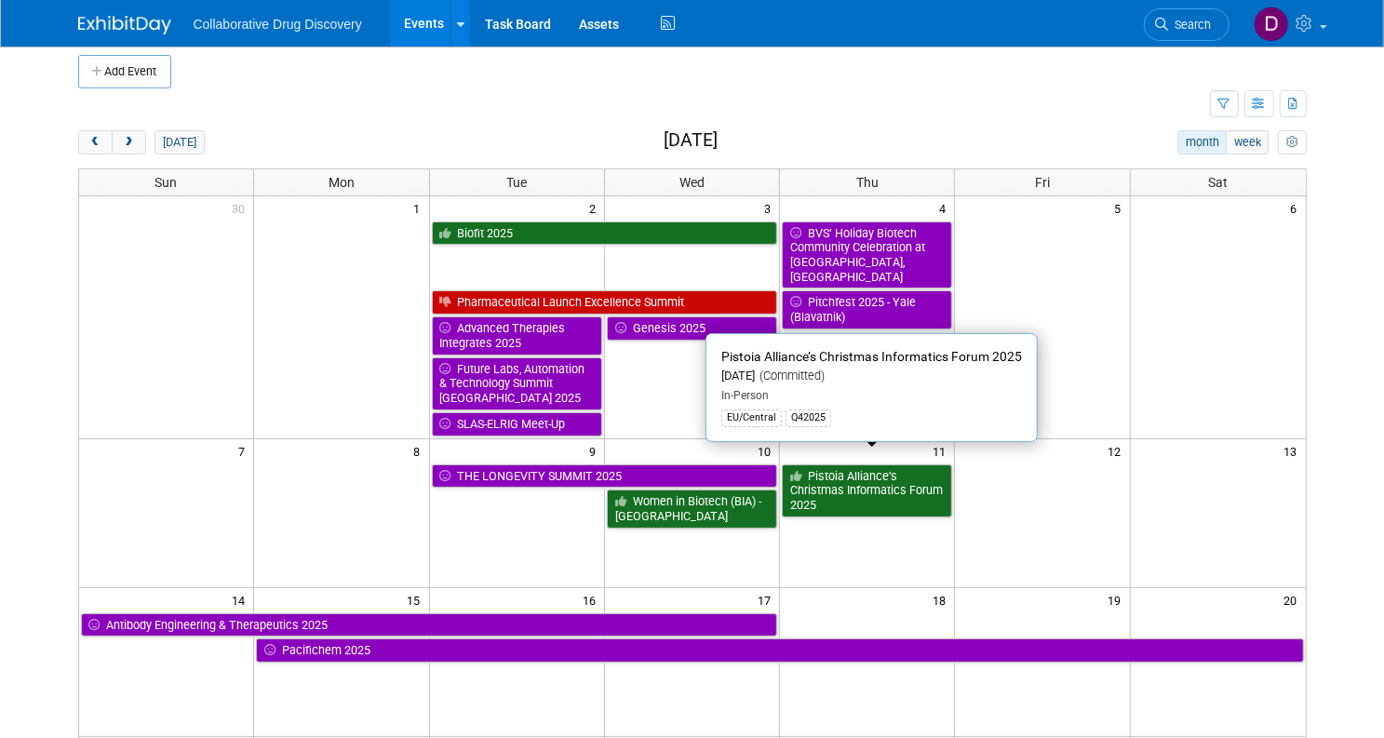
scroll to position [181, 0]
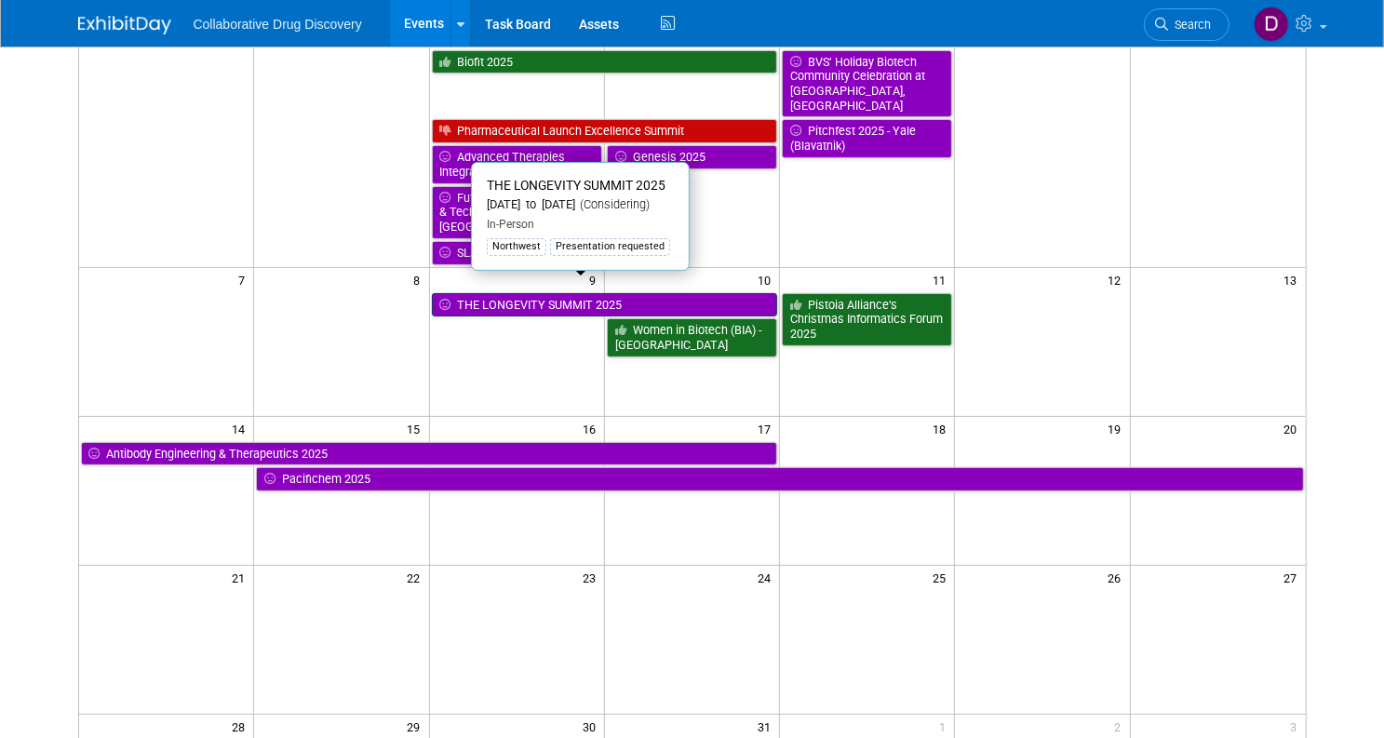
click at [565, 293] on link "THE LONGEVITY SUMMIT 2025" at bounding box center [605, 305] width 346 height 24
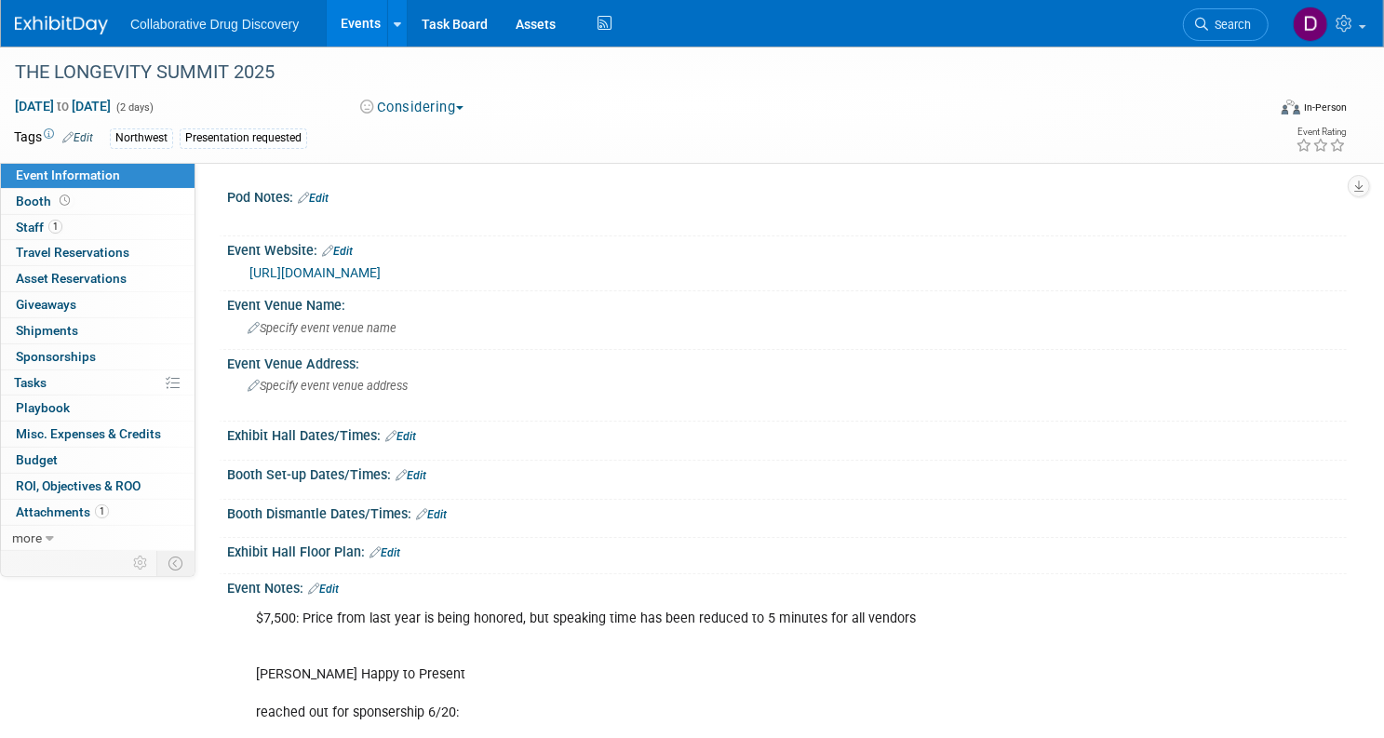
click at [493, 116] on div "Dec 9, 2025 to Dec 10, 2025 (2 days) Dec 9, 2025 to Dec 10, 2025 Considering Co…" at bounding box center [680, 111] width 1361 height 28
click at [929, 165] on div "Pod Notes: Edit X Event Website: Edit https://longevitygl.org/longevity-summit/…" at bounding box center [770, 356] width 1151 height 387
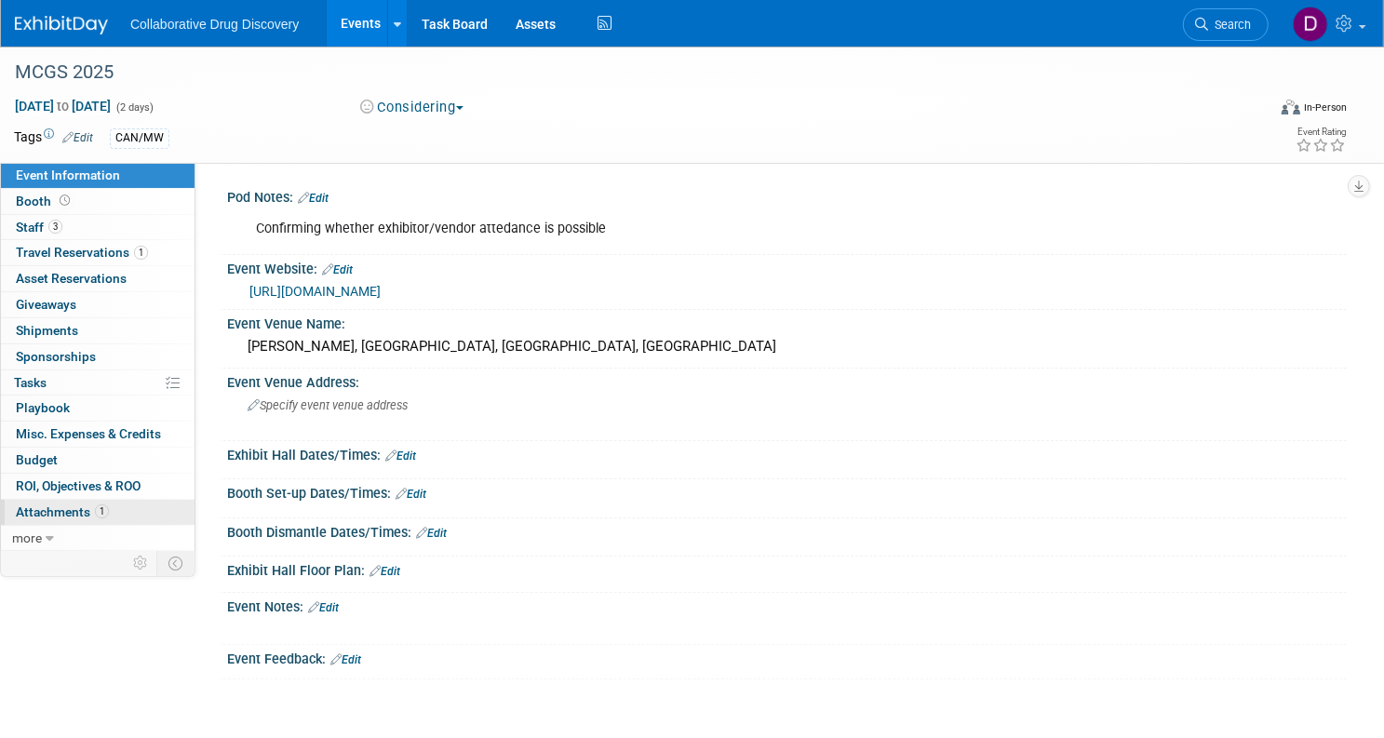
click at [109, 517] on span "Attachments 1" at bounding box center [62, 511] width 93 height 15
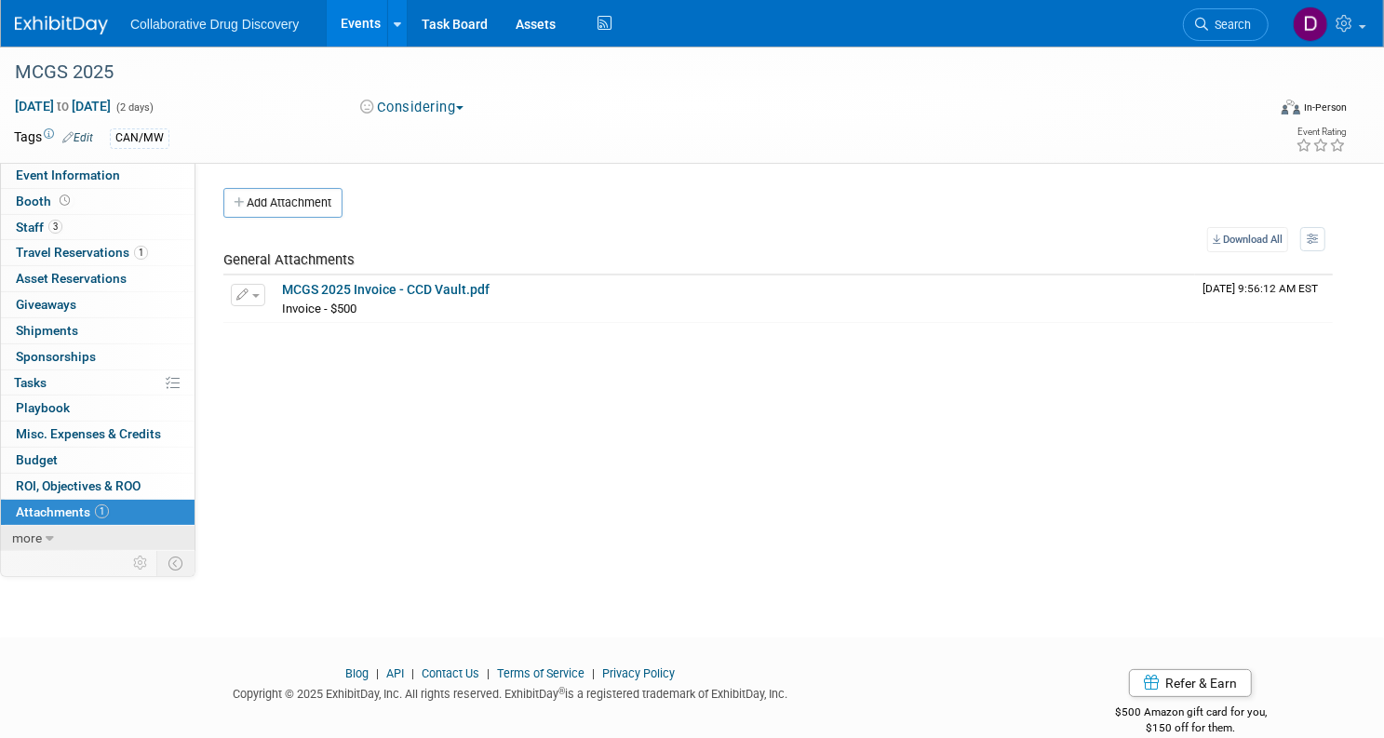
click at [54, 538] on icon at bounding box center [50, 538] width 8 height 13
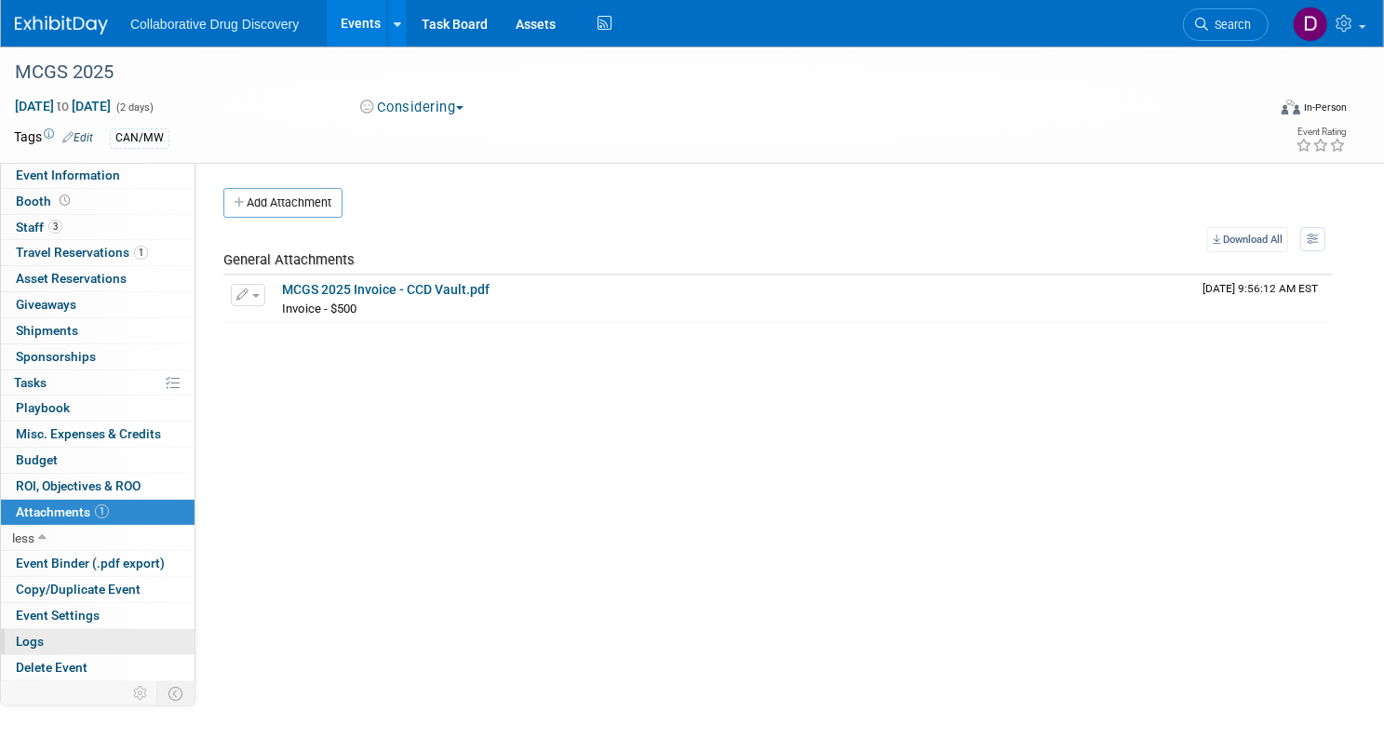
click at [151, 632] on link "Logs" at bounding box center [98, 641] width 194 height 25
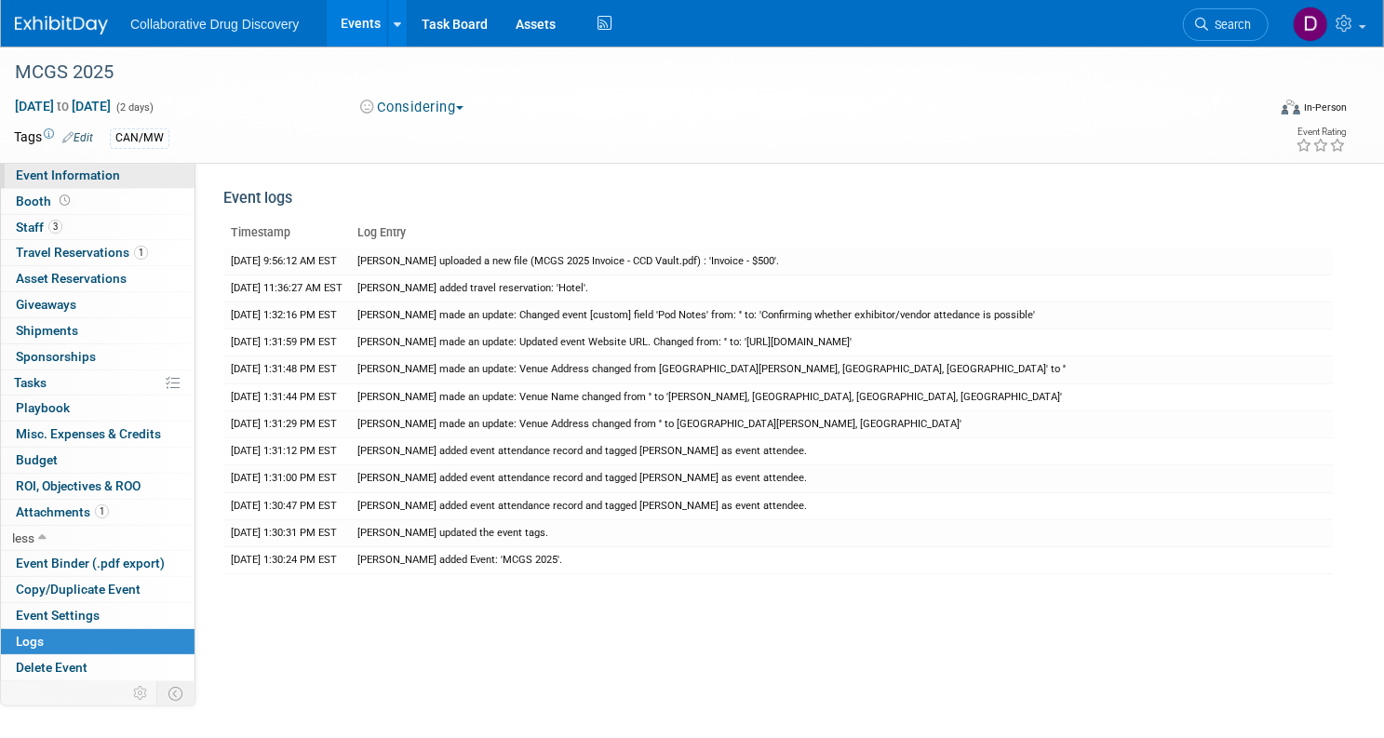
click at [120, 174] on span "Event Information" at bounding box center [68, 175] width 104 height 15
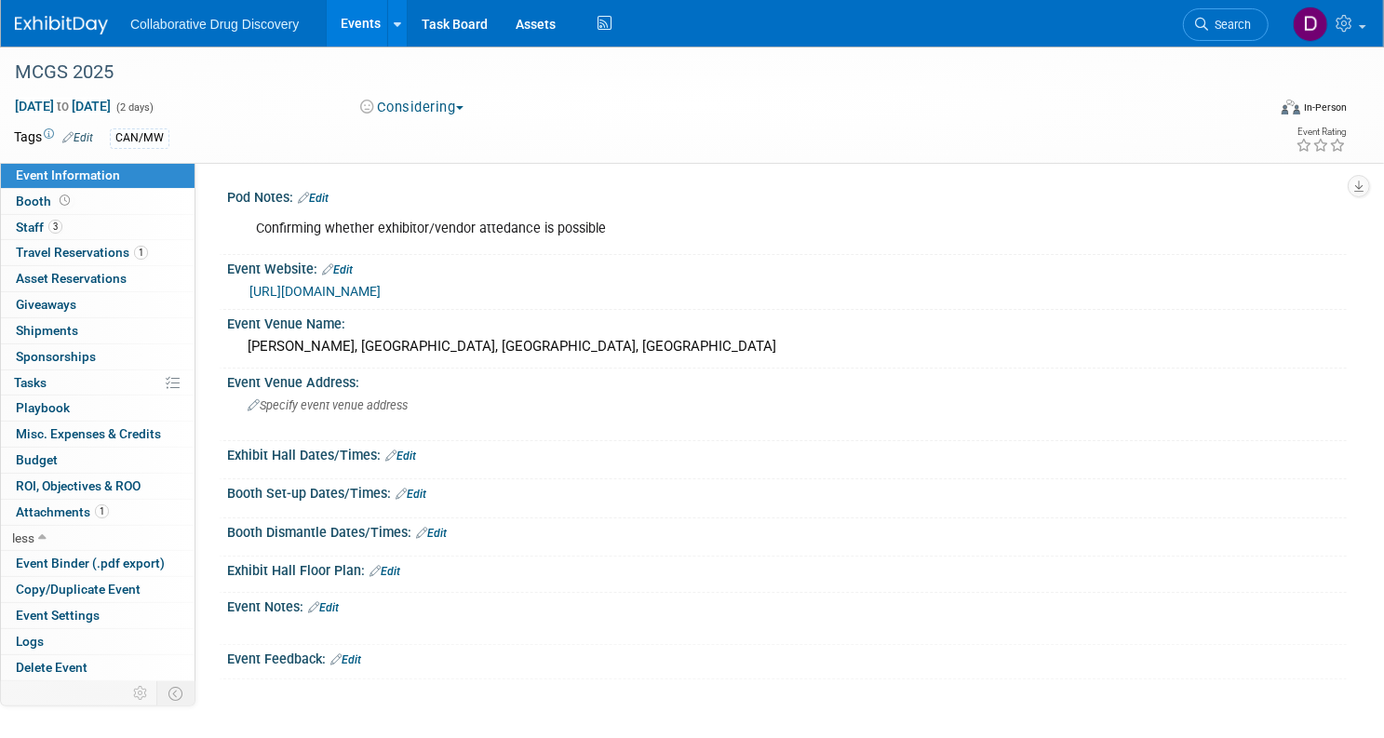
click at [369, 291] on link "[URL][DOMAIN_NAME]" at bounding box center [314, 291] width 131 height 15
click at [455, 107] on button "Considering" at bounding box center [413, 108] width 116 height 20
click at [460, 133] on link "Committed" at bounding box center [429, 138] width 147 height 26
click at [657, 122] on div "[DATE] to [DATE] (2 days) [DATE] to [DATE] Committed Committed Considering Not …" at bounding box center [680, 111] width 1361 height 28
click at [109, 517] on span "Attachments 1" at bounding box center [62, 511] width 93 height 15
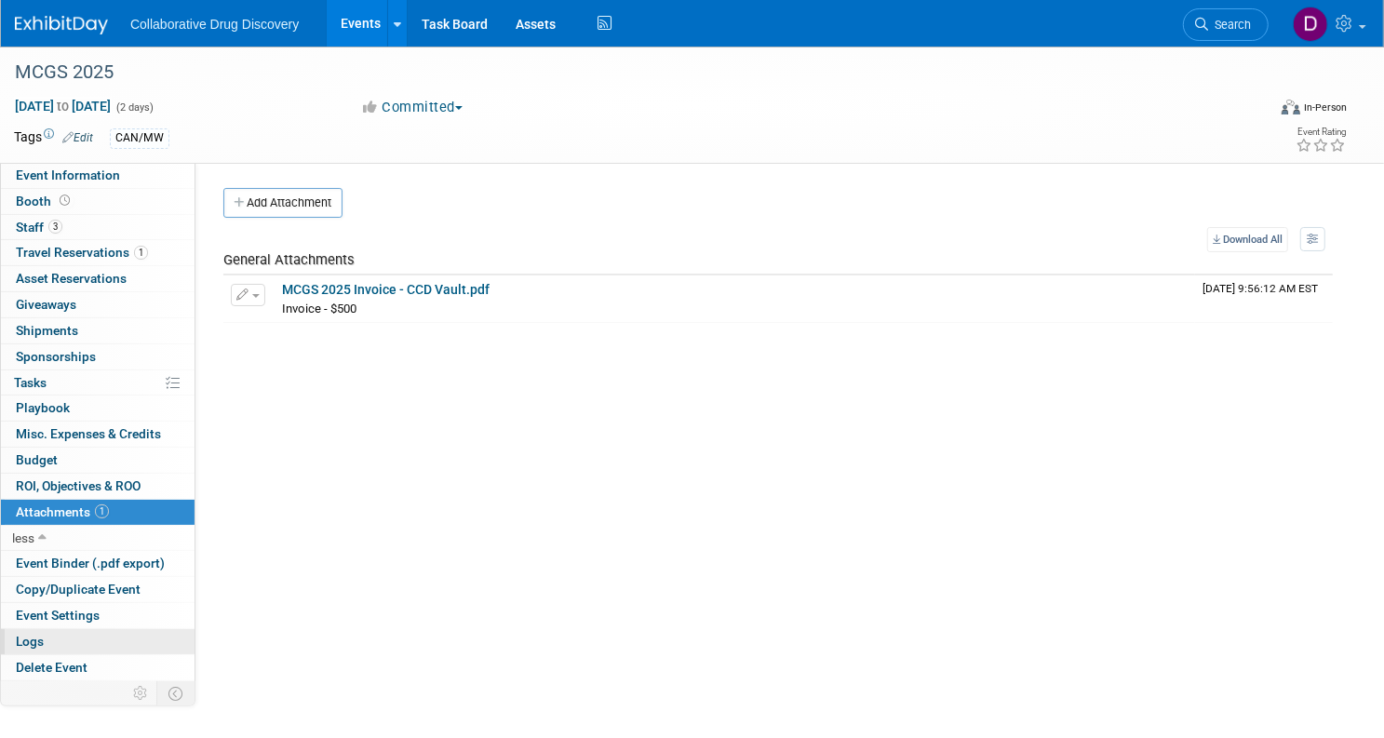
click at [131, 633] on link "Logs" at bounding box center [98, 641] width 194 height 25
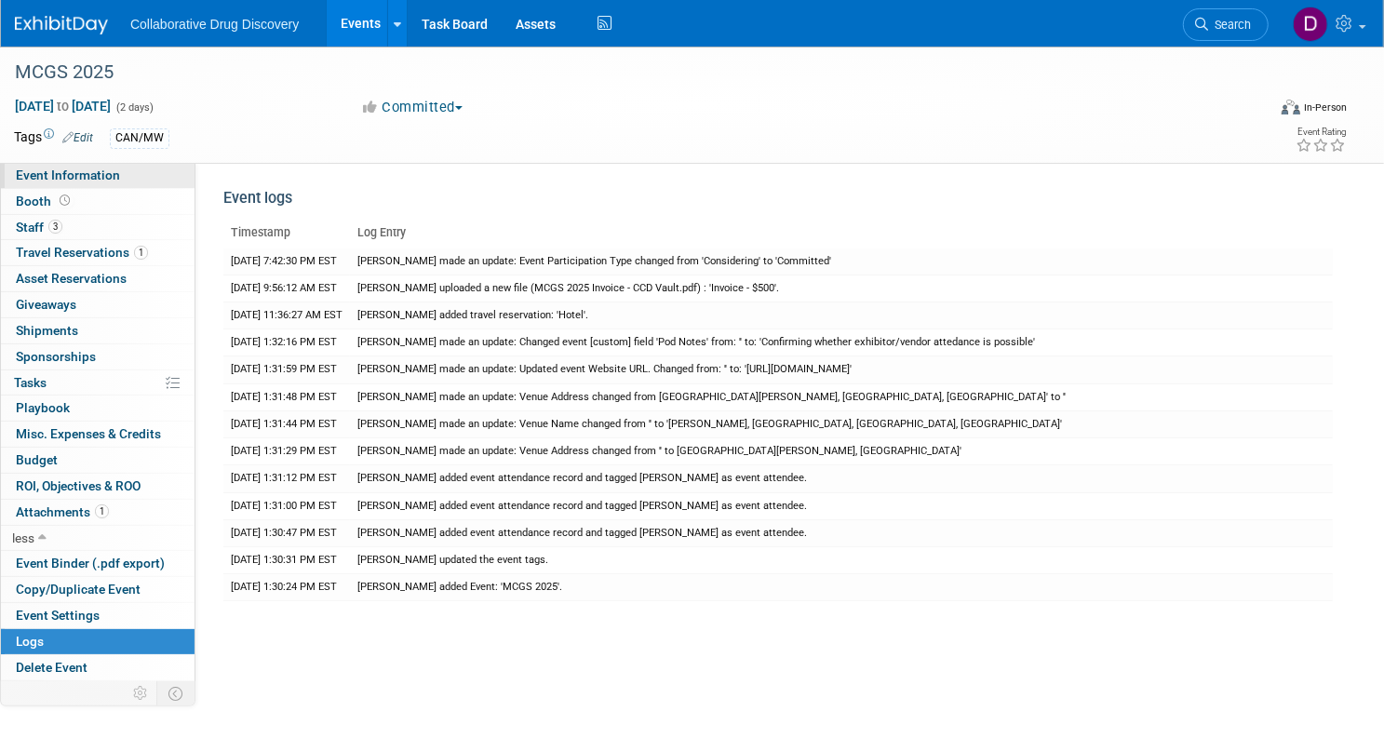
click at [120, 180] on span "Event Information" at bounding box center [68, 175] width 104 height 15
